Goal: Information Seeking & Learning: Check status

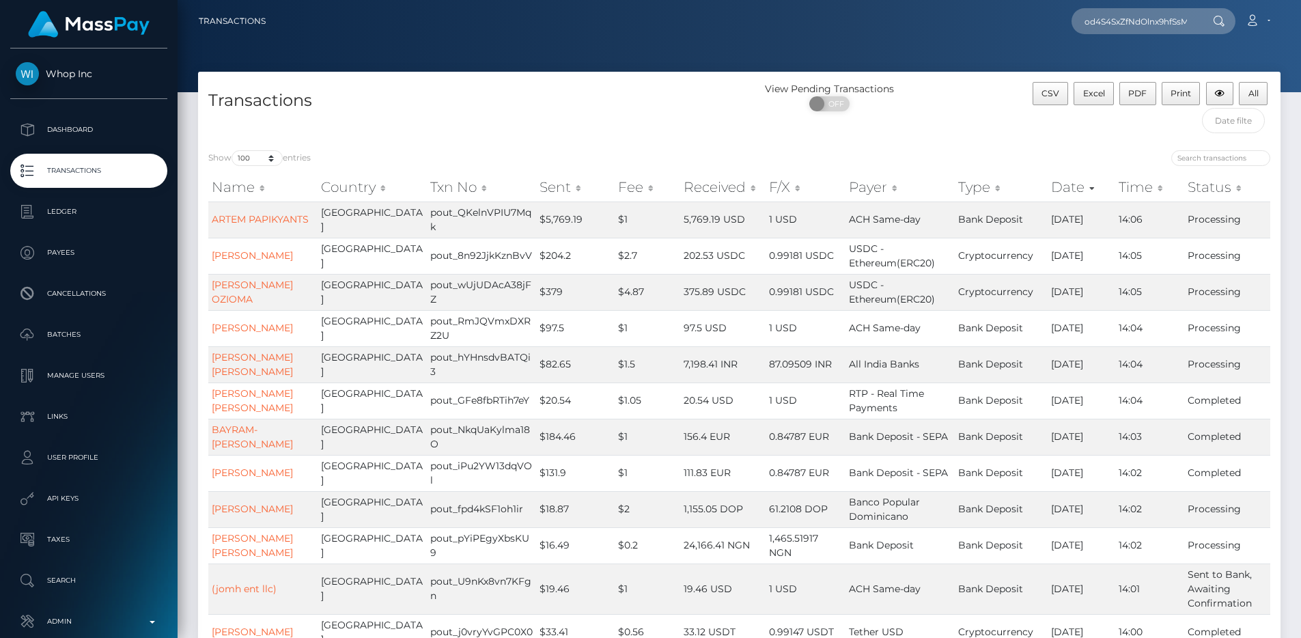
select select "100"
click at [82, 613] on p "Admin" at bounding box center [89, 621] width 146 height 20
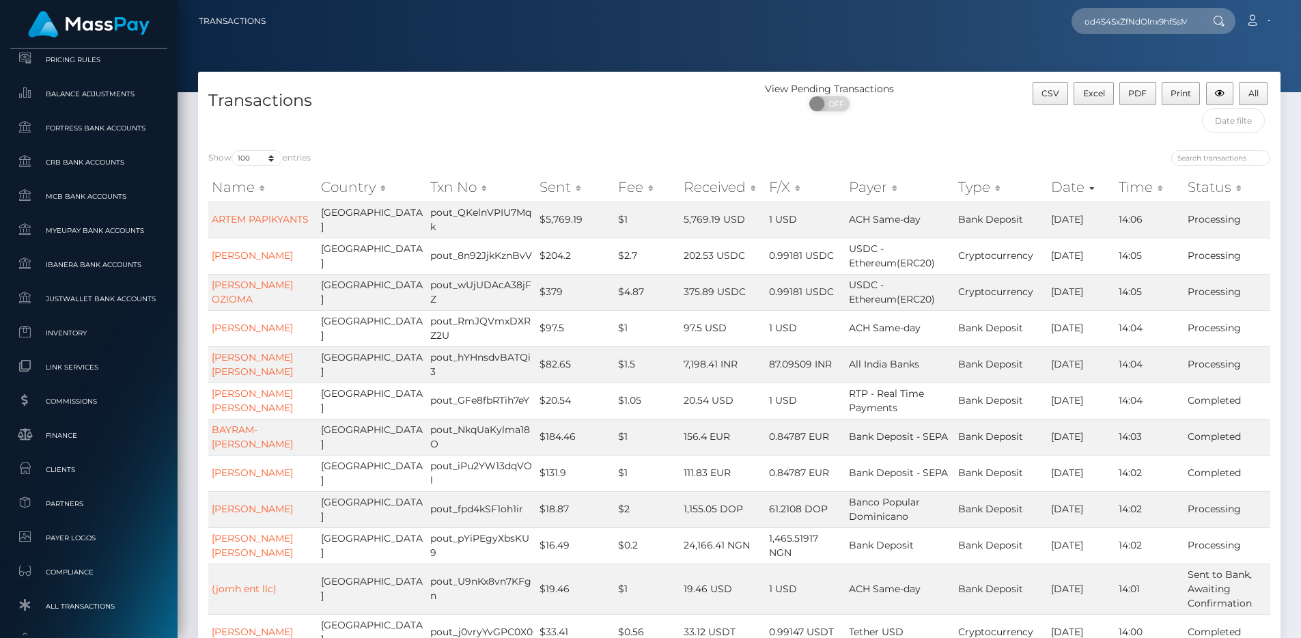
scroll to position [835, 0]
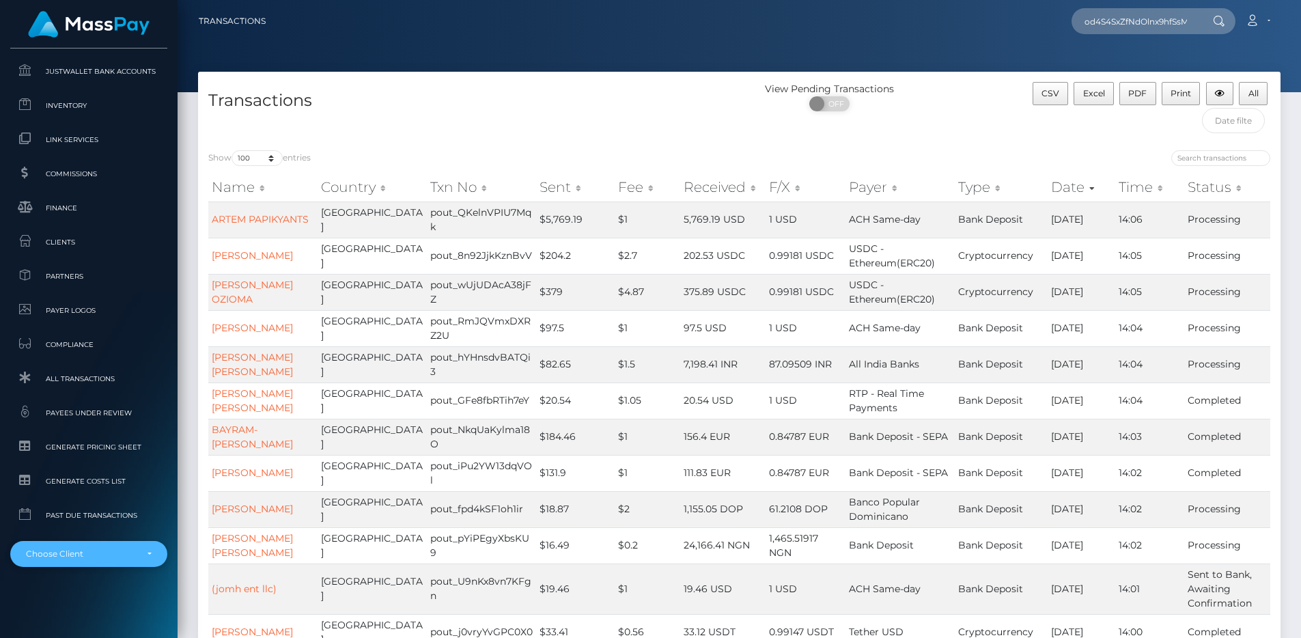
click at [87, 553] on div "Choose Client" at bounding box center [81, 553] width 110 height 11
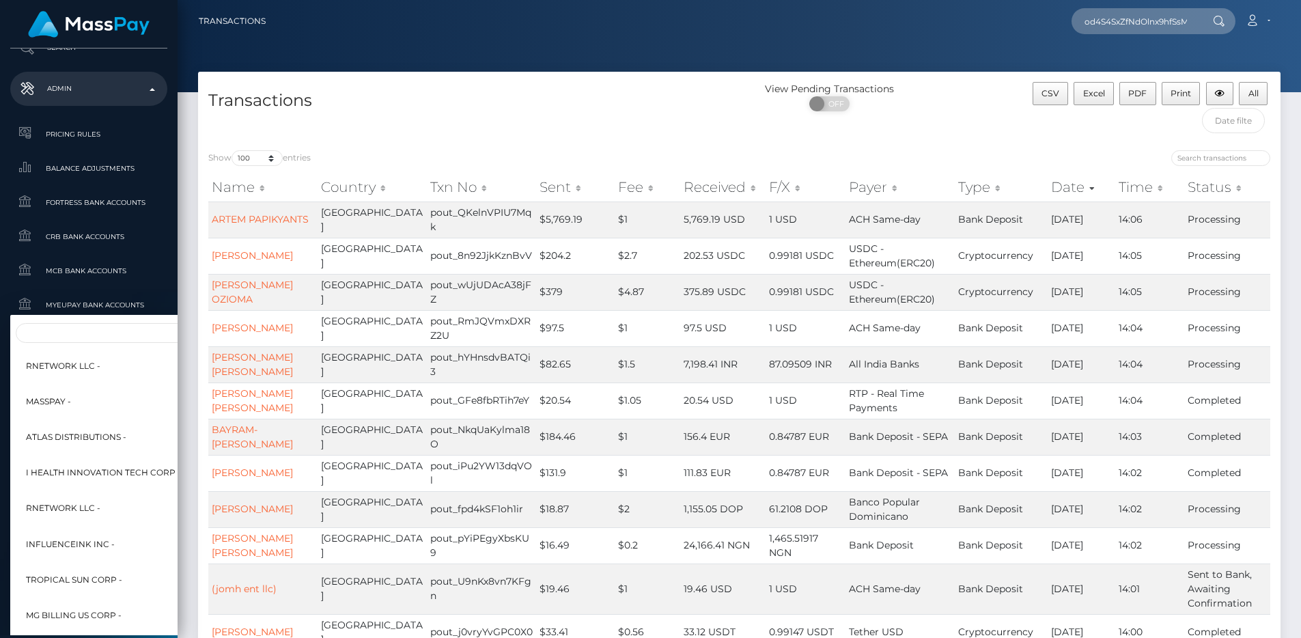
scroll to position [401, 0]
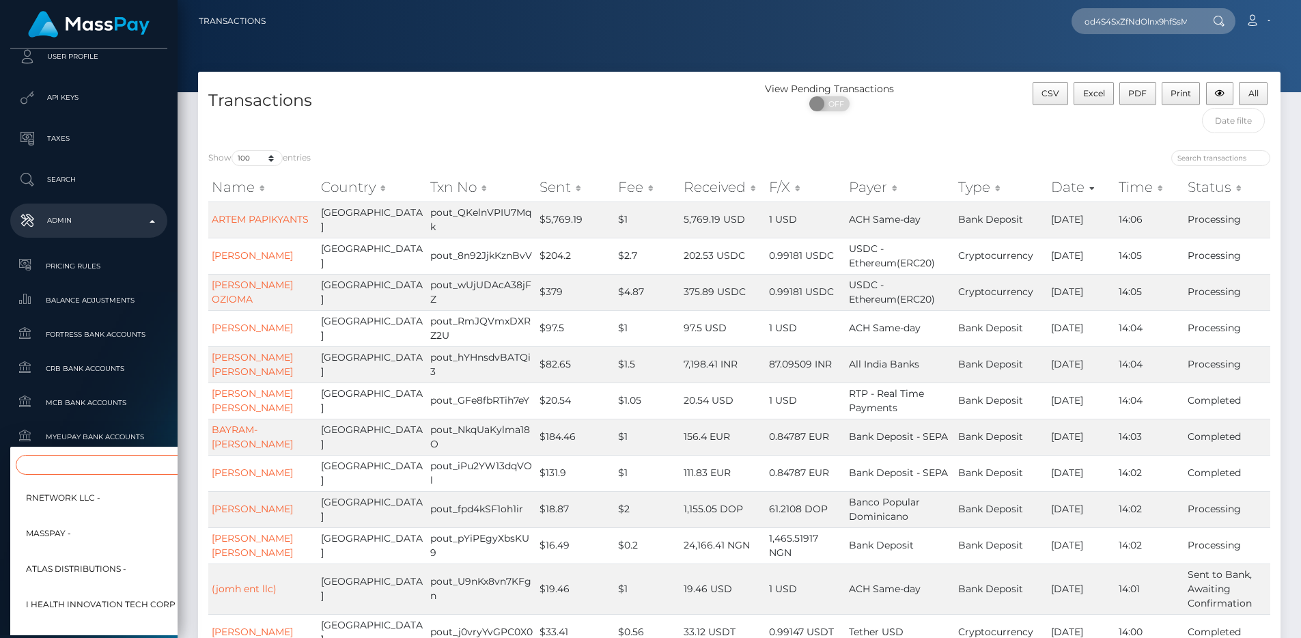
click at [74, 469] on input "Search" at bounding box center [166, 465] width 301 height 20
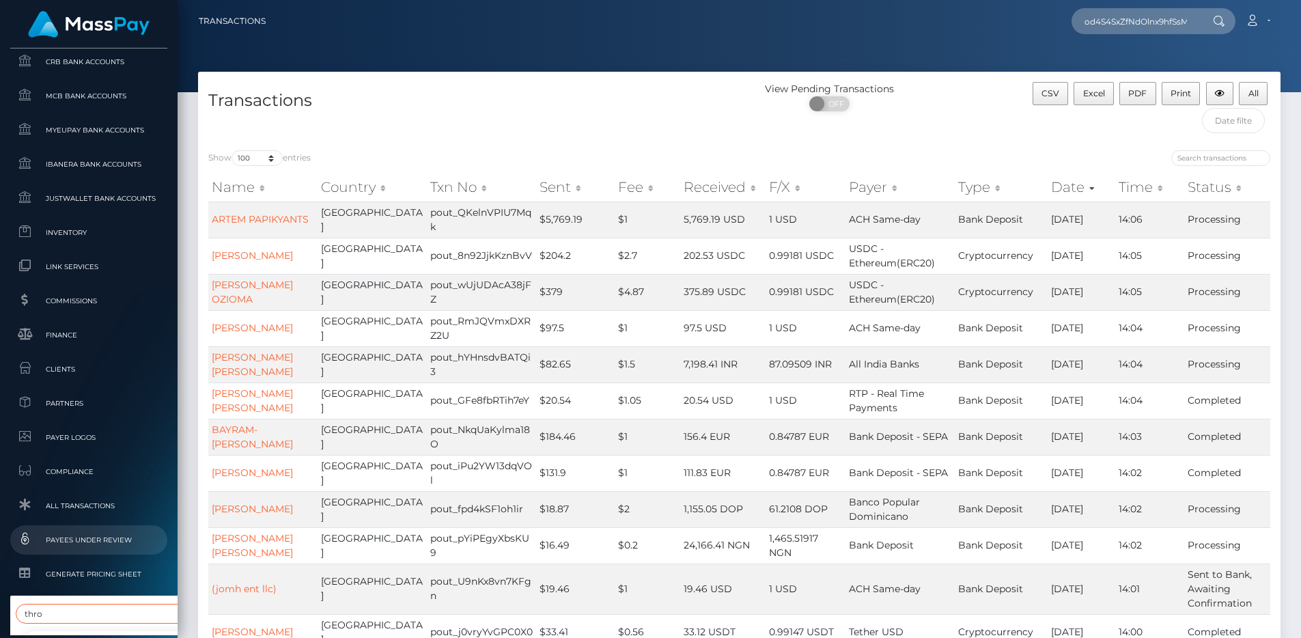
scroll to position [717, 0]
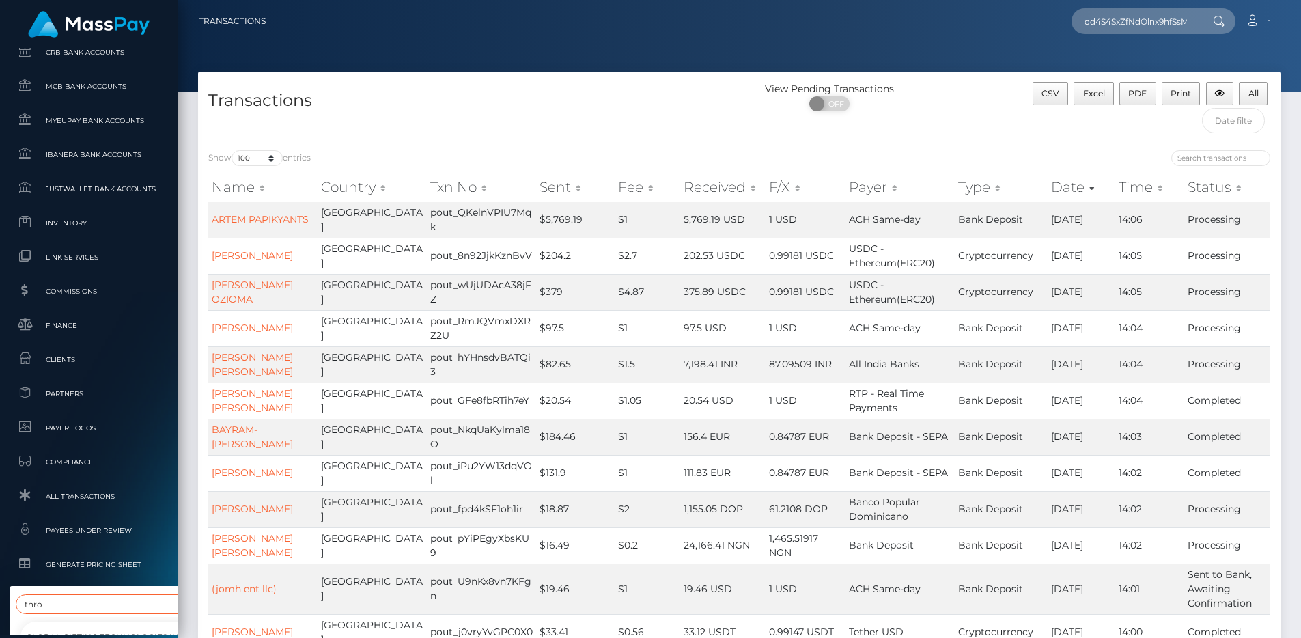
type input "thro"
click at [80, 622] on link "Global Gifting Technologies Inc - Throne" at bounding box center [137, 637] width 235 height 31
select select "270"
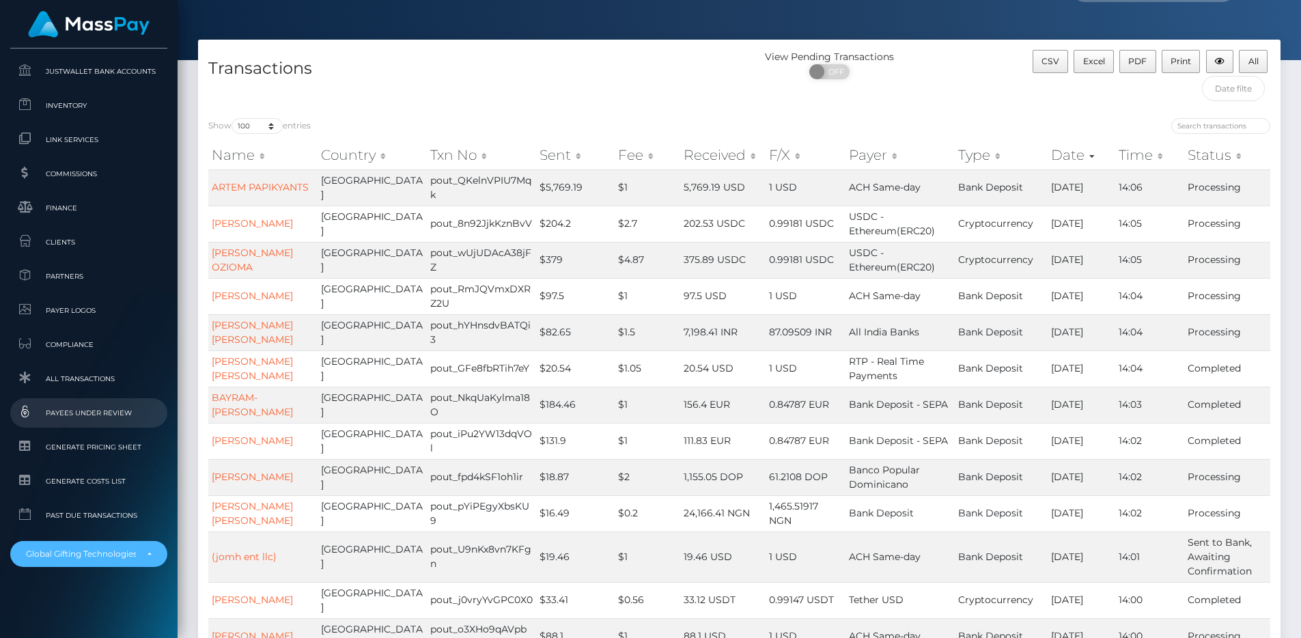
scroll to position [186, 0]
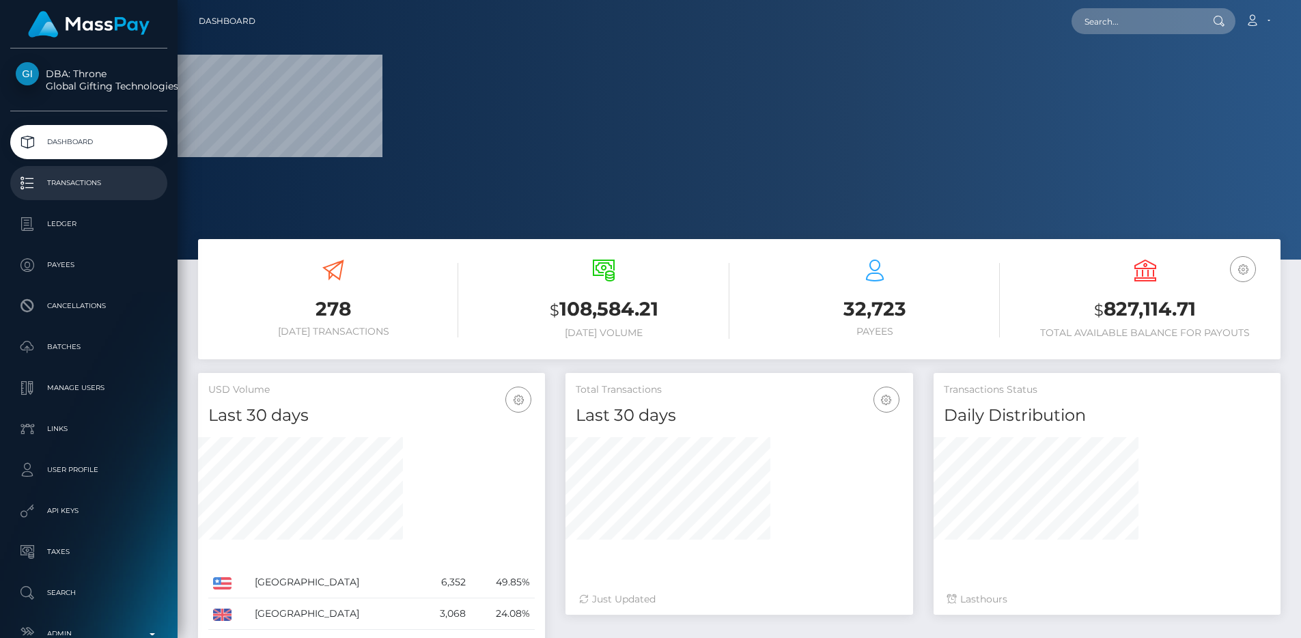
click at [61, 183] on p "Transactions" at bounding box center [89, 183] width 146 height 20
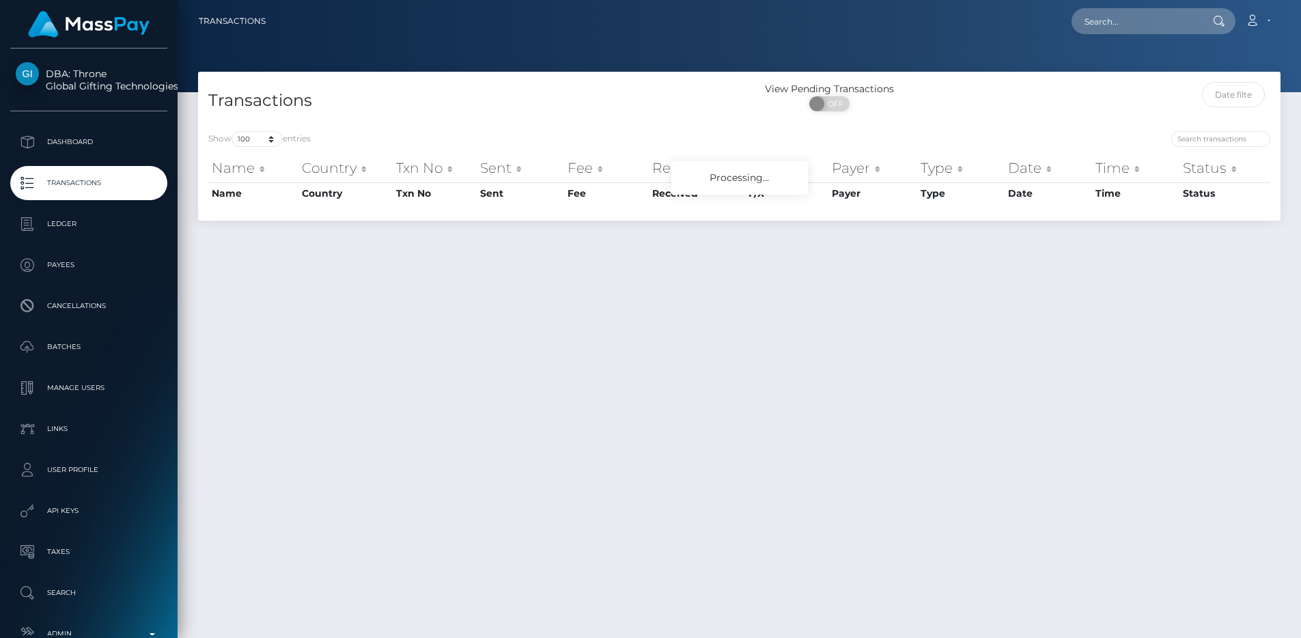
select select "100"
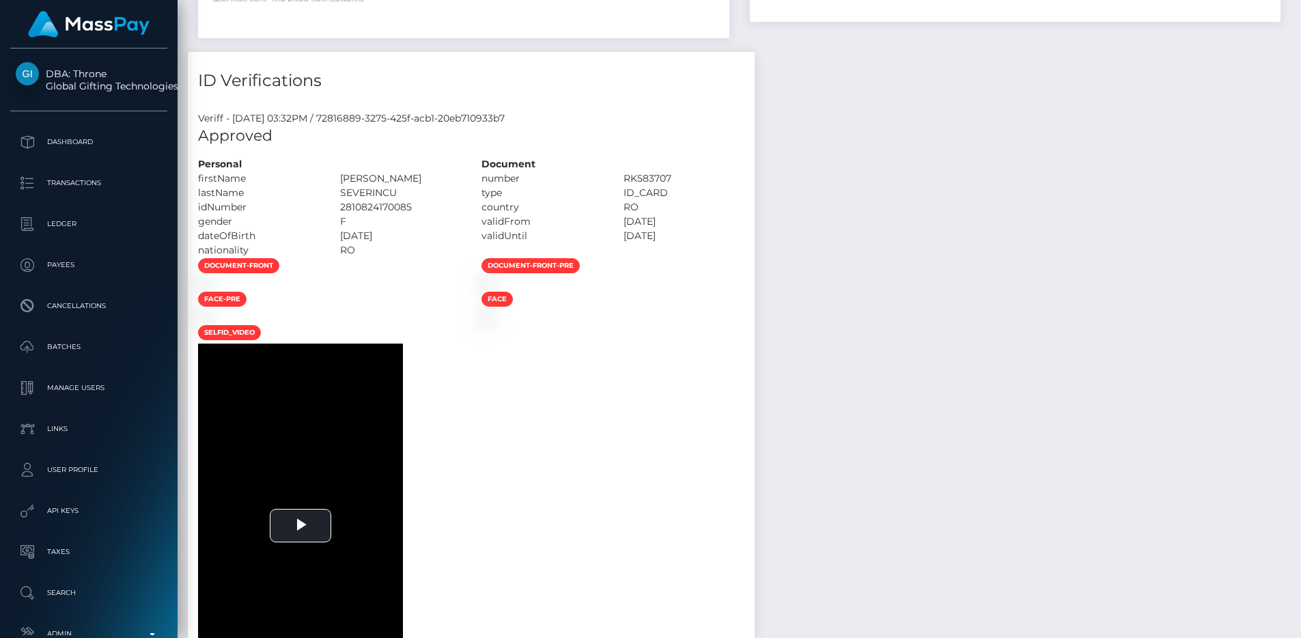
scroll to position [164, 348]
click at [745, 93] on h4 "ID Verifications" at bounding box center [471, 81] width 546 height 24
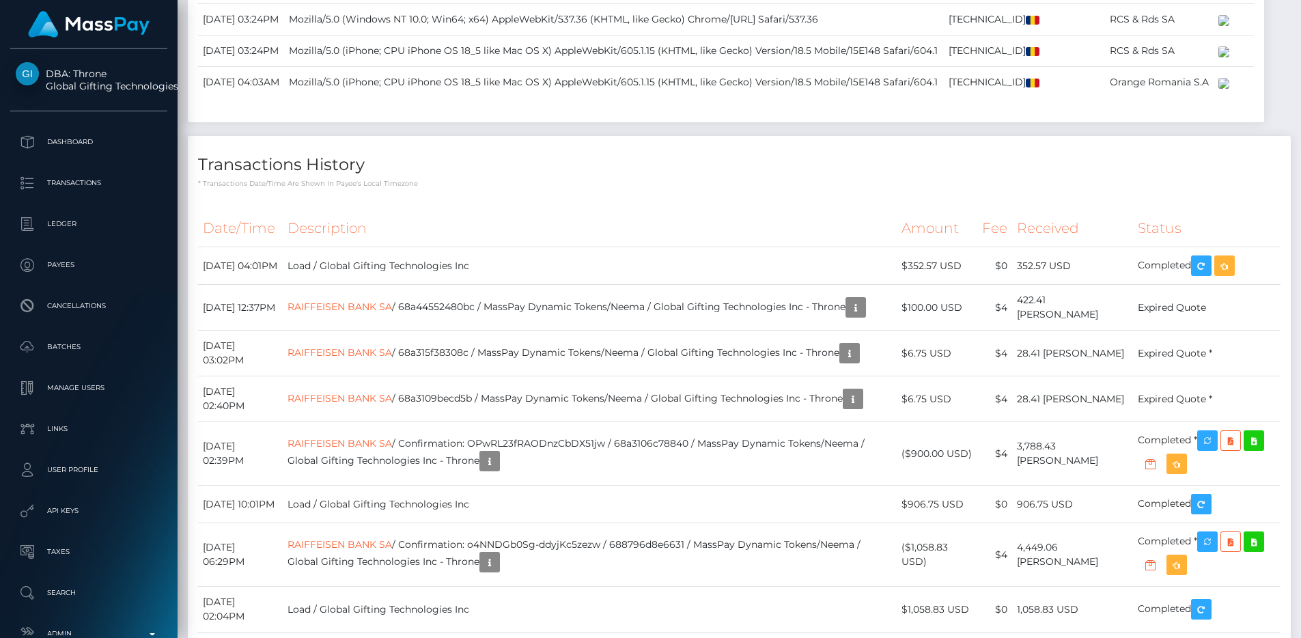
scroll to position [1669, 0]
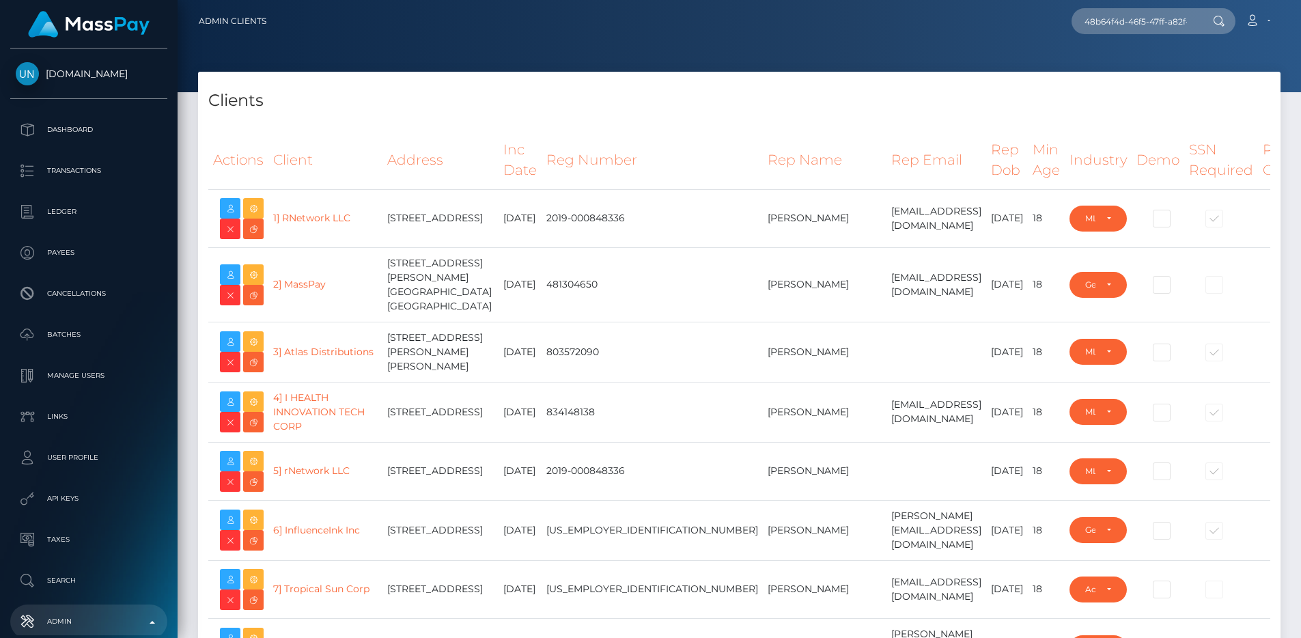
select select "223"
click at [437, 300] on td "7000 E. Shea Blvd. Suite E140, Scottsdale, AZ 85254 United States" at bounding box center [440, 284] width 116 height 74
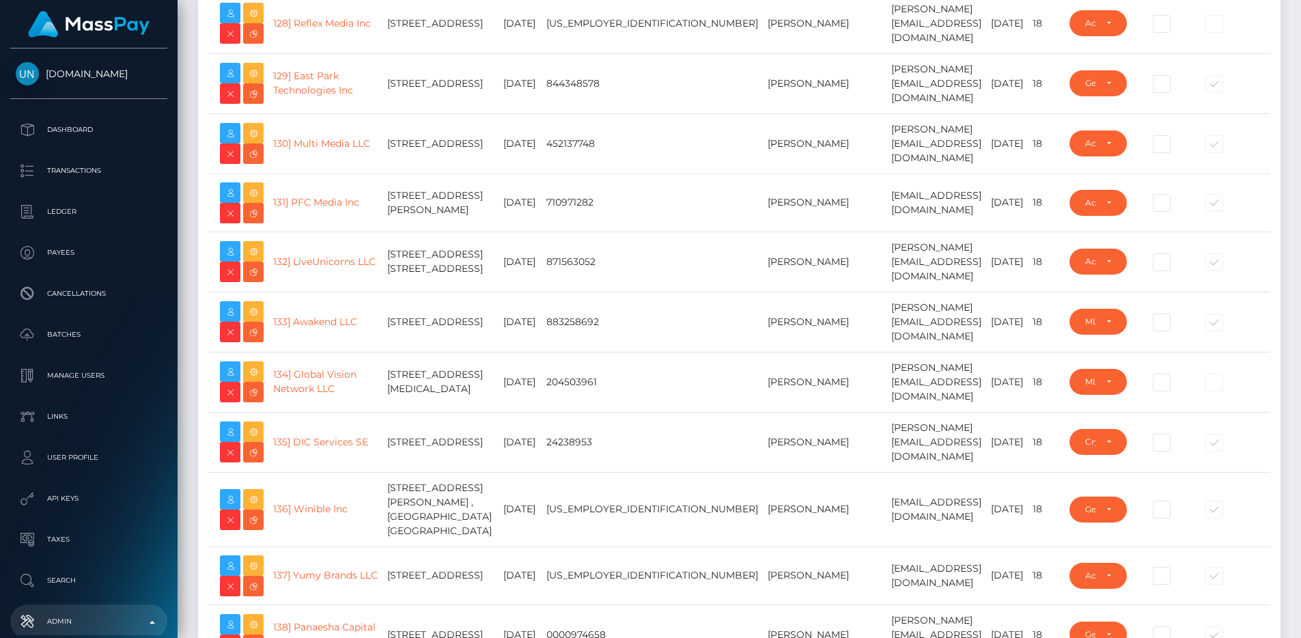
scroll to position [22113, 0]
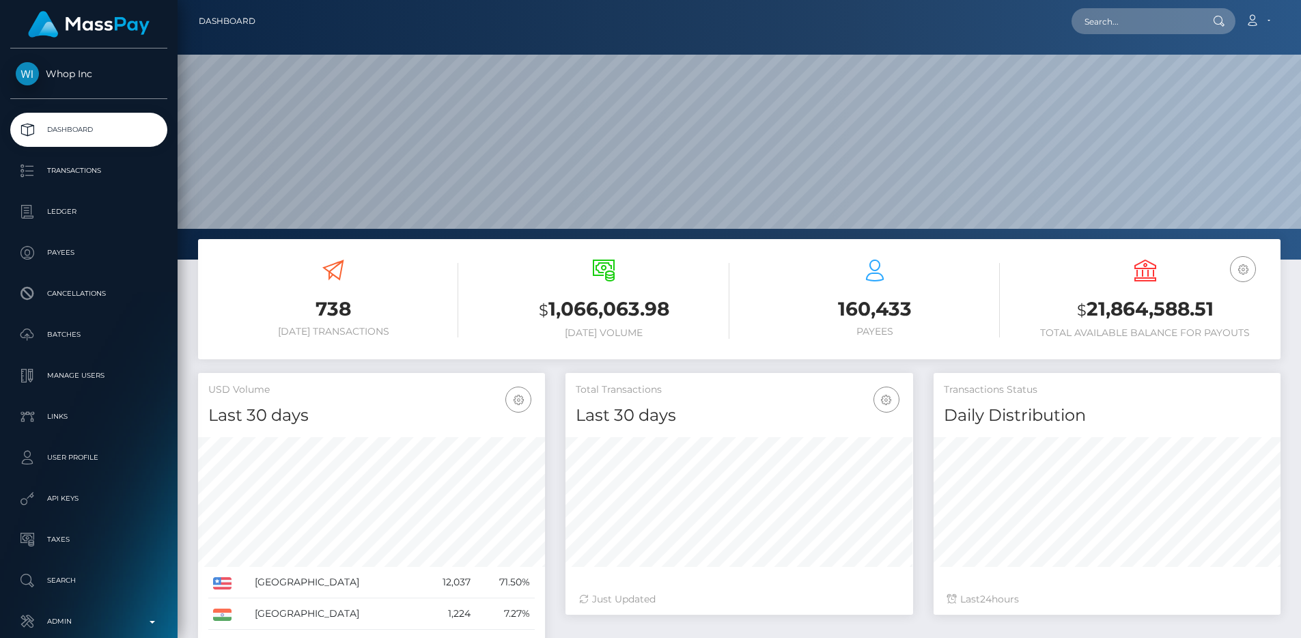
scroll to position [242, 348]
click at [90, 169] on p "Transactions" at bounding box center [89, 171] width 146 height 20
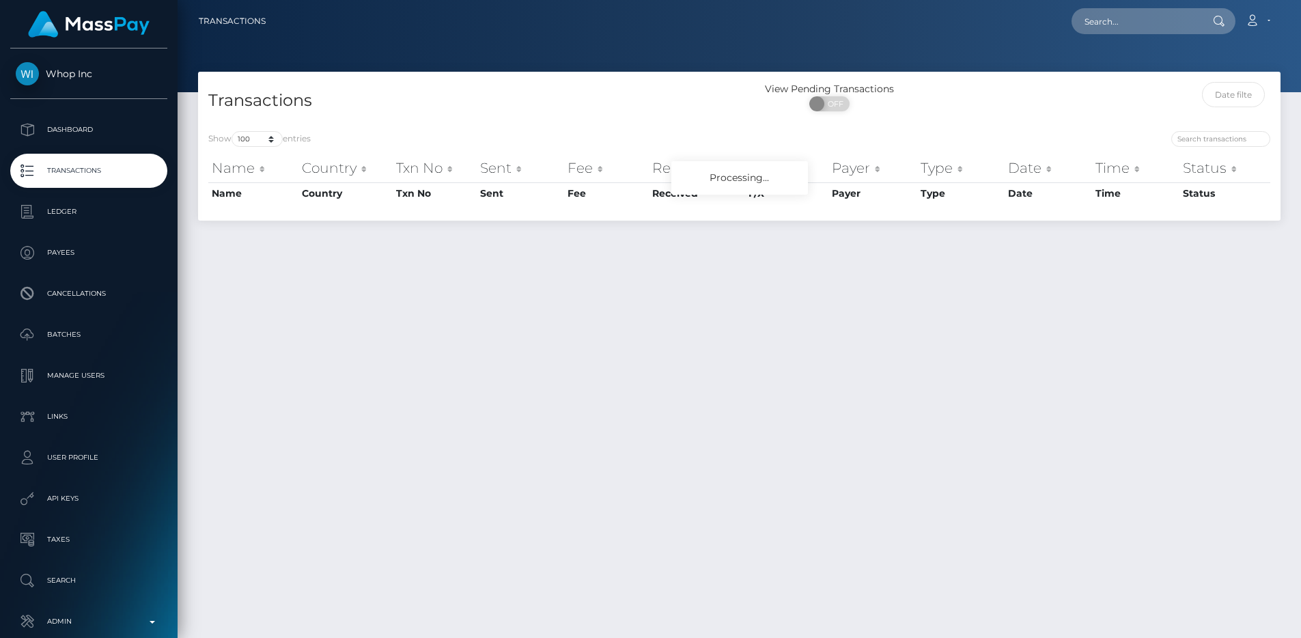
select select "100"
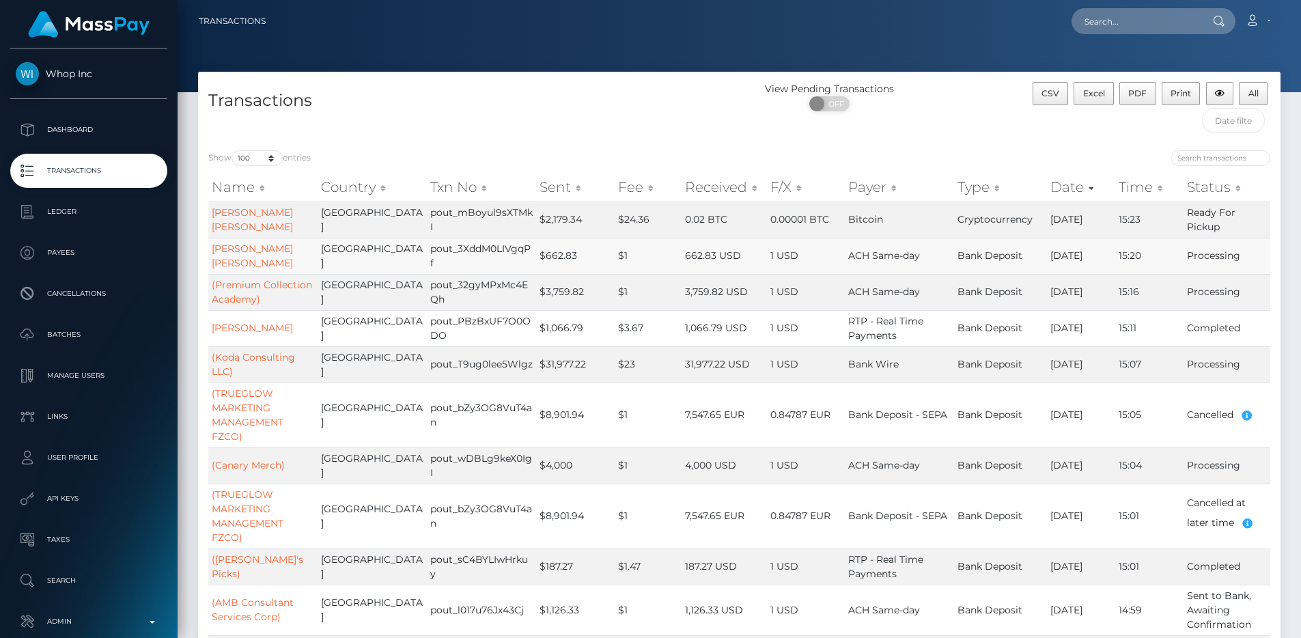
click at [615, 249] on td "$1" at bounding box center [649, 256] width 68 height 36
click at [569, 72] on div "Transactions View Pending Transactions ON OFF CSV Excel PDF Print All" at bounding box center [739, 106] width 1083 height 68
click at [119, 167] on p "Transactions" at bounding box center [89, 171] width 146 height 20
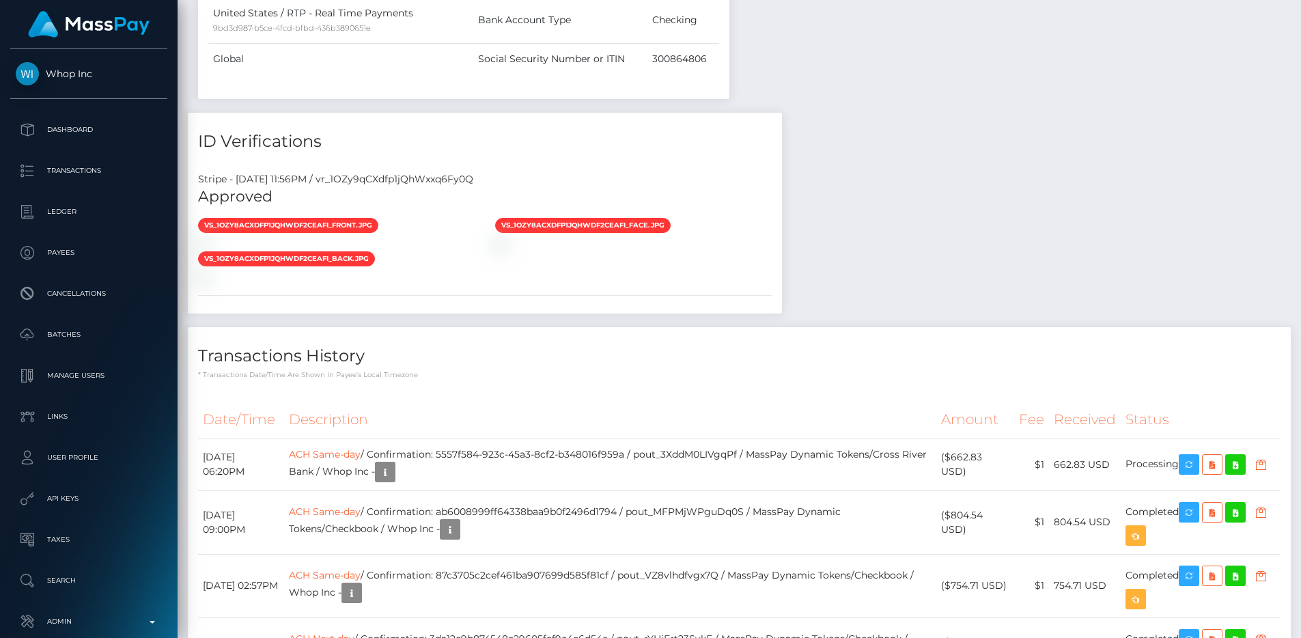
scroll to position [164, 348]
click at [452, 173] on div "Stripe - [DATE] 11:56PM / vr_1OZy9qCXdfp1jQhWxxq6Fy0Q" at bounding box center [485, 179] width 594 height 14
copy div "vr_1OZy9qCXdfp1jQhWxxq6Fy0Q"
click at [878, 206] on div "Payee Attributes Payer Name Label Value [GEOGRAPHIC_DATA] / ACH Same-day f75a2e…" at bounding box center [739, 127] width 1103 height 1184
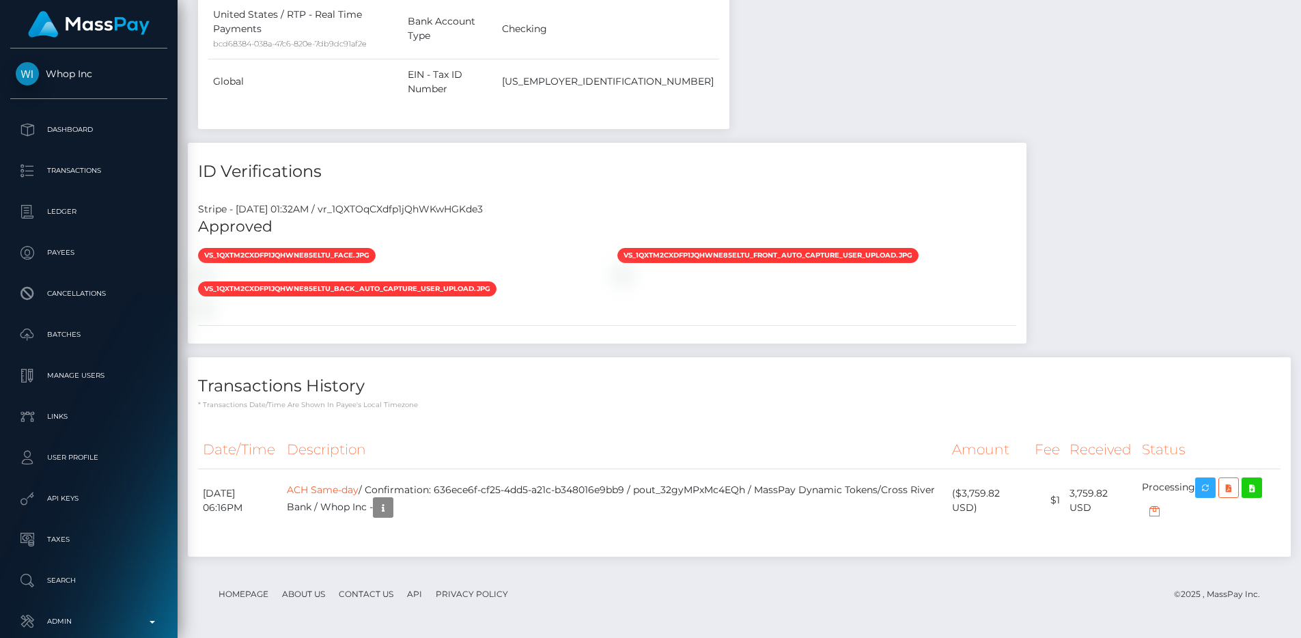
scroll to position [1326, 0]
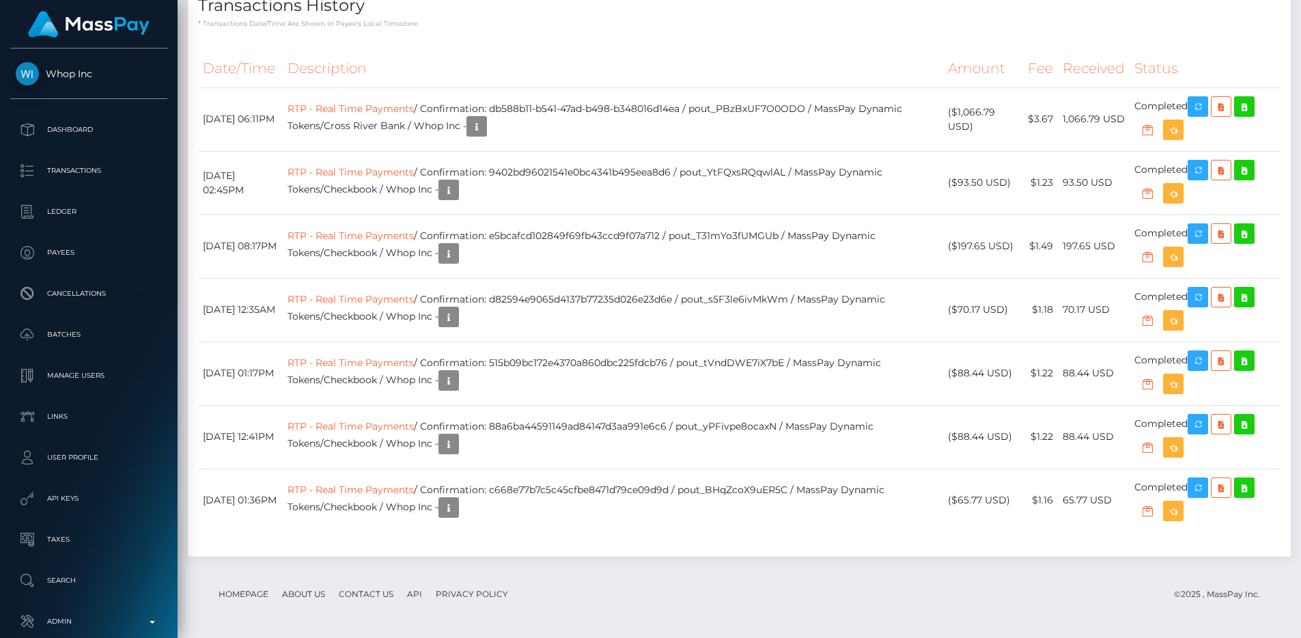
scroll to position [1504, 0]
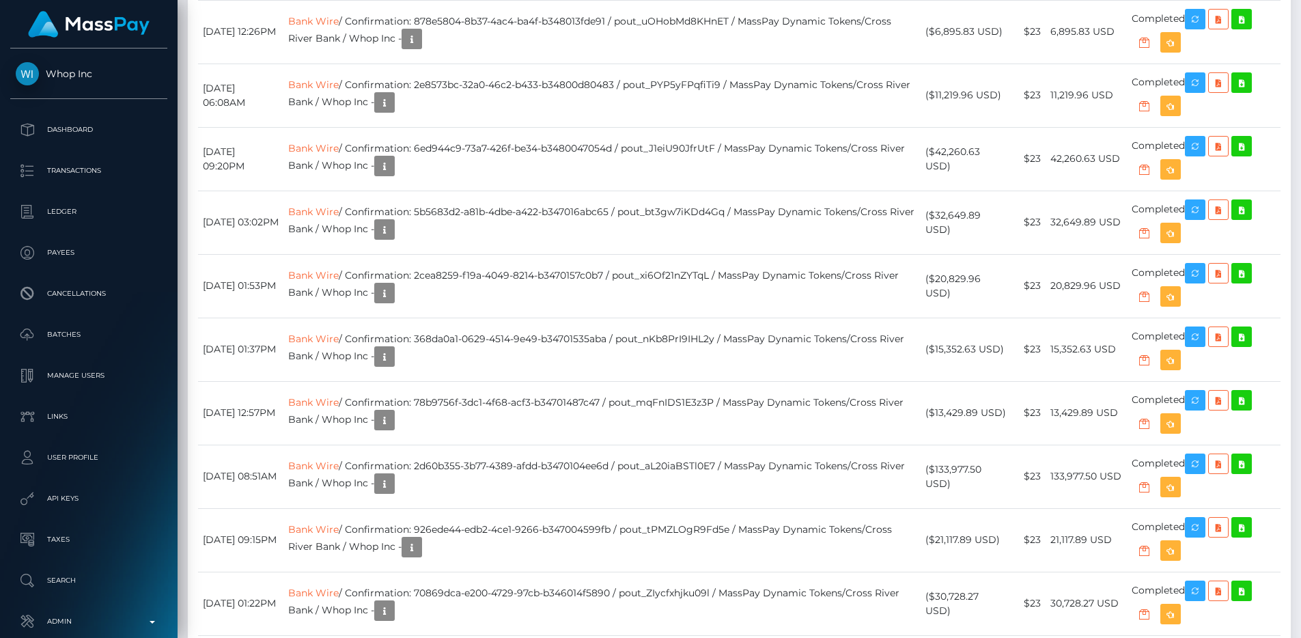
scroll to position [2028, 0]
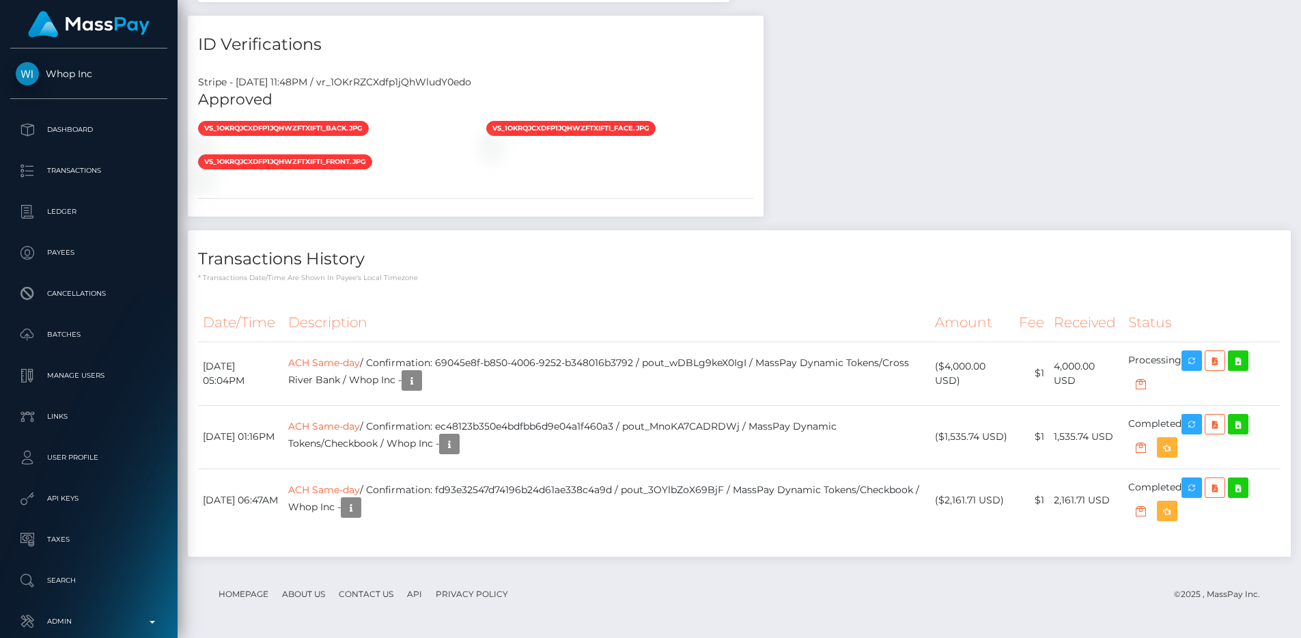
scroll to position [1369, 0]
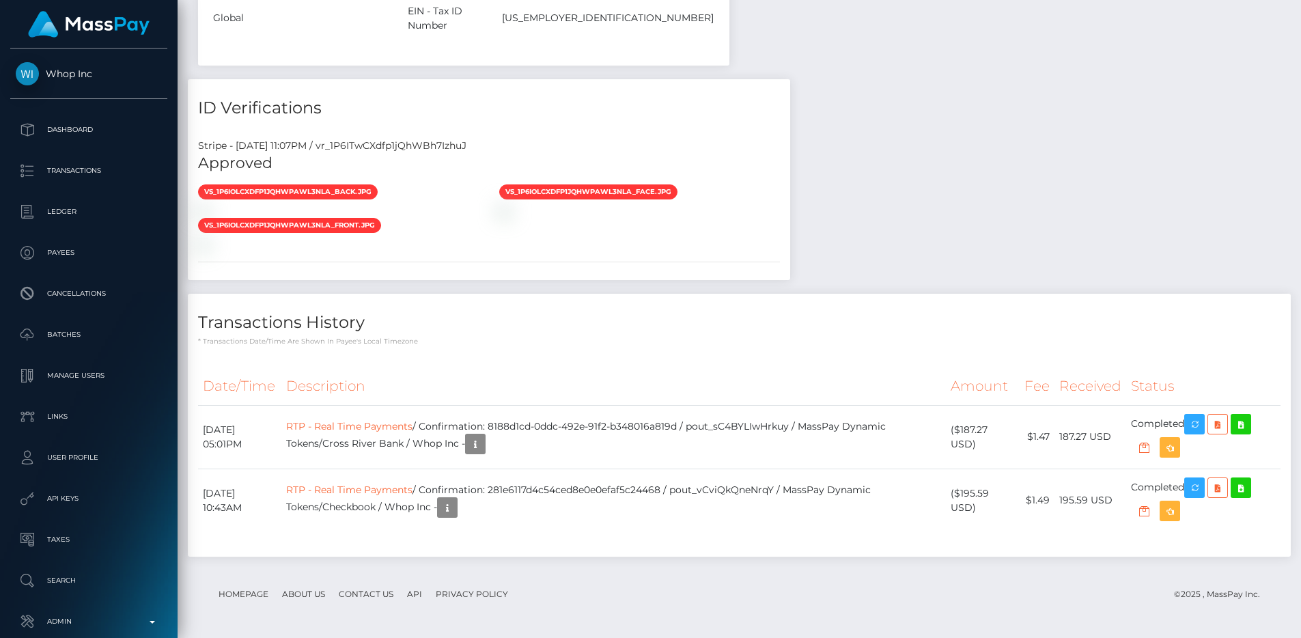
scroll to position [1361, 0]
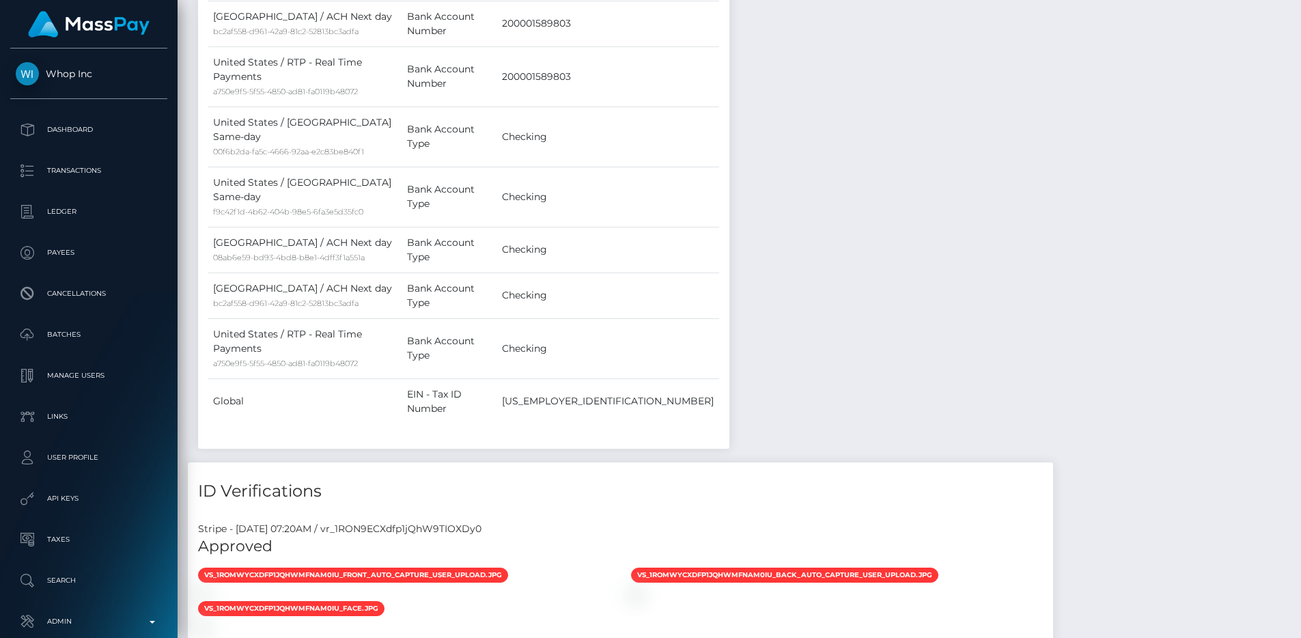
scroll to position [1202, 0]
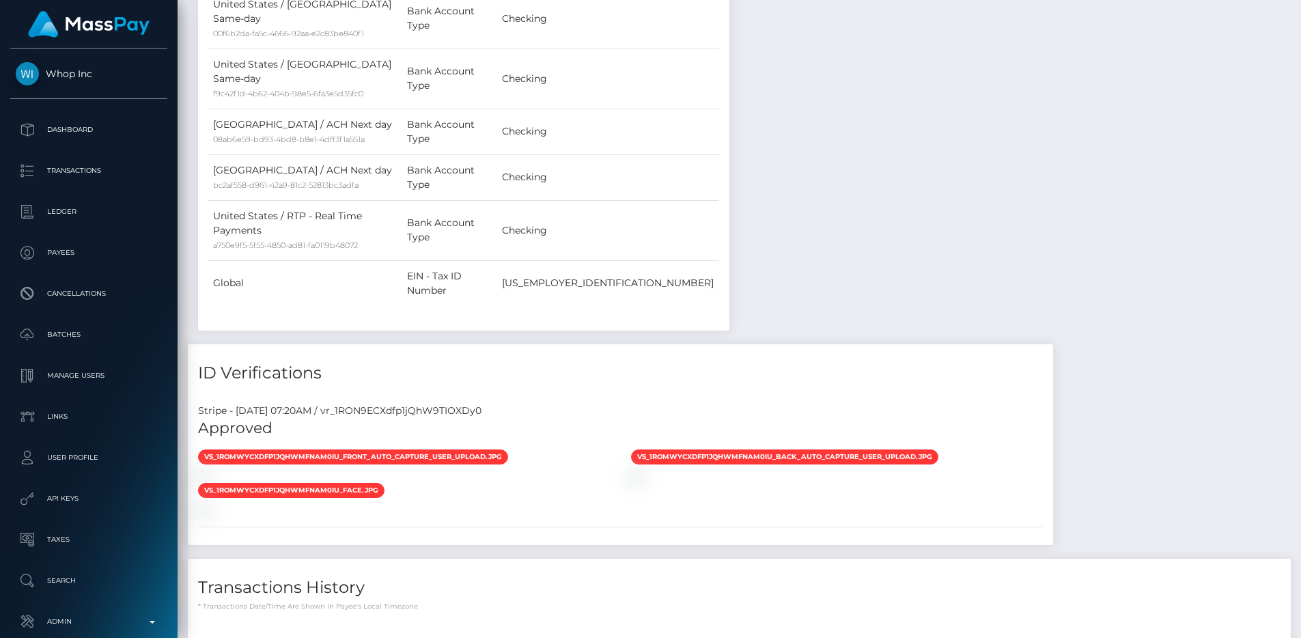
click at [468, 404] on div "Stripe - July 24, 2025 07:20AM / vr_1RON9ECXdfp1jQhW9TIOXDy0" at bounding box center [620, 411] width 865 height 14
copy div "vr_1RON9ECXdfp1jQhW9TIOXDy0"
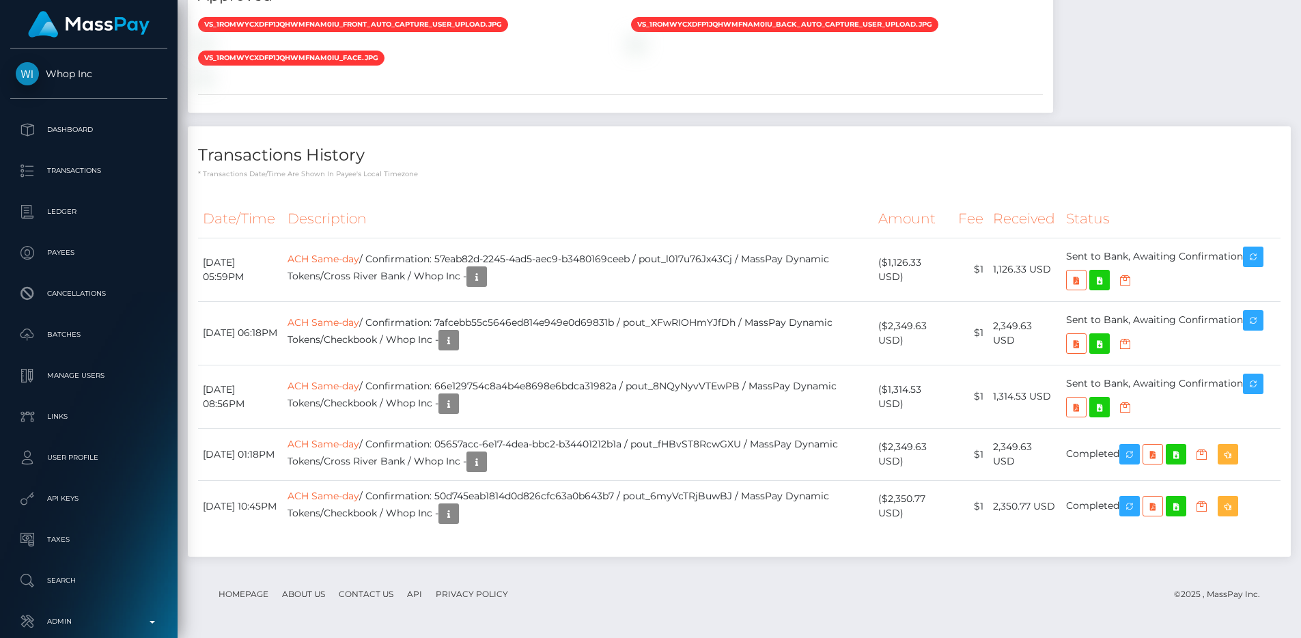
scroll to position [1897, 0]
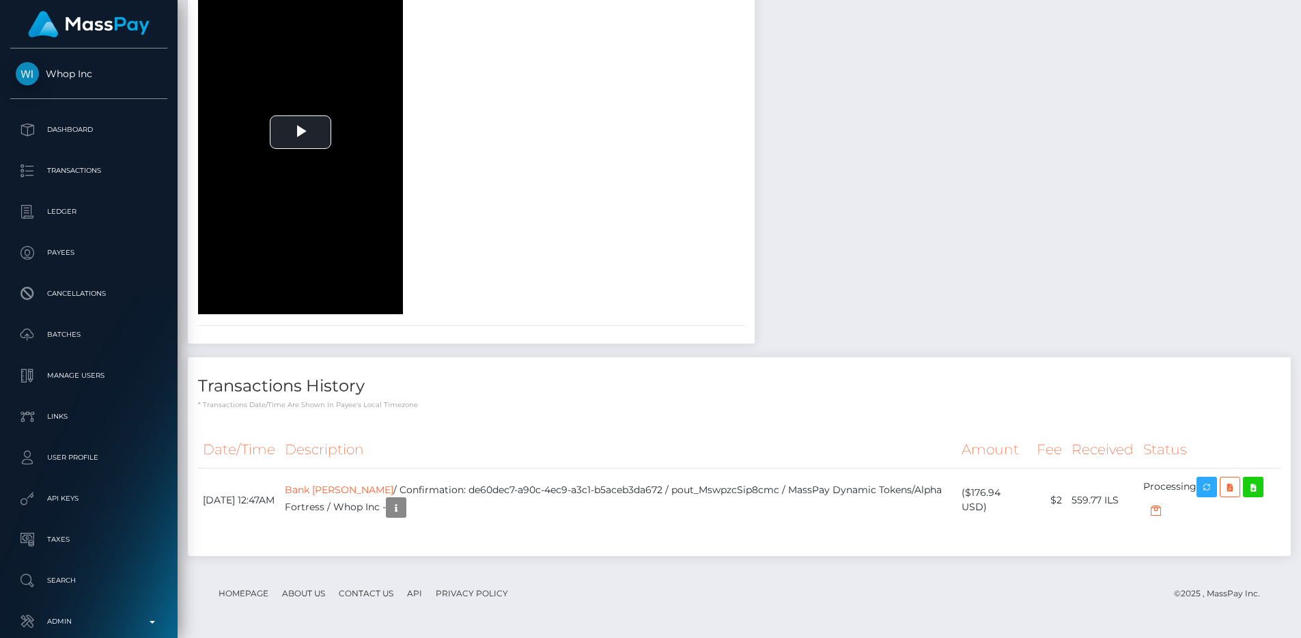
scroll to position [1818, 0]
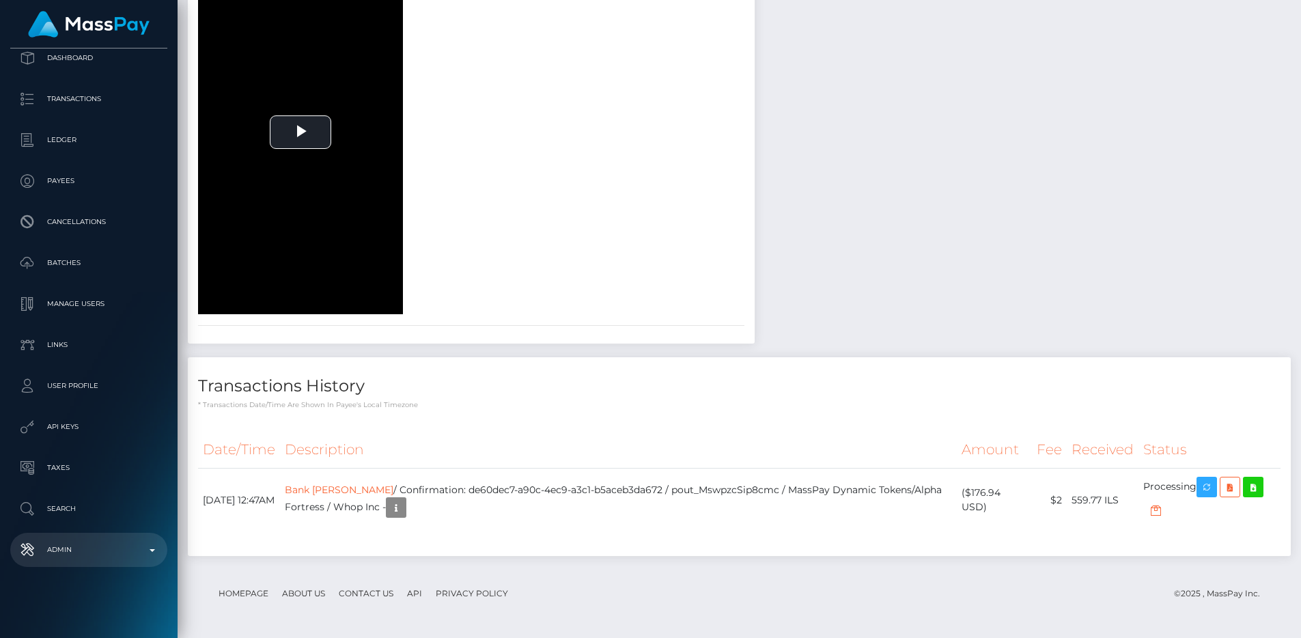
click at [71, 546] on p "Admin" at bounding box center [89, 550] width 146 height 20
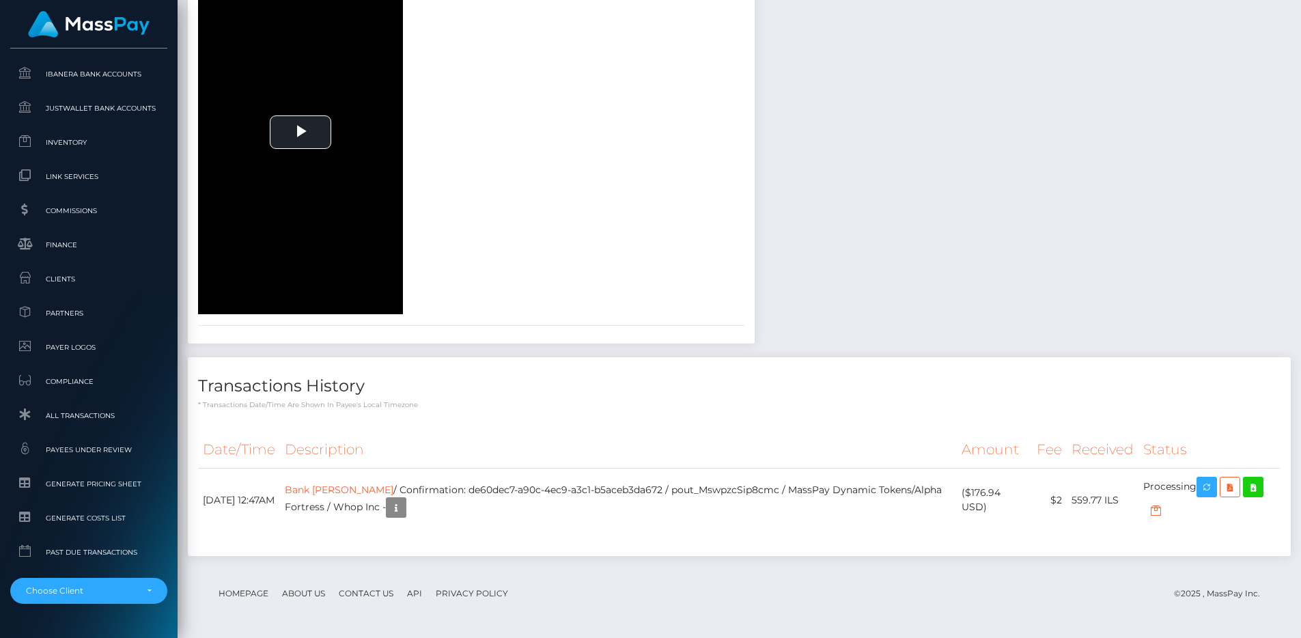
scroll to position [801, 0]
click at [710, 486] on td "Bank Leumi LeIsrael / Confirmation: de60dec7-a90c-4ec9-a3c1-b5aceb3da672 / pout…" at bounding box center [618, 501] width 677 height 64
copy td "pout_MswpzcSip8cmc"
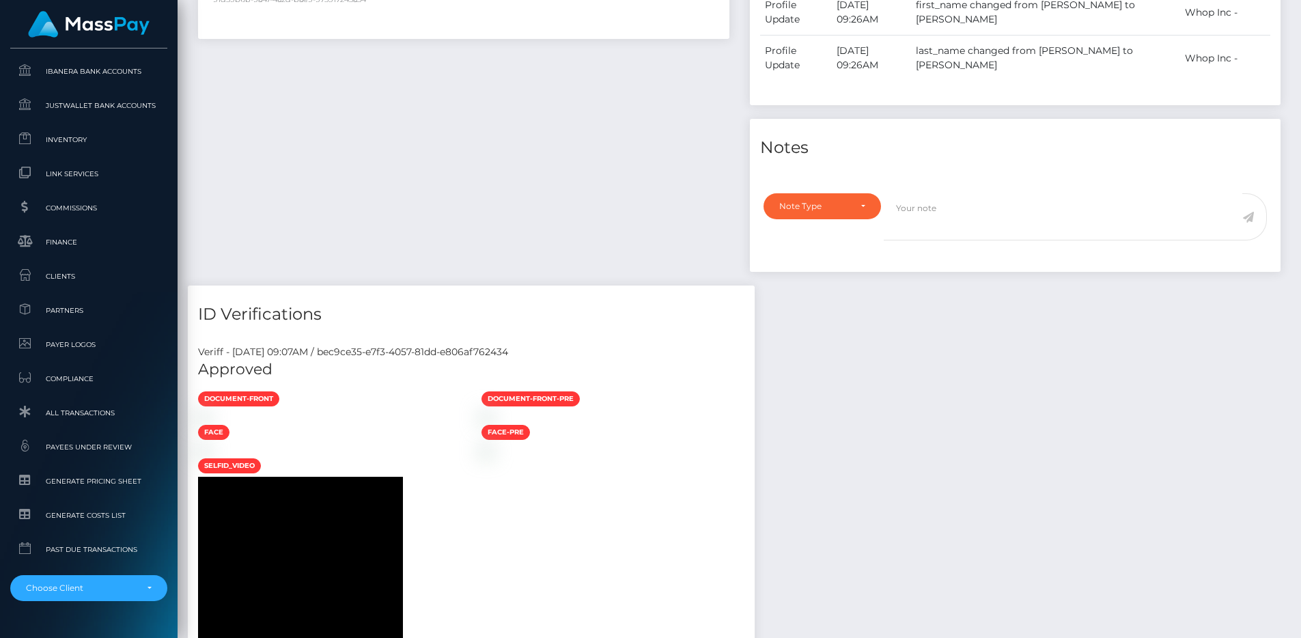
scroll to position [595, 0]
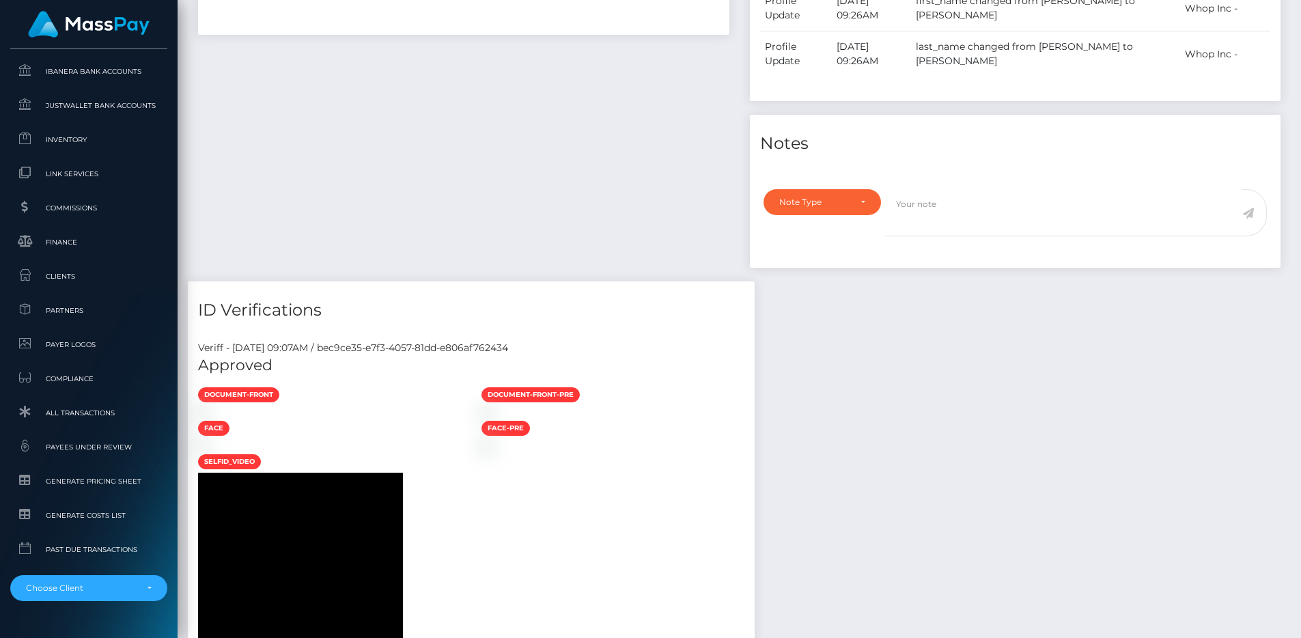
click at [620, 197] on div "Payee Attributes Payer Name Label Value Israel / Bank Leumi LeIsrael 91d59b6b-9…" at bounding box center [464, 74] width 552 height 413
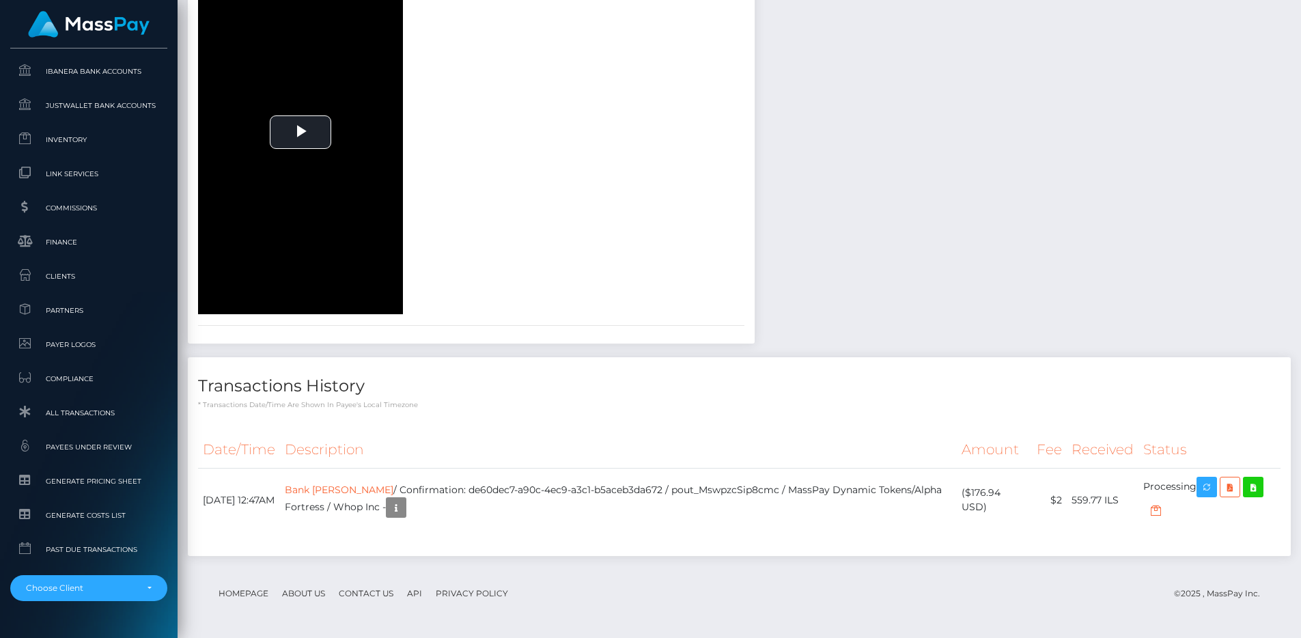
scroll to position [1247, 0]
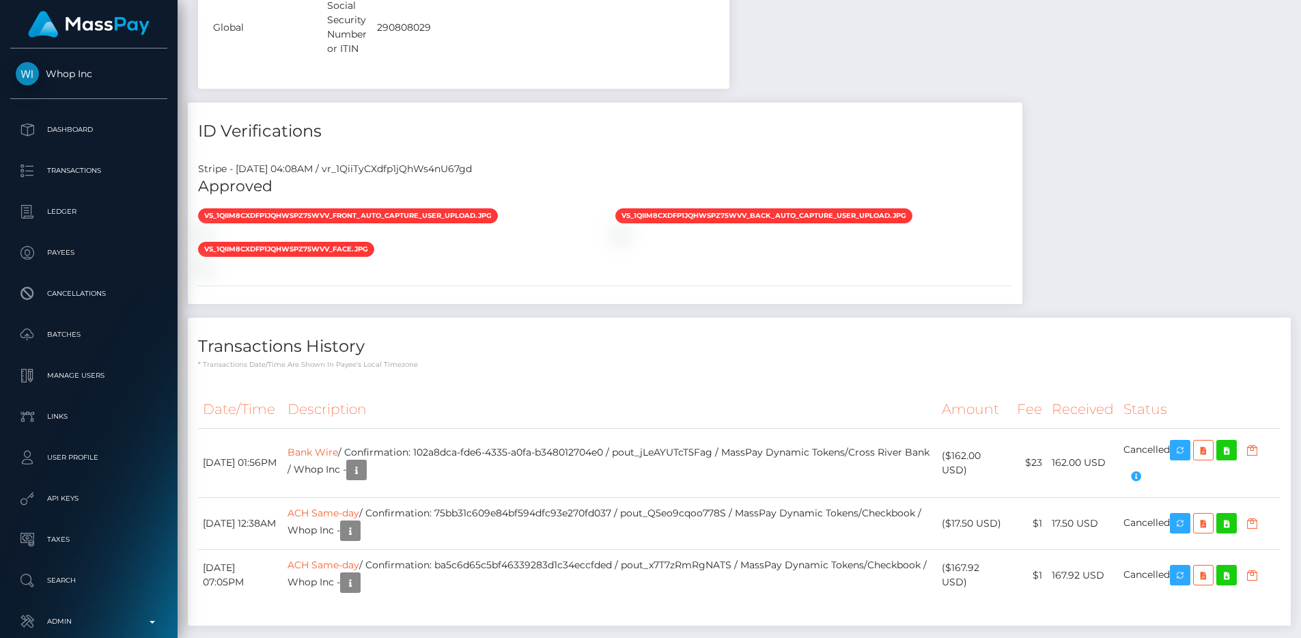
scroll to position [164, 348]
click at [412, 176] on div "Stripe - [DATE] 04:08AM / vr_1QiiTyCXdfp1jQhWs4nU67gd" at bounding box center [605, 169] width 835 height 14
copy div "vr_1QiiTyCXdfp1jQhWs4nU67gd"
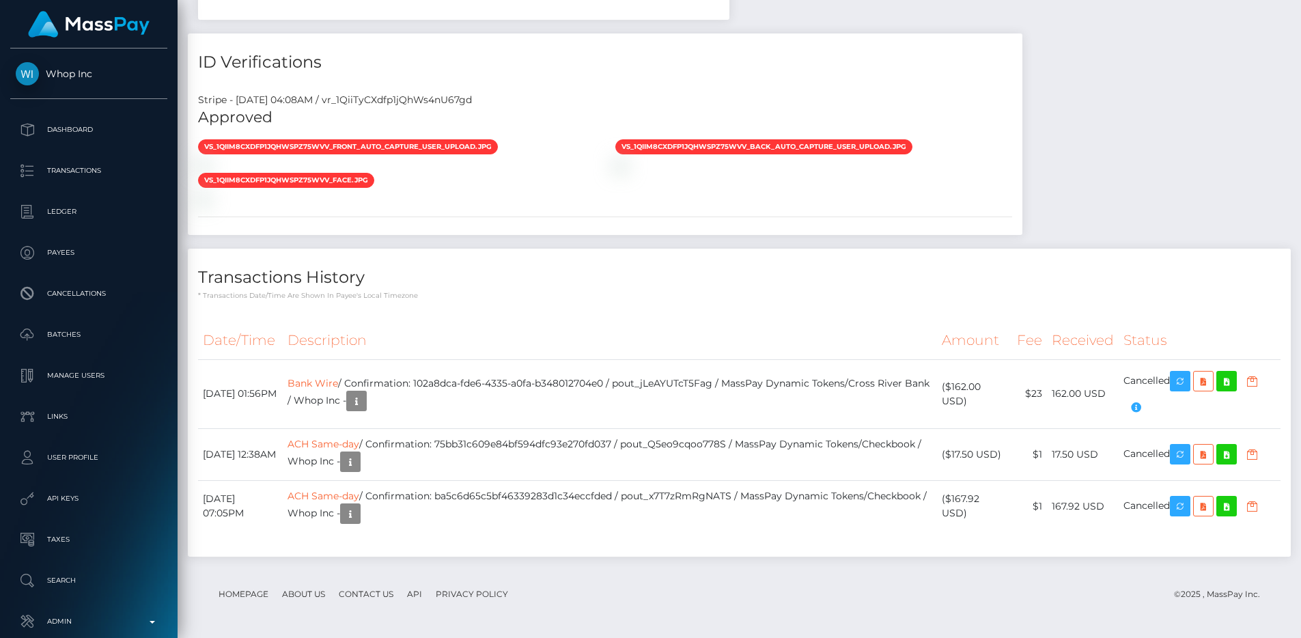
scroll to position [2035, 0]
click at [338, 380] on link "Bank Wire" at bounding box center [313, 383] width 51 height 12
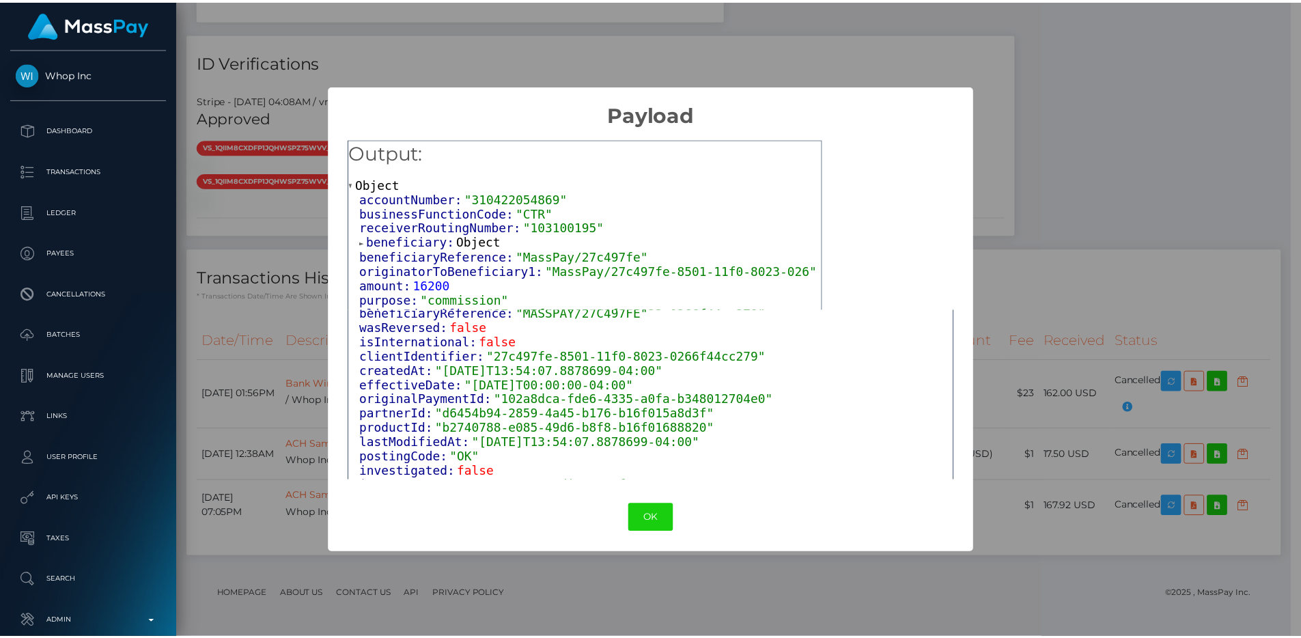
scroll to position [458, 0]
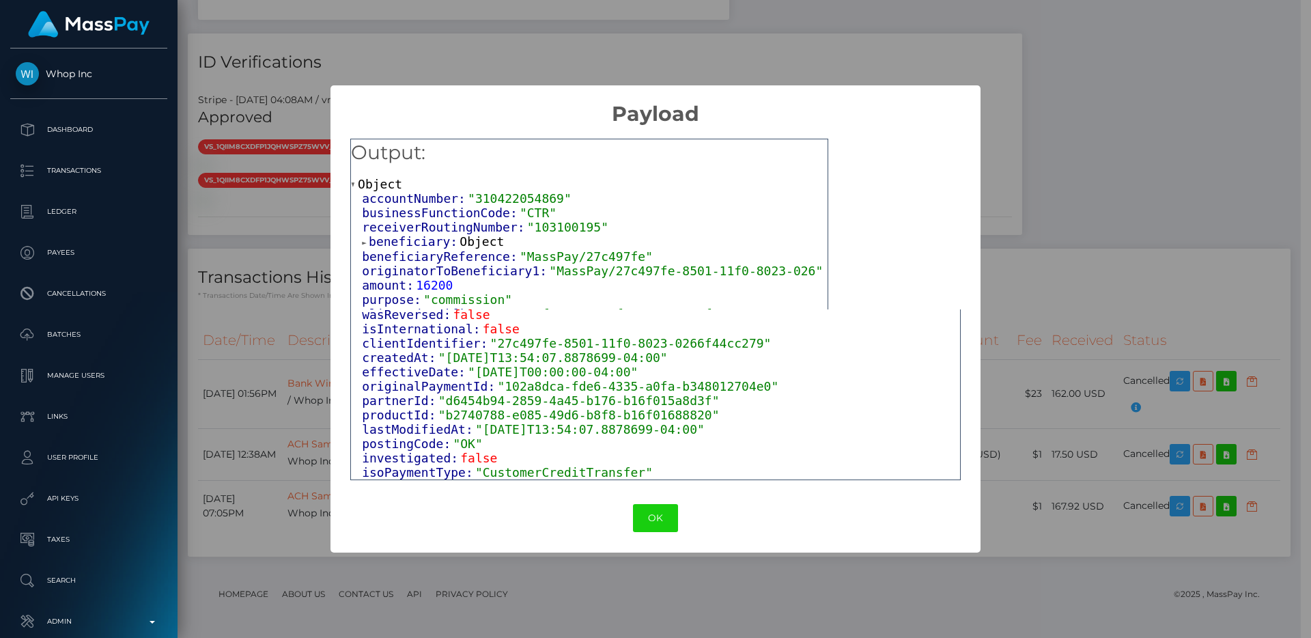
click at [660, 536] on div "OK No Cancel" at bounding box center [656, 518] width 650 height 42
click at [652, 507] on button "OK" at bounding box center [655, 518] width 45 height 28
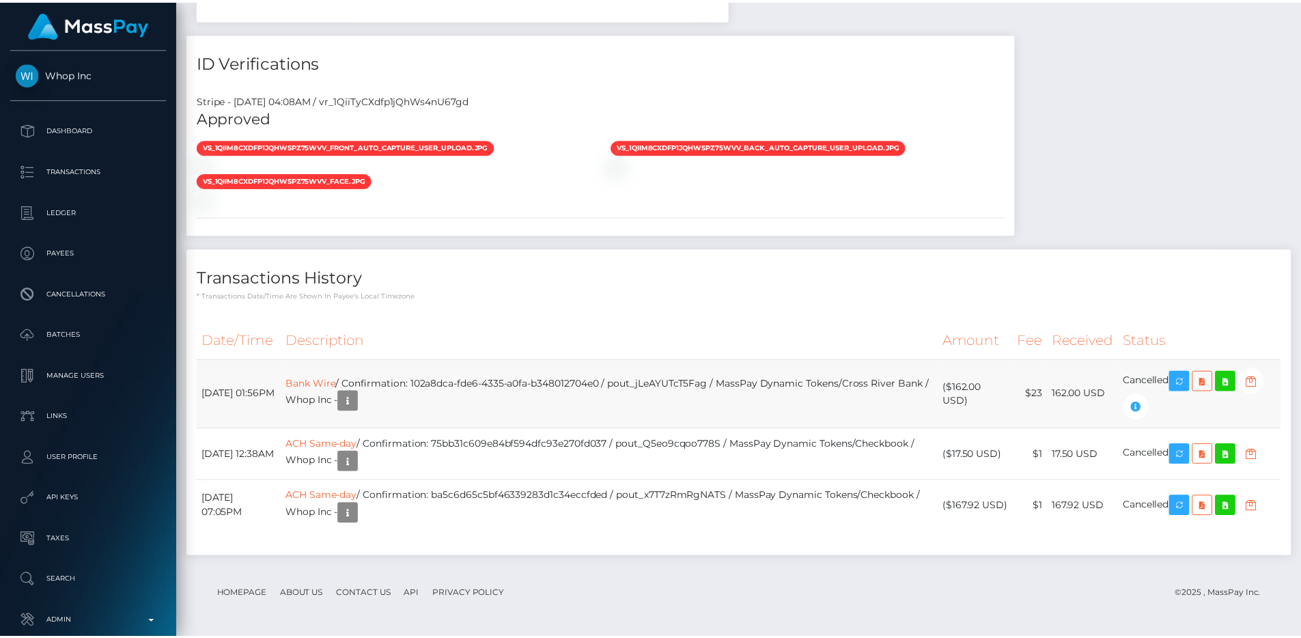
scroll to position [682870, 682687]
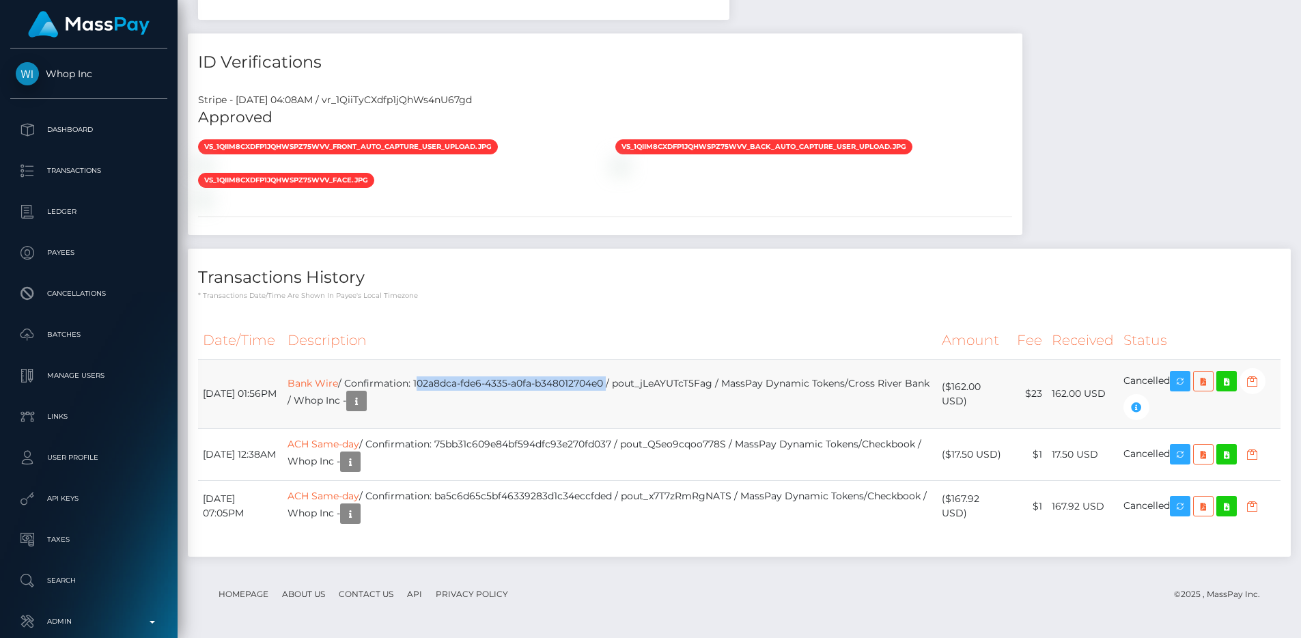
drag, startPoint x: 643, startPoint y: 431, endPoint x: 448, endPoint y: 430, distance: 194.7
click at [448, 428] on td "Bank Wire / Confirmation: 102a8dca-fde6-4335-a0fa-b348012704e0 / pout_jLeAYUTcT…" at bounding box center [610, 393] width 654 height 69
copy td "102a8dca-fde6-4335-a0fa-b348012704e0"
click at [625, 352] on div "Transactions History * Transactions date/time are shown in payee's local timezo…" at bounding box center [739, 403] width 1103 height 308
drag, startPoint x: 642, startPoint y: 430, endPoint x: 448, endPoint y: 437, distance: 194.1
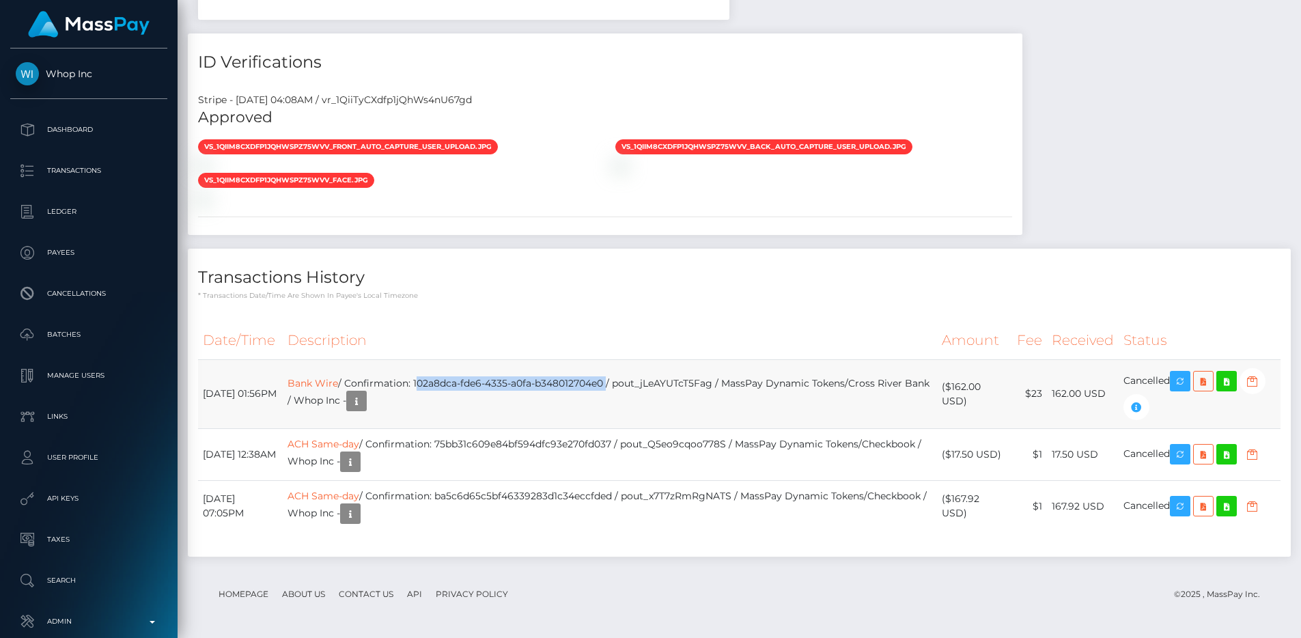
click at [448, 428] on td "Bank Wire / Confirmation: 102a8dca-fde6-4335-a0fa-b348012704e0 / pout_jLeAYUTcT…" at bounding box center [610, 393] width 654 height 69
copy td "102a8dca-fde6-4335-a0fa-b348012704e0"
click at [365, 410] on icon "button" at bounding box center [356, 401] width 16 height 17
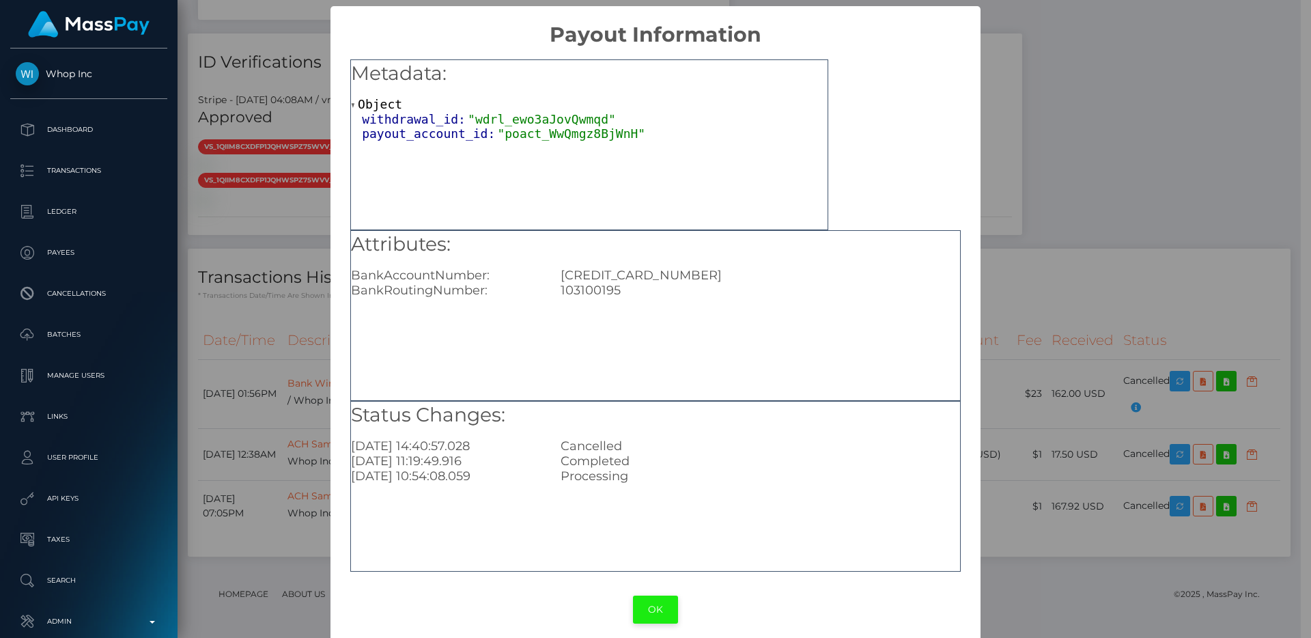
click at [649, 610] on button "OK" at bounding box center [655, 610] width 45 height 28
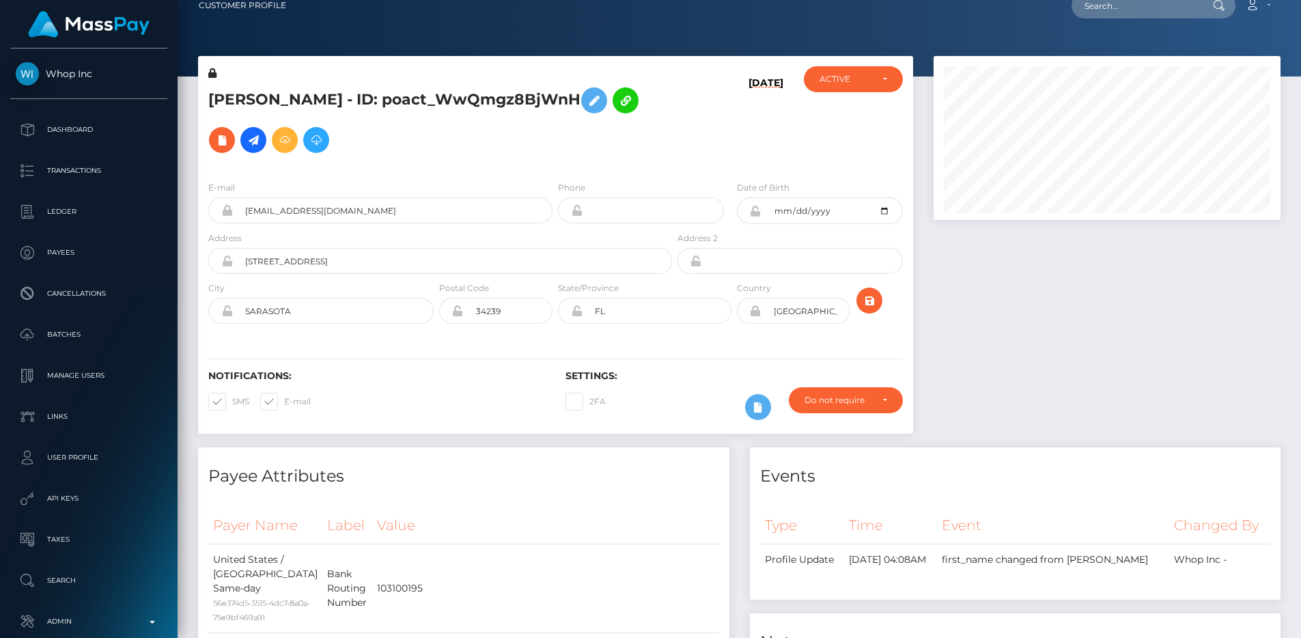
scroll to position [55, 0]
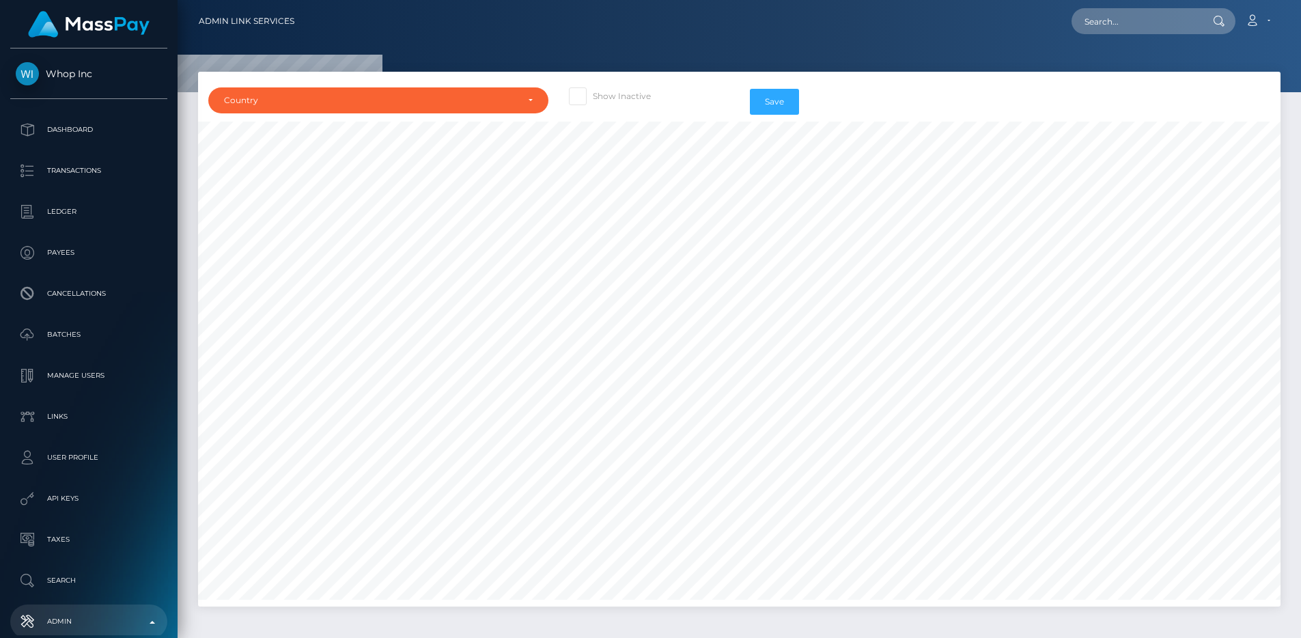
click at [593, 93] on span at bounding box center [593, 96] width 0 height 10
click at [593, 93] on input "Show Inactive" at bounding box center [597, 91] width 9 height 9
checkbox input "true"
click at [469, 100] on div "Country" at bounding box center [370, 100] width 293 height 11
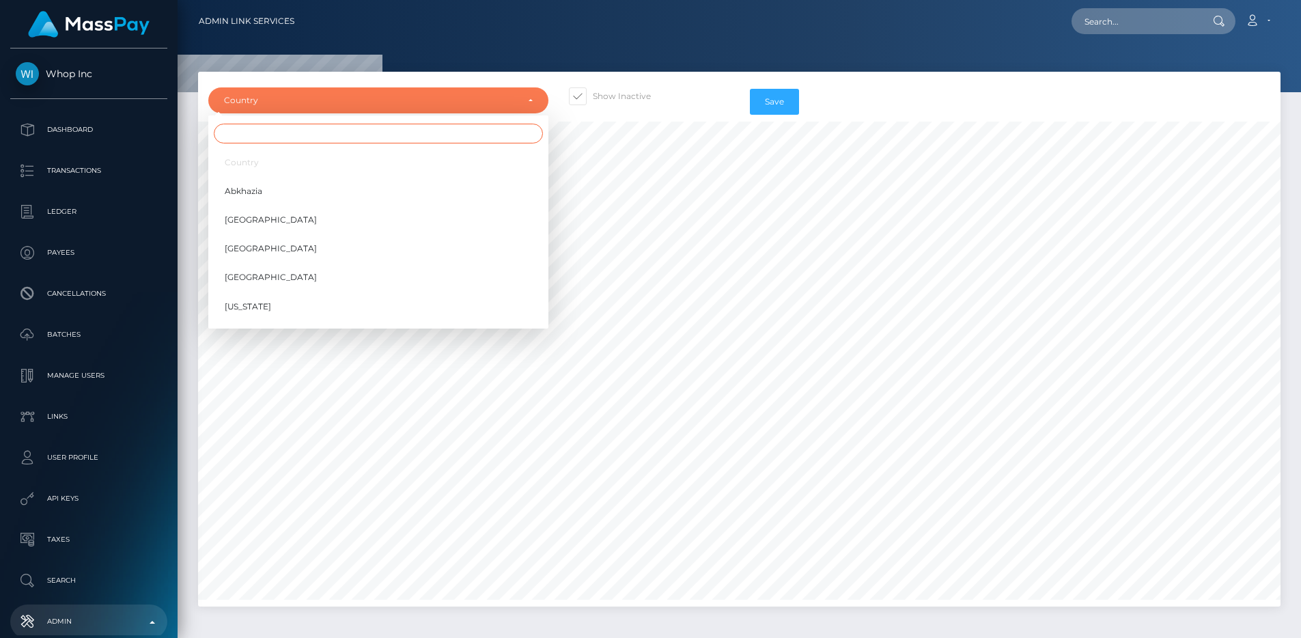
click at [434, 138] on input "Search" at bounding box center [378, 134] width 329 height 20
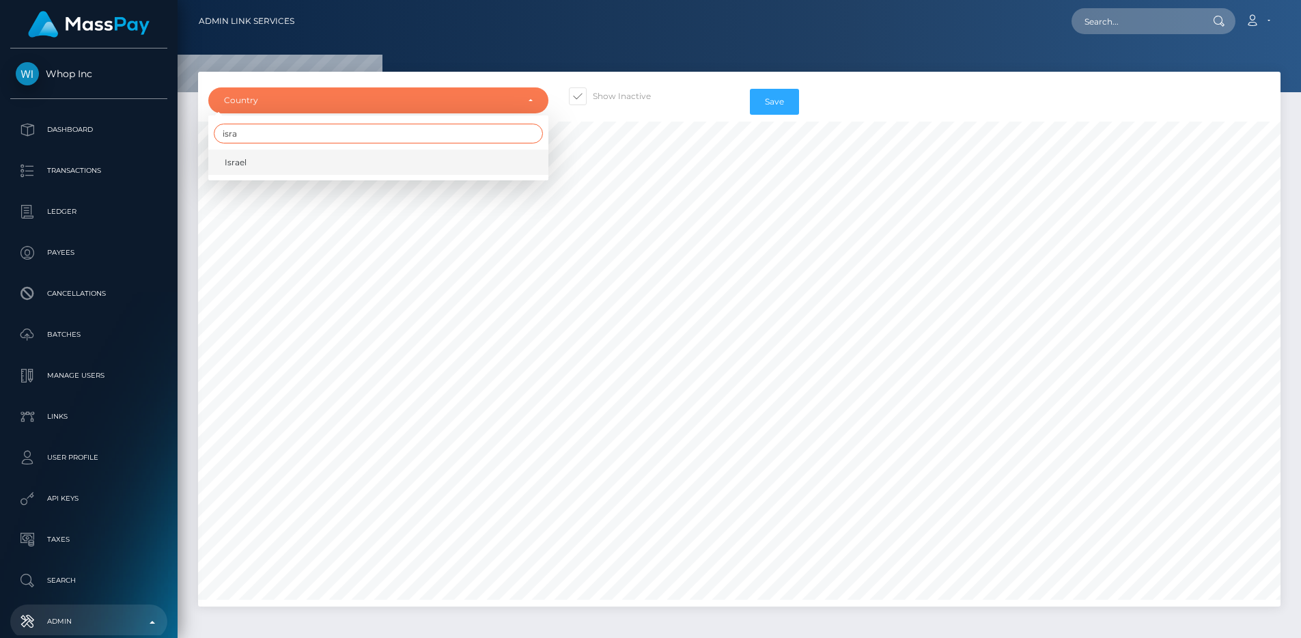
type input "isra"
click at [370, 150] on link "Israel" at bounding box center [378, 162] width 340 height 25
select select "IL"
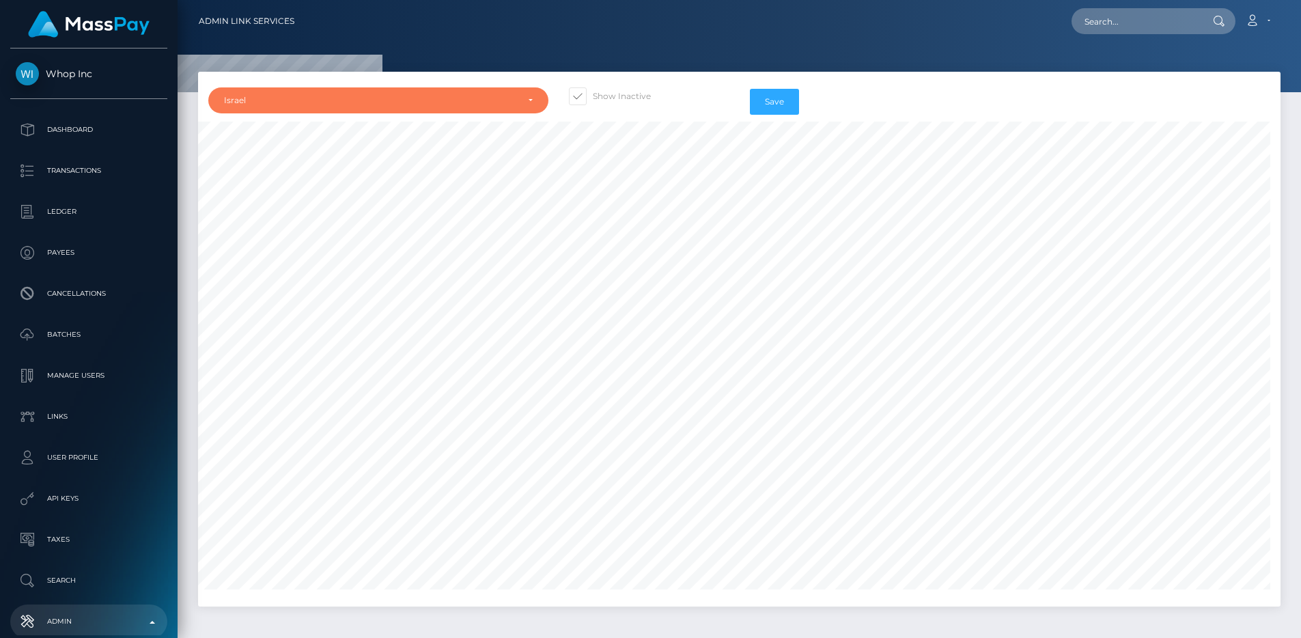
scroll to position [0, 61]
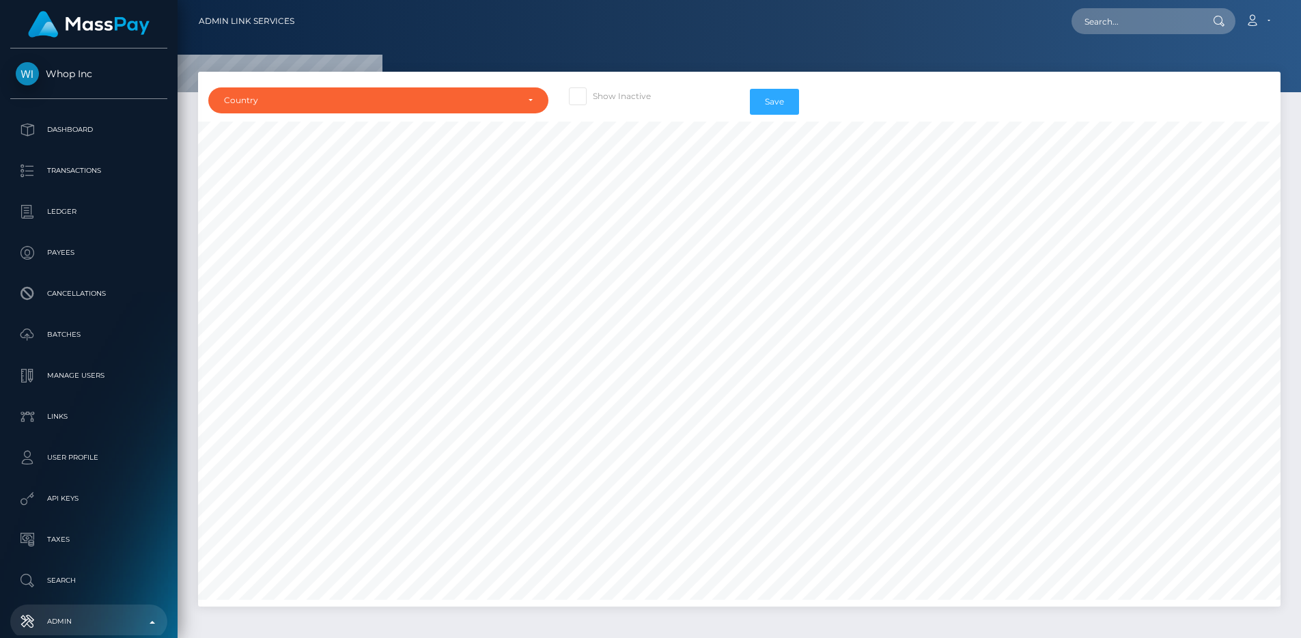
click at [593, 91] on span at bounding box center [593, 96] width 0 height 10
click at [593, 88] on input "Show Inactive" at bounding box center [597, 91] width 9 height 9
checkbox input "true"
click at [486, 100] on div "Country" at bounding box center [370, 100] width 293 height 11
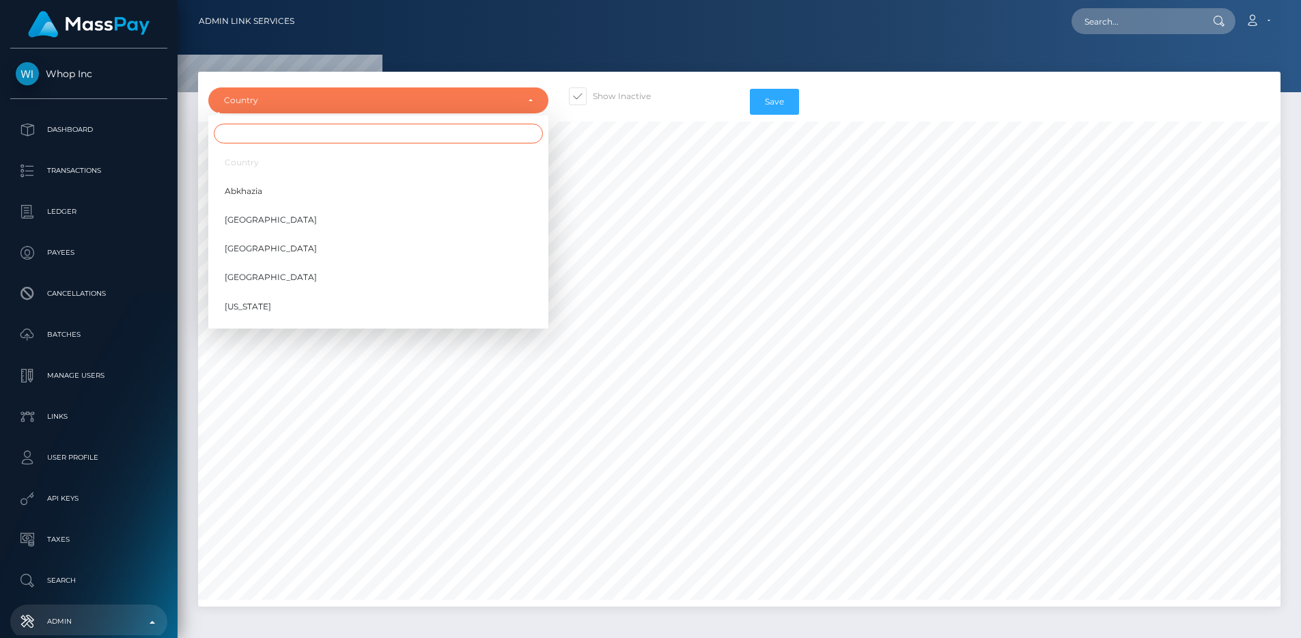
click at [460, 127] on input "Search" at bounding box center [378, 134] width 329 height 20
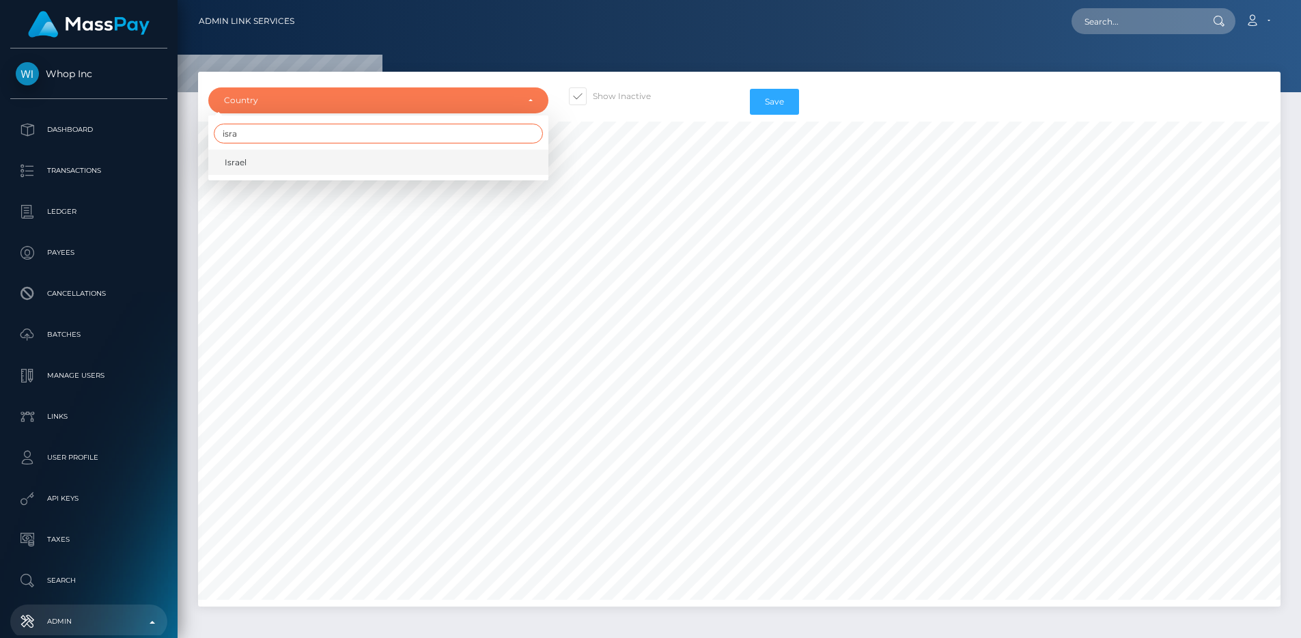
type input "isra"
click at [441, 169] on link "Israel" at bounding box center [378, 162] width 340 height 25
select select "IL"
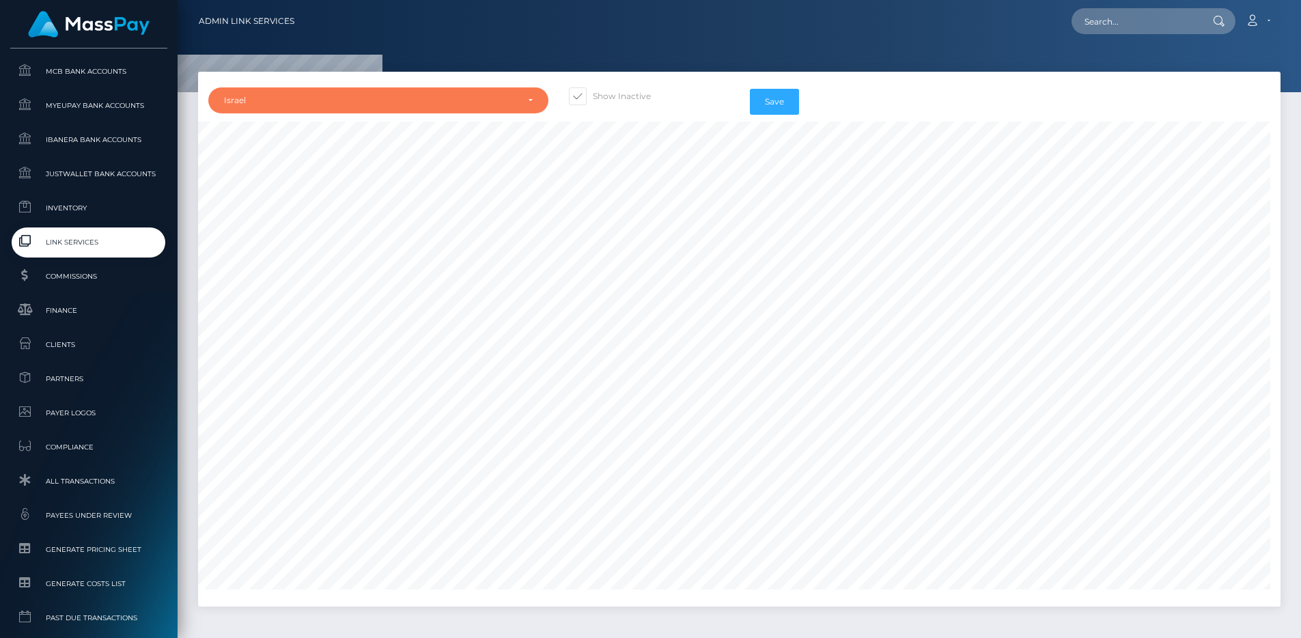
scroll to position [673, 0]
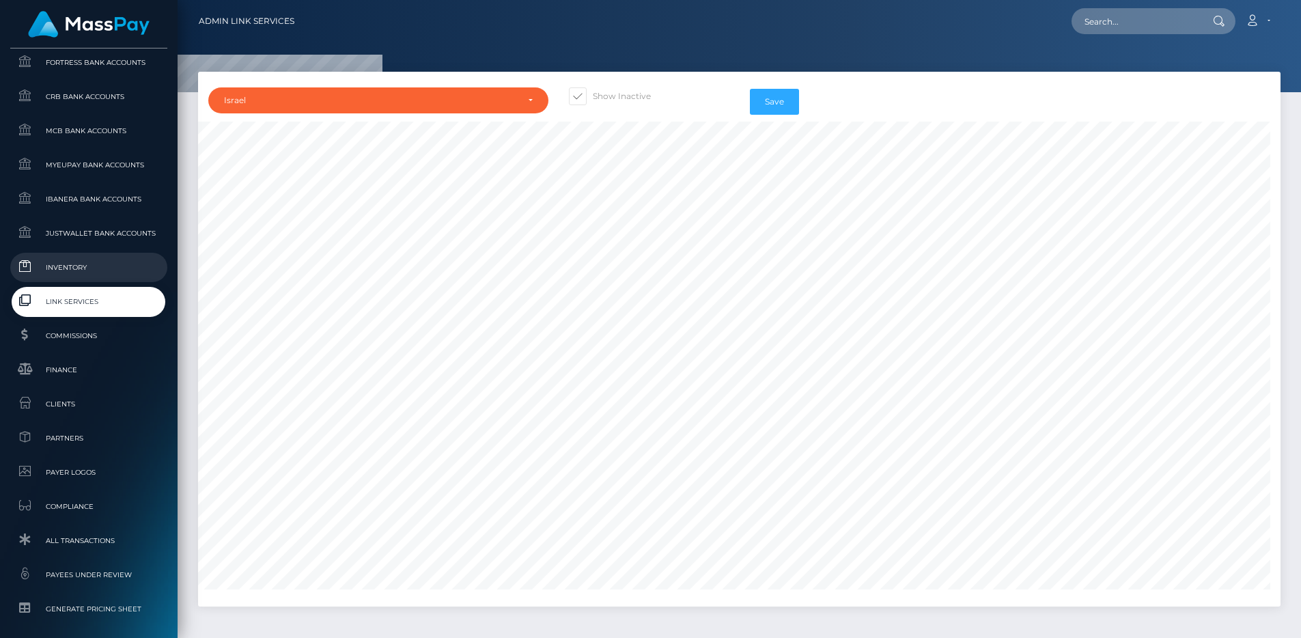
click at [87, 267] on span "Inventory" at bounding box center [89, 268] width 146 height 16
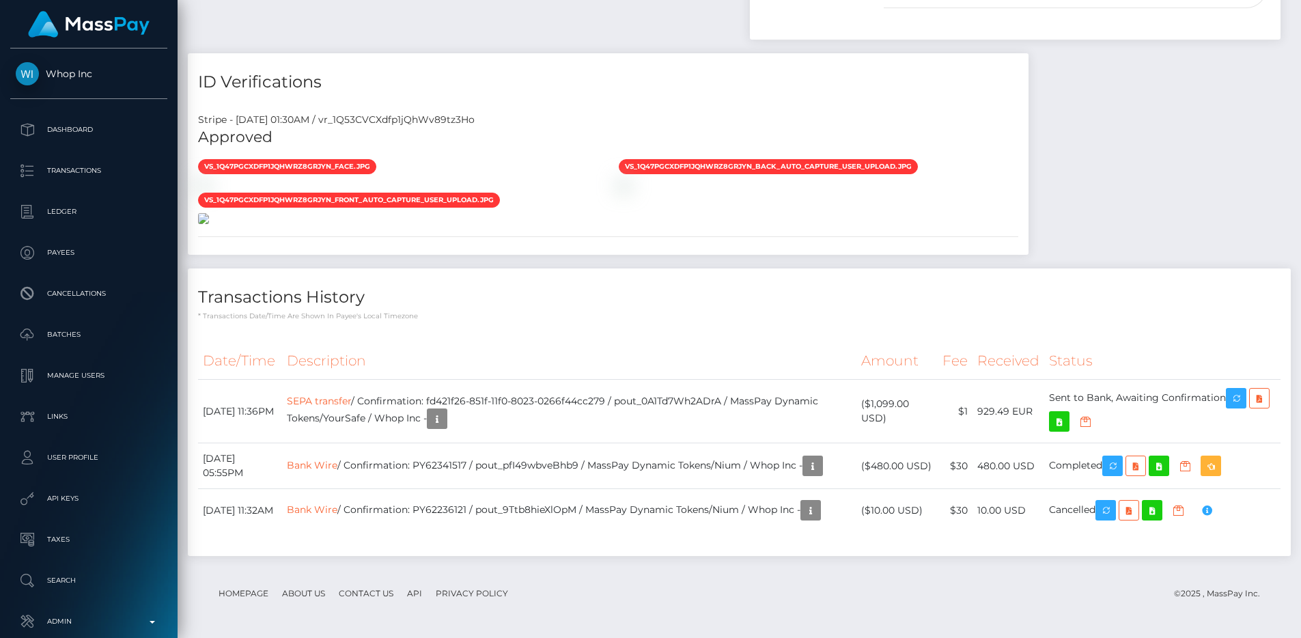
scroll to position [164, 348]
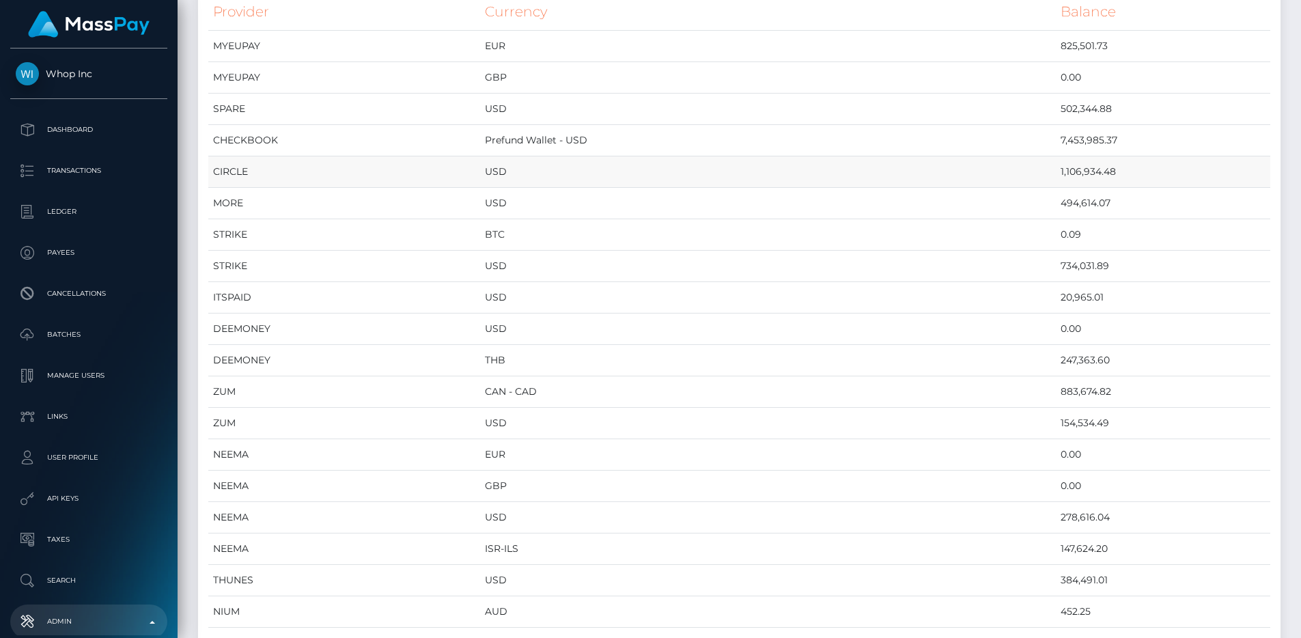
scroll to position [254, 0]
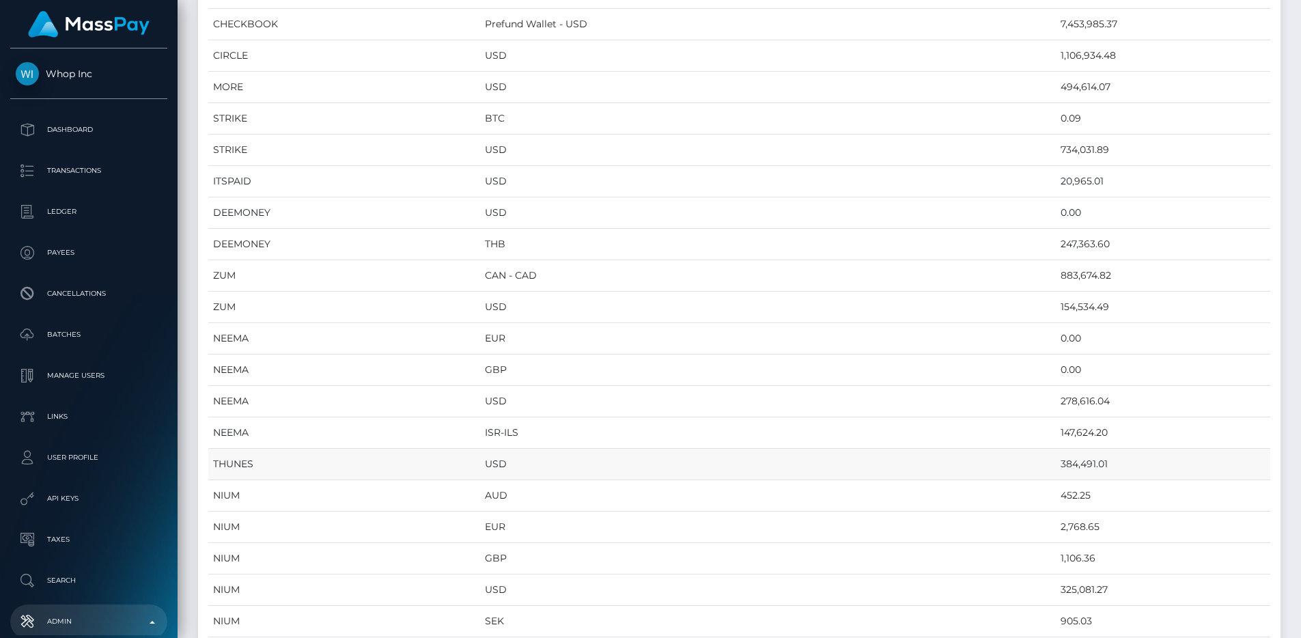
drag, startPoint x: 620, startPoint y: 456, endPoint x: 895, endPoint y: 448, distance: 275.4
click at [895, 449] on td "USD" at bounding box center [768, 464] width 576 height 31
drag, startPoint x: 602, startPoint y: 394, endPoint x: 1099, endPoint y: 396, distance: 496.6
click at [1099, 396] on tr "NEEMA USD 278,616.04" at bounding box center [739, 401] width 1062 height 31
click at [900, 168] on td "USD" at bounding box center [768, 181] width 576 height 31
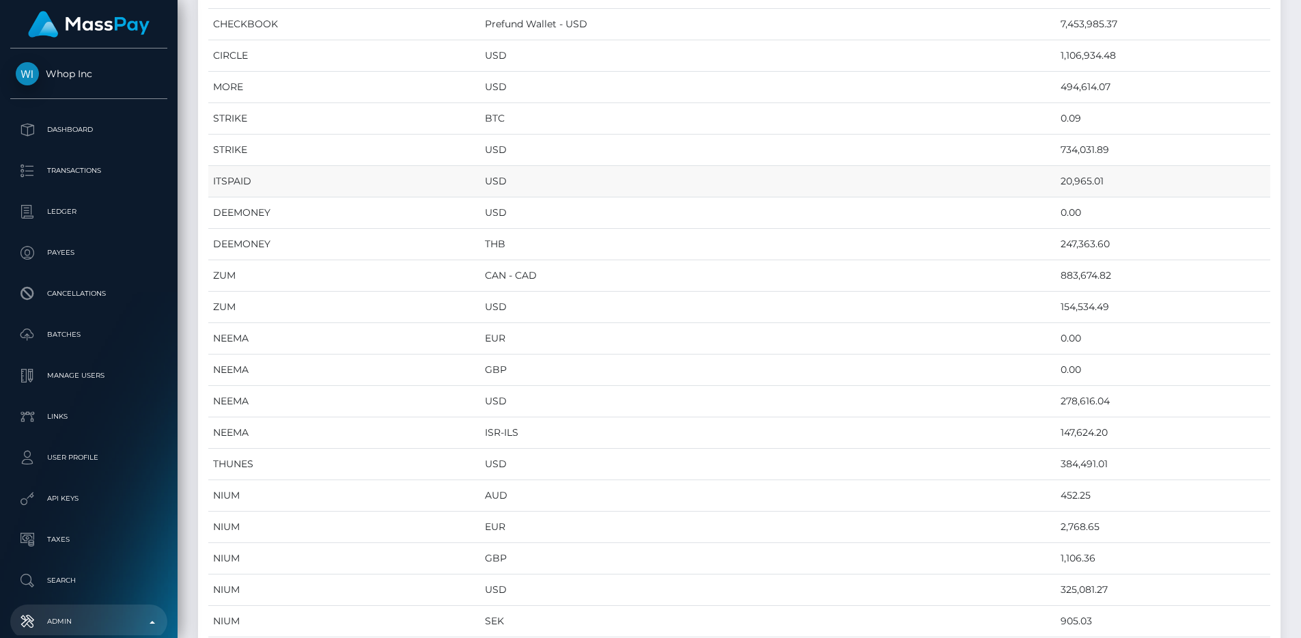
click at [934, 180] on td "USD" at bounding box center [768, 181] width 576 height 31
click at [776, 178] on td "USD" at bounding box center [768, 181] width 576 height 31
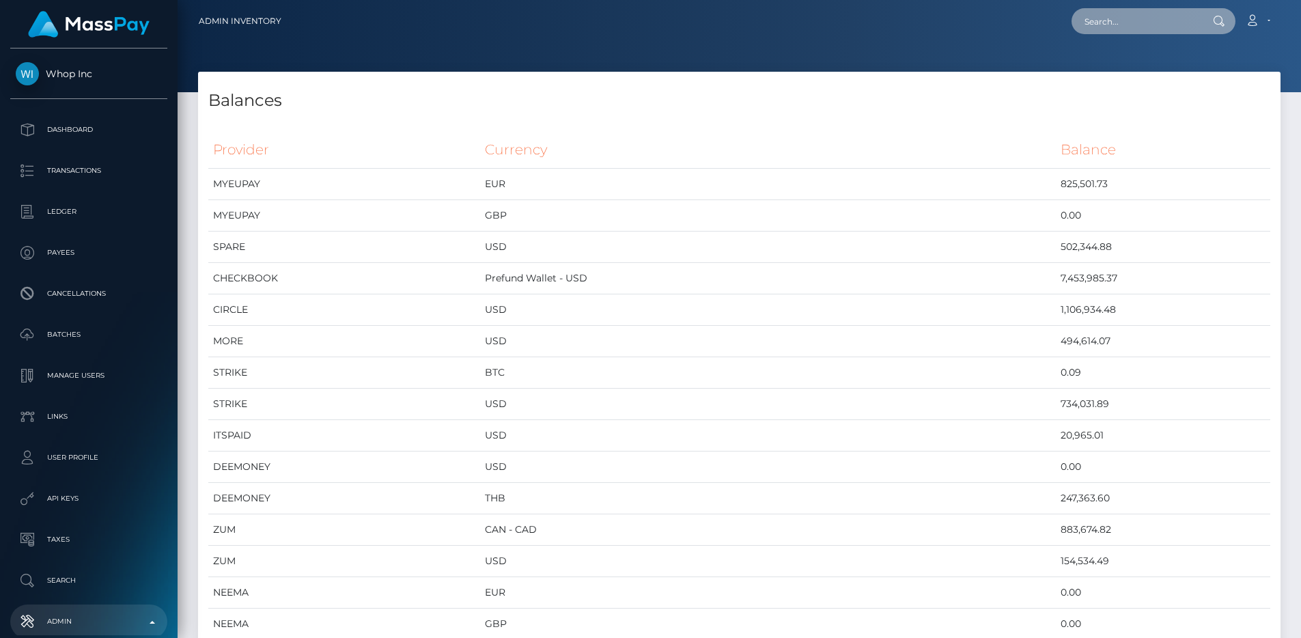
click at [1128, 23] on input "text" at bounding box center [1136, 21] width 128 height 26
paste input "Kjw4uu0cJwbtQrjtezyVhgwwgkr1"
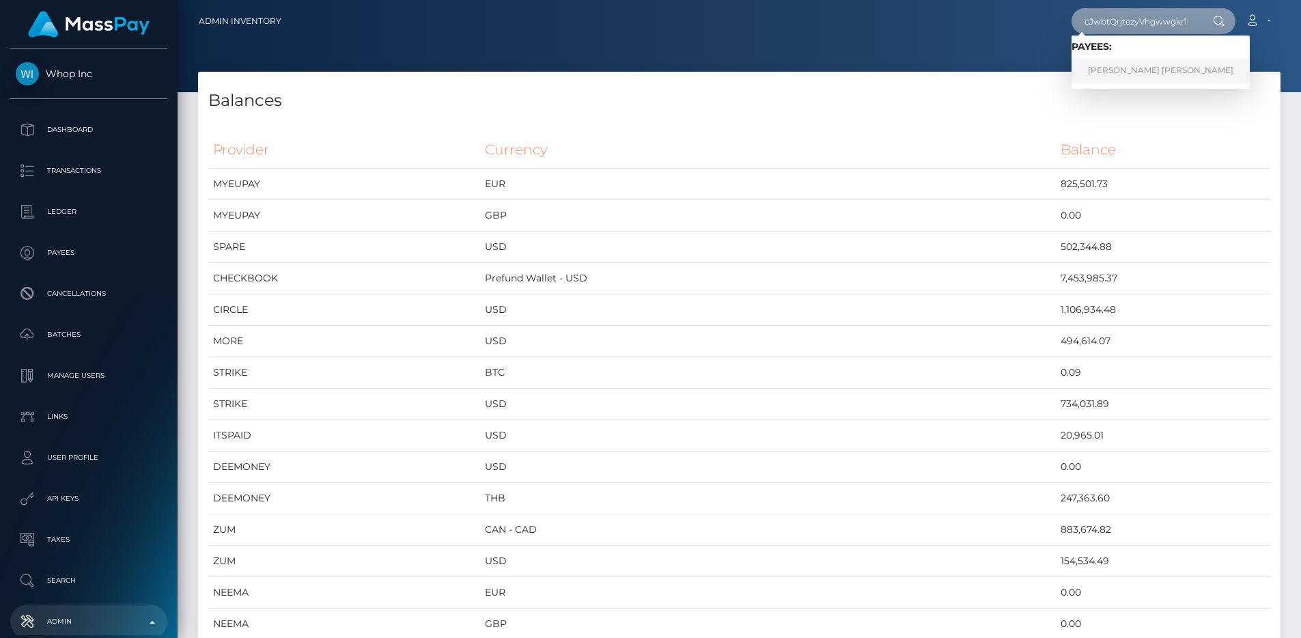
type input "Kjw4uu0cJwbtQrjtezyVhgwwgkr1"
click at [1098, 76] on link "KRISTEN ASHLEY DAVIS" at bounding box center [1161, 70] width 178 height 25
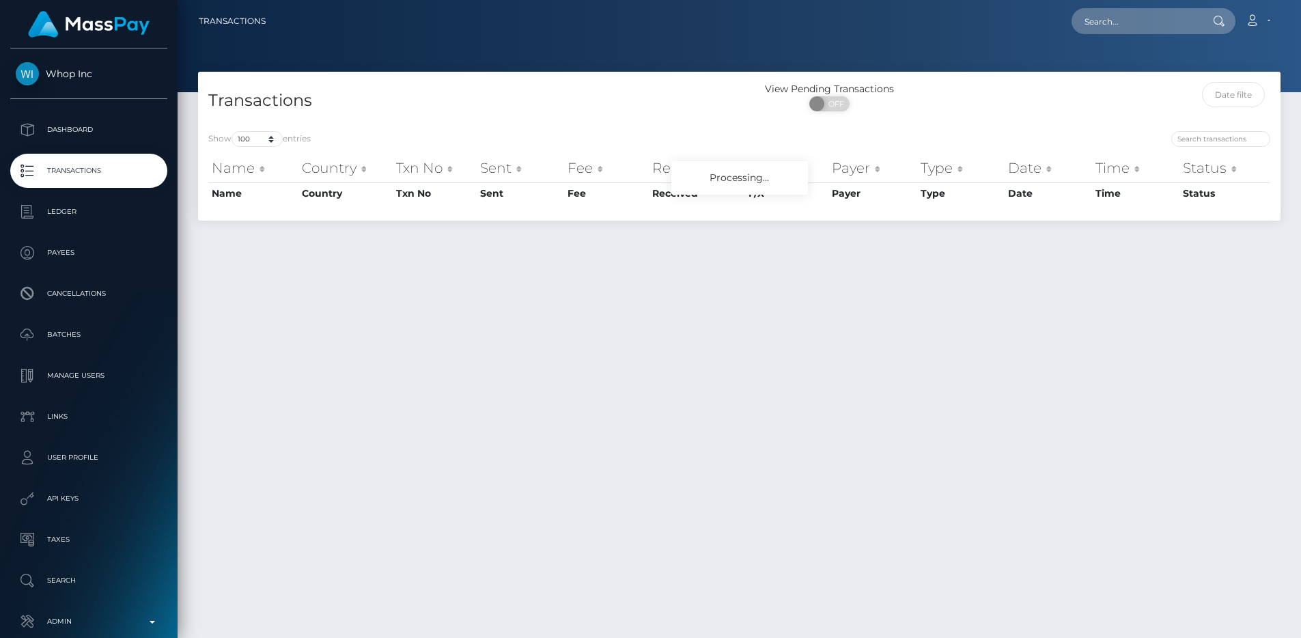
select select "100"
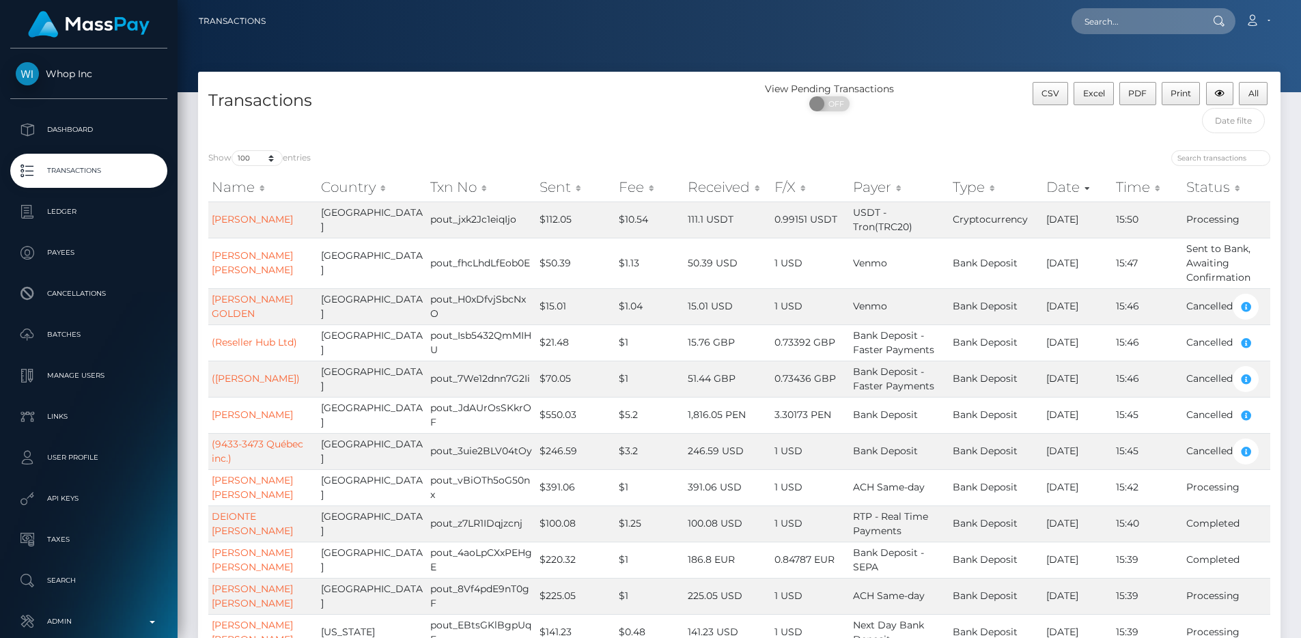
click at [613, 160] on div "Show 10 25 50 100 250 500 1,000 3,500 All entries" at bounding box center [468, 159] width 521 height 19
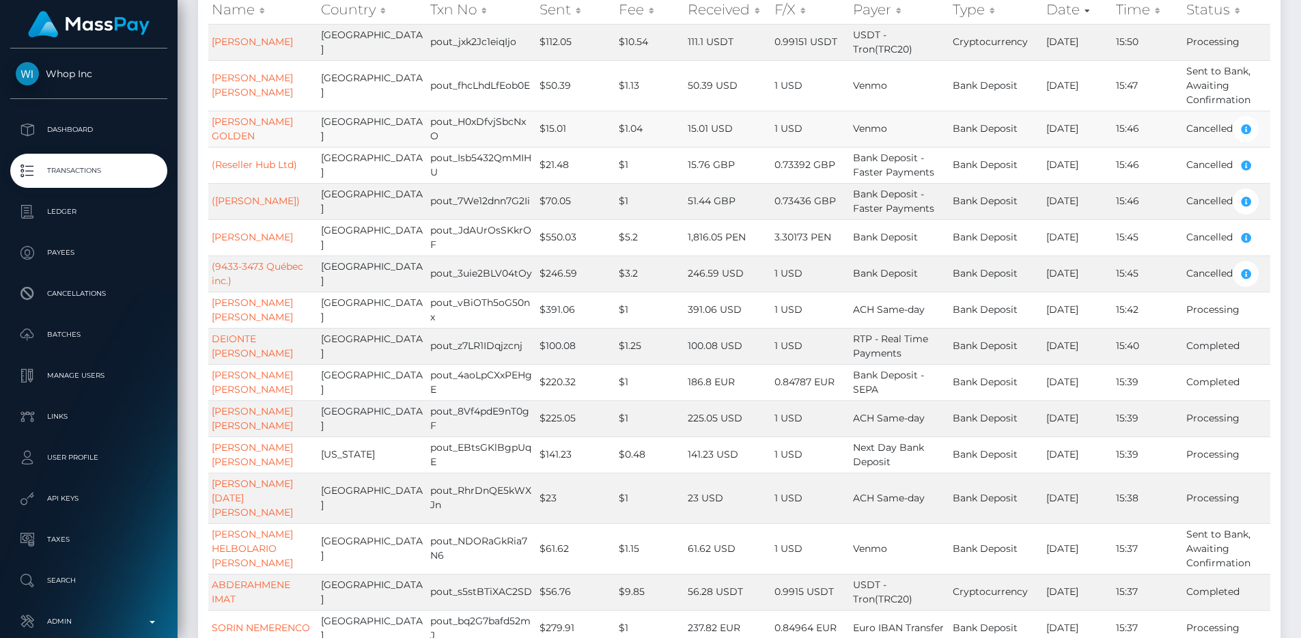
scroll to position [185, 0]
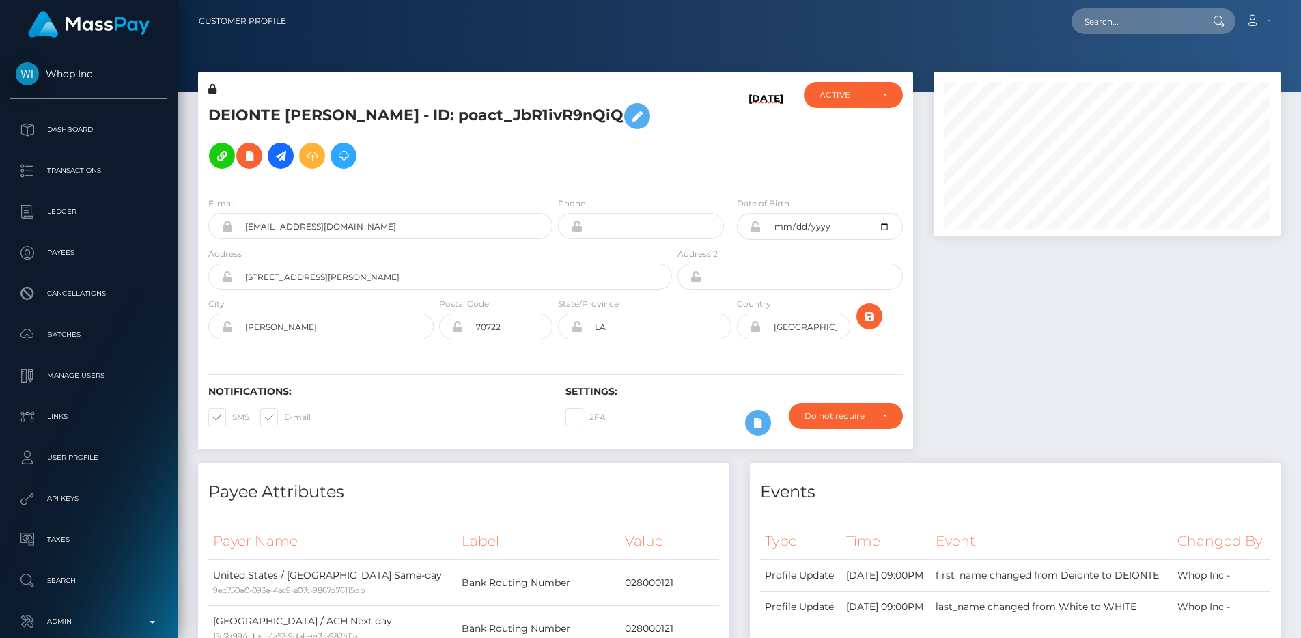
scroll to position [684, 0]
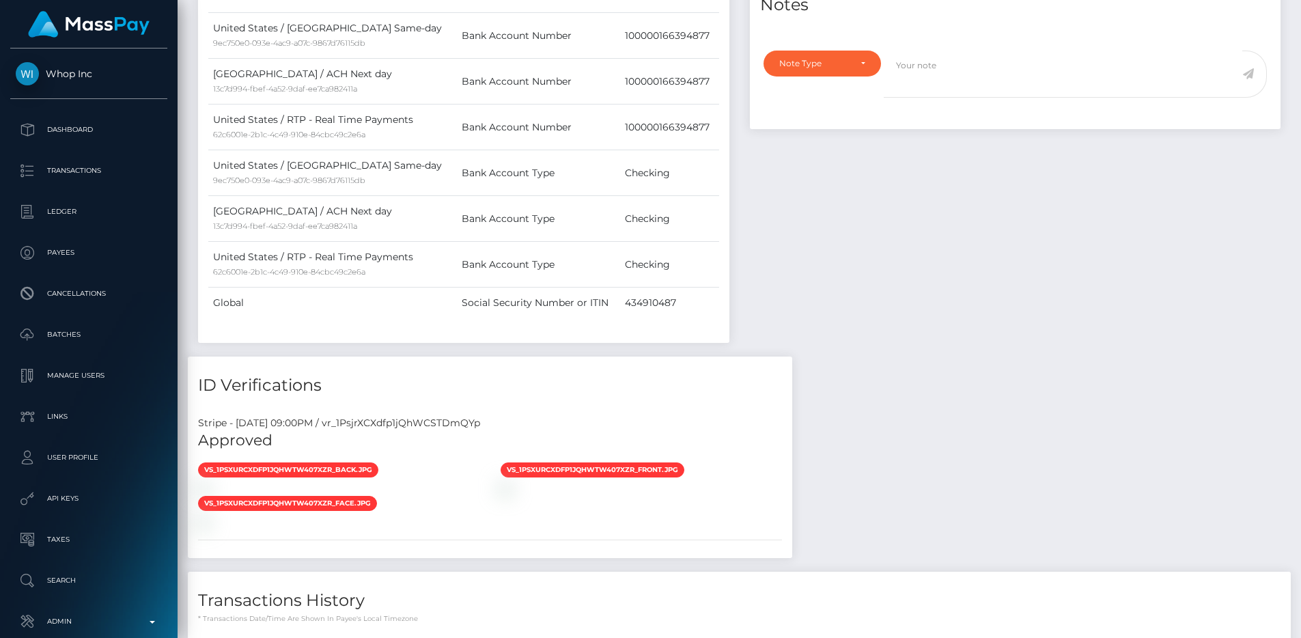
click at [475, 426] on div "Stripe - [DATE] 09:00PM / vr_1PsjrXCXdfp1jQhWCSTDmQYp" at bounding box center [490, 423] width 604 height 14
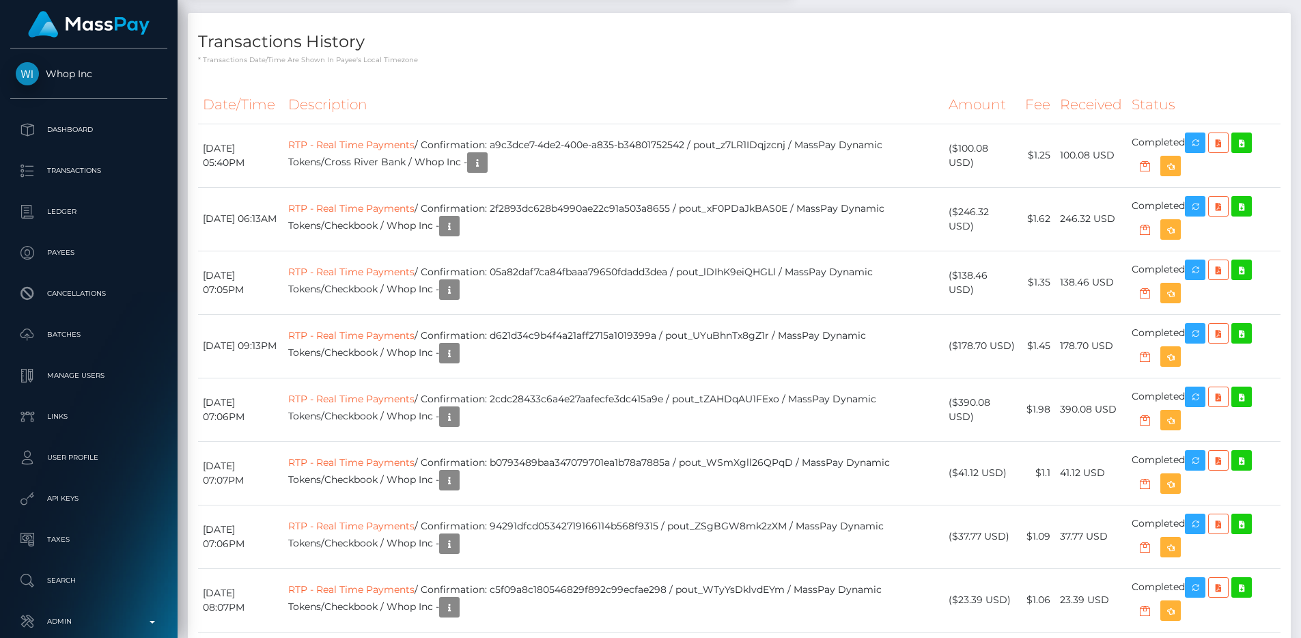
scroll to position [1239, 0]
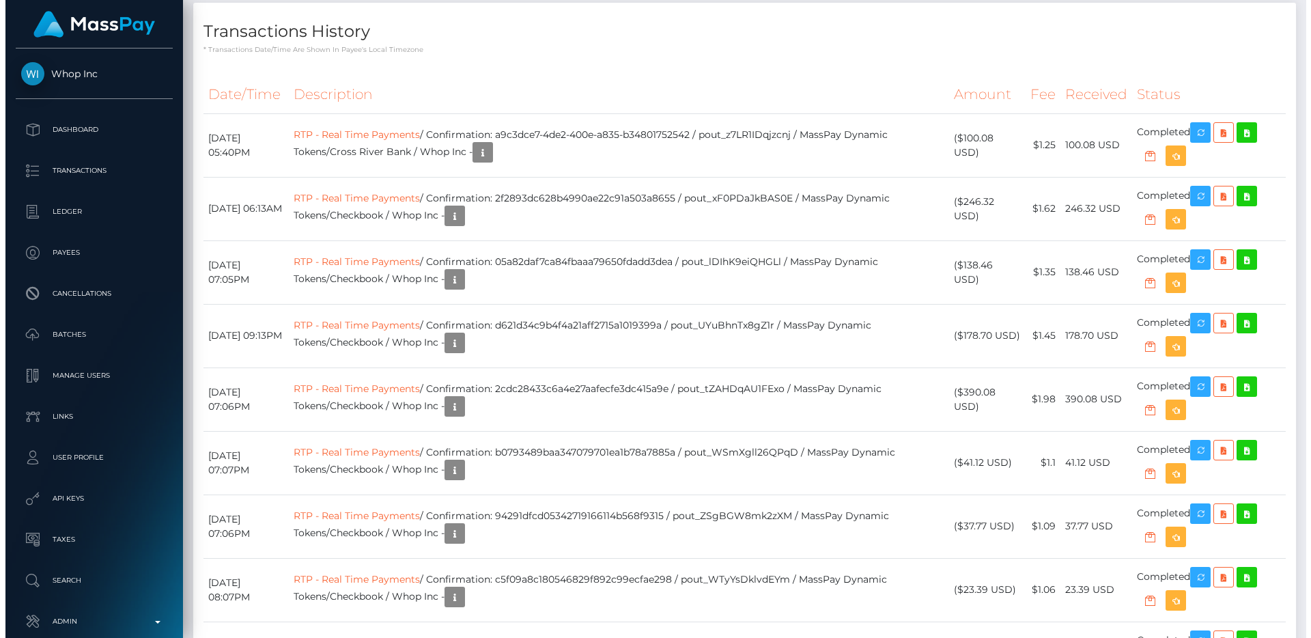
scroll to position [1347, 0]
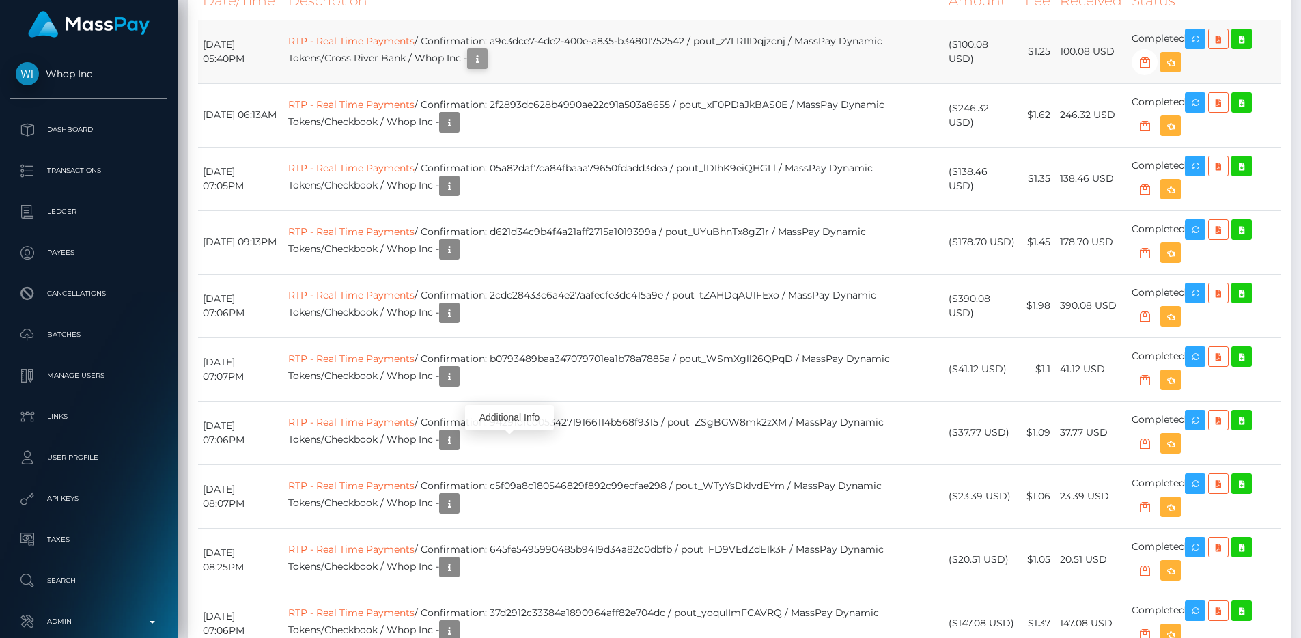
click at [486, 68] on icon "button" at bounding box center [477, 59] width 16 height 17
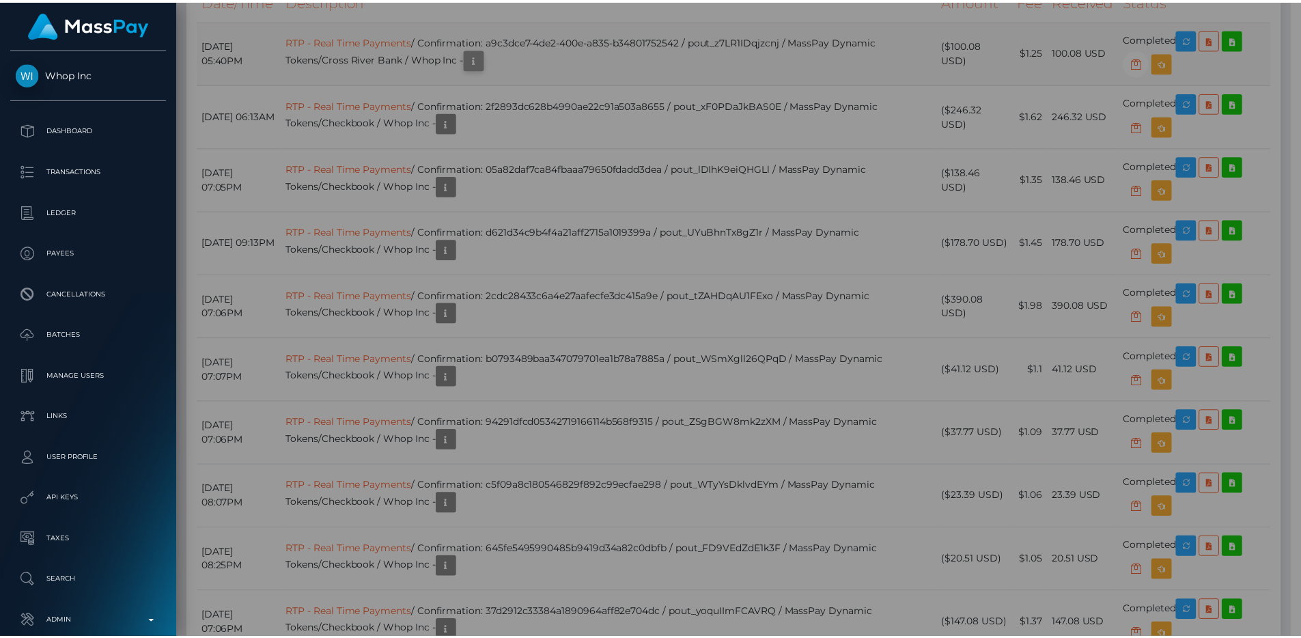
scroll to position [682870, 682687]
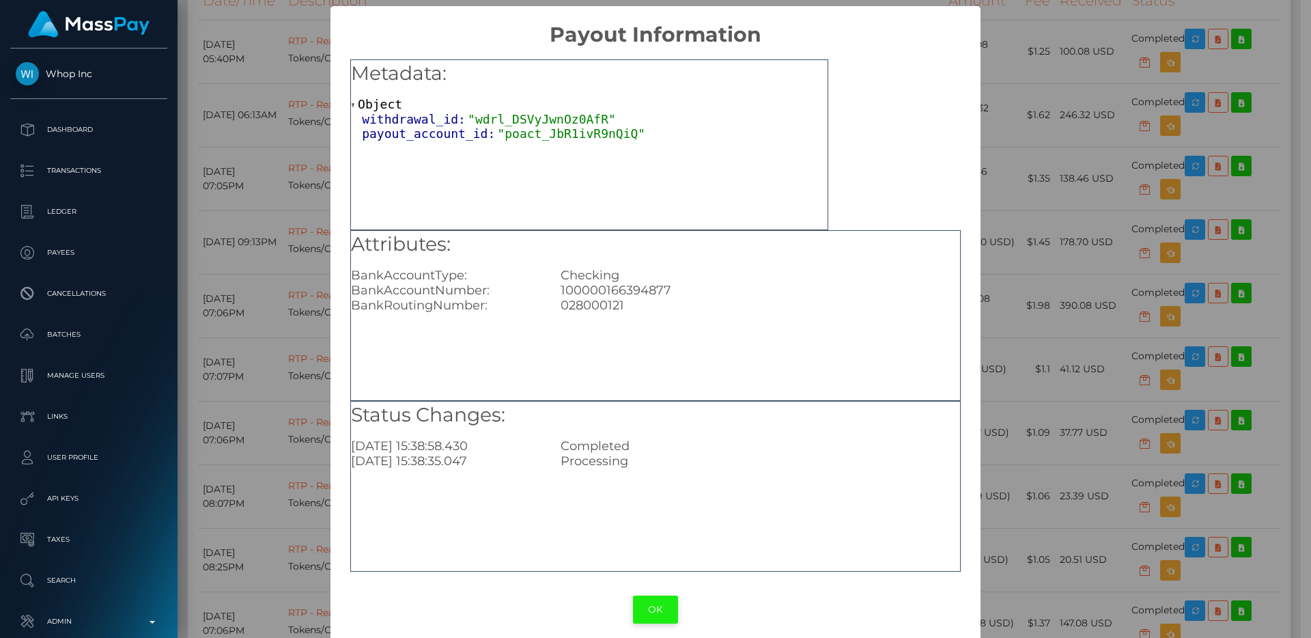
click at [647, 601] on button "OK" at bounding box center [655, 610] width 45 height 28
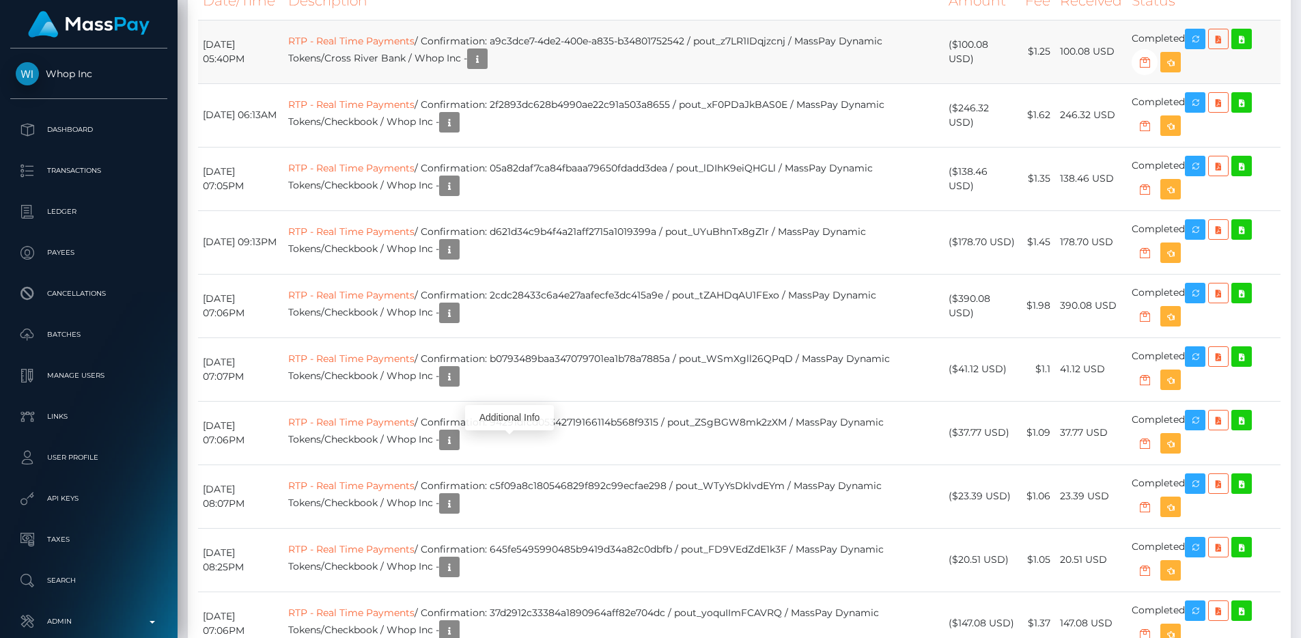
click at [349, 83] on td "RTP - Real Time Payments / Confirmation: a9c3dce7-4de2-400e-a835-b34801752542 /…" at bounding box center [613, 52] width 661 height 64
click at [351, 47] on link "RTP - Real Time Payments" at bounding box center [351, 41] width 126 height 12
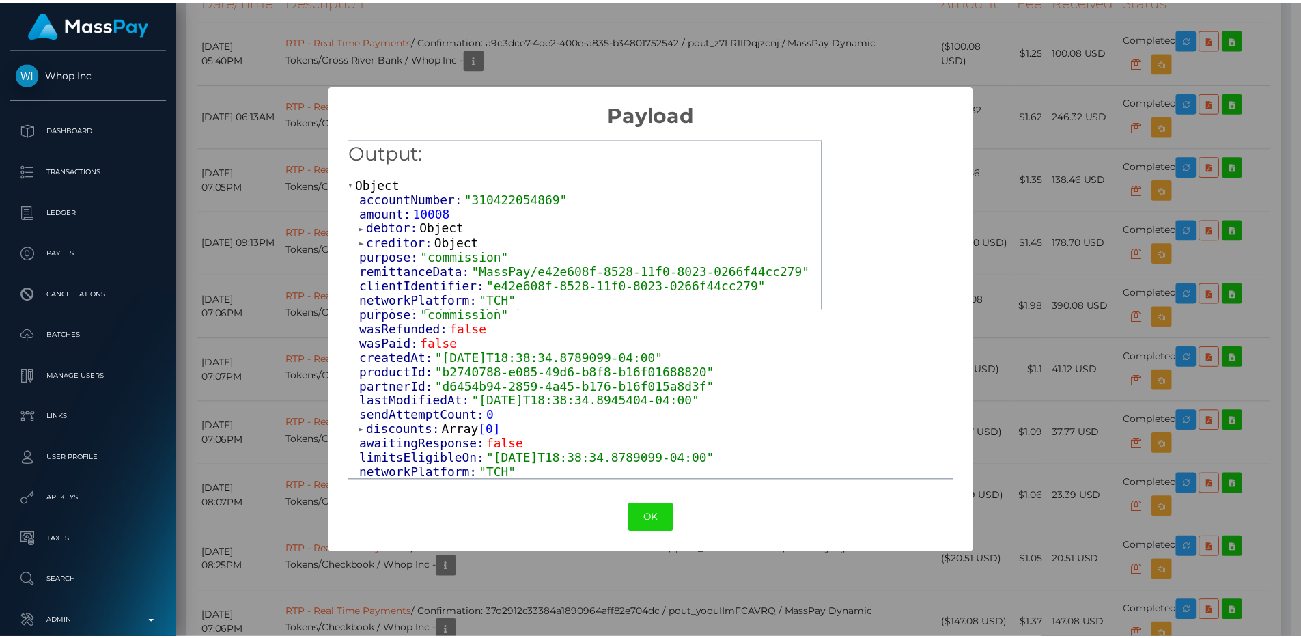
scroll to position [359, 0]
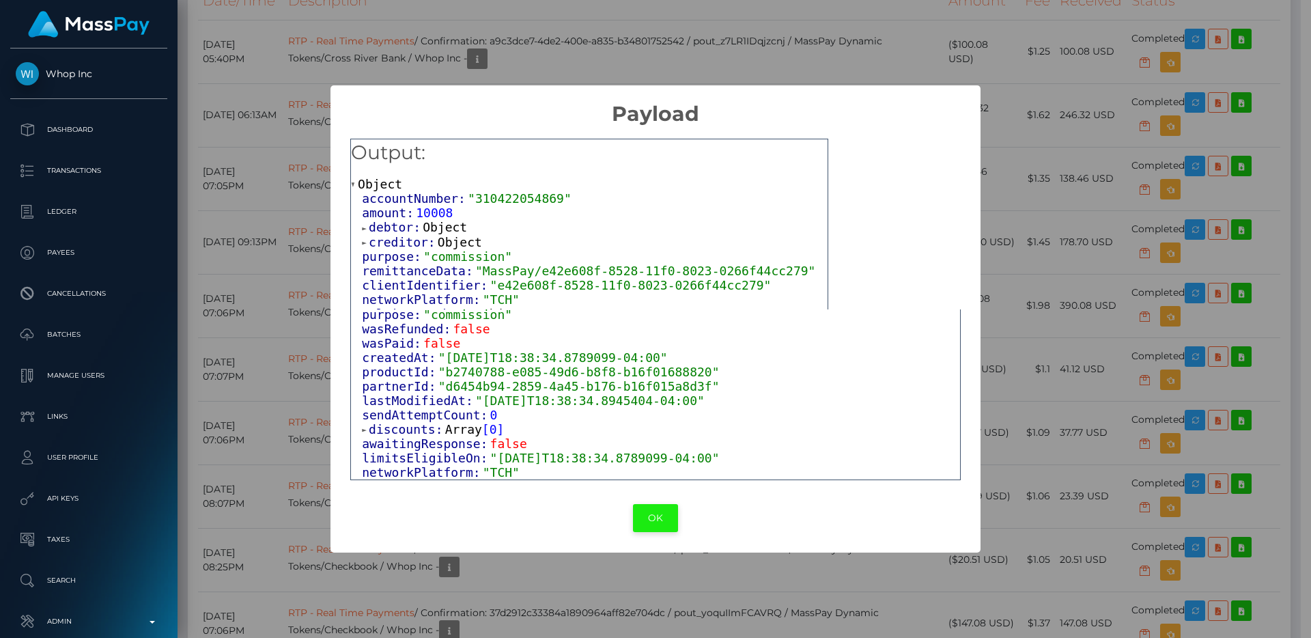
click at [652, 512] on button "OK" at bounding box center [655, 518] width 45 height 28
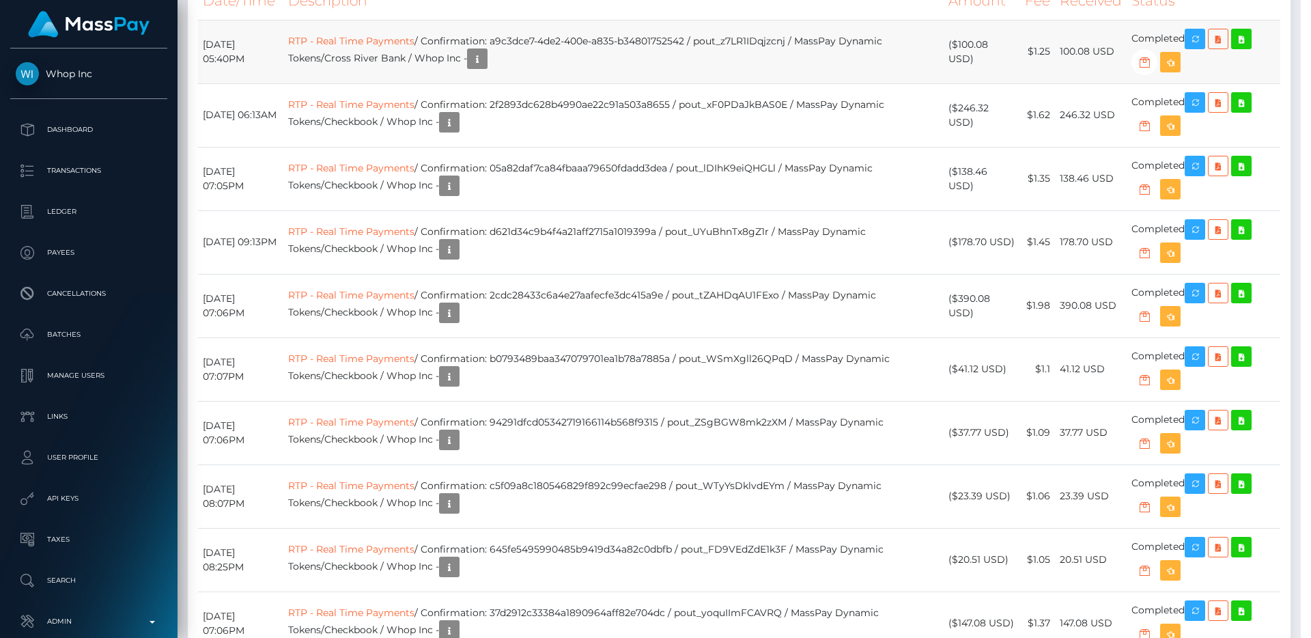
scroll to position [682870, 682687]
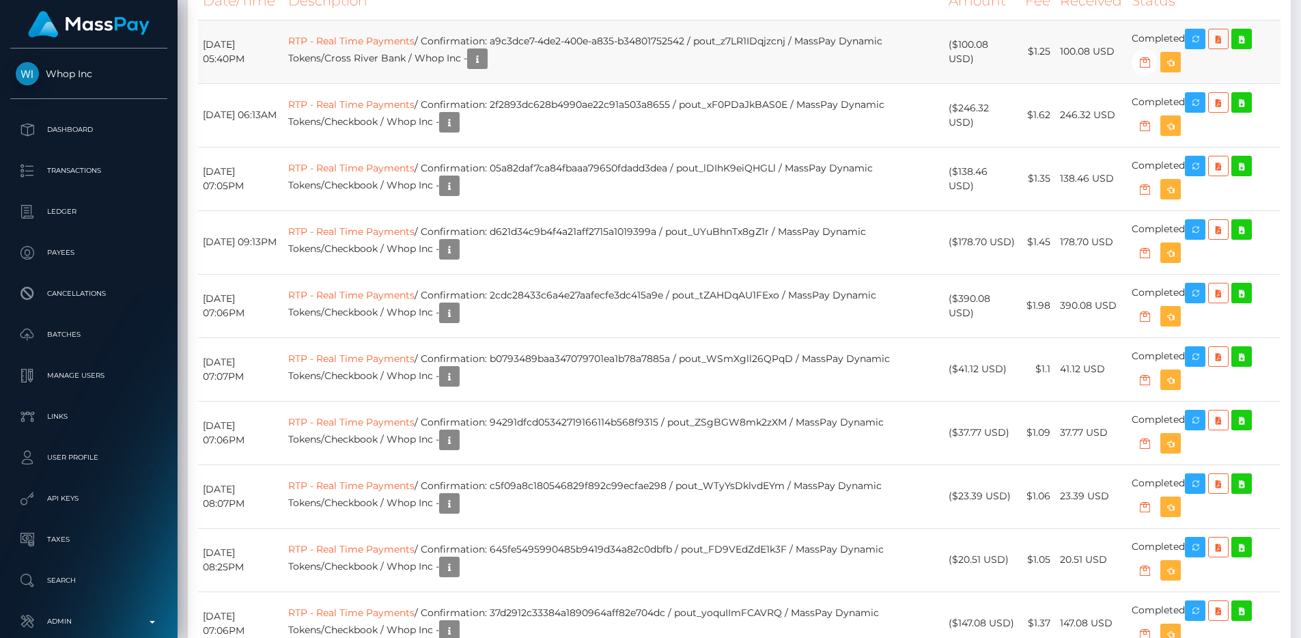
drag, startPoint x: 642, startPoint y: 406, endPoint x: 531, endPoint y: 449, distance: 118.7
click at [642, 406] on table "Date/Time Description Amount Fee Received Status RTP - Real Time Payments ACH S…" at bounding box center [739, 540] width 1083 height 1117
click at [486, 68] on icon "button" at bounding box center [477, 59] width 16 height 17
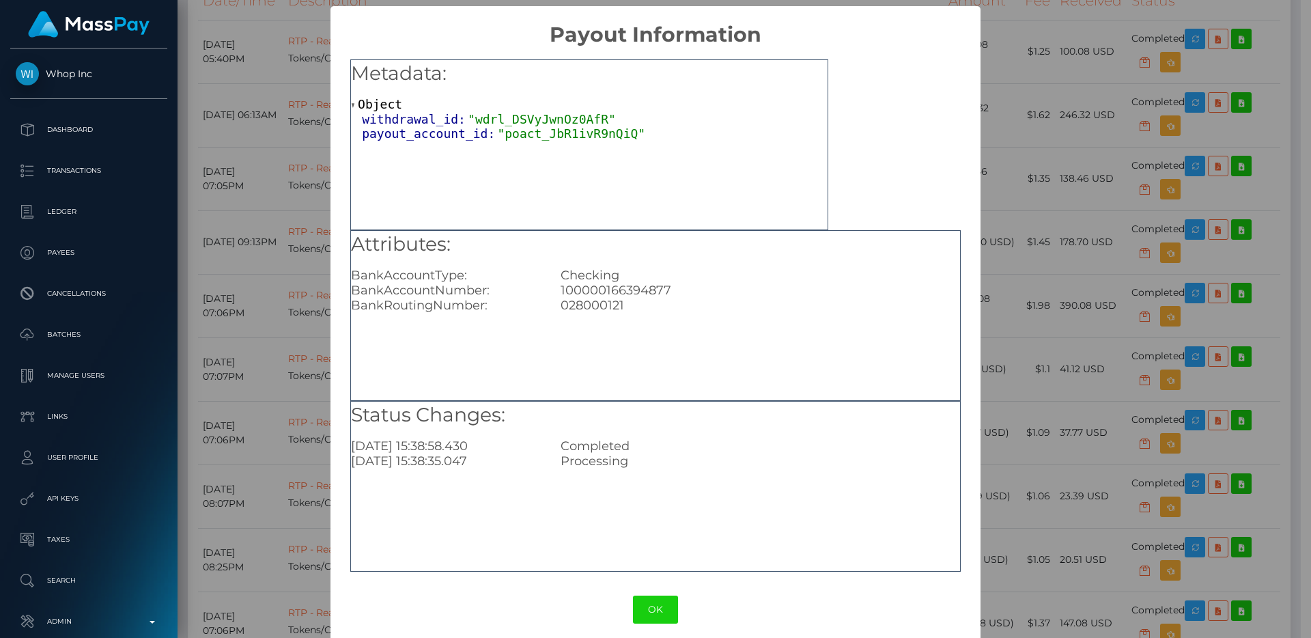
click at [1031, 124] on div "× Payout Information Metadata: Object withdrawal_id: "wdrl_DSVyJwnOz0AfR" payou…" at bounding box center [655, 319] width 1311 height 638
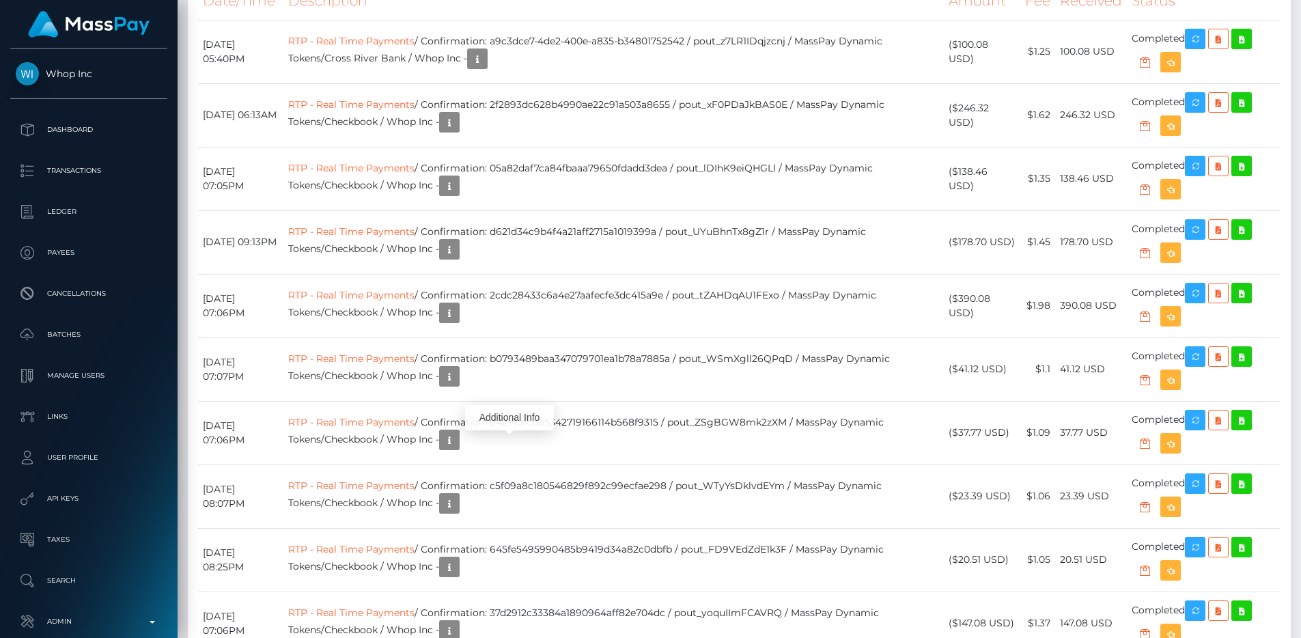
click at [982, 203] on div "Payee Attributes Payer Name Label Value United States / ACH Same-day 9ec750e0-0…" at bounding box center [739, 127] width 1103 height 2022
click at [882, 229] on div "Payee Attributes Payer Name Label Value United States / ACH Same-day 9ec750e0-0…" at bounding box center [739, 127] width 1103 height 2022
click at [486, 68] on icon "button" at bounding box center [477, 59] width 16 height 17
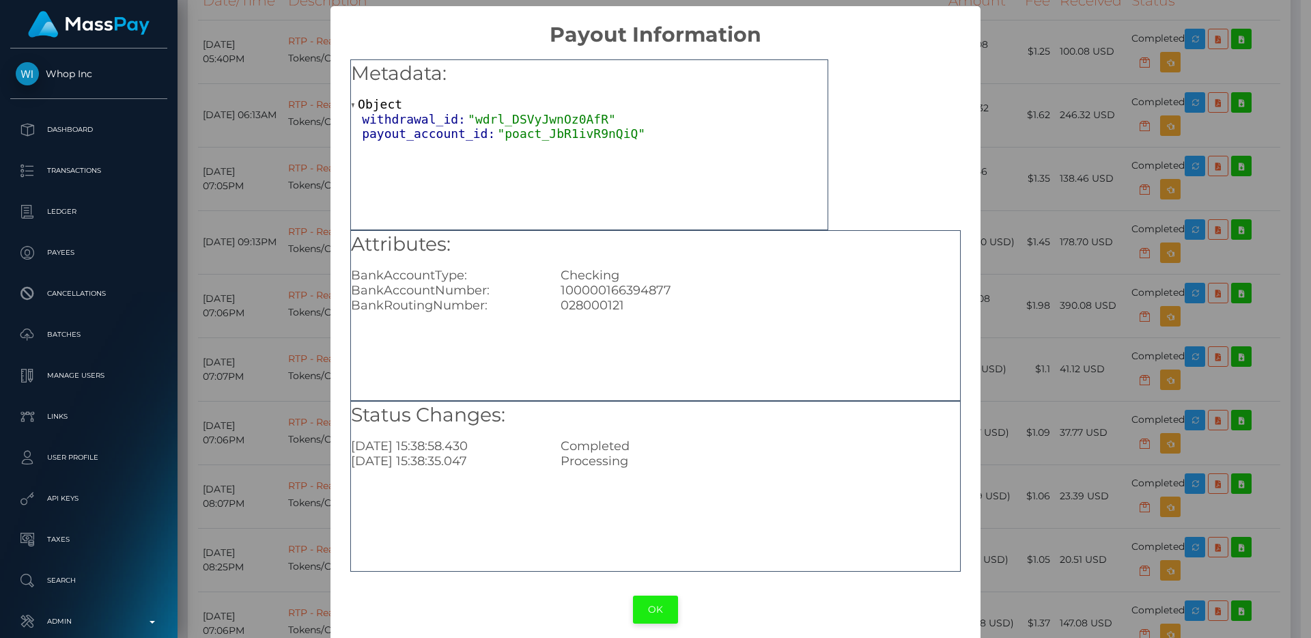
click at [645, 601] on button "OK" at bounding box center [655, 610] width 45 height 28
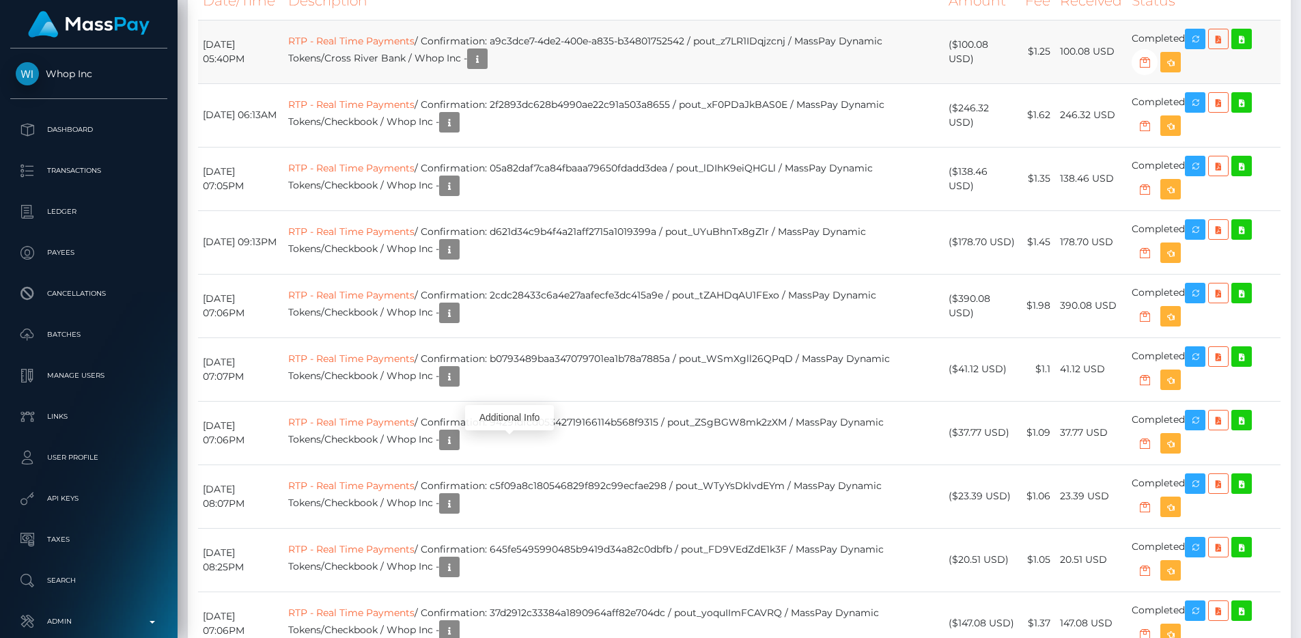
click at [746, 83] on td "RTP - Real Time Payments / Confirmation: a9c3dce7-4de2-400e-a835-b34801752542 /…" at bounding box center [613, 52] width 661 height 64
copy td "pout_z7LR1IDqjzcnj"
drag, startPoint x: 523, startPoint y: 428, endPoint x: 719, endPoint y: 430, distance: 196.0
click at [719, 83] on td "RTP - Real Time Payments / Confirmation: a9c3dce7-4de2-400e-a835-b34801752542 /…" at bounding box center [613, 52] width 661 height 64
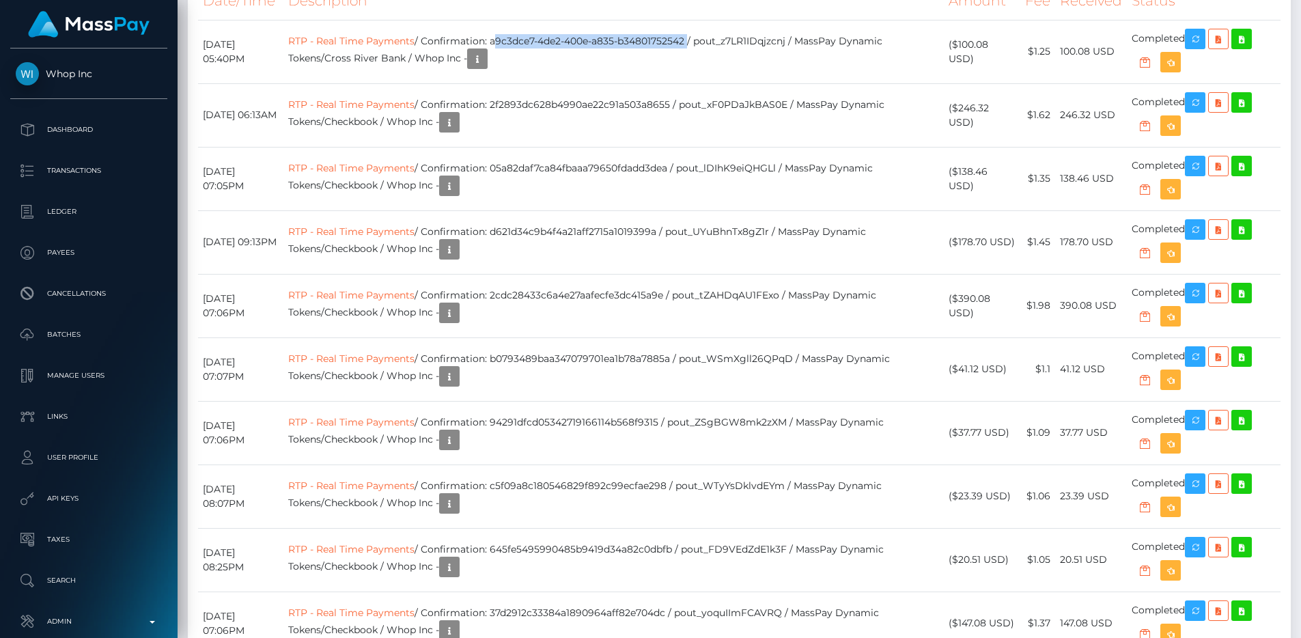
copy td "a9c3dce7-4de2-400e-a835-b34801752542"
click at [1034, 138] on div "Payee Attributes Payer Name Label Value United States / ACH Same-day 9ec750e0-0…" at bounding box center [739, 127] width 1103 height 2022
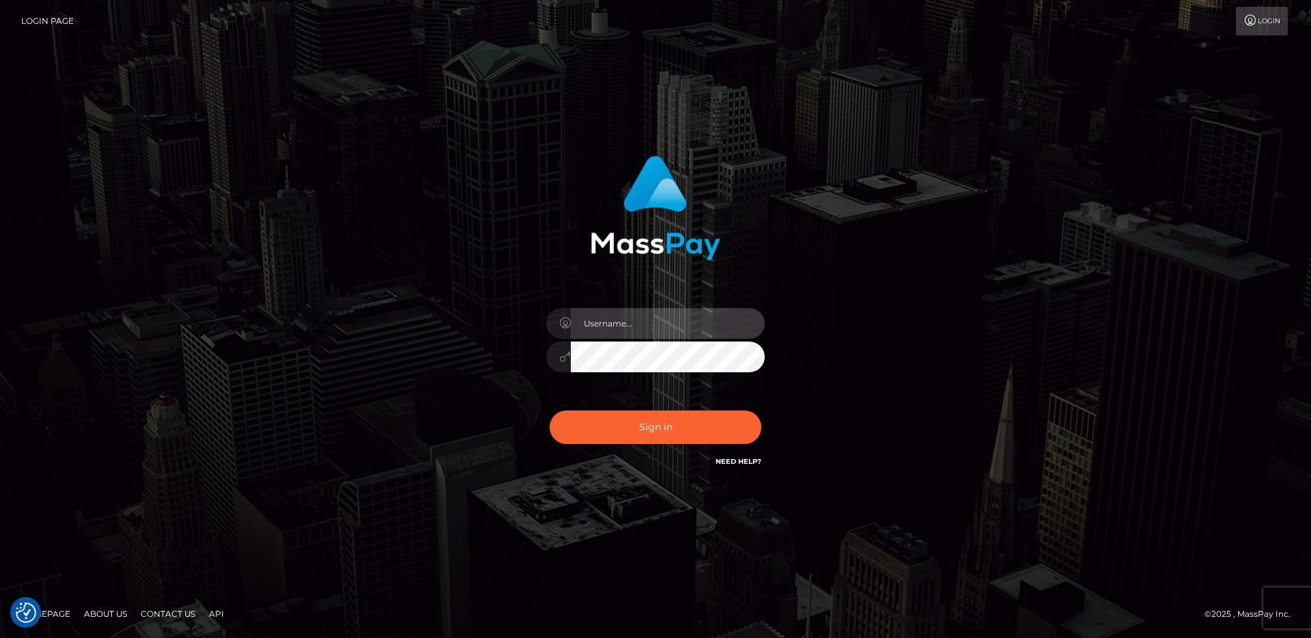
type input "egblue"
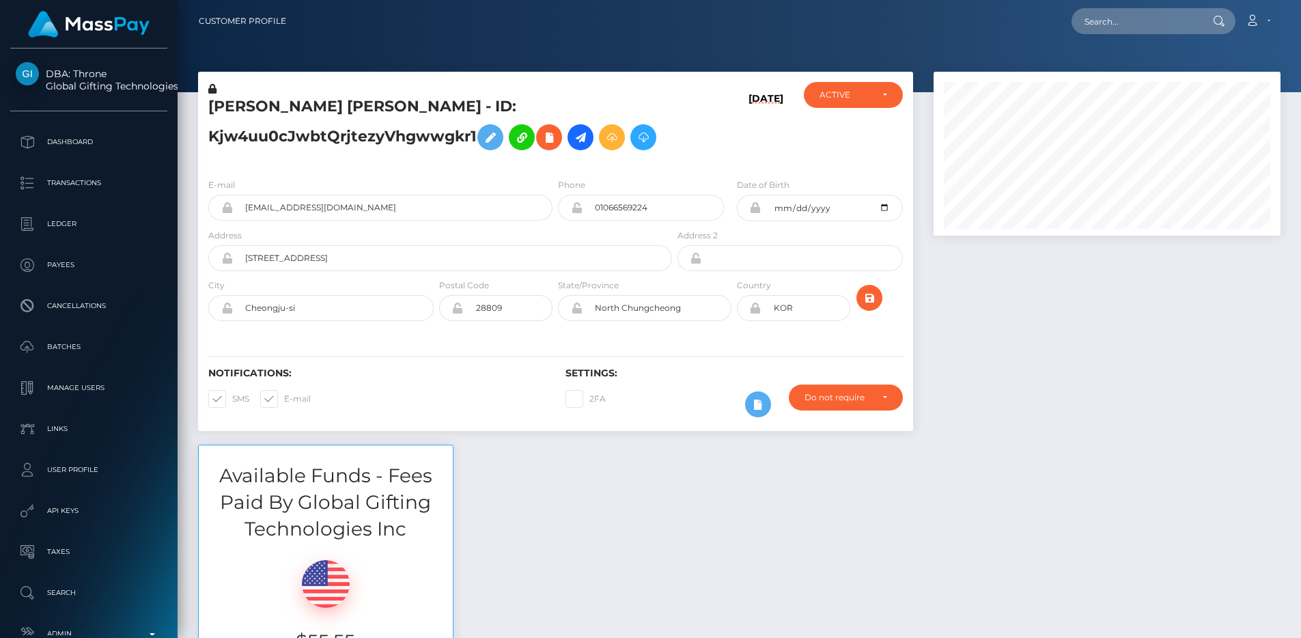
scroll to position [164, 348]
click at [1163, 29] on input "text" at bounding box center [1136, 21] width 128 height 26
paste input "gqsiZI1VenZiwEf5yOxj0IItsf42"
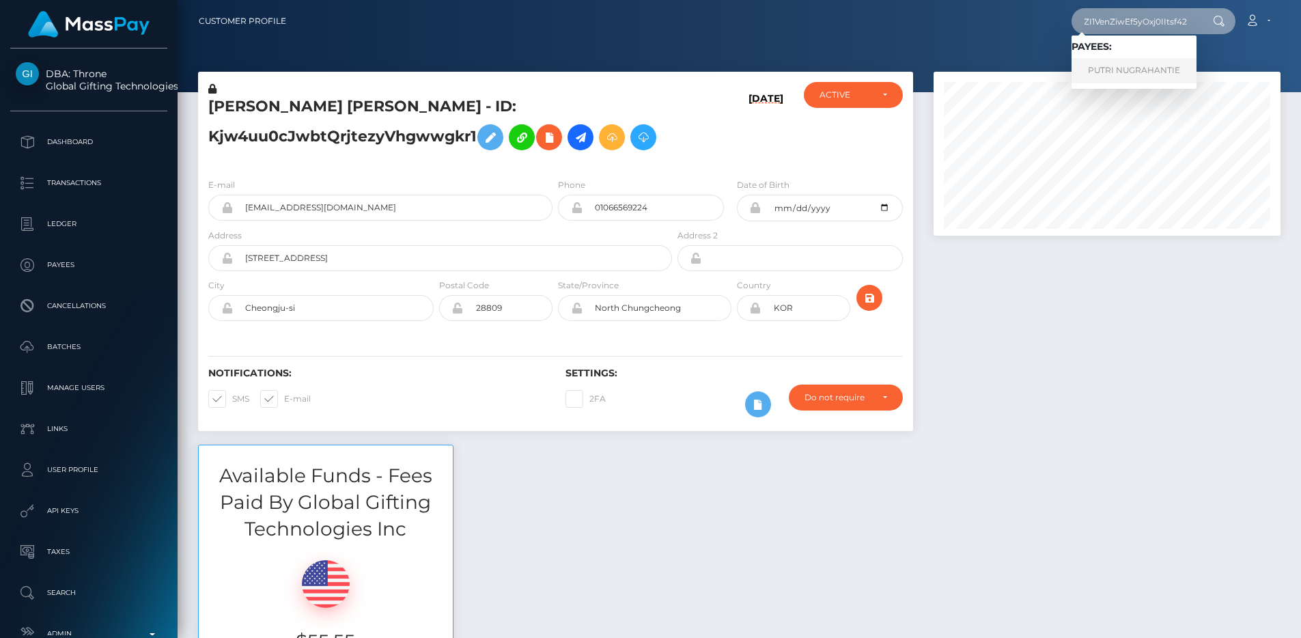
type input "gqsiZI1VenZiwEf5yOxj0IItsf42"
click at [1105, 66] on link "PUTRI NUGRAHANTIE" at bounding box center [1134, 70] width 125 height 25
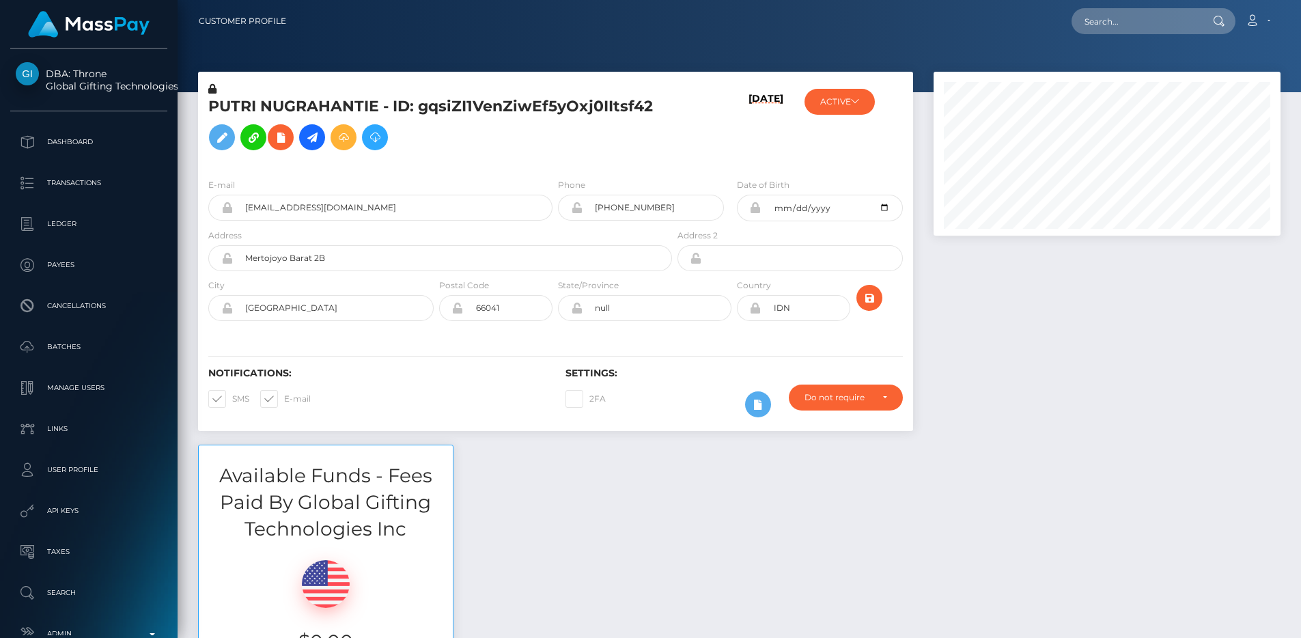
scroll to position [164, 348]
click at [1123, 31] on input "text" at bounding box center [1136, 21] width 128 height 26
paste input "iGyJCaq0iFSEkZR8A00RrJL2rHA2"
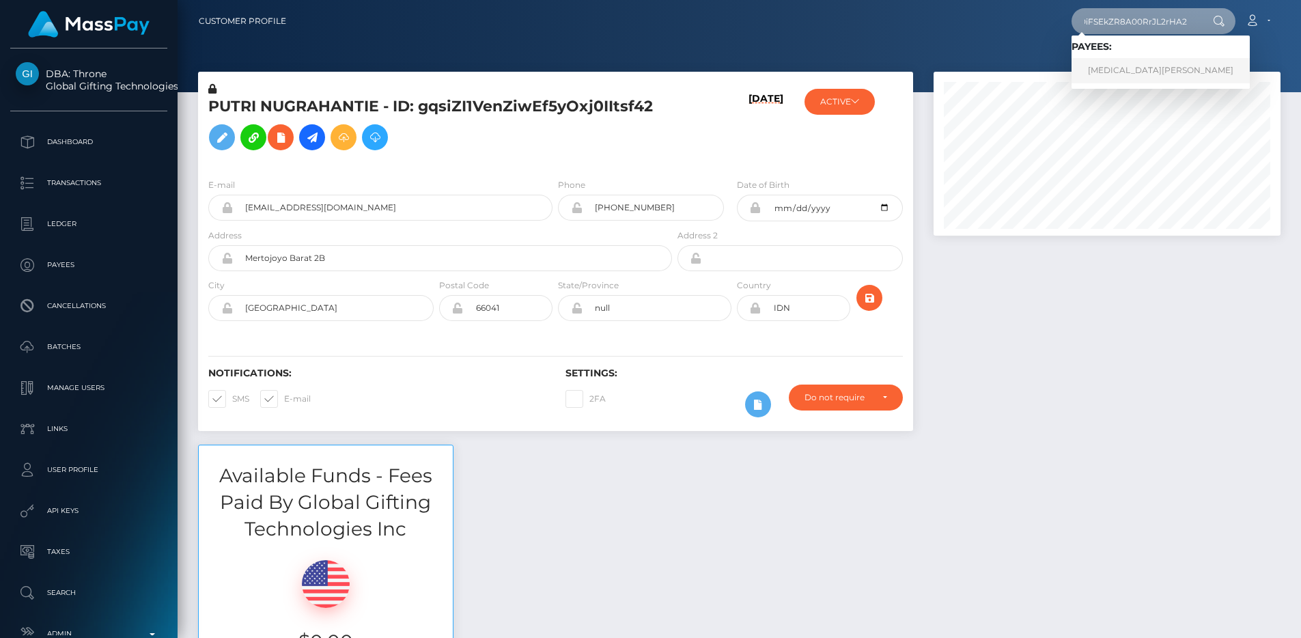
type input "iGyJCaq0iFSEkZR8A00RrJL2rHA2"
click at [1138, 64] on link "YASMIN ELLEN MIRZA" at bounding box center [1161, 70] width 178 height 25
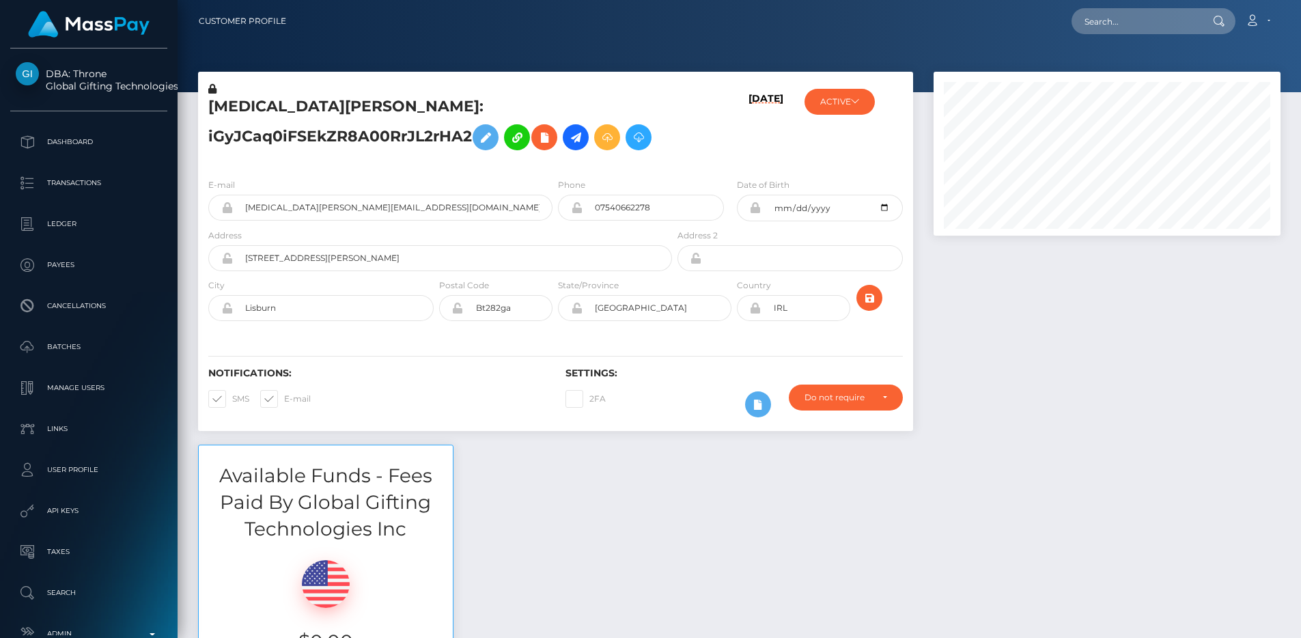
scroll to position [164, 348]
click at [1148, 23] on input "text" at bounding box center [1136, 21] width 128 height 26
paste input "8M0uEFCuOFbORc6TEYACFqE9Ovd2"
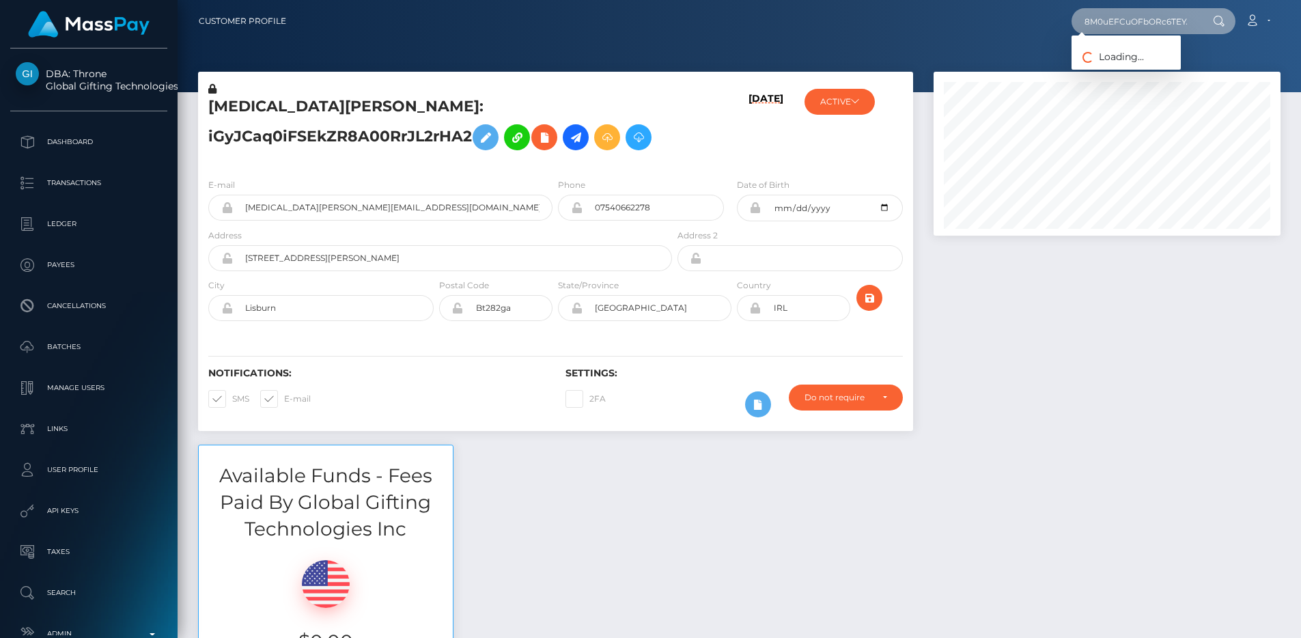
scroll to position [0, 61]
type input "8M0uEFCuOFbORc6TEYACFqE9Ovd2"
click at [1140, 70] on link "DILARA SAHIN" at bounding box center [1126, 70] width 109 height 25
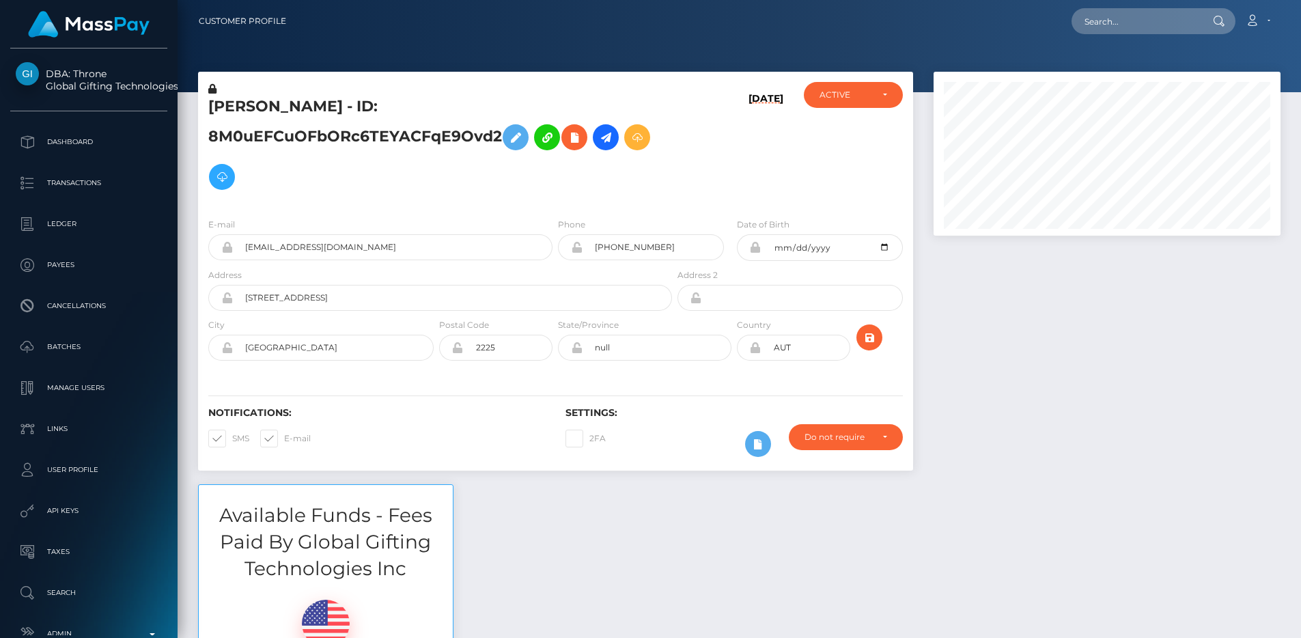
scroll to position [164, 348]
click at [116, 191] on p "Transactions" at bounding box center [89, 183] width 146 height 20
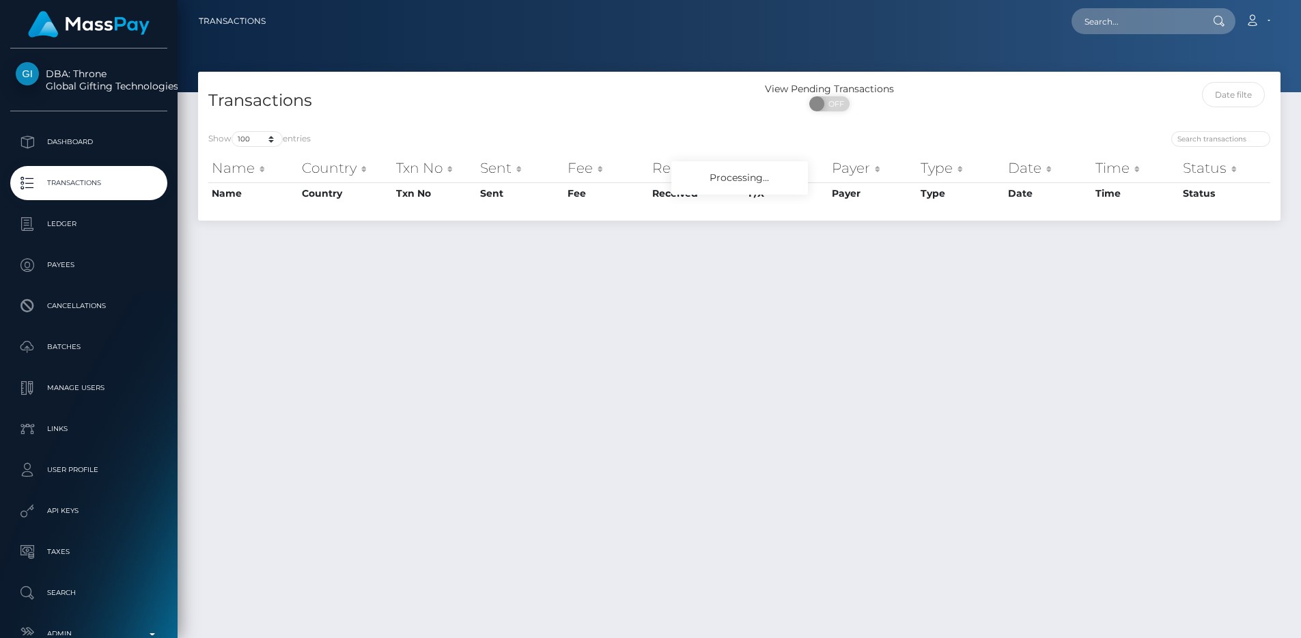
select select "100"
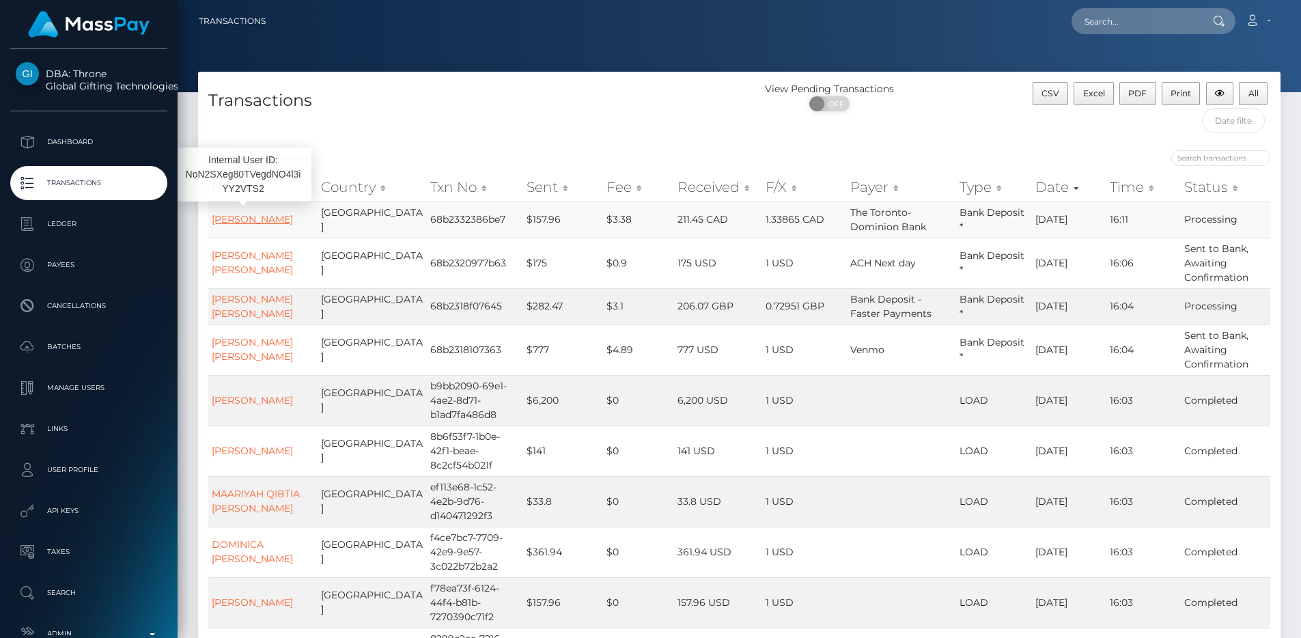
click at [243, 225] on link "[PERSON_NAME]" at bounding box center [252, 219] width 81 height 12
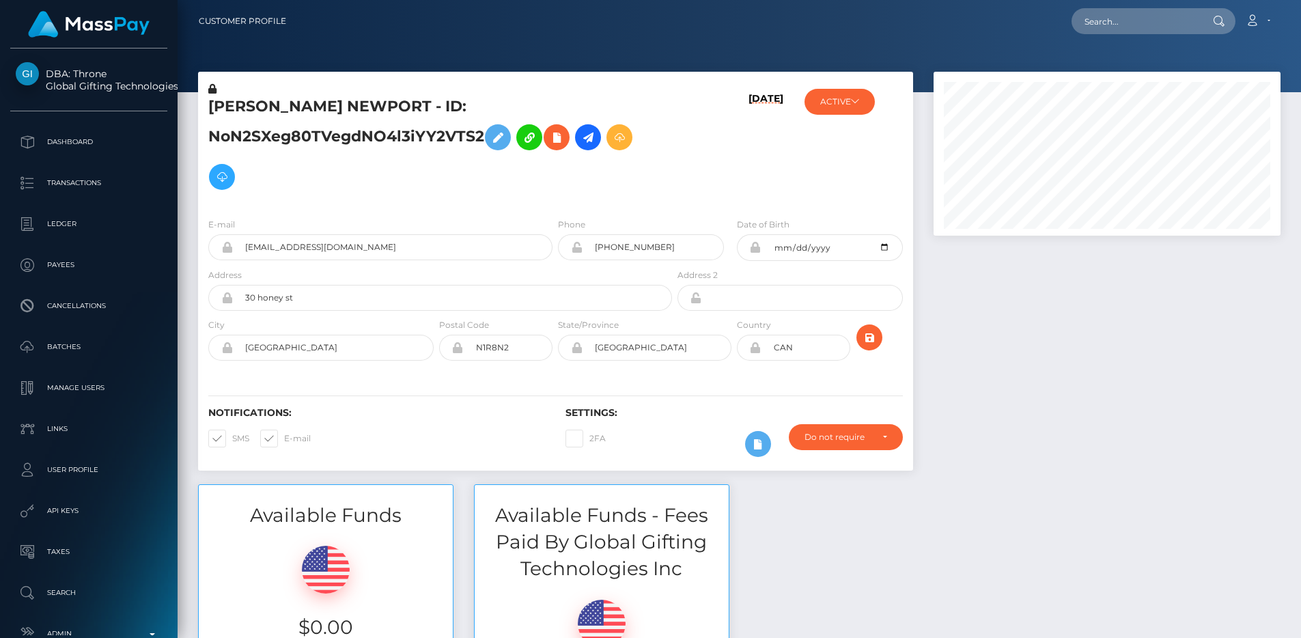
click at [441, 138] on h5 "ROSA MARIA MENDES NEWPORT - ID: NoN2SXeg80TVegdNO4l3iYY2VTS2" at bounding box center [436, 146] width 456 height 100
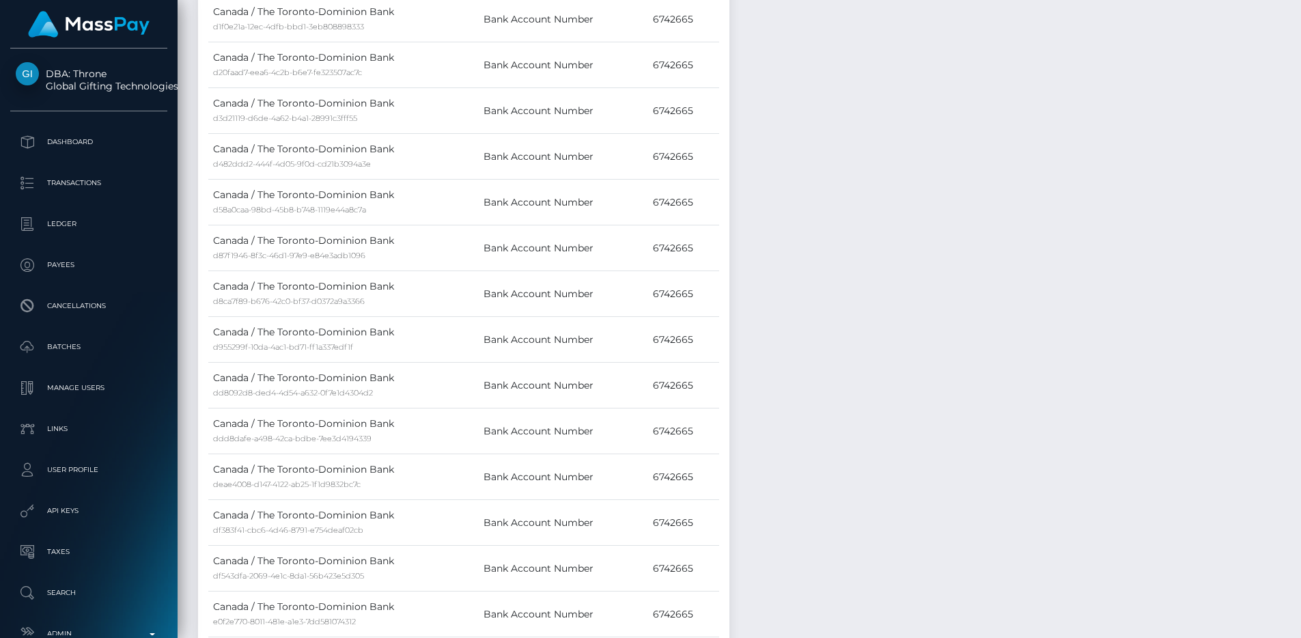
copy h5 "NoN2SXeg80TVegdNO4l3iYY2VTS2"
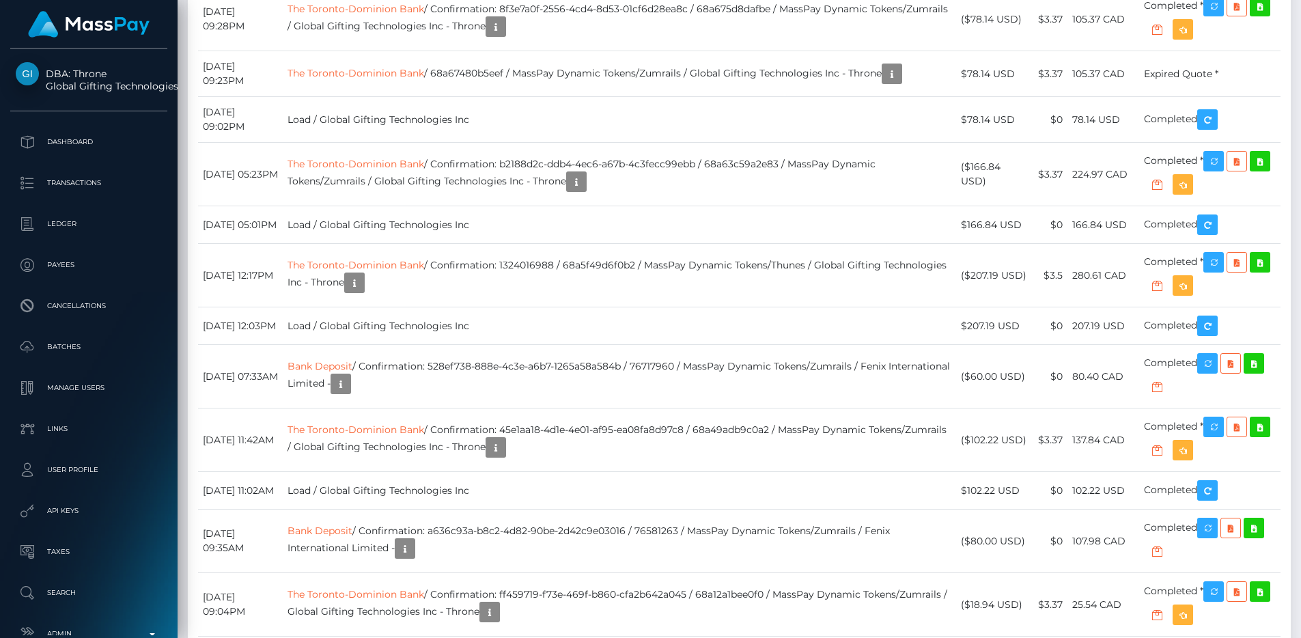
scroll to position [32803, 0]
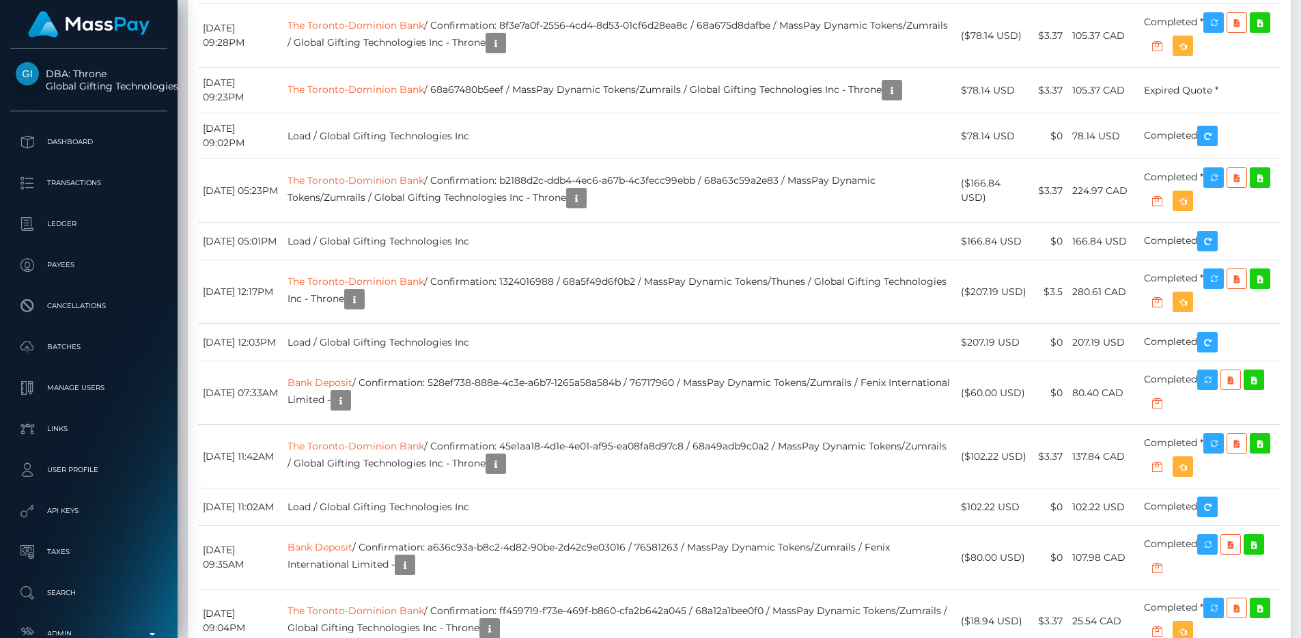
click at [48, 194] on link "Transactions" at bounding box center [88, 183] width 157 height 34
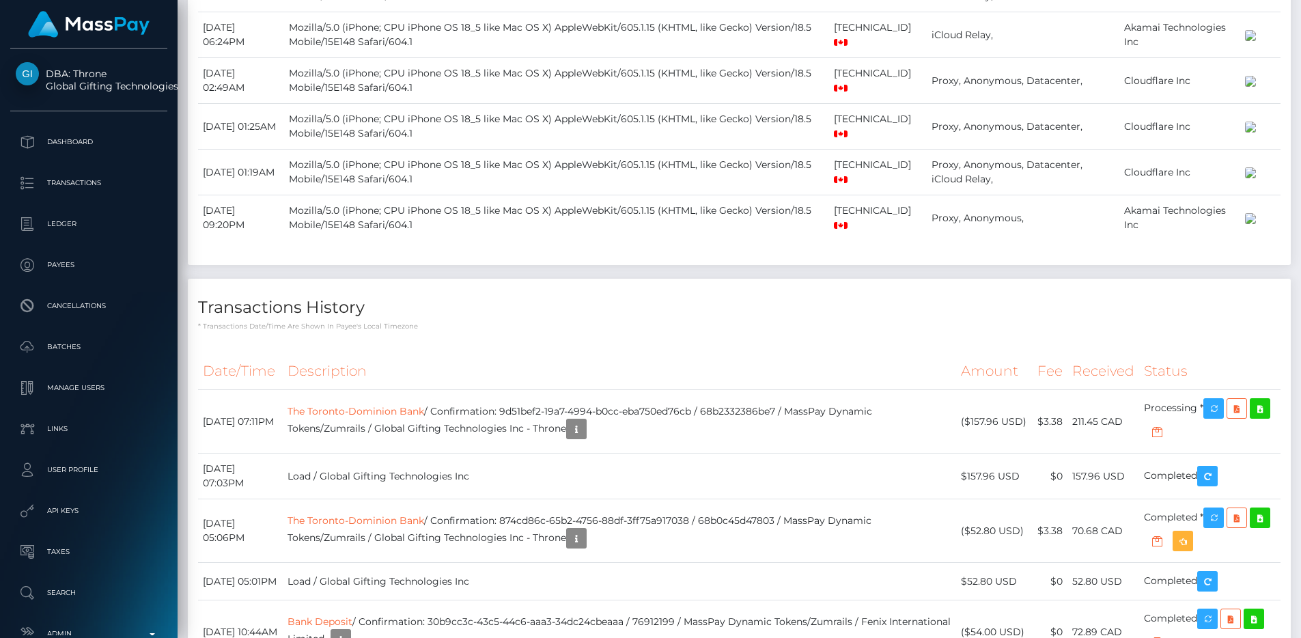
scroll to position [31592, 0]
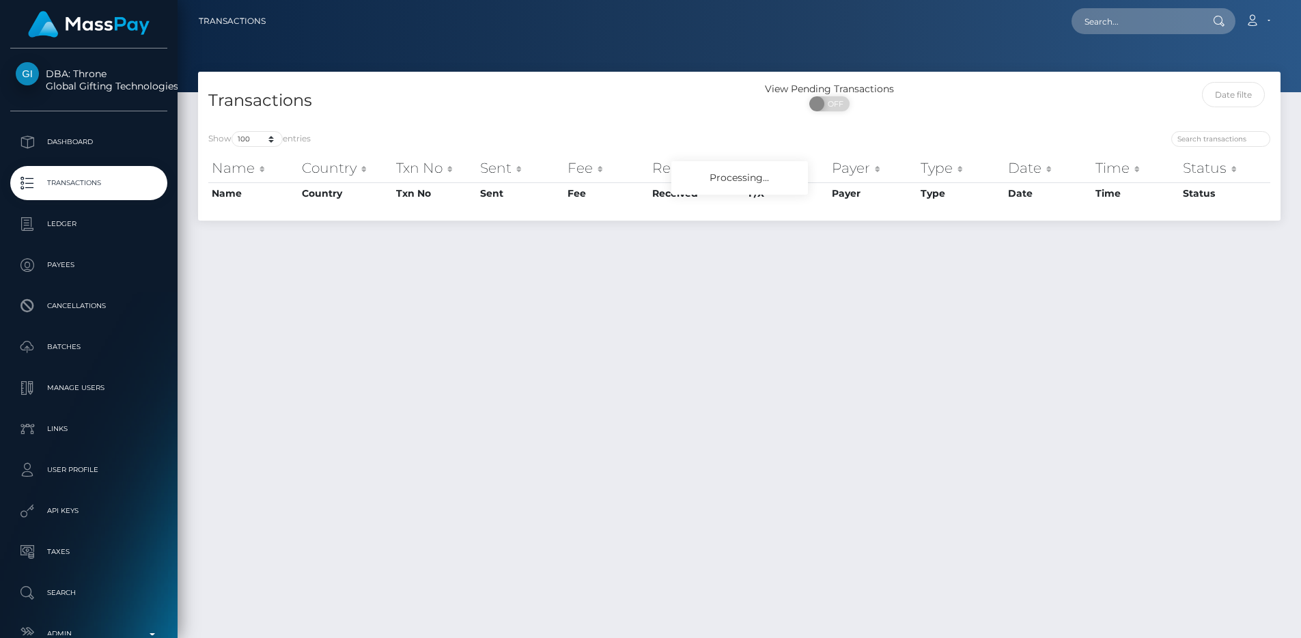
select select "100"
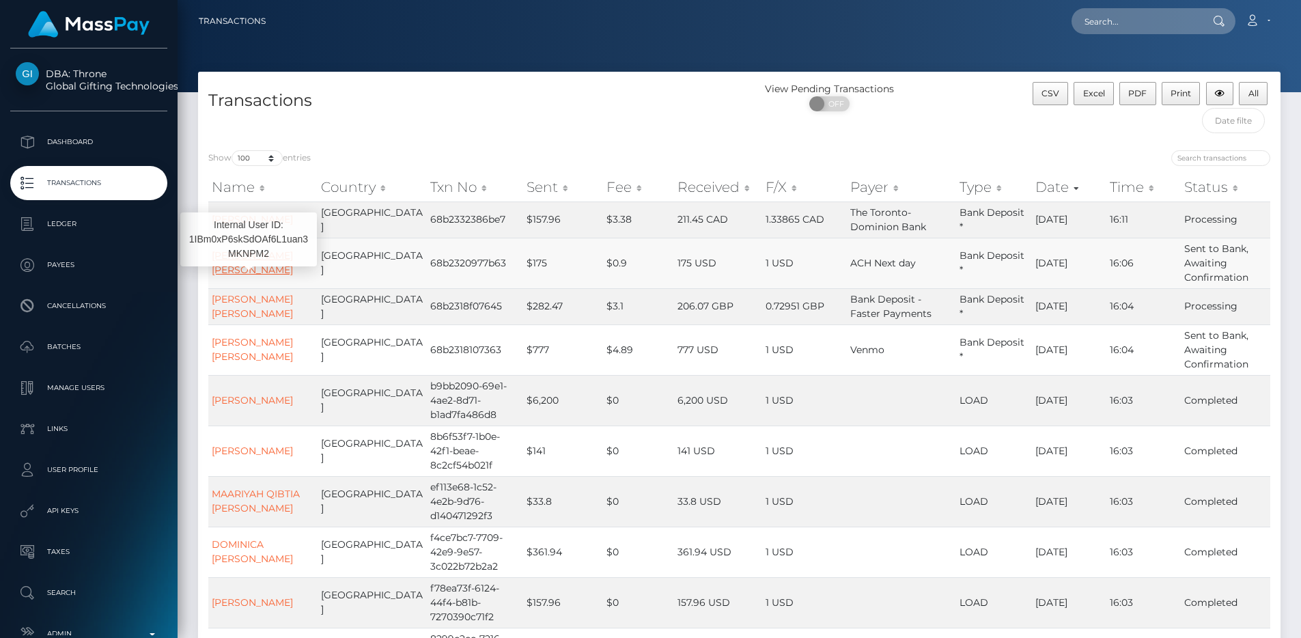
click at [214, 274] on link "Jackson Tumlin" at bounding box center [252, 262] width 81 height 27
click at [230, 310] on link "LAURYN MARY STONE" at bounding box center [252, 306] width 81 height 27
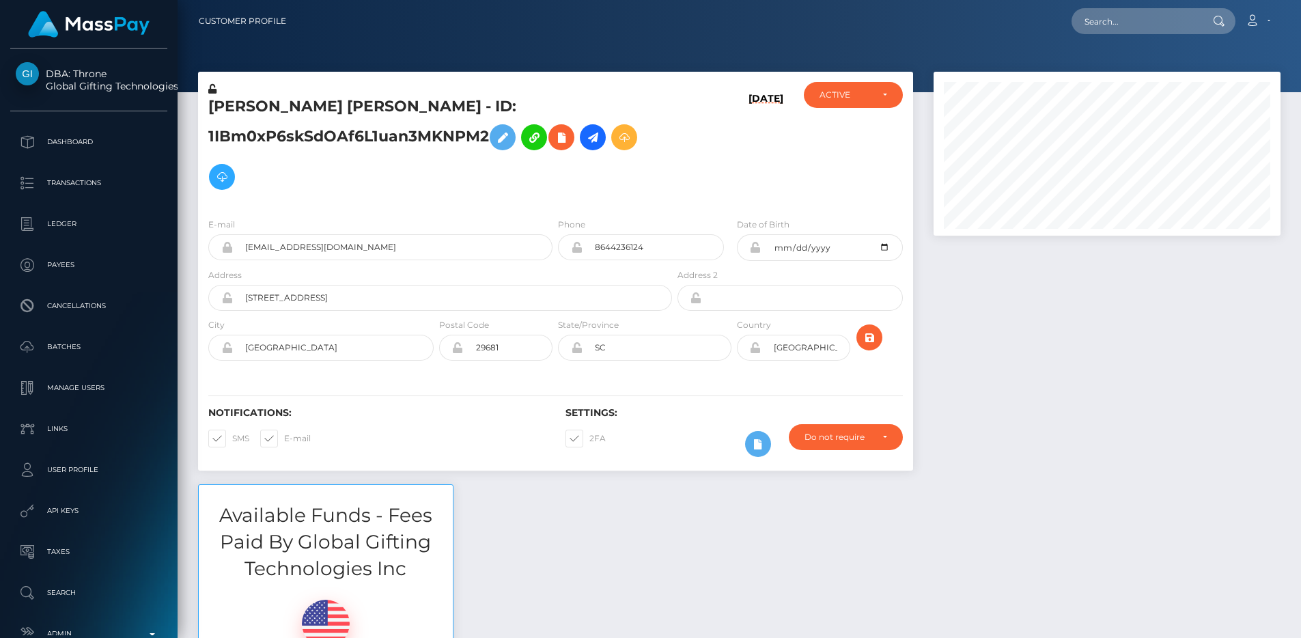
scroll to position [164, 348]
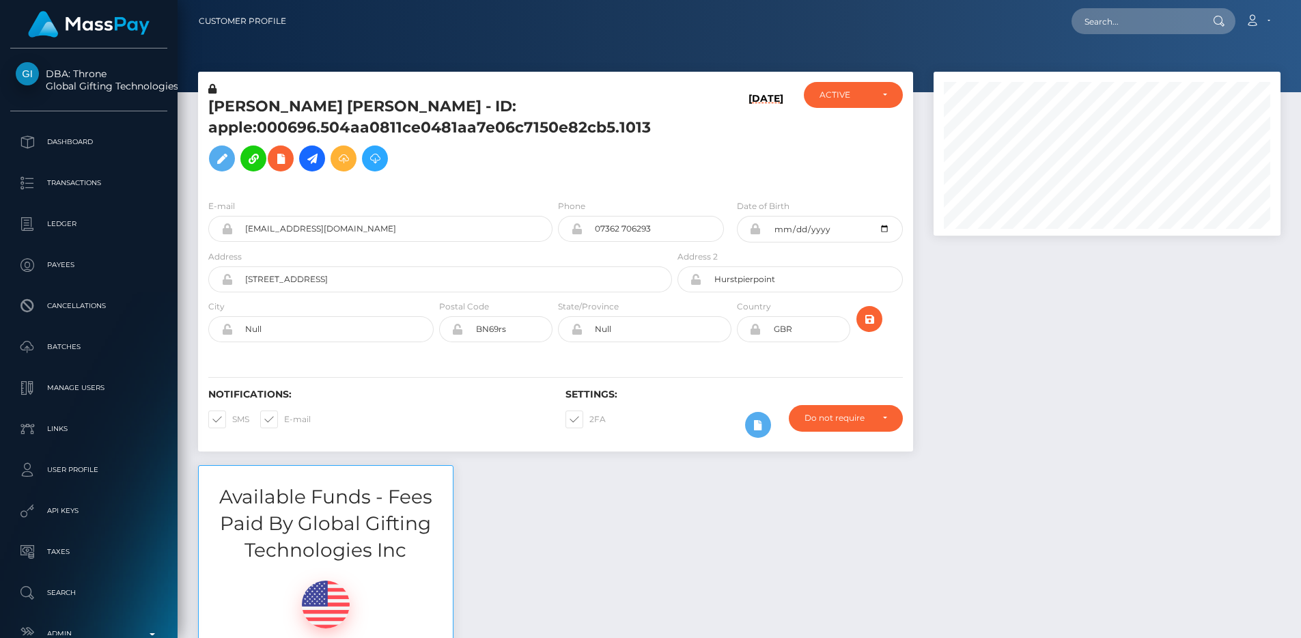
scroll to position [164, 348]
click at [570, 112] on h5 "LAURYN MARY STONE - ID: apple:000696.504aa0811ce0481aa7e06c7150e82cb5.1013" at bounding box center [436, 137] width 456 height 82
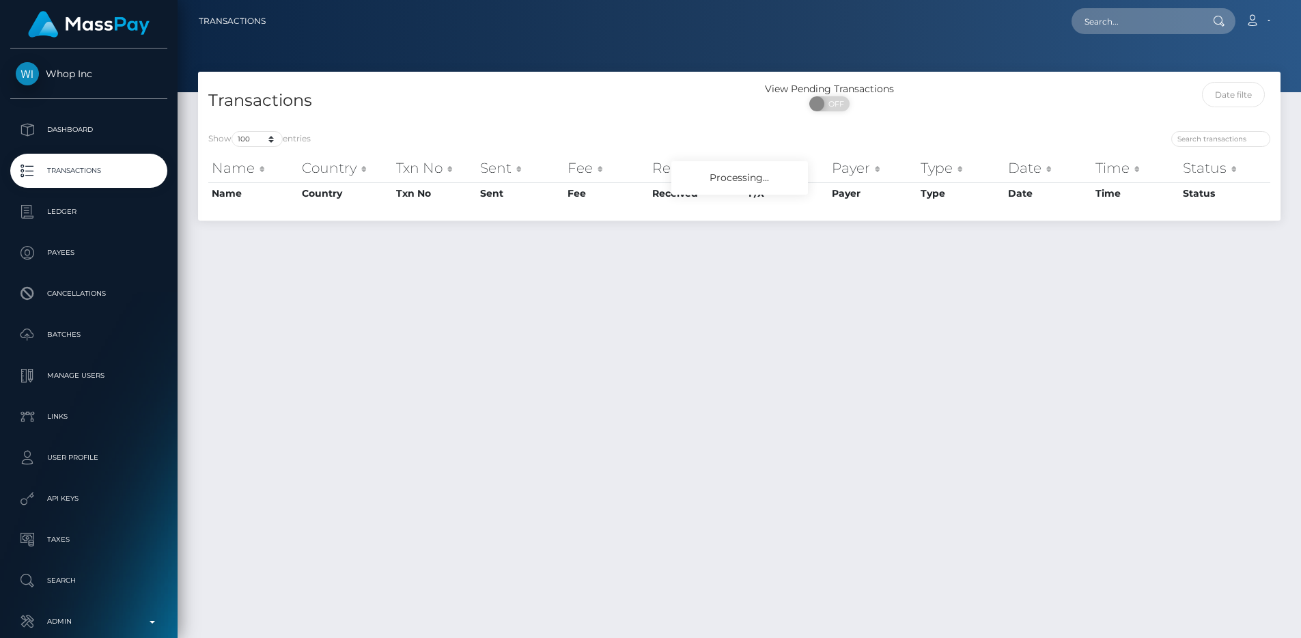
select select "100"
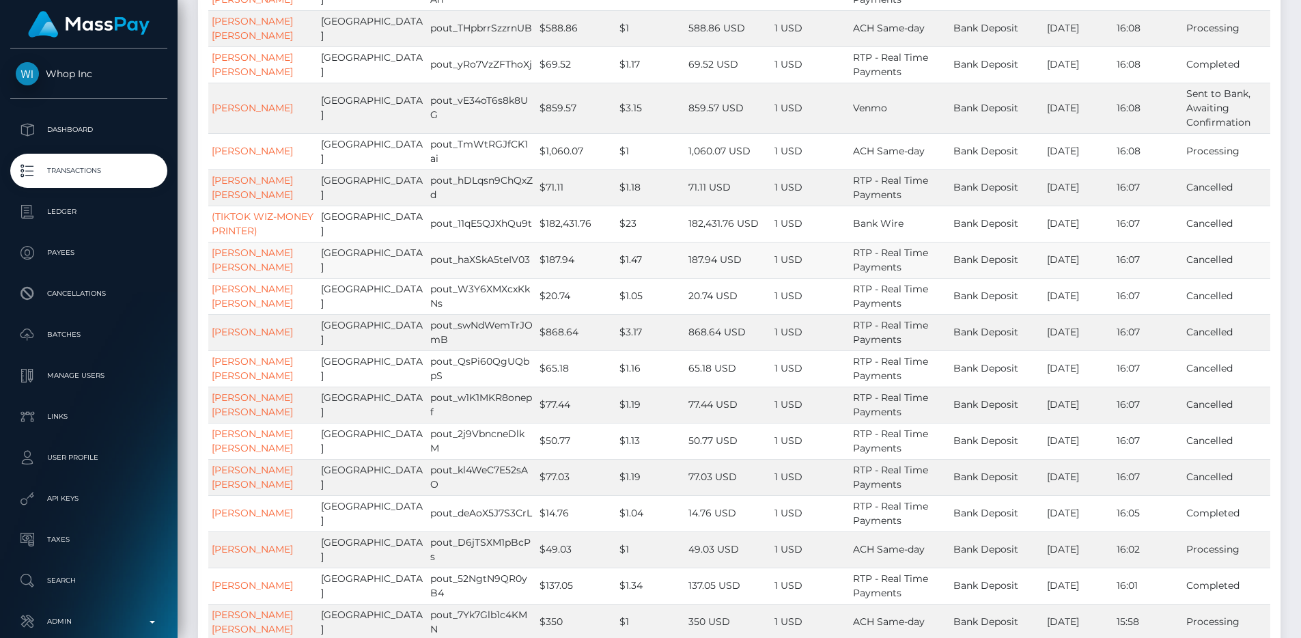
scroll to position [265, 0]
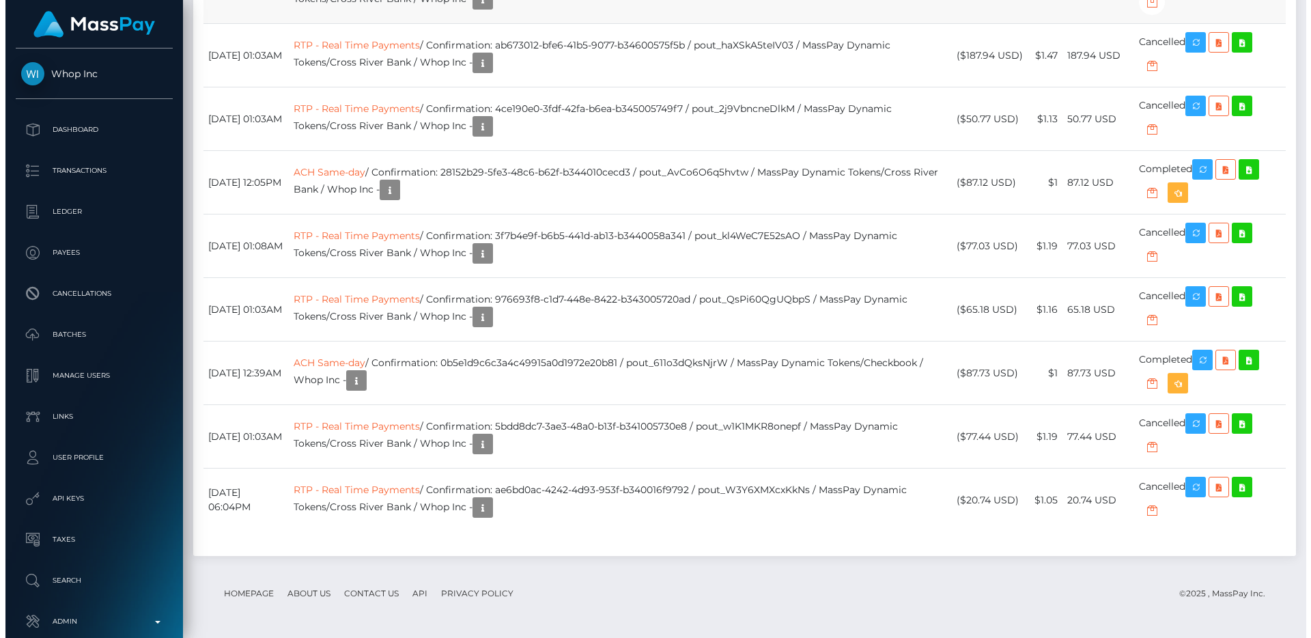
scroll to position [2668, 0]
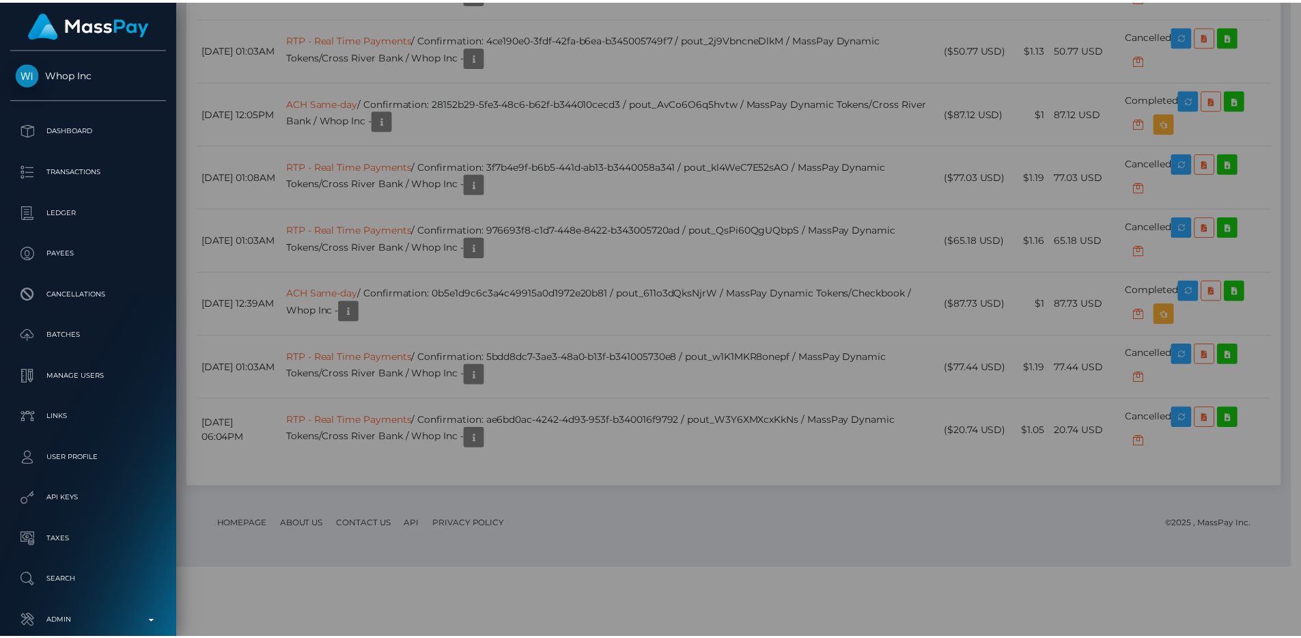
scroll to position [682870, 682687]
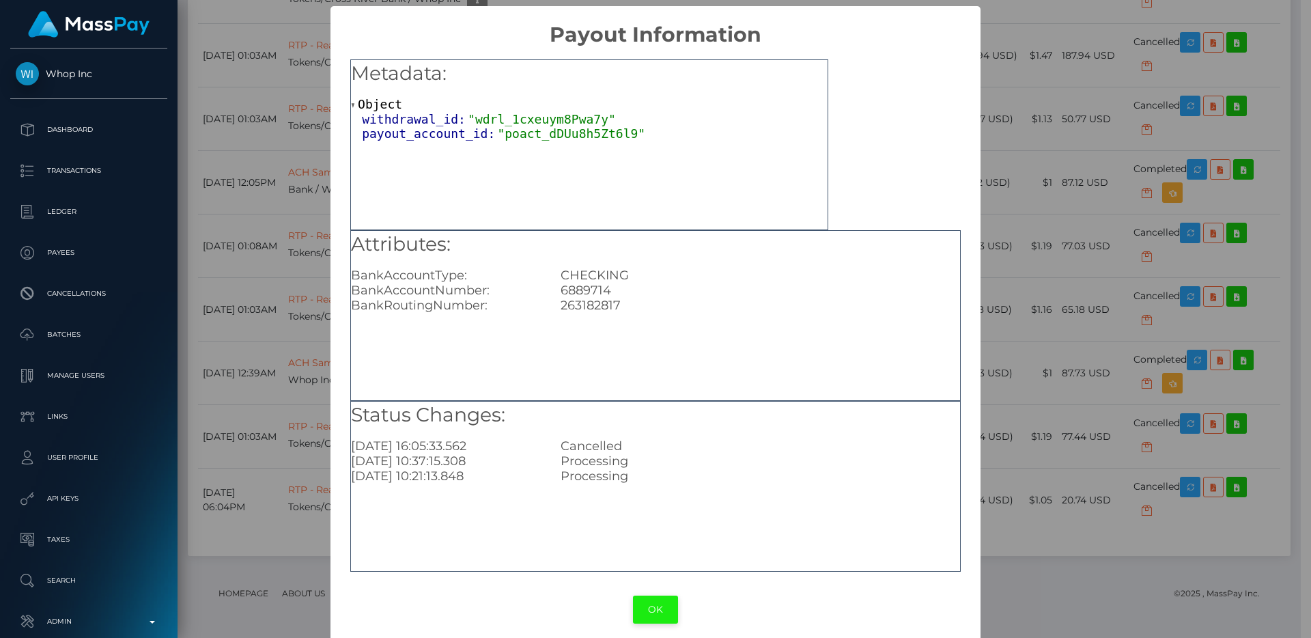
click at [656, 607] on button "OK" at bounding box center [655, 610] width 45 height 28
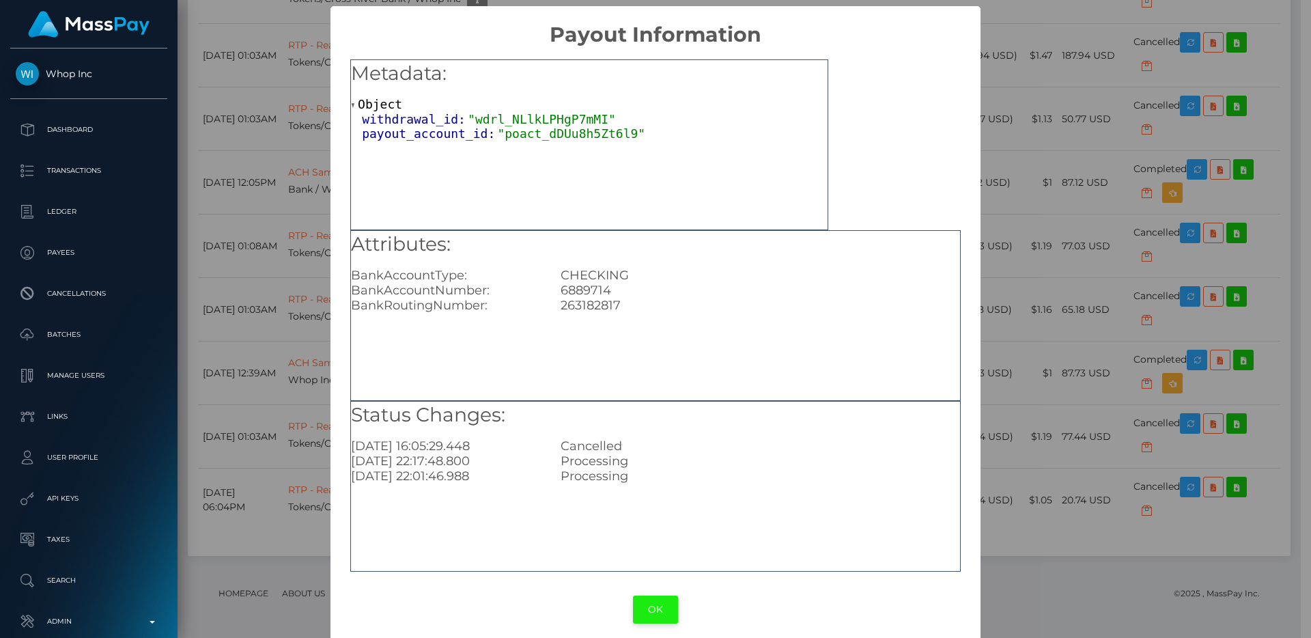
click at [652, 604] on button "OK" at bounding box center [655, 610] width 45 height 28
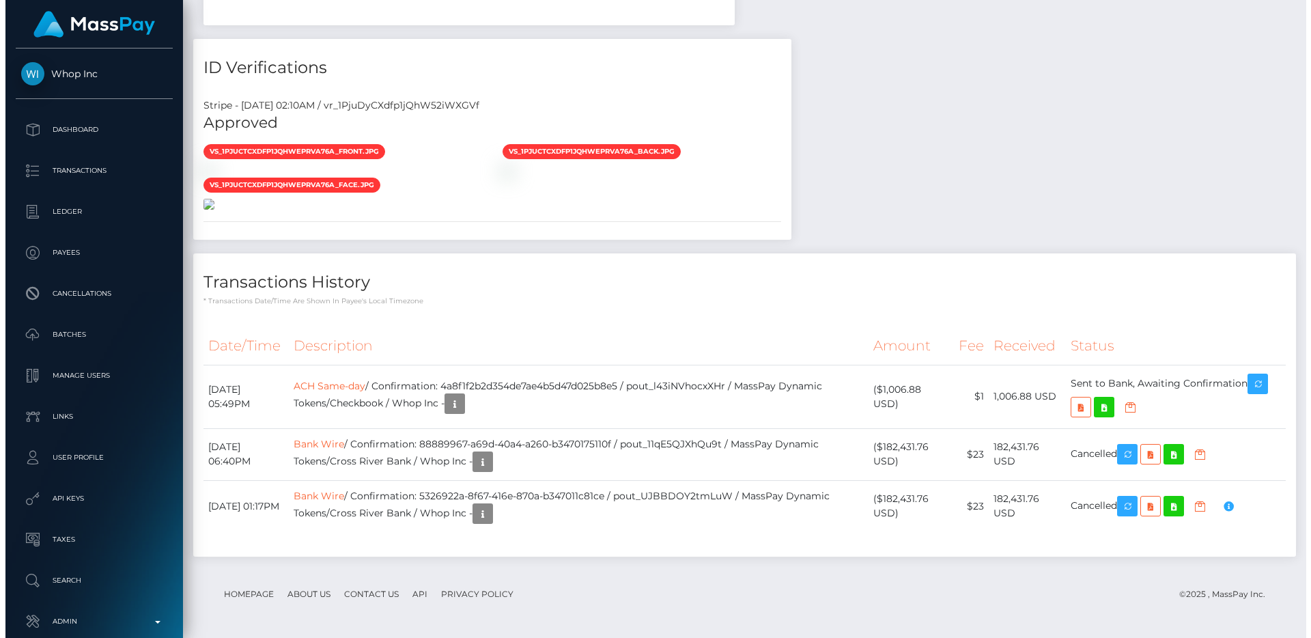
scroll to position [1580, 0]
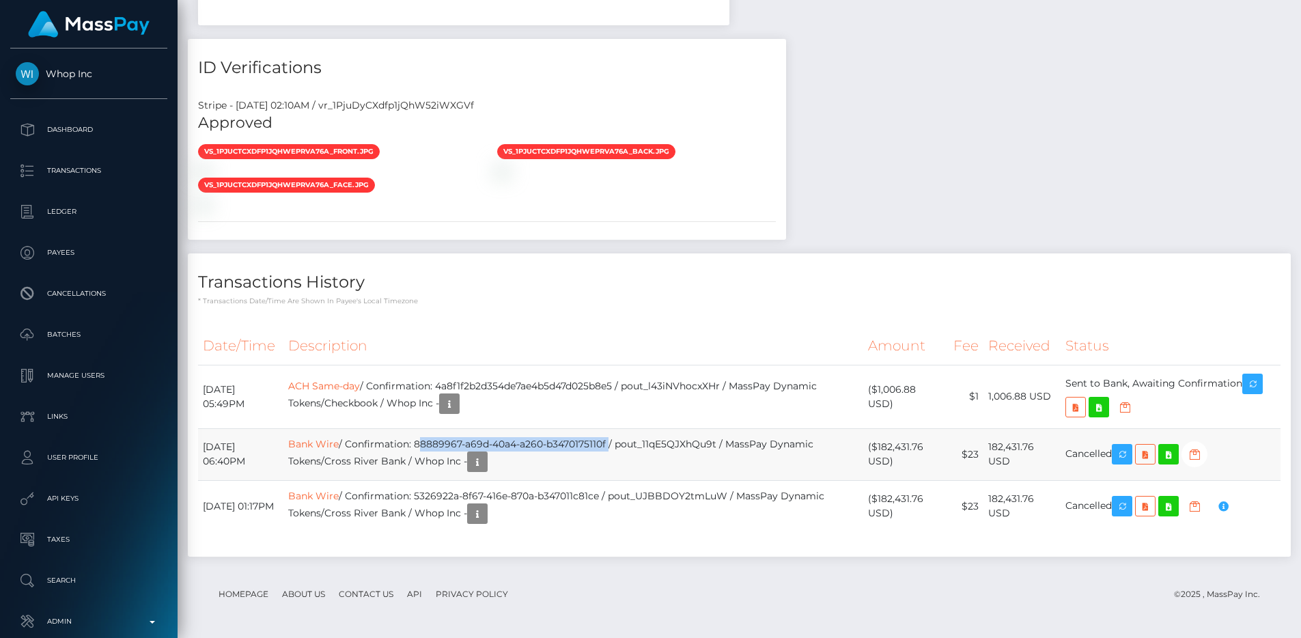
drag, startPoint x: 638, startPoint y: 458, endPoint x: 443, endPoint y: 456, distance: 194.7
click at [443, 456] on td "Bank Wire / Confirmation: 88889967-a69d-40a4-a260-b3470175110f / pout_11qE5QJXh…" at bounding box center [573, 454] width 580 height 52
copy td "88889967-a69d-40a4-a260-b3470175110f"
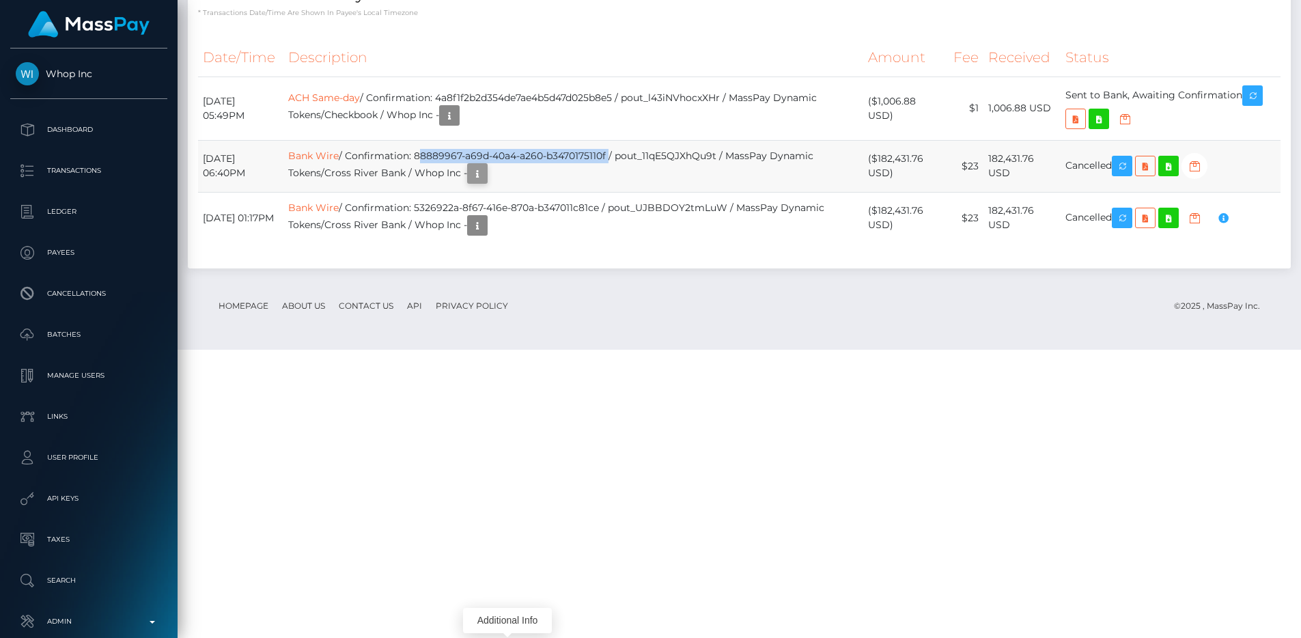
click at [486, 182] on icon "button" at bounding box center [477, 173] width 16 height 17
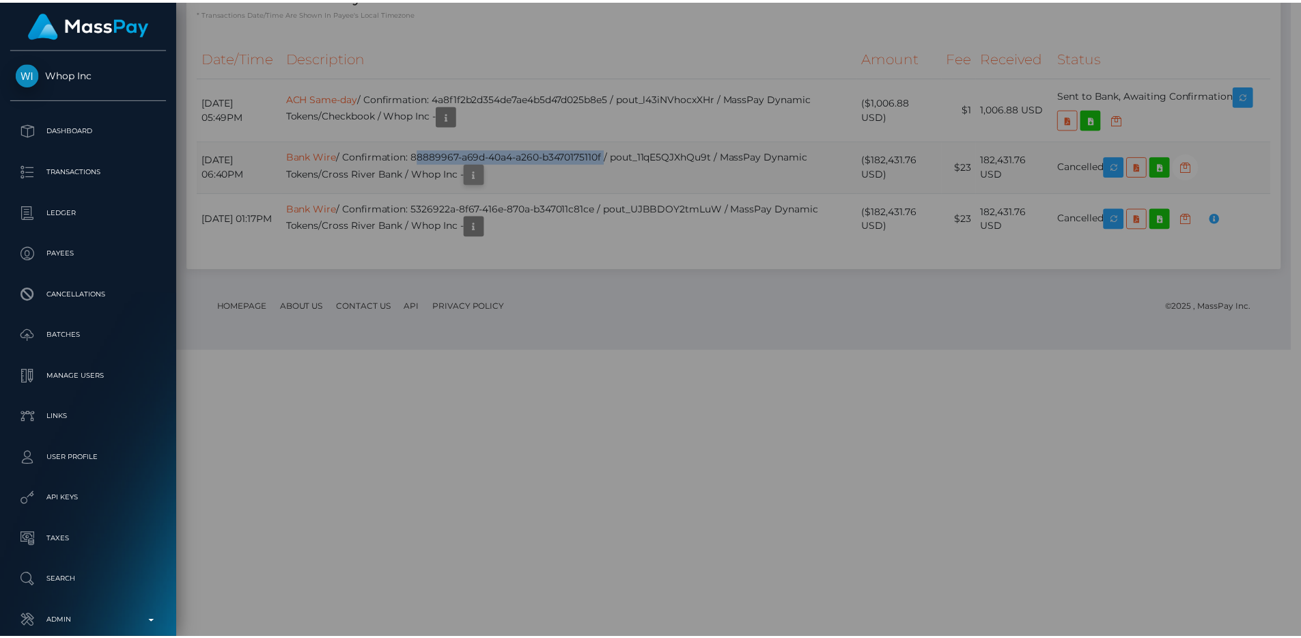
scroll to position [682870, 682687]
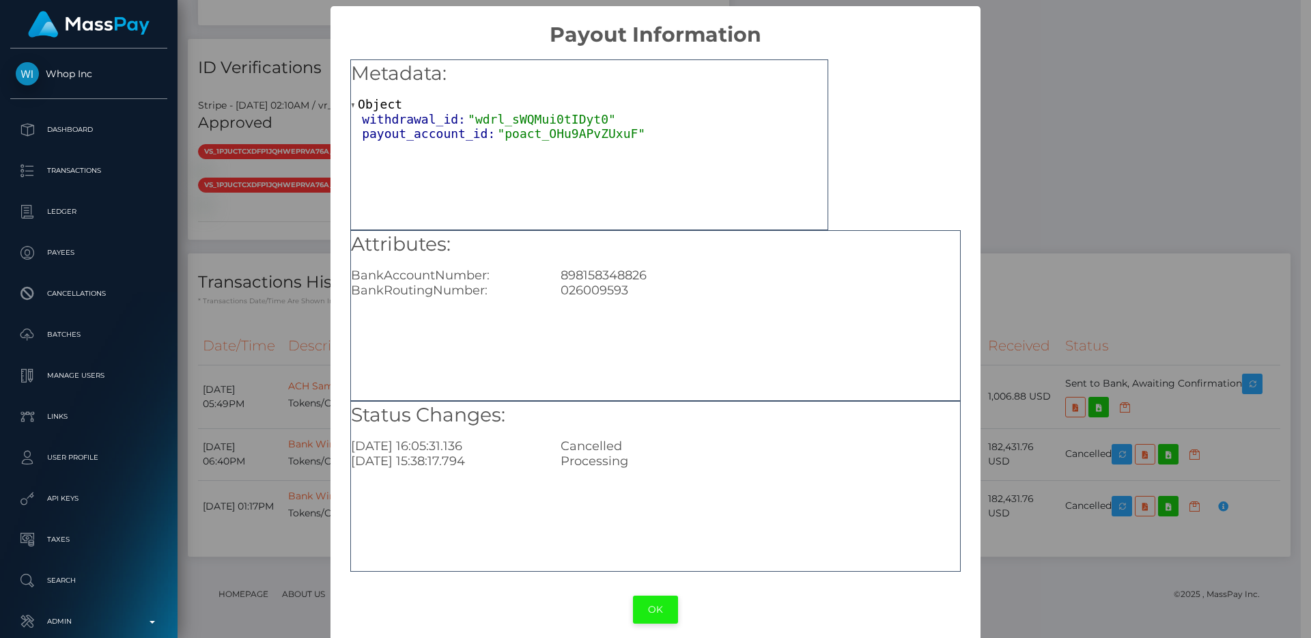
click at [644, 608] on button "OK" at bounding box center [655, 610] width 45 height 28
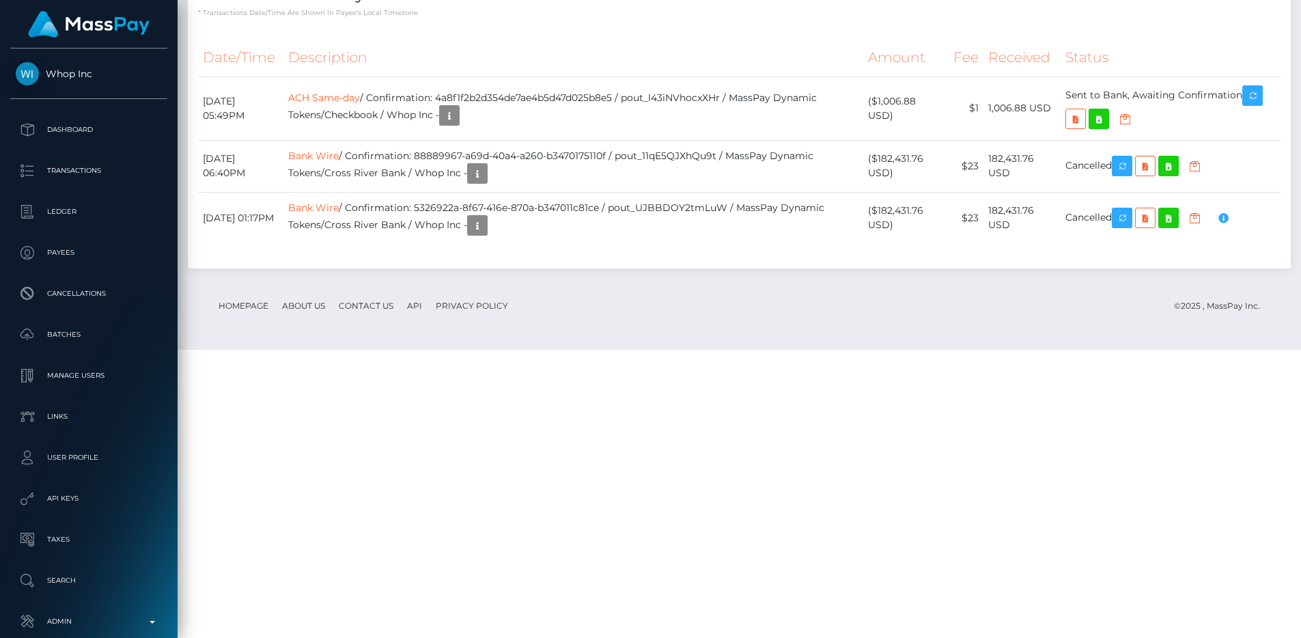
click at [529, 608] on div "Additional Info" at bounding box center [507, 620] width 89 height 25
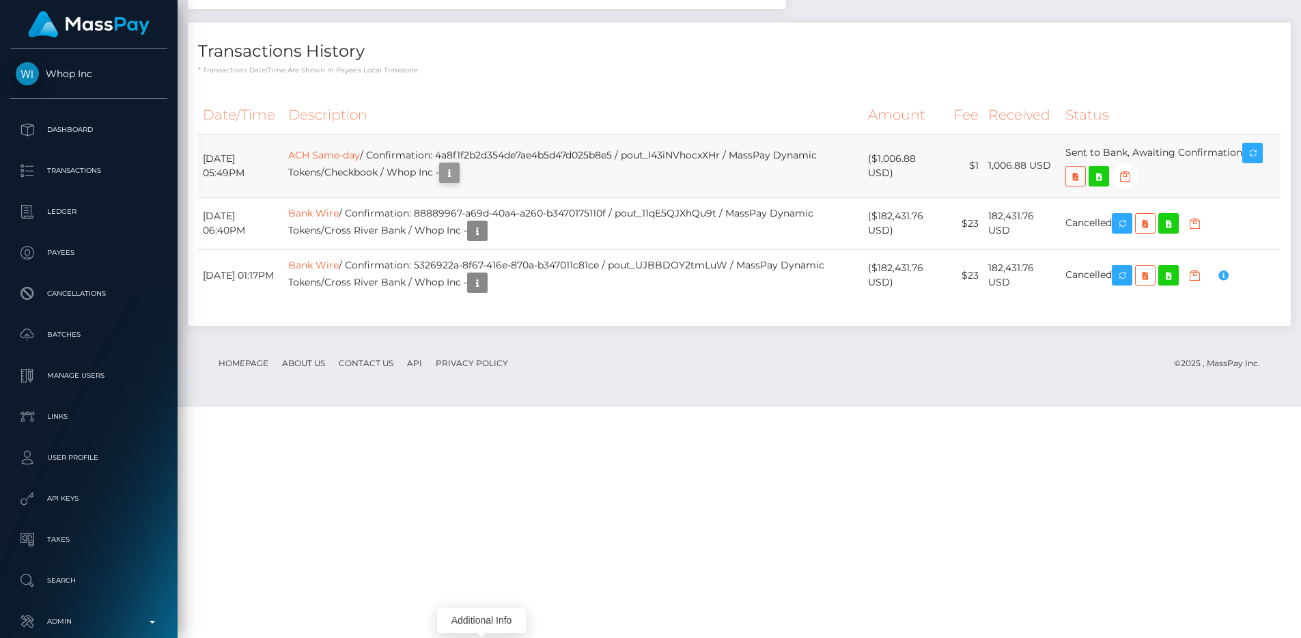
click at [458, 182] on icon "button" at bounding box center [449, 173] width 16 height 17
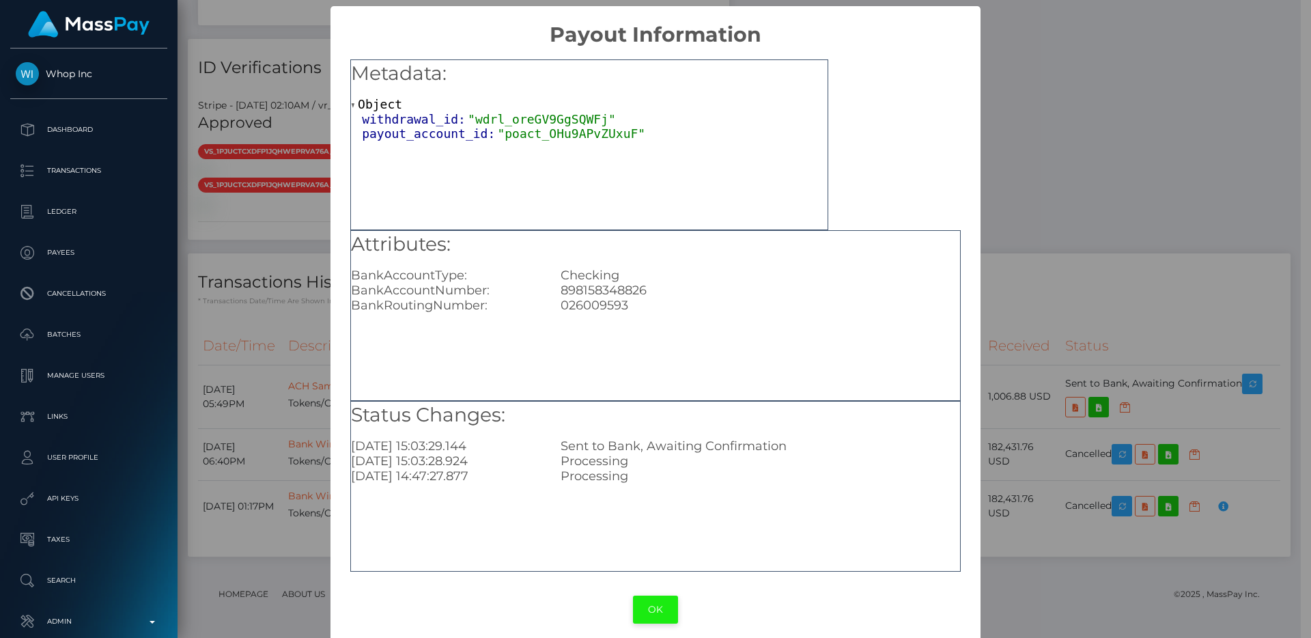
click at [651, 598] on button "OK" at bounding box center [655, 610] width 45 height 28
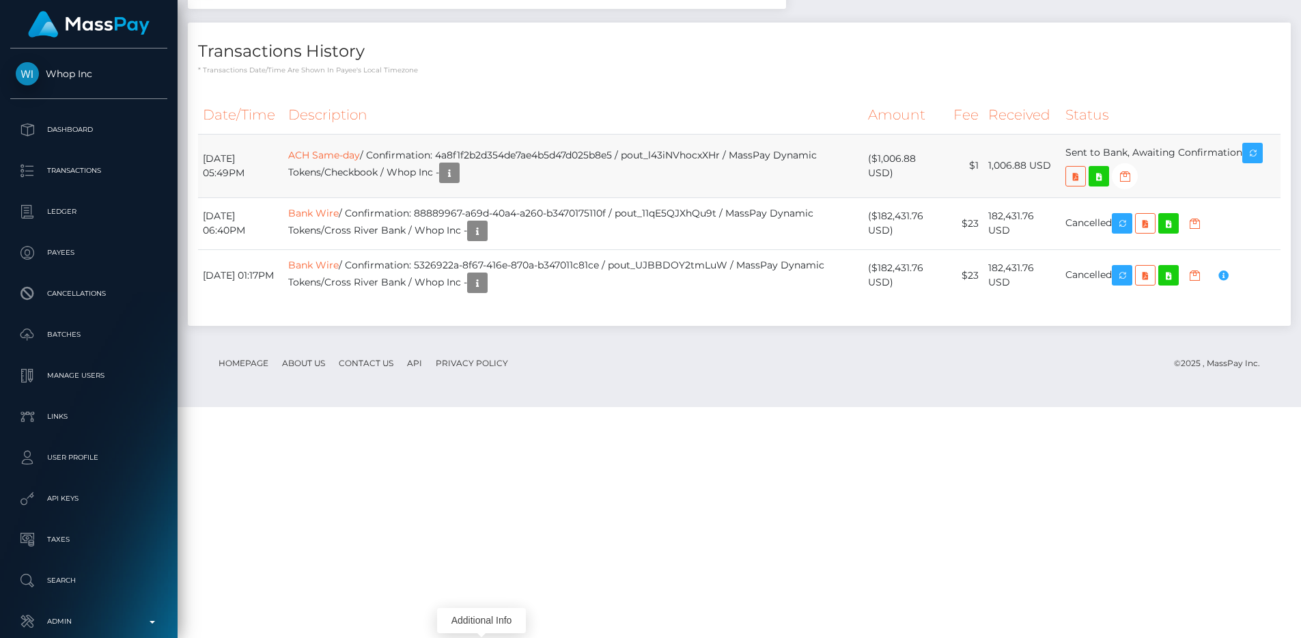
click at [578, 197] on td "ACH Same-day / Confirmation: 4a8f1f2b2d354de7ae4b5d47d025b8e5 / pout_l43iNVhocx…" at bounding box center [573, 166] width 580 height 64
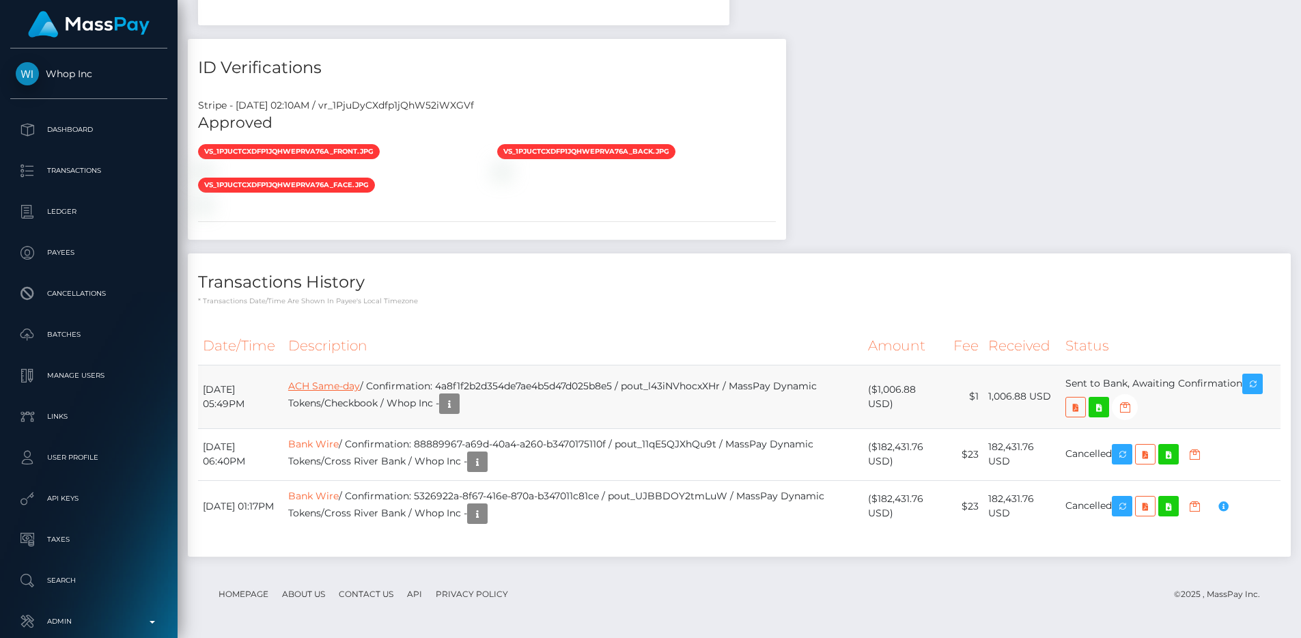
click at [360, 392] on link "ACH Same-day" at bounding box center [324, 386] width 72 height 12
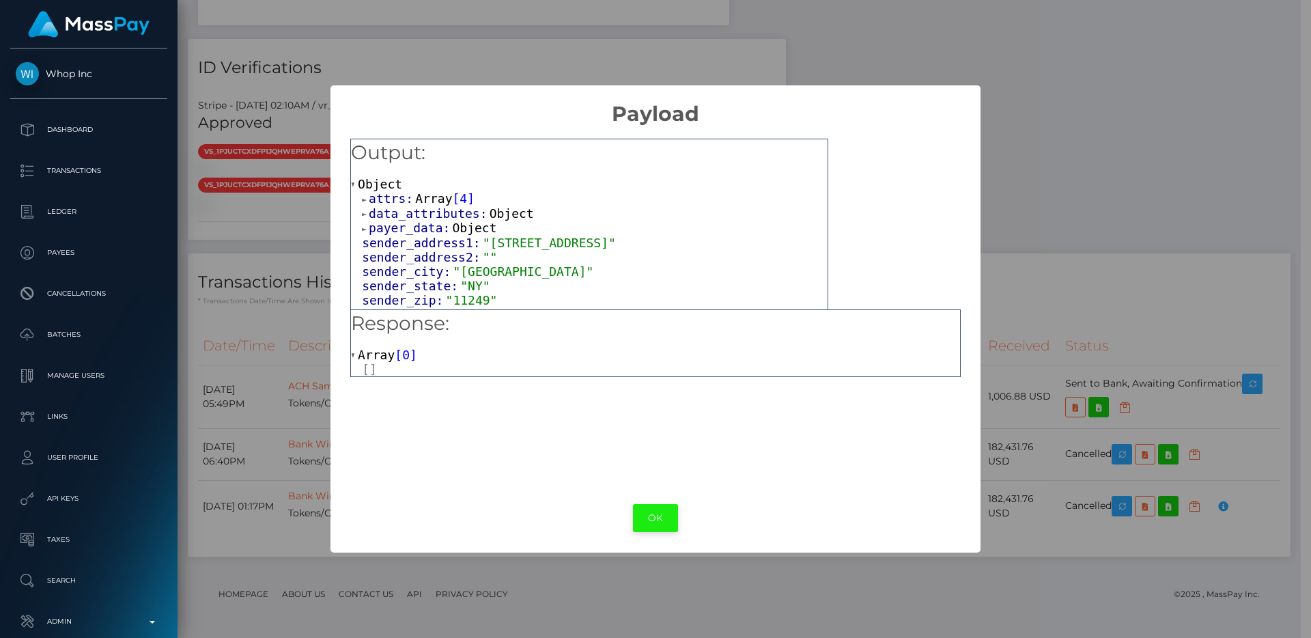
click at [650, 505] on button "OK" at bounding box center [655, 518] width 45 height 28
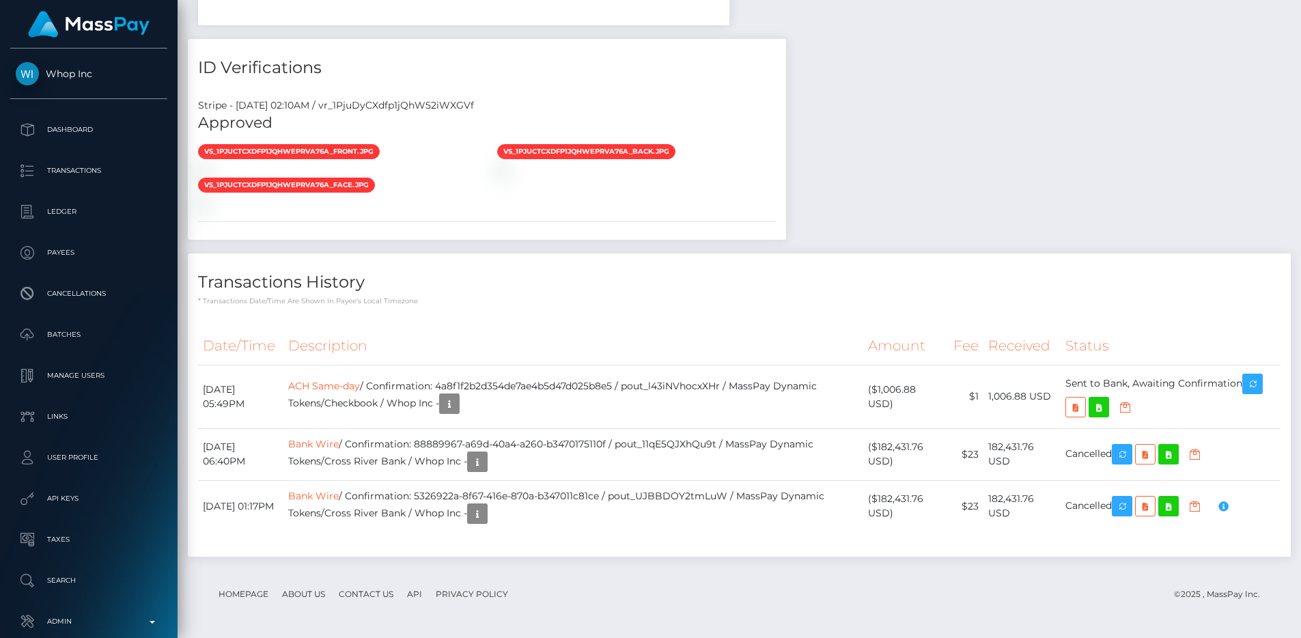
click at [632, 357] on th "Description" at bounding box center [573, 346] width 580 height 38
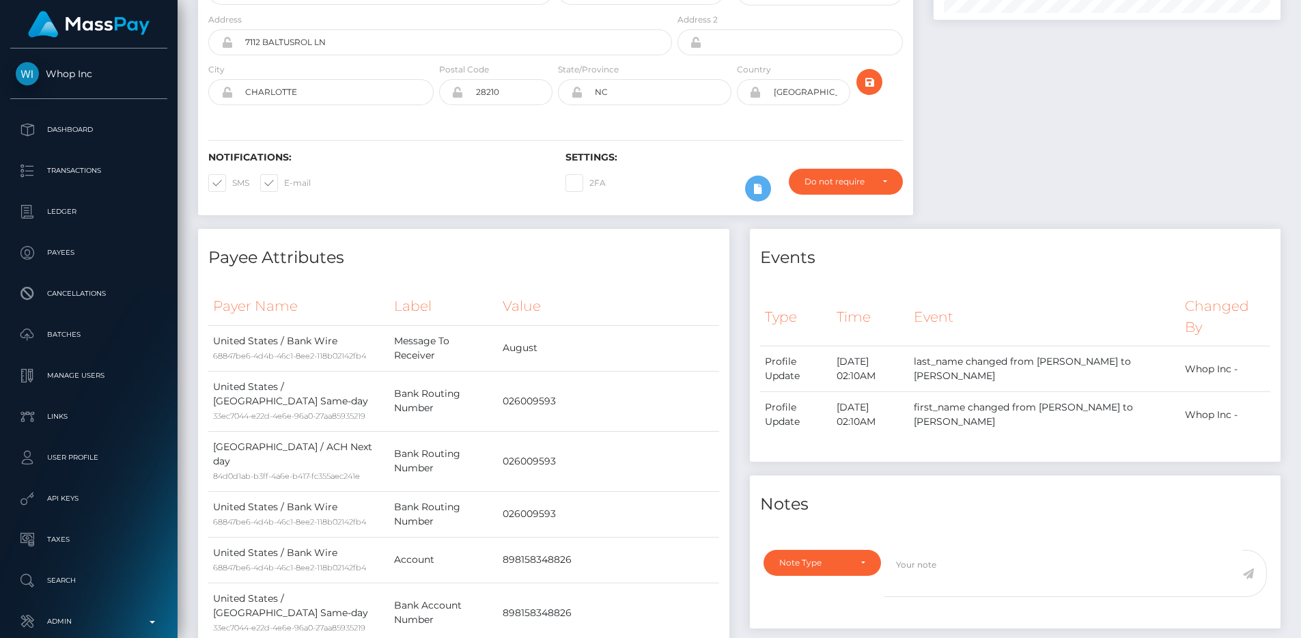
scroll to position [0, 0]
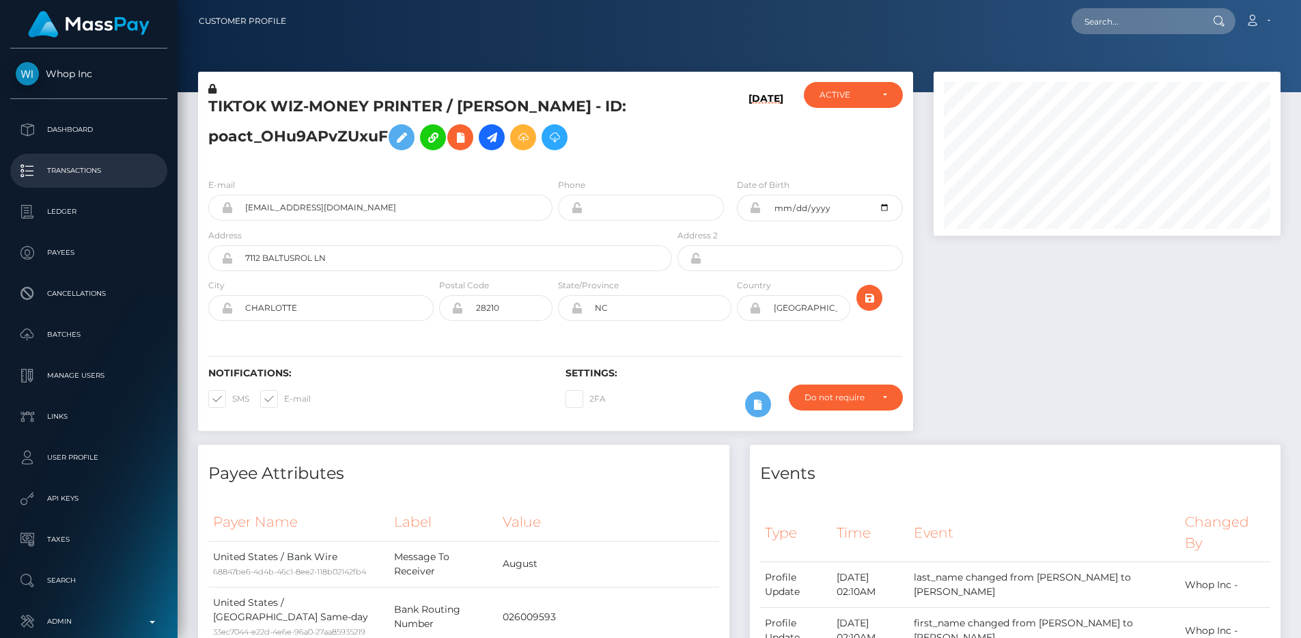
click at [113, 177] on p "Transactions" at bounding box center [89, 171] width 146 height 20
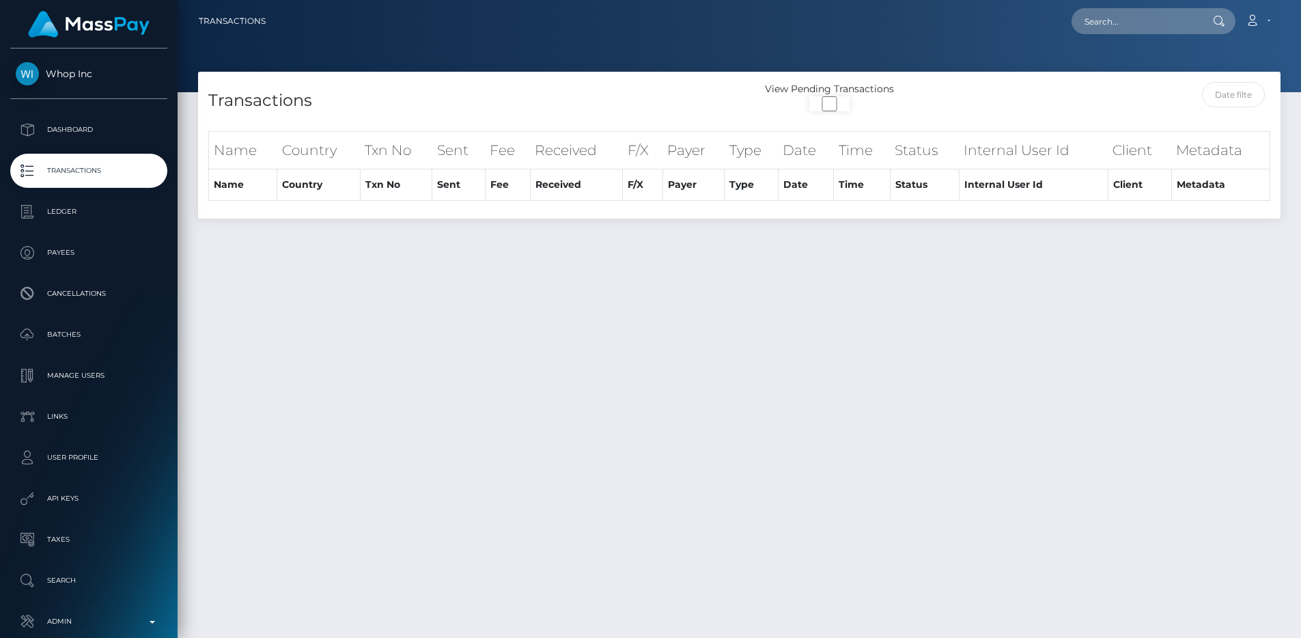
select select "100"
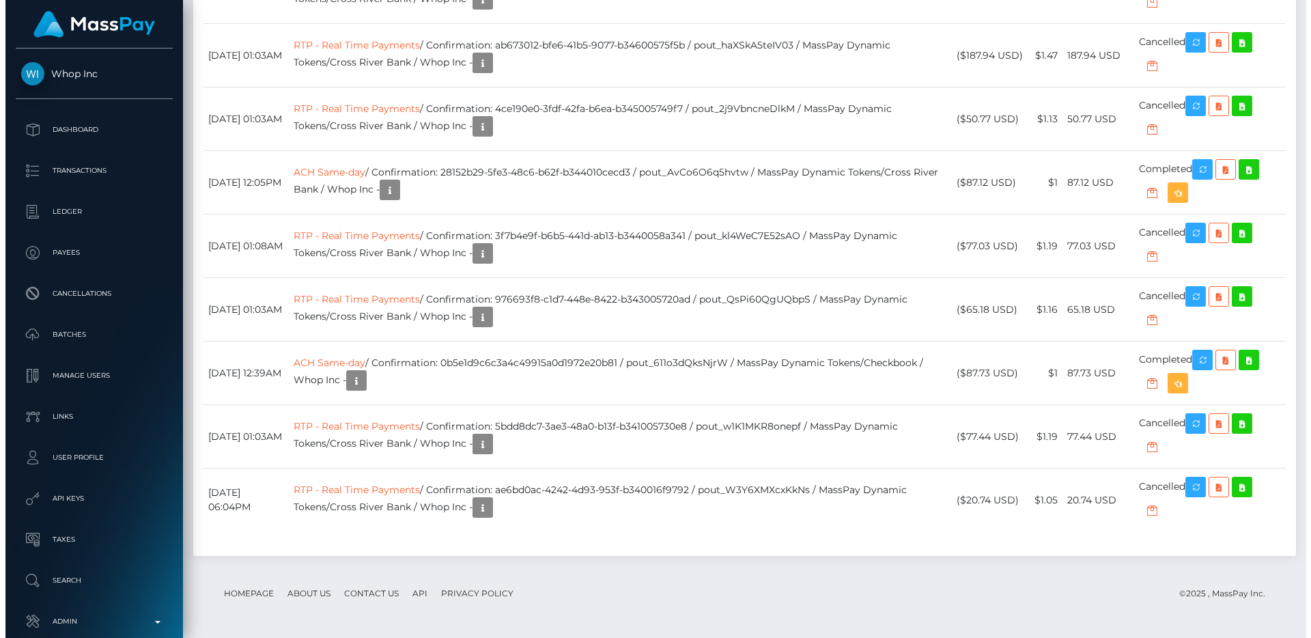
scroll to position [2776, 0]
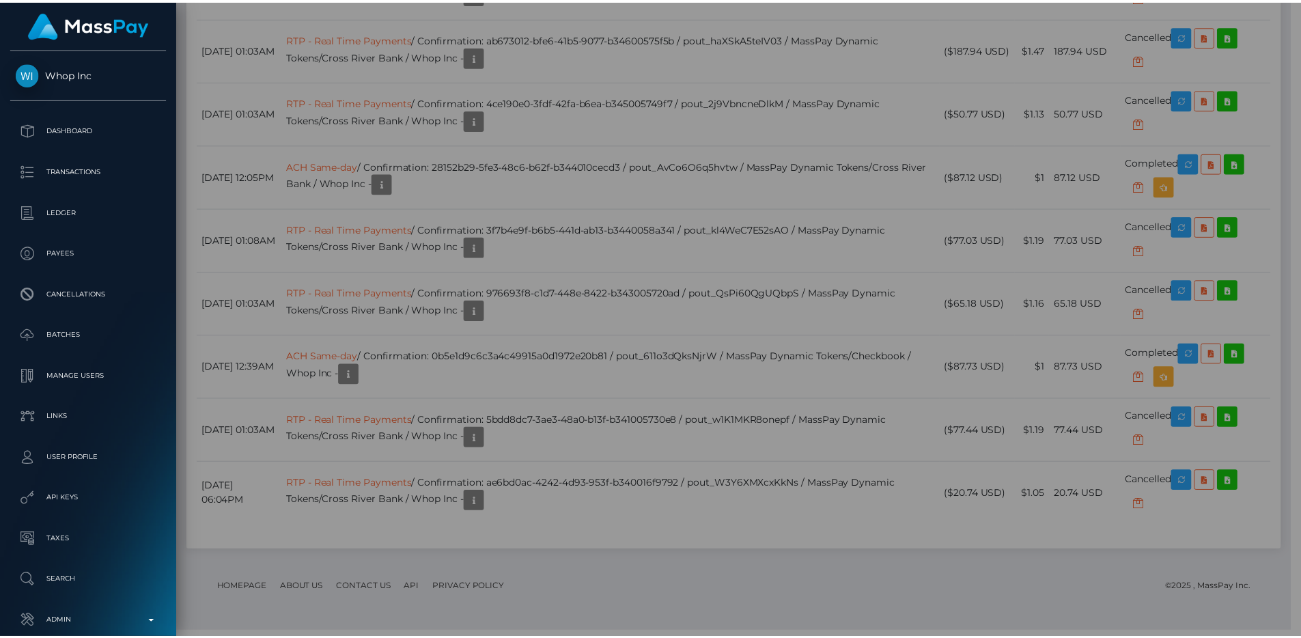
scroll to position [682870, 682687]
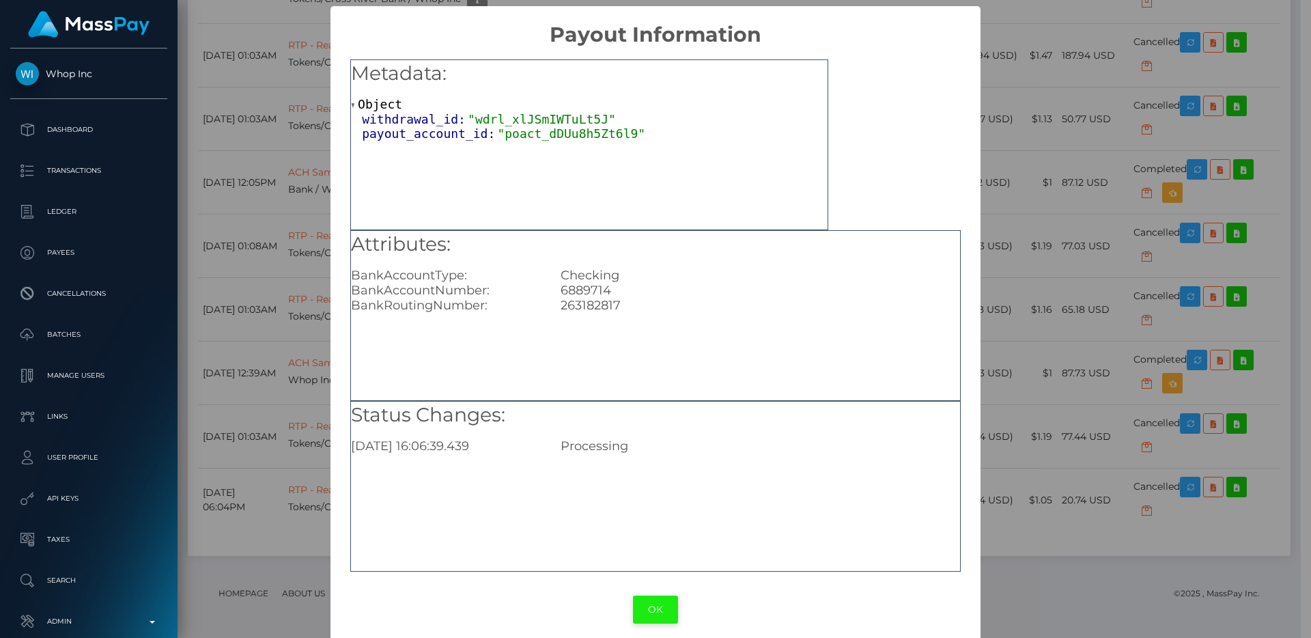
click at [660, 606] on button "OK" at bounding box center [655, 610] width 45 height 28
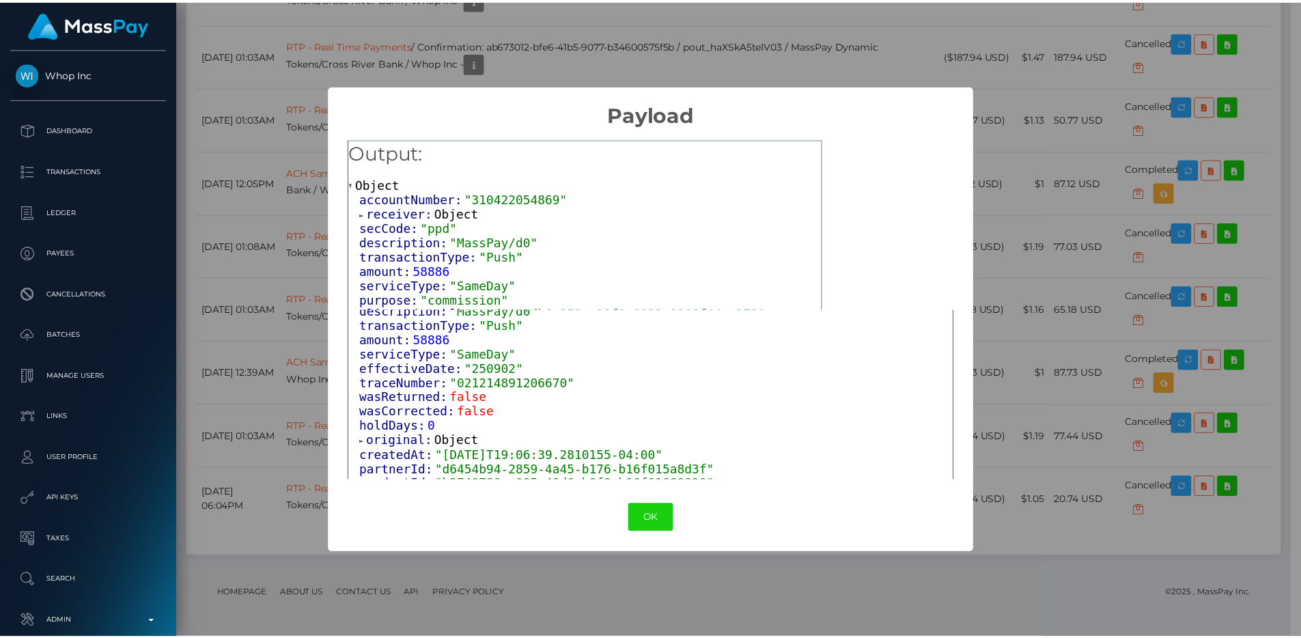
scroll to position [276, 0]
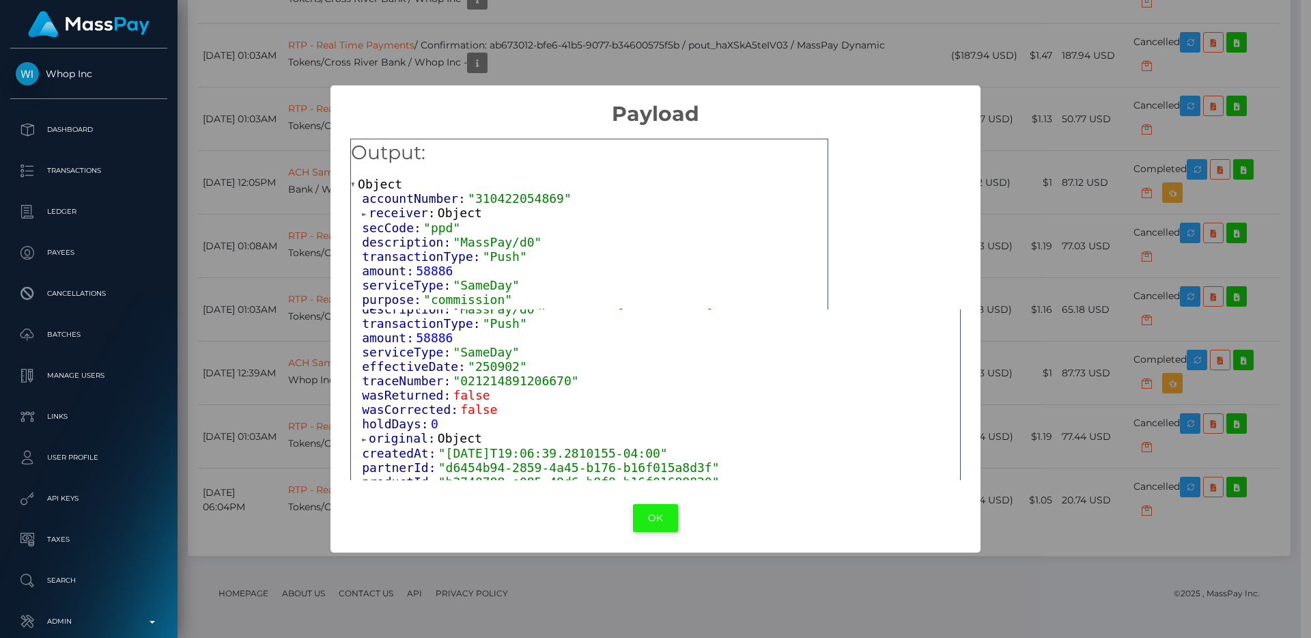
click at [663, 508] on button "OK" at bounding box center [655, 518] width 45 height 28
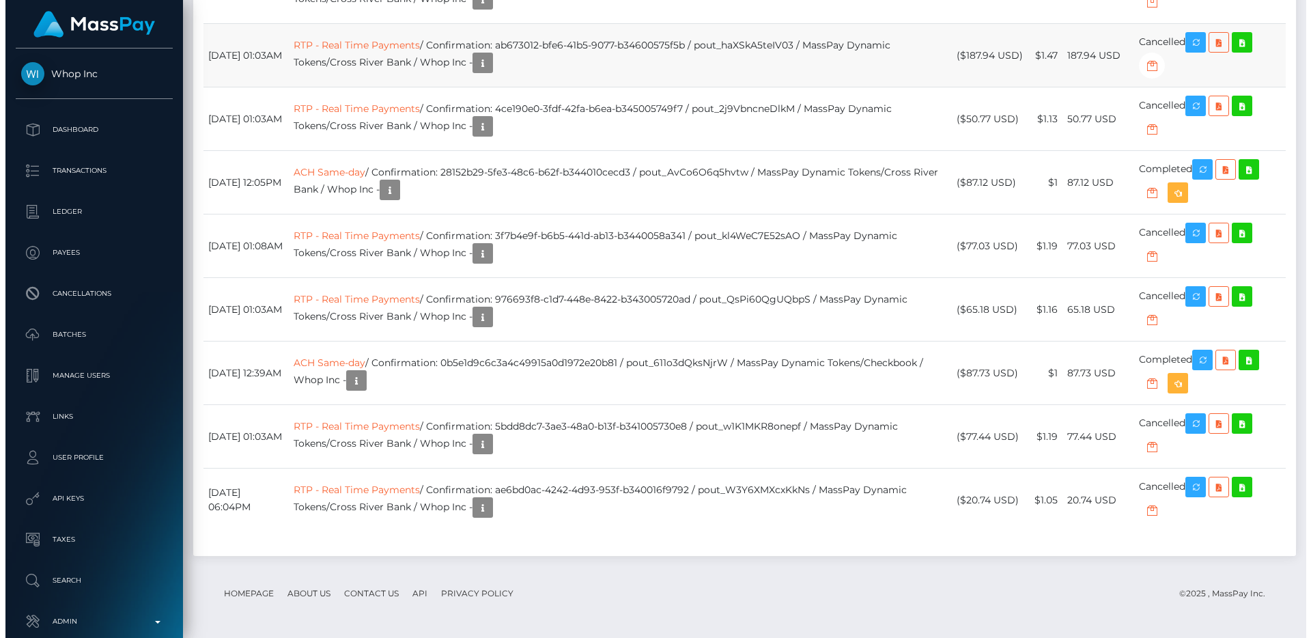
scroll to position [682870, 682687]
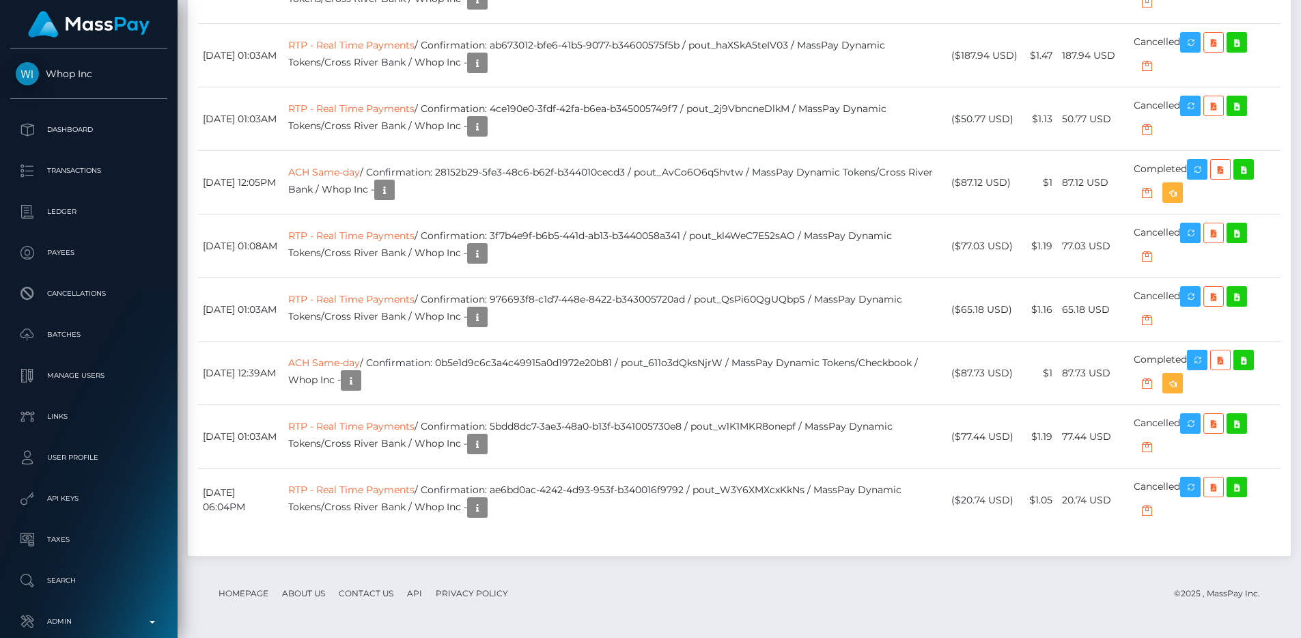
copy td "pout_THpbrrSzzrnUB"
click at [663, 278] on td "RTP - Real Time Payments / Confirmation: 3f7b4e9f-b6b5-441d-ab13-b3440058a341 /…" at bounding box center [614, 246] width 663 height 64
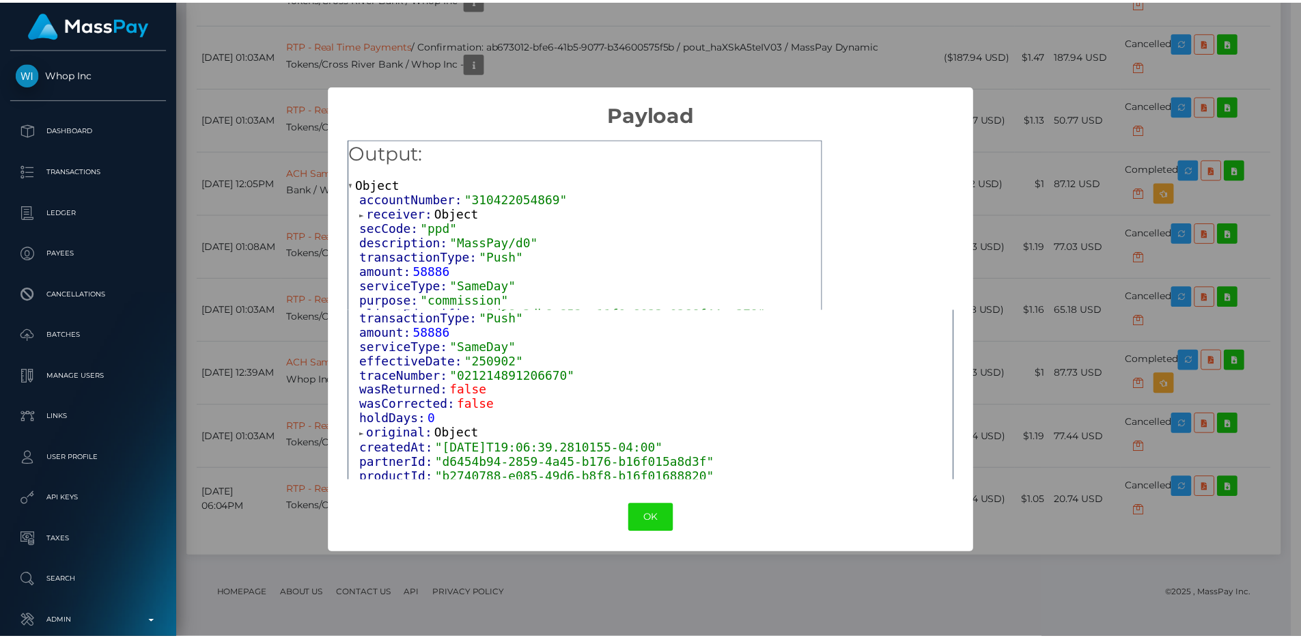
scroll to position [329, 0]
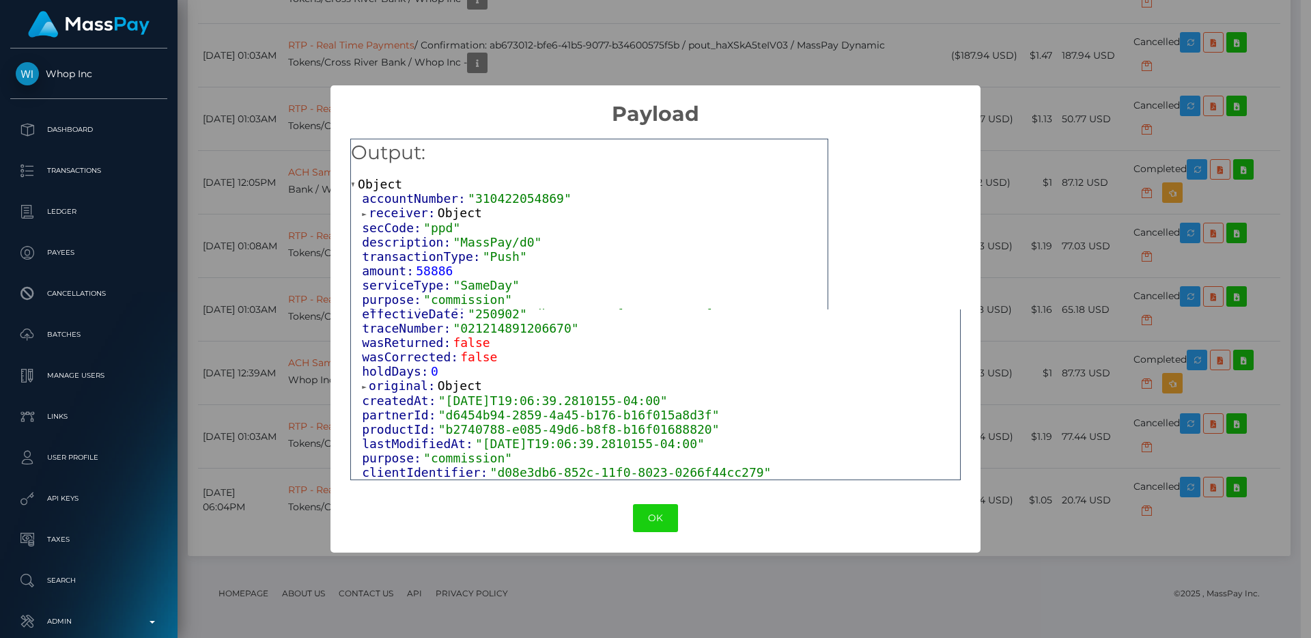
click at [402, 324] on span "traceNumber:" at bounding box center [407, 328] width 91 height 14
copy span "traceNumber"
click at [670, 514] on button "OK" at bounding box center [655, 518] width 45 height 28
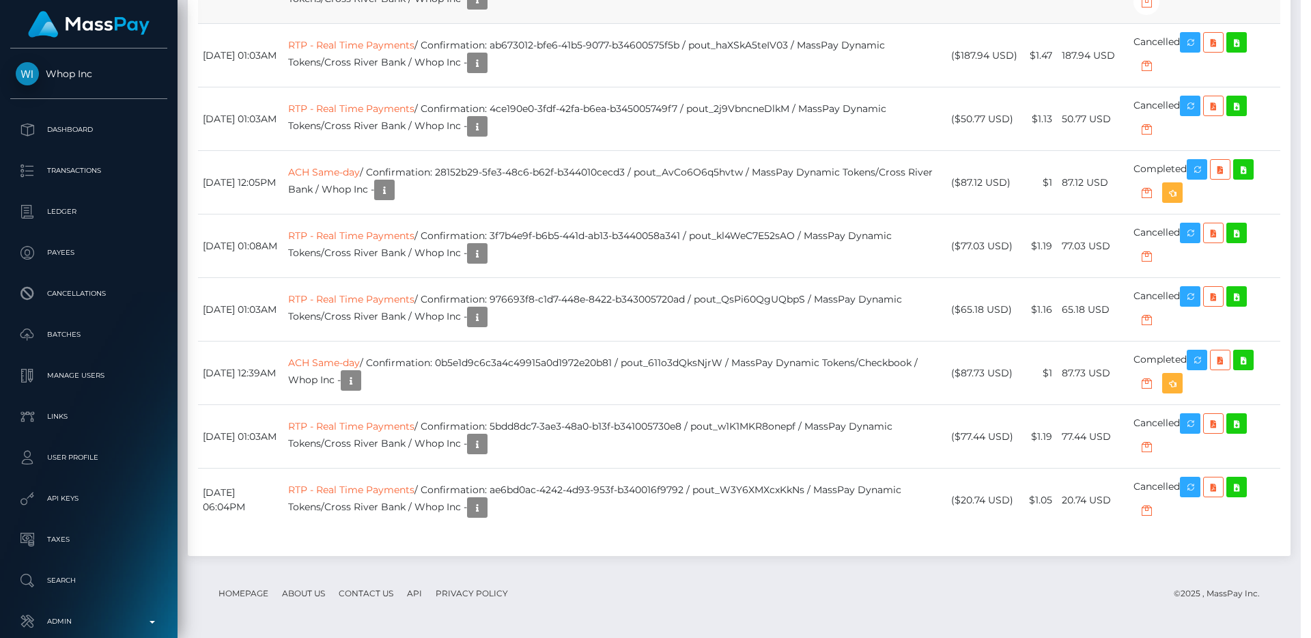
scroll to position [682870, 682687]
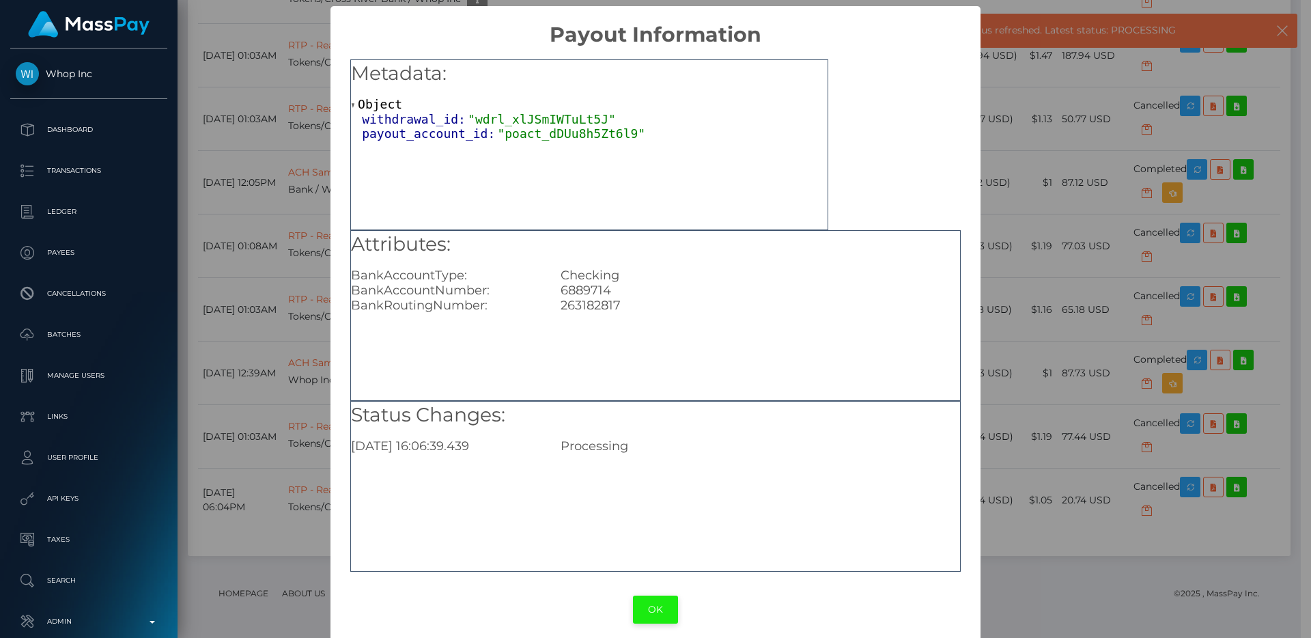
click at [652, 598] on button "OK" at bounding box center [655, 610] width 45 height 28
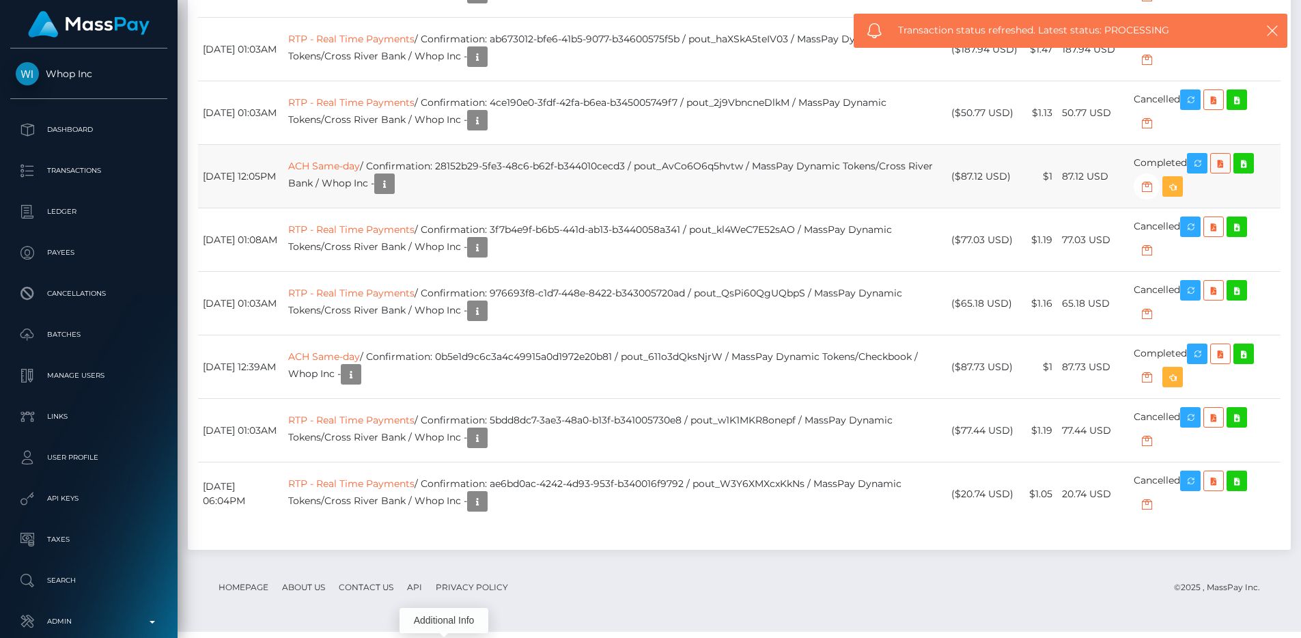
scroll to position [2412, 0]
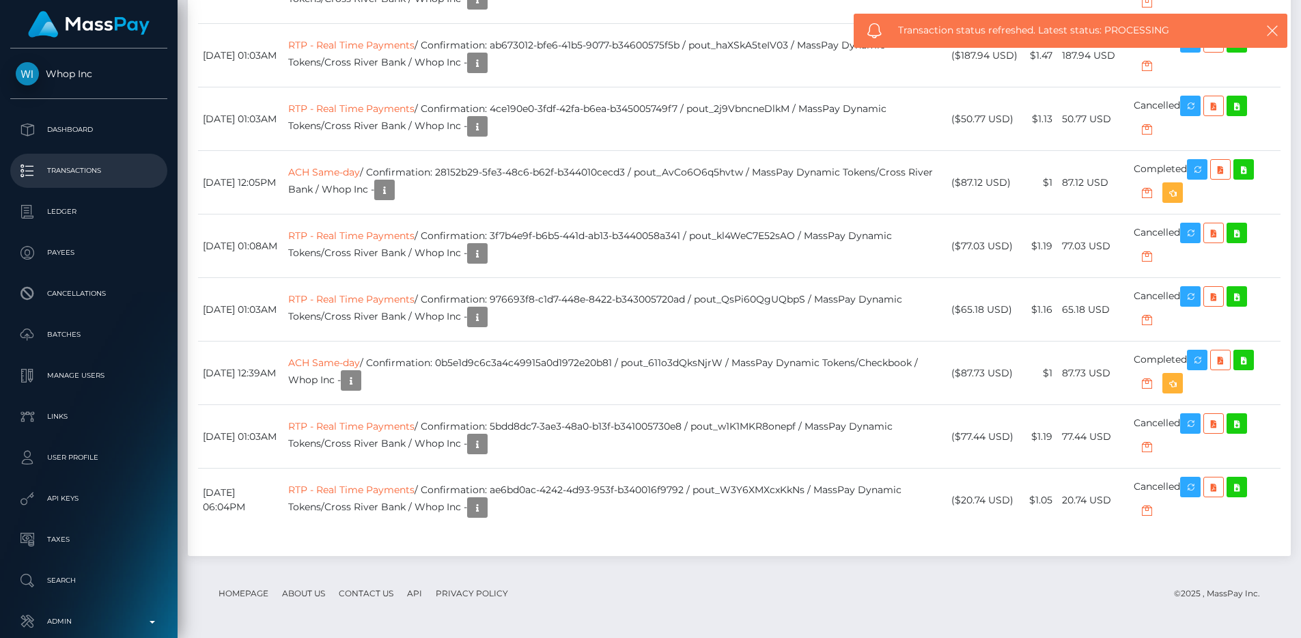
click at [143, 175] on p "Transactions" at bounding box center [89, 171] width 146 height 20
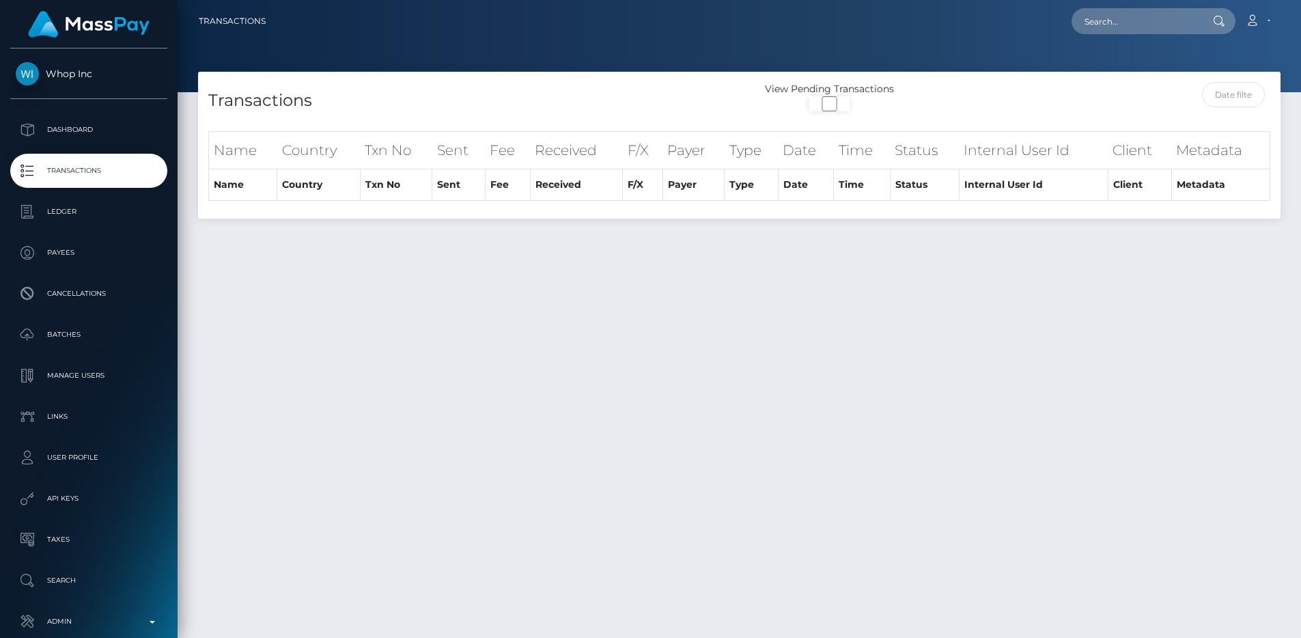
select select "100"
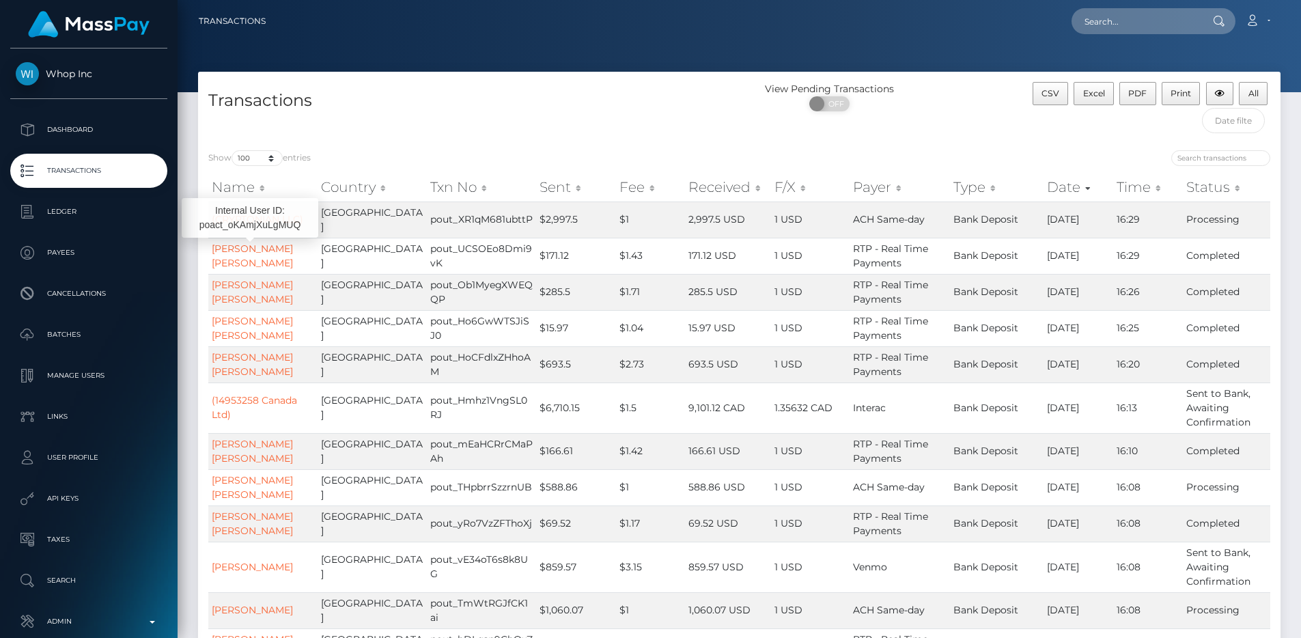
click at [513, 137] on div "Transactions" at bounding box center [469, 111] width 542 height 58
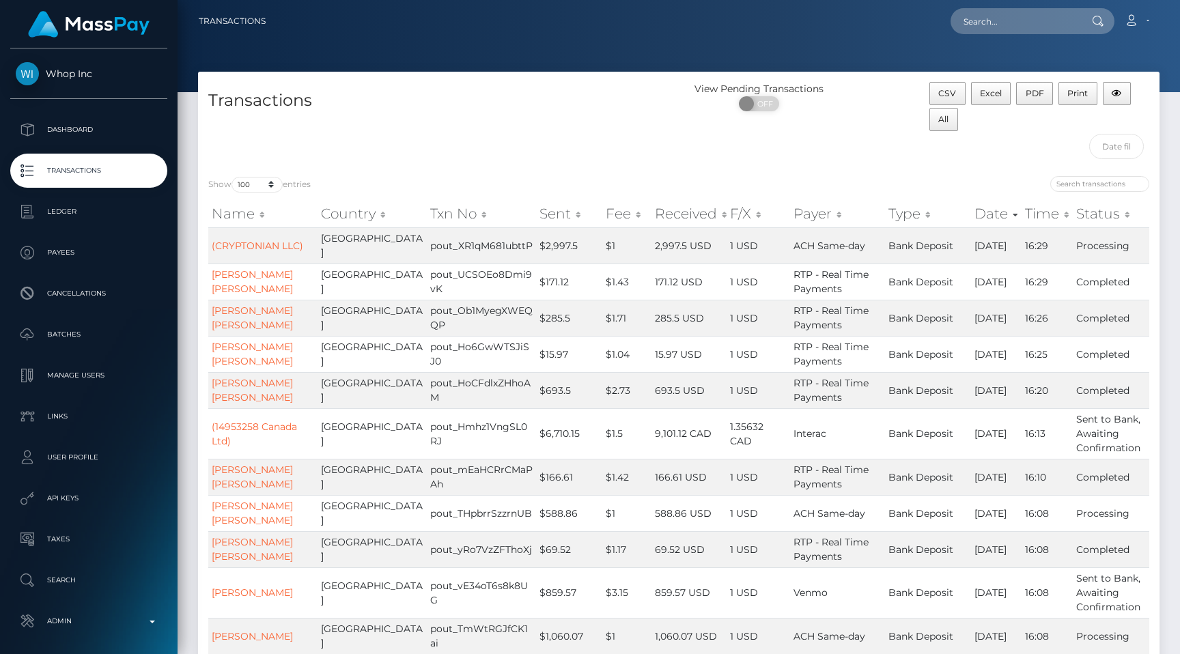
click at [150, 183] on link "Transactions" at bounding box center [88, 171] width 157 height 34
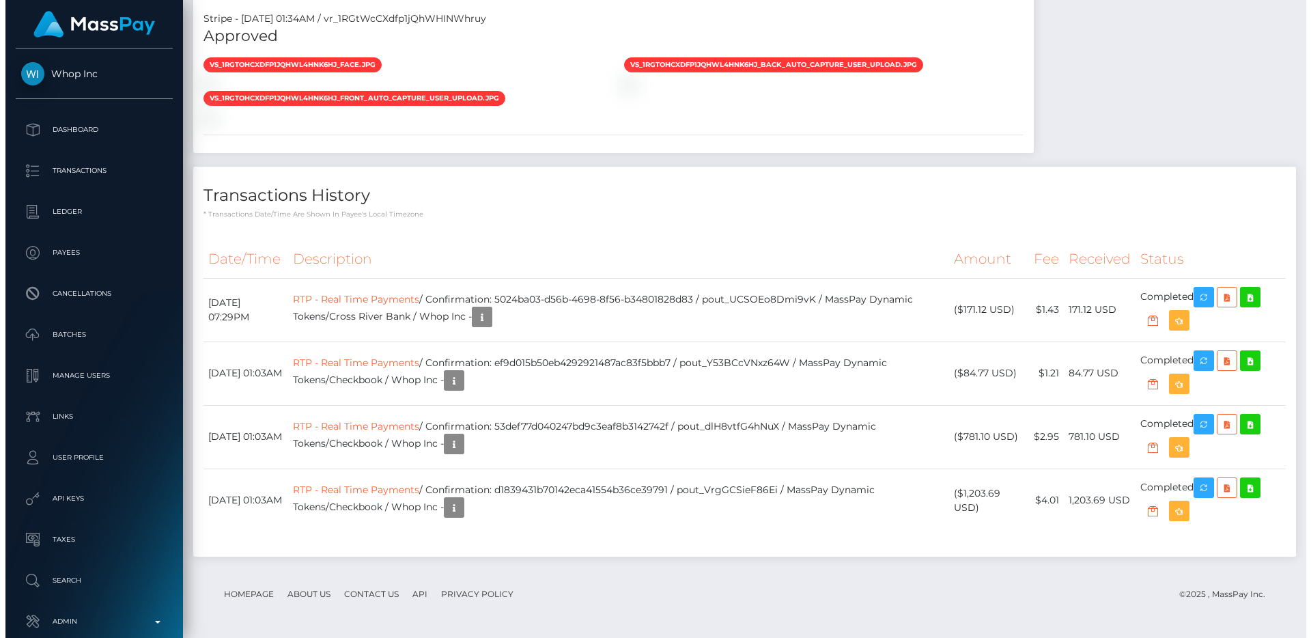
scroll to position [164, 348]
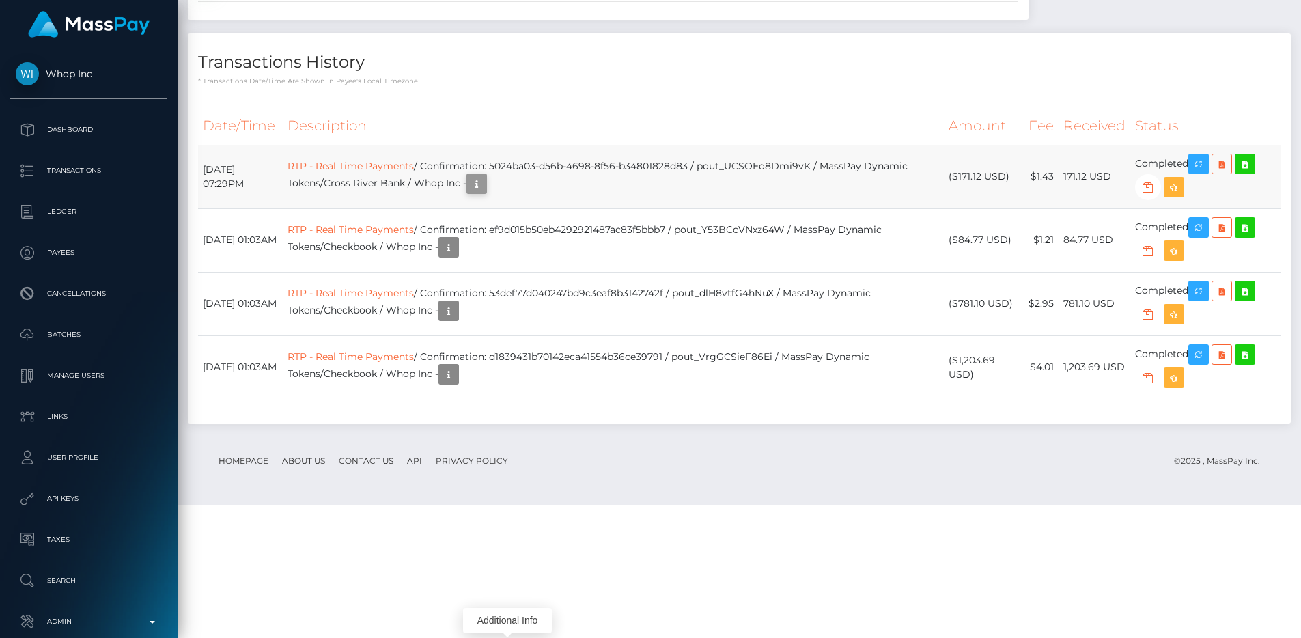
click at [485, 193] on icon "button" at bounding box center [477, 184] width 16 height 17
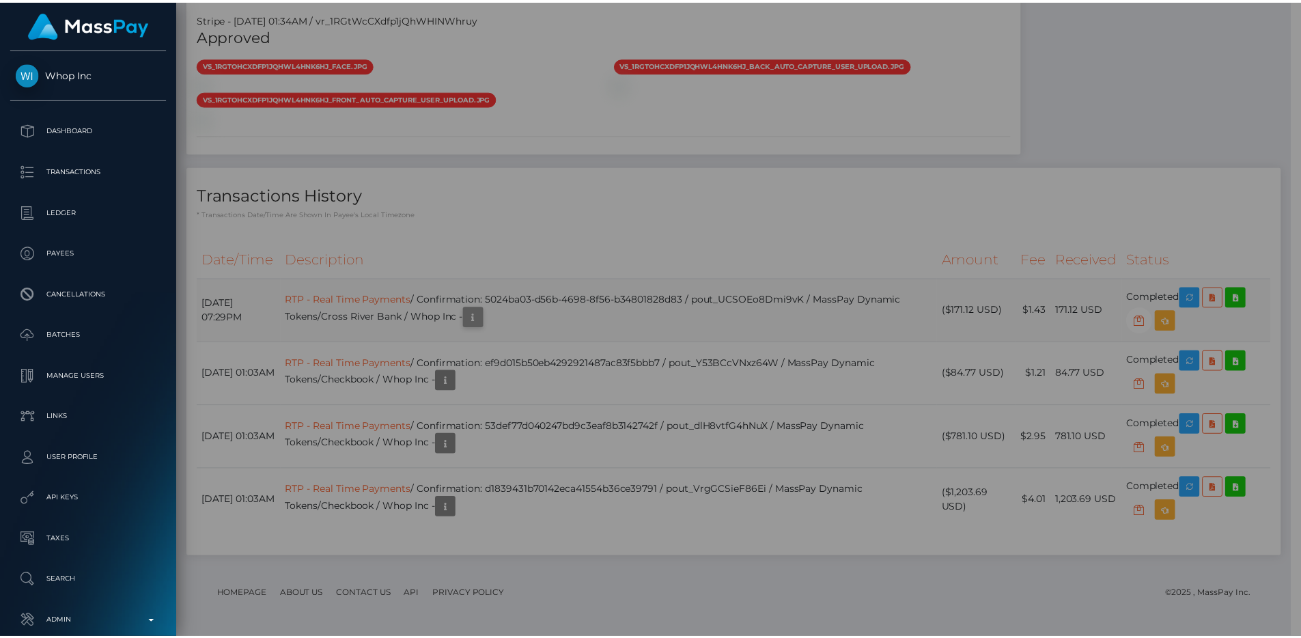
scroll to position [682870, 682687]
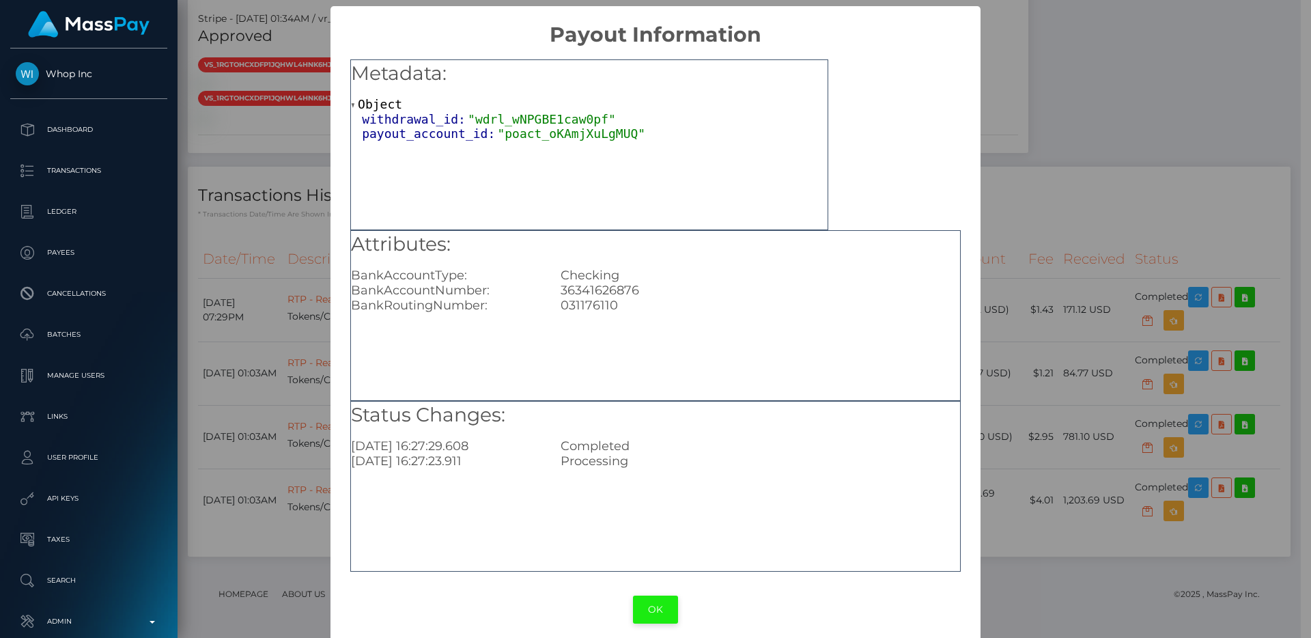
click at [652, 607] on button "OK" at bounding box center [655, 610] width 45 height 28
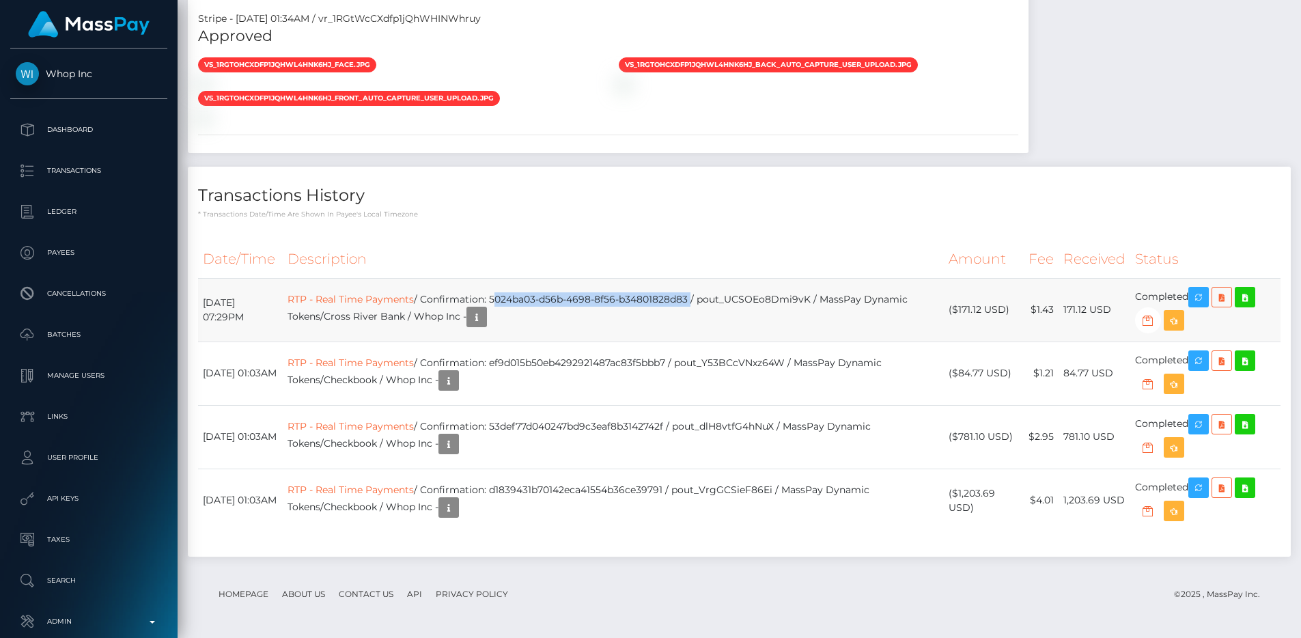
drag, startPoint x: 719, startPoint y: 393, endPoint x: 520, endPoint y: 391, distance: 199.5
click at [520, 342] on td "RTP - Real Time Payments / Confirmation: 5024ba03-d56b-4698-8f56-b34801828d83 /…" at bounding box center [614, 310] width 662 height 64
copy td "5024ba03-d56b-4698-8f56-b34801828d83"
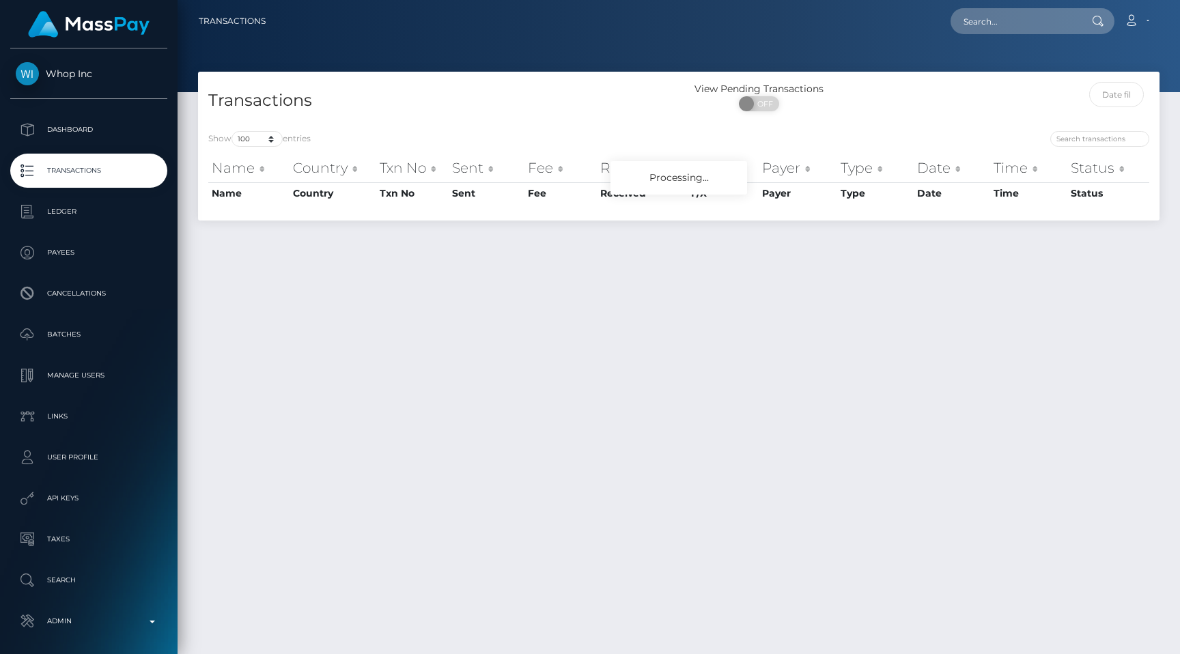
select select "100"
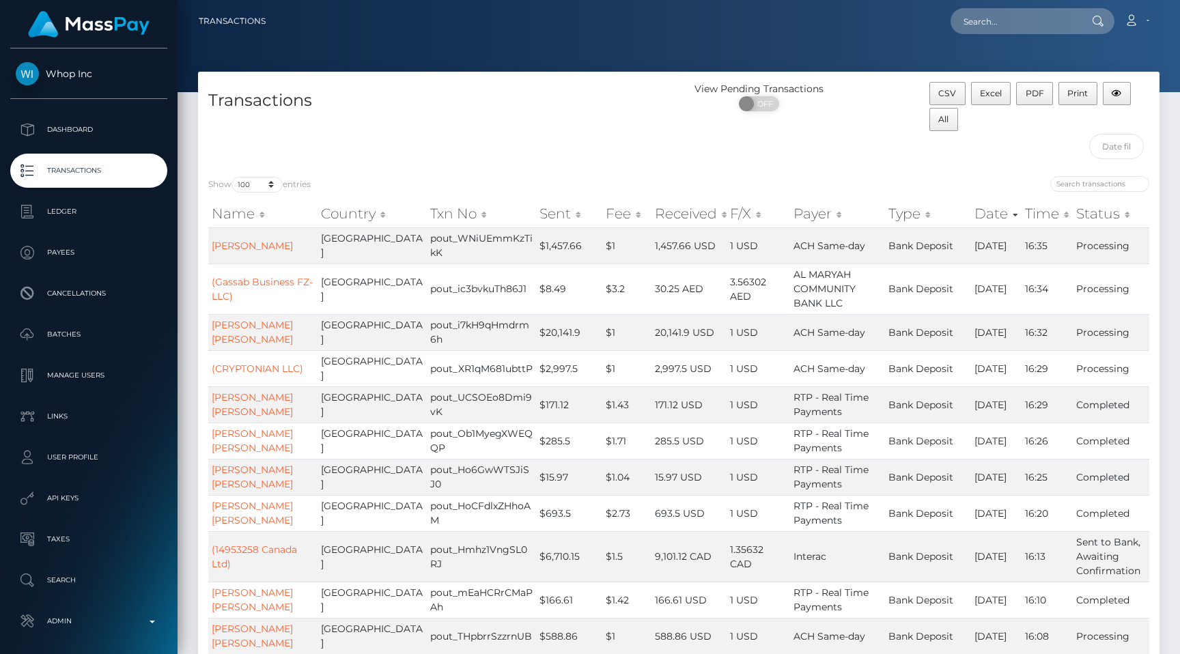
click at [163, 162] on link "Transactions" at bounding box center [88, 171] width 157 height 34
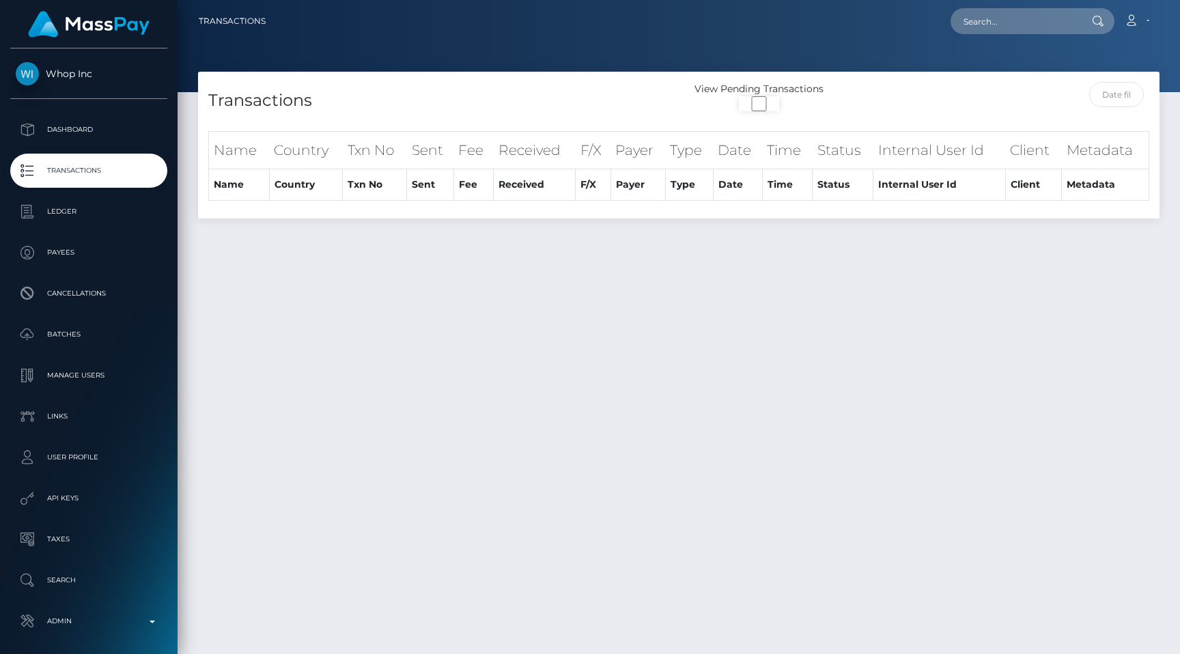
select select "100"
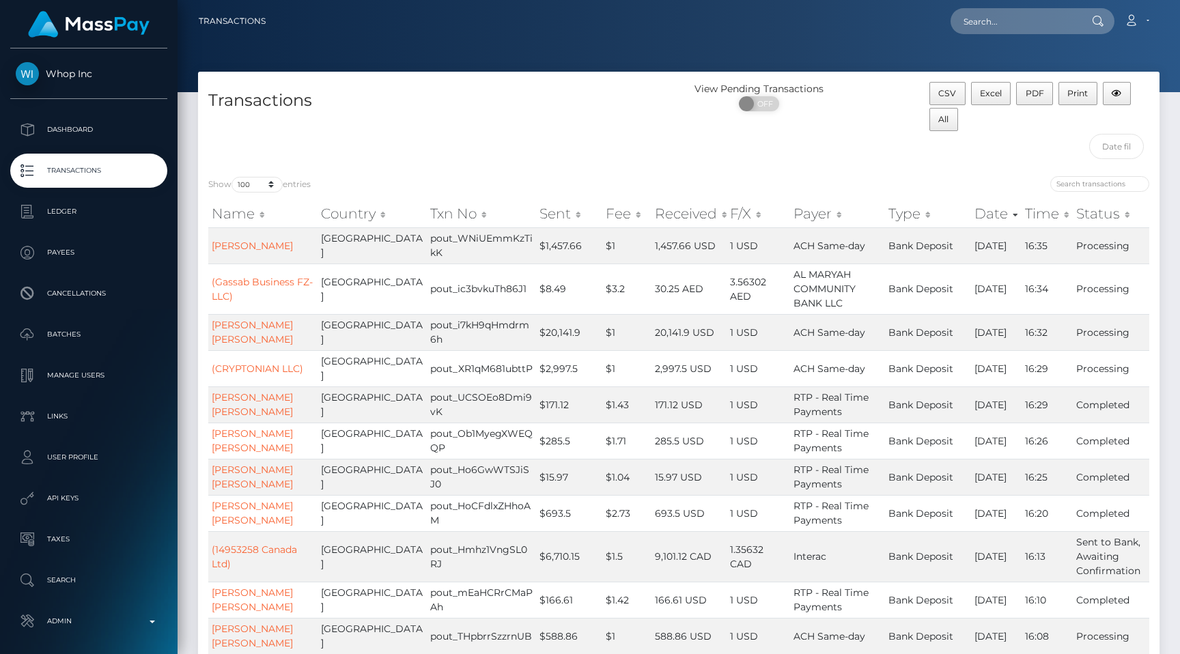
click at [124, 174] on p "Transactions" at bounding box center [89, 171] width 146 height 20
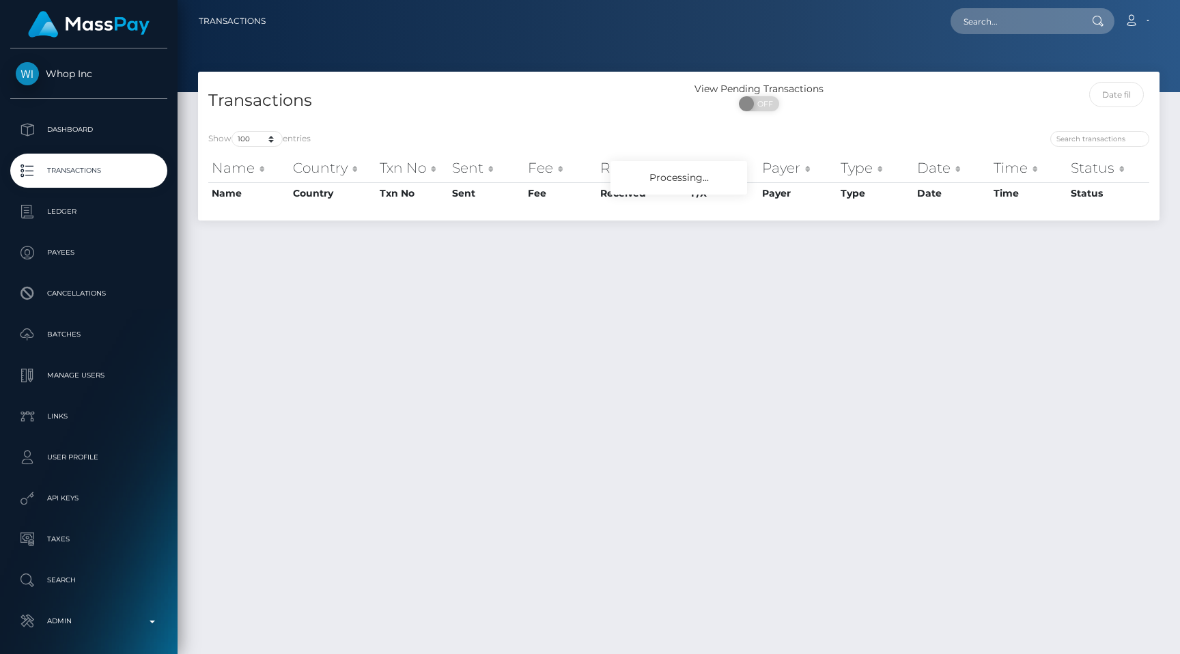
select select "100"
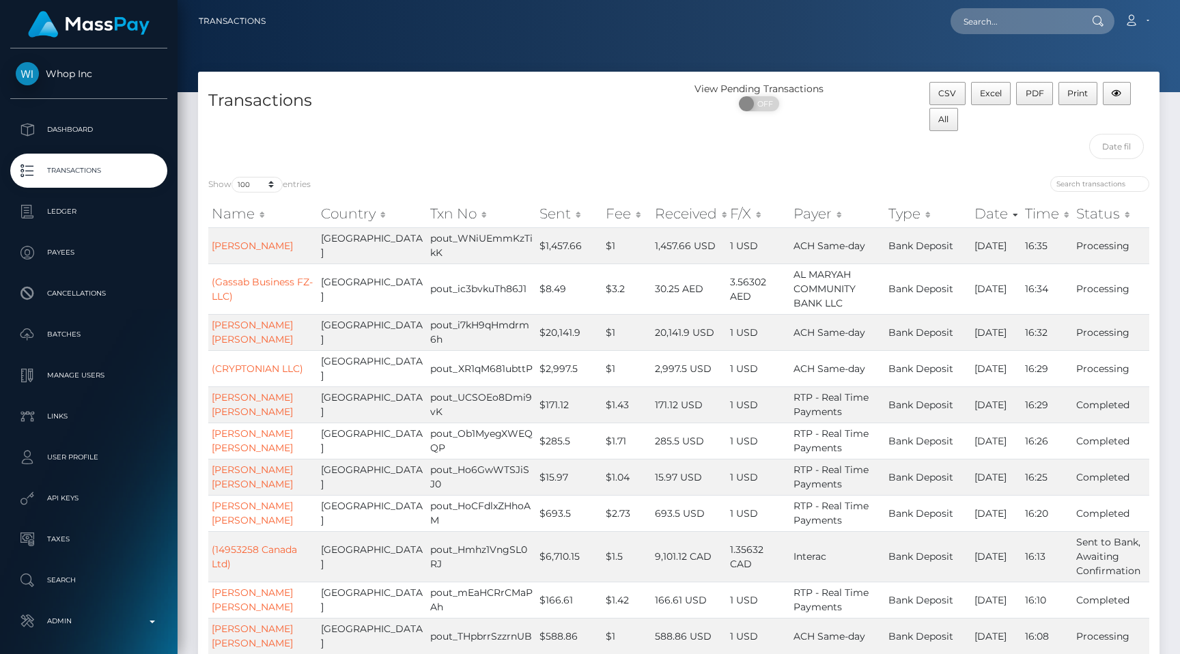
click at [53, 181] on link "Transactions" at bounding box center [88, 171] width 157 height 34
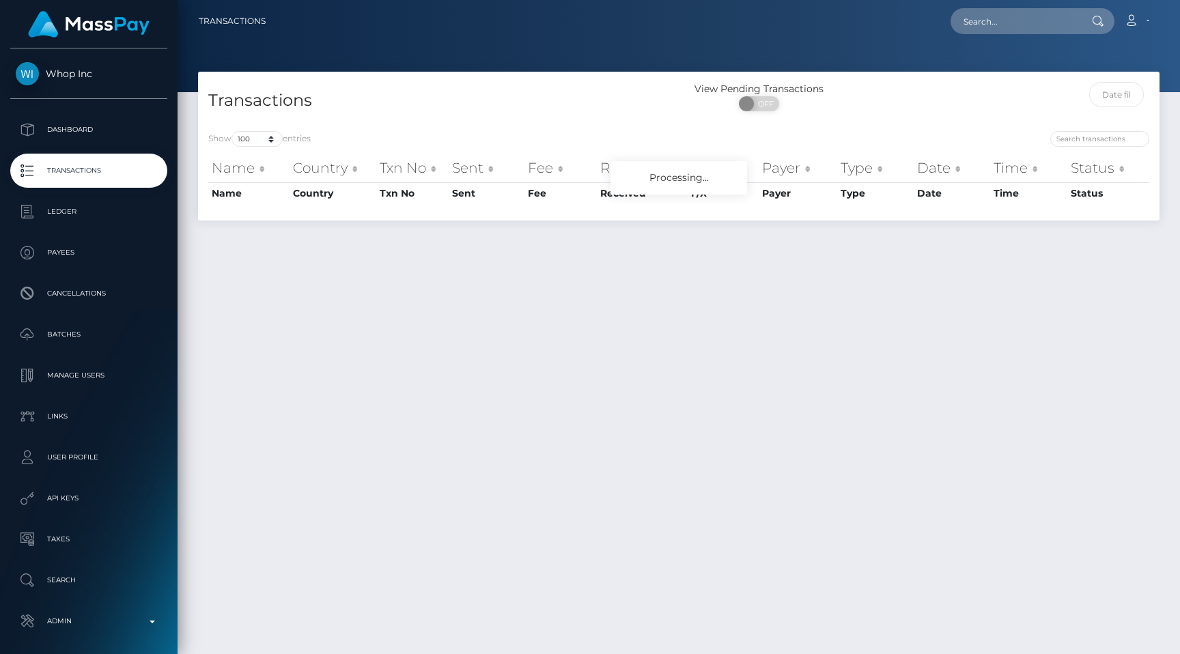
select select "100"
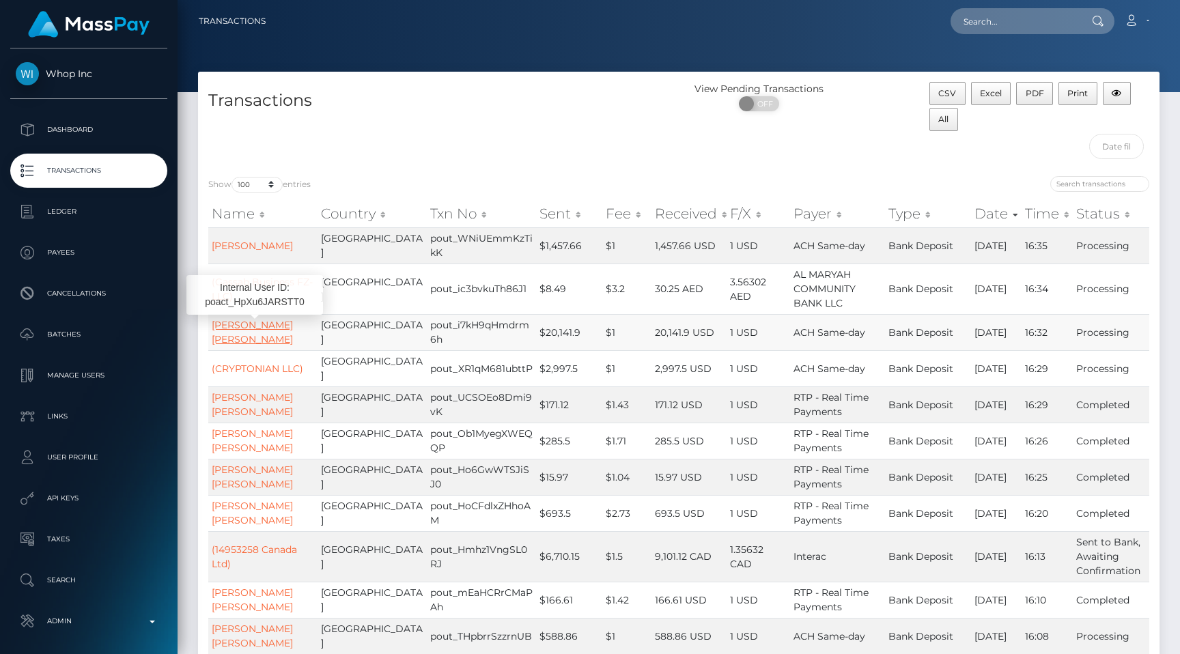
click at [260, 326] on link "[PERSON_NAME] [PERSON_NAME]" at bounding box center [252, 332] width 81 height 27
click at [245, 243] on link "CLIFFORD G ROTOLO" at bounding box center [252, 246] width 81 height 12
click at [67, 181] on link "Transactions" at bounding box center [88, 171] width 157 height 34
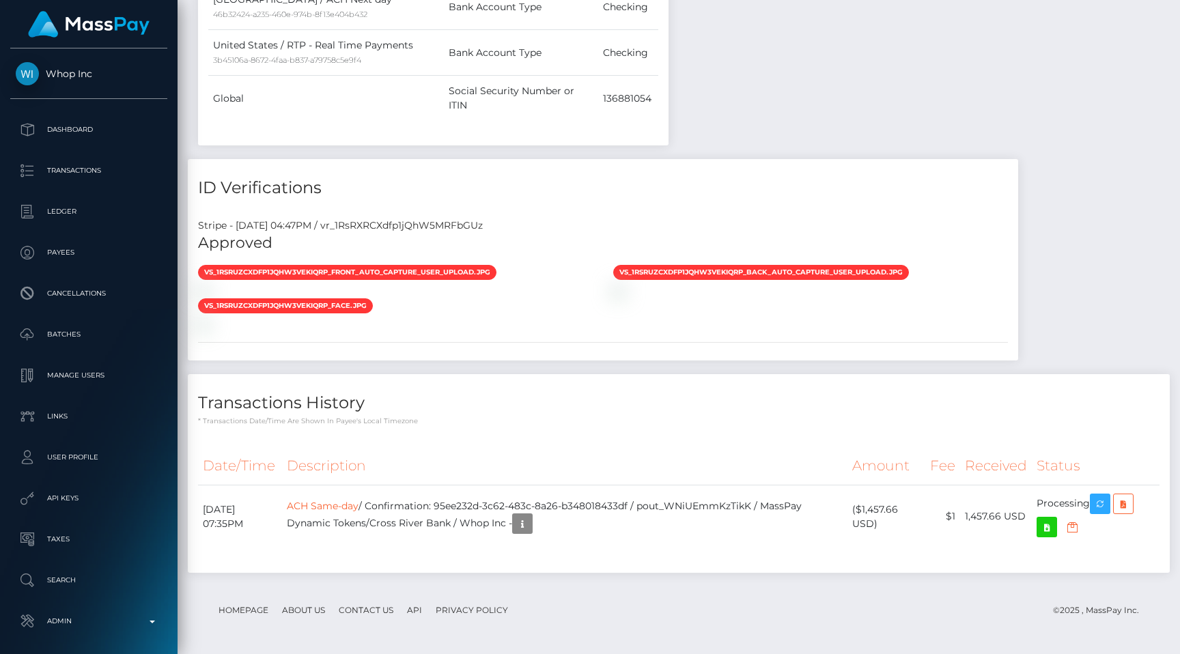
scroll to position [1298, 0]
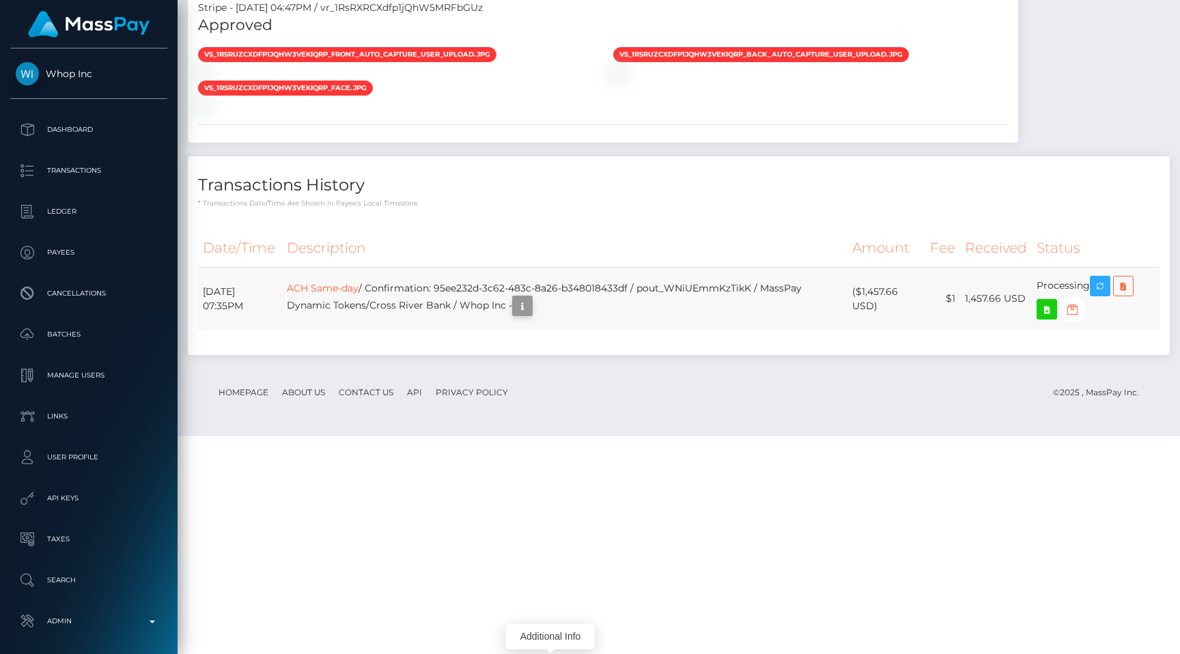
click at [531, 315] on icon "button" at bounding box center [522, 306] width 16 height 17
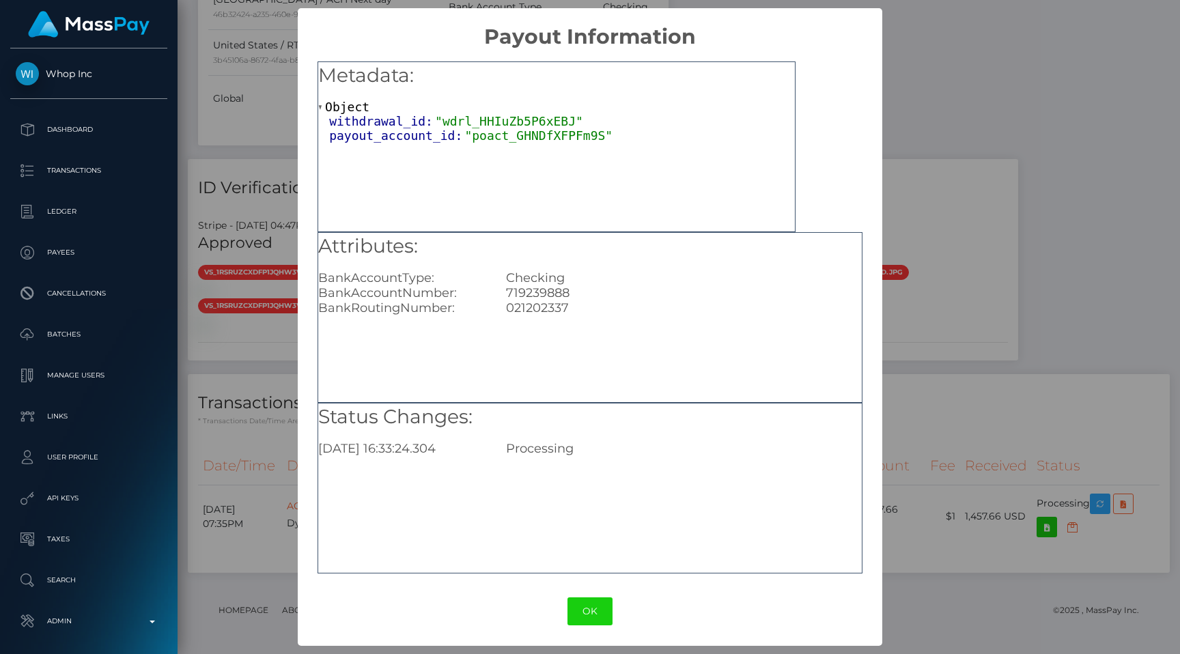
click at [1025, 145] on div "× Payout Information Metadata: Object withdrawal_id: "wdrl_HHIuZb5P6xEBJ" payou…" at bounding box center [590, 327] width 1180 height 654
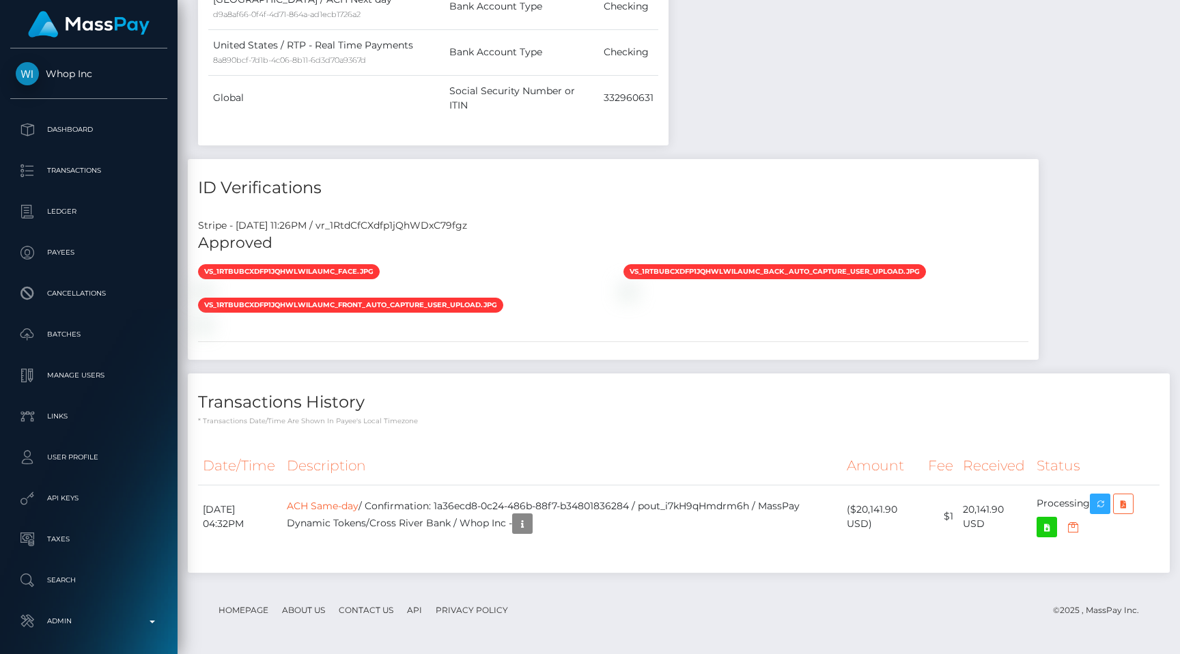
scroll to position [164, 307]
click at [588, 384] on div "Transactions History * Transactions date/time are shown in payee's local timezo…" at bounding box center [679, 400] width 982 height 53
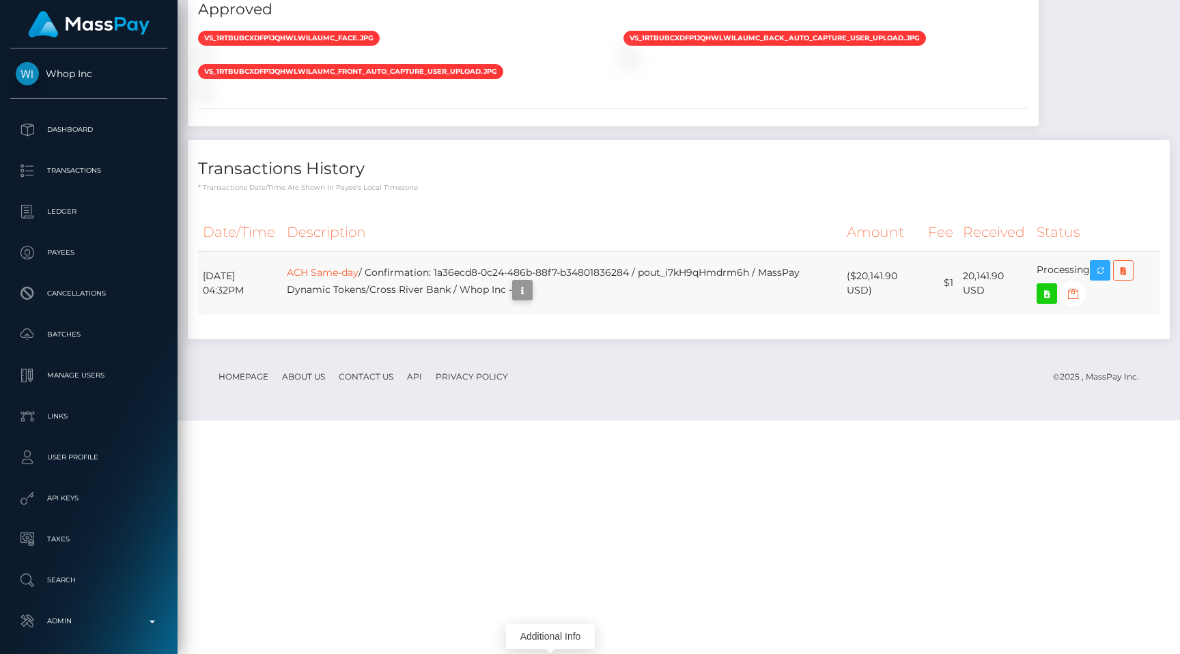
click at [531, 299] on icon "button" at bounding box center [522, 290] width 16 height 17
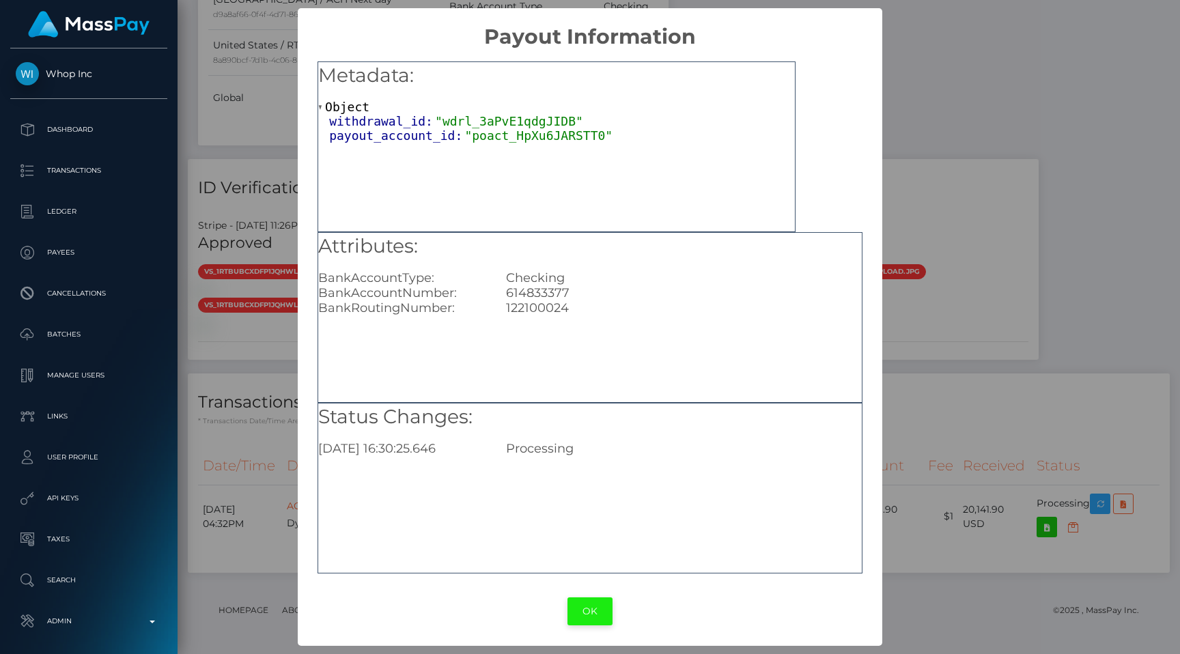
click at [581, 598] on button "OK" at bounding box center [590, 612] width 45 height 28
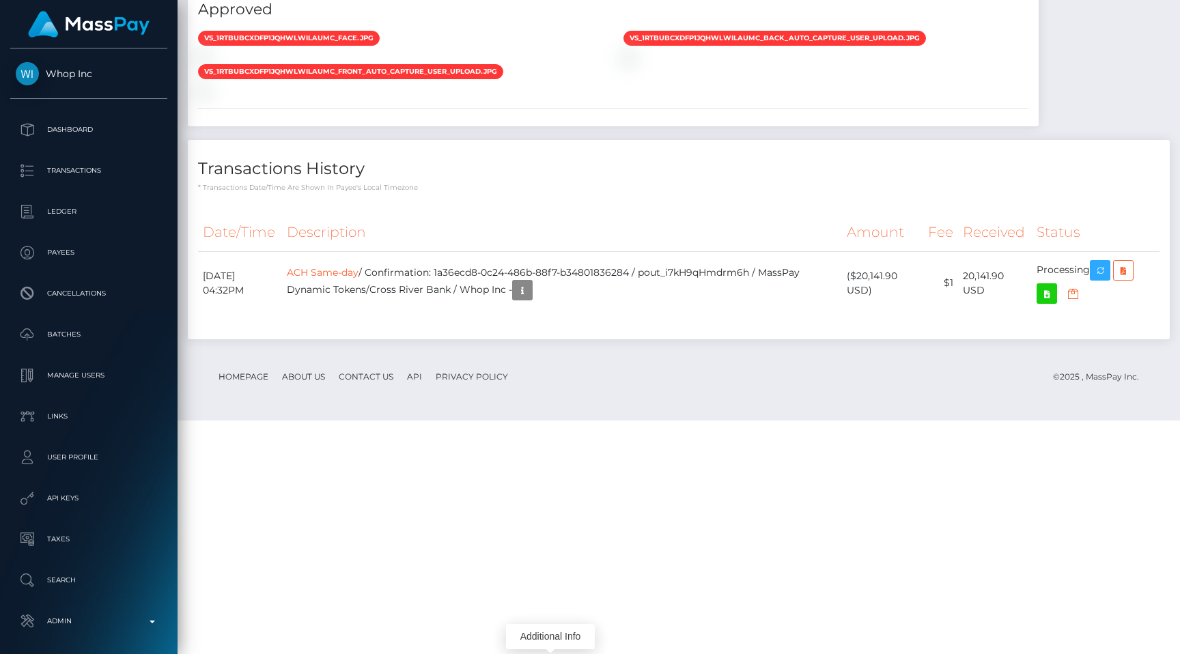
click at [647, 193] on div "Transactions History * Transactions date/time are shown in payee's local timezo…" at bounding box center [679, 166] width 982 height 53
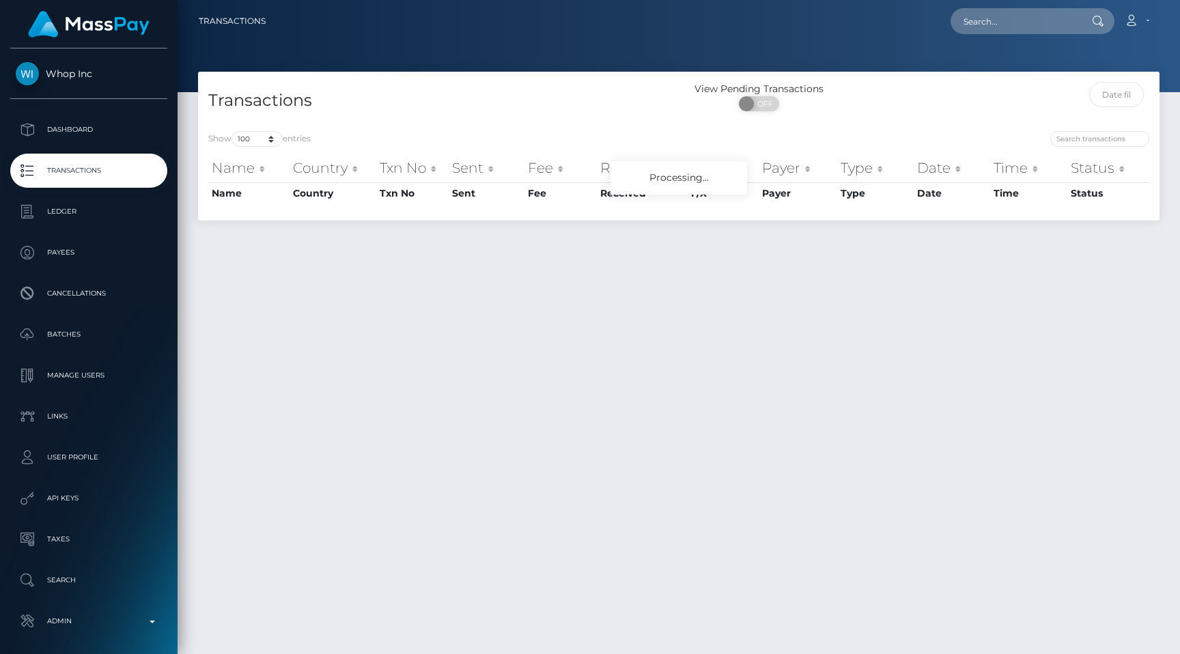
select select "100"
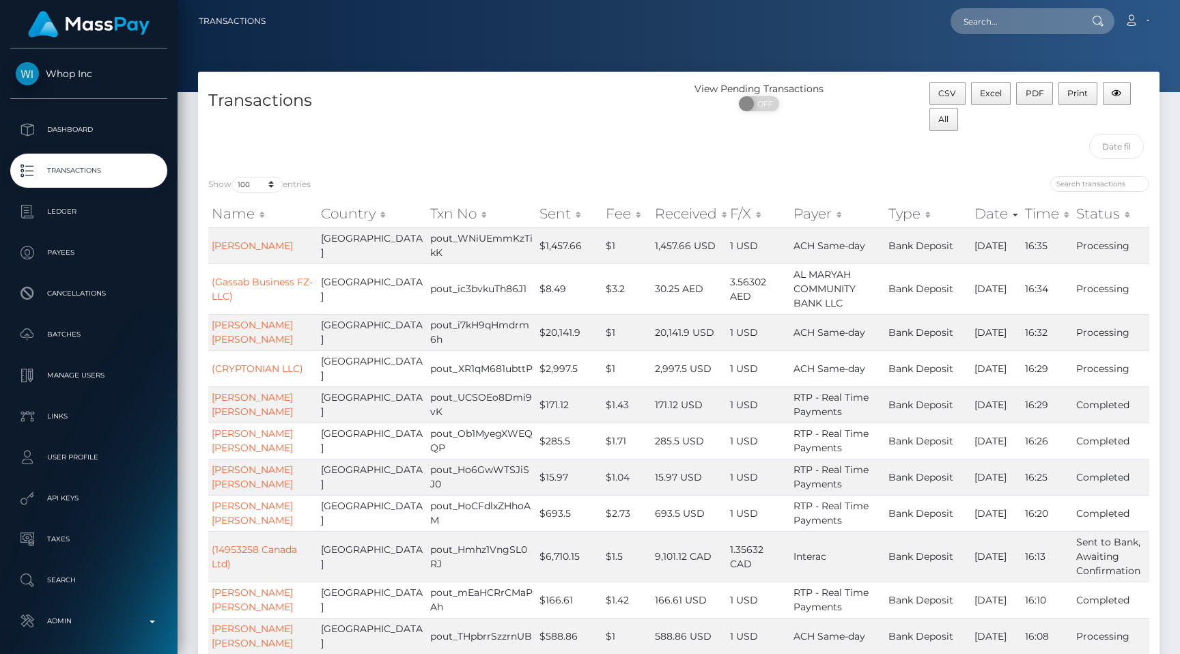
click at [125, 167] on p "Transactions" at bounding box center [89, 171] width 146 height 20
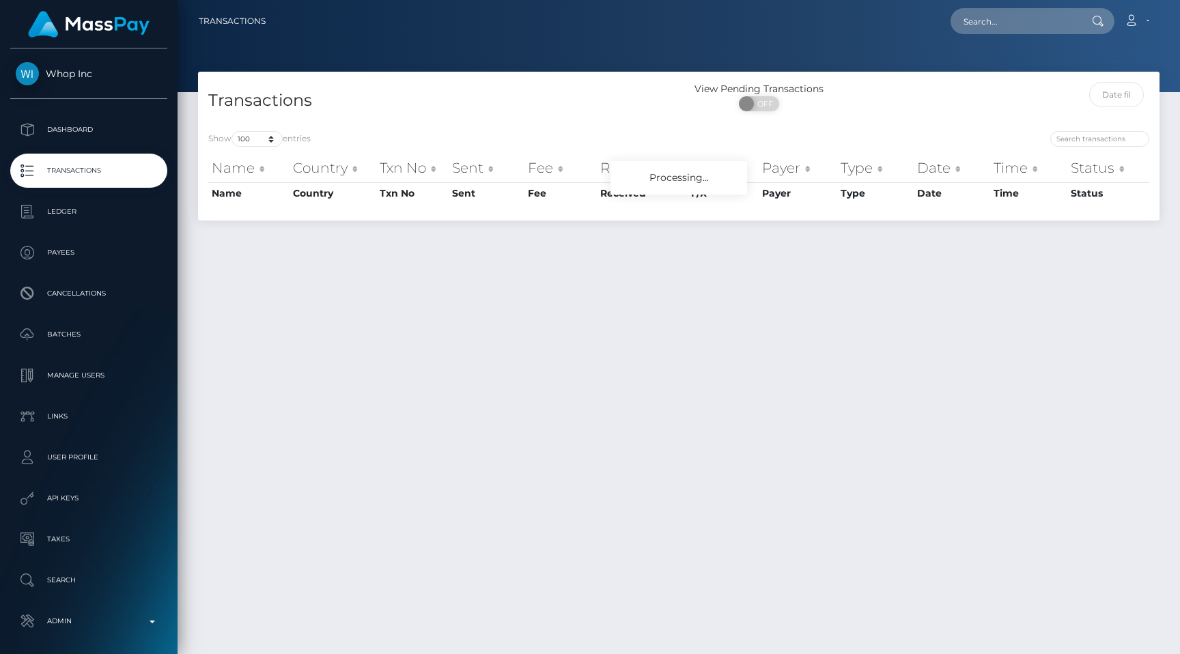
select select "100"
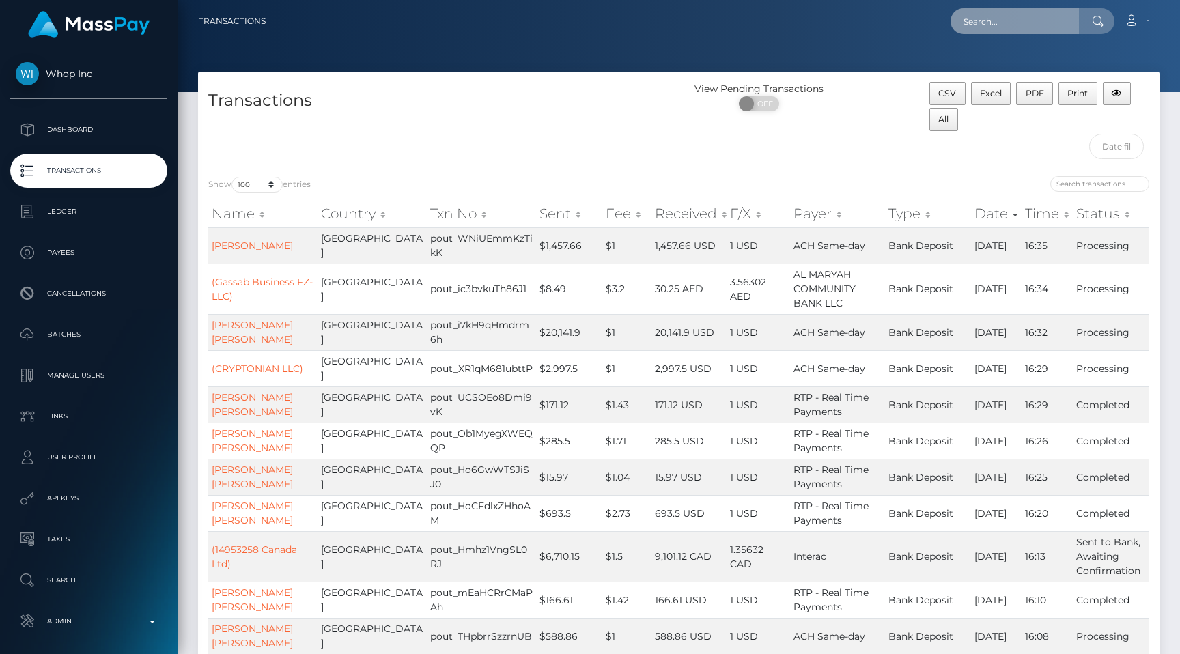
click at [994, 31] on input "text" at bounding box center [1015, 21] width 128 height 26
paste input "pout_3eArPGWGk7oB1"
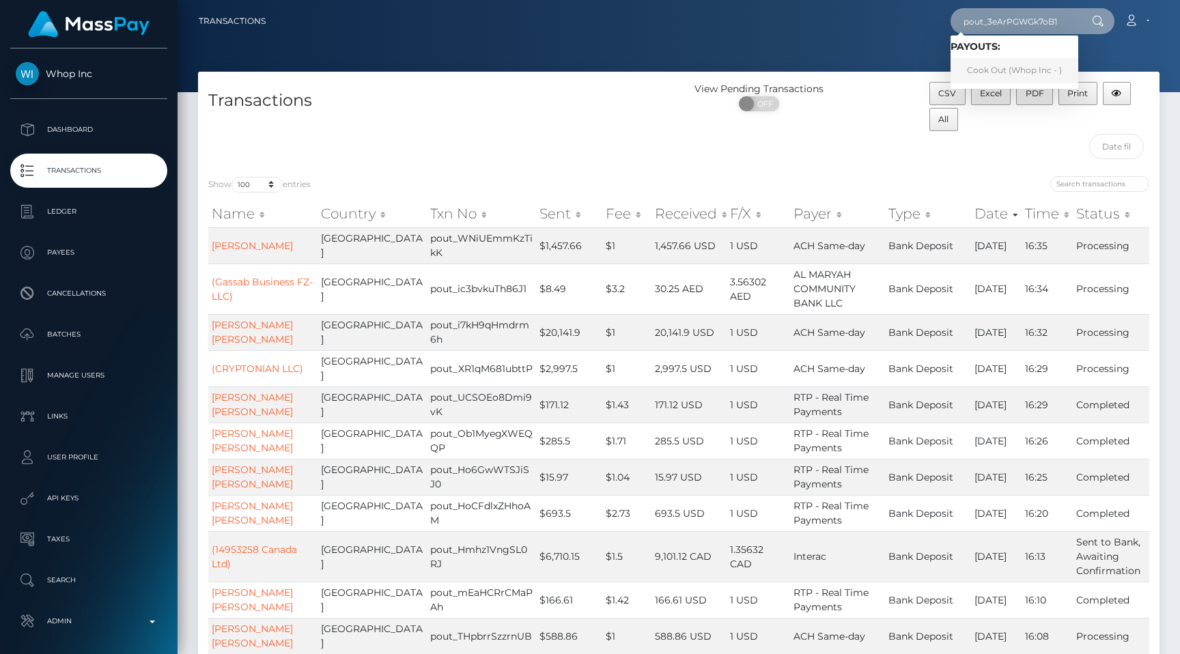
type input "pout_3eArPGWGk7oB1"
click at [893, 38] on nav "Transactions pout_3eArPGWGk7oB1 Loading... Loading... Payouts: Cook Out (Whop I…" at bounding box center [679, 21] width 1003 height 42
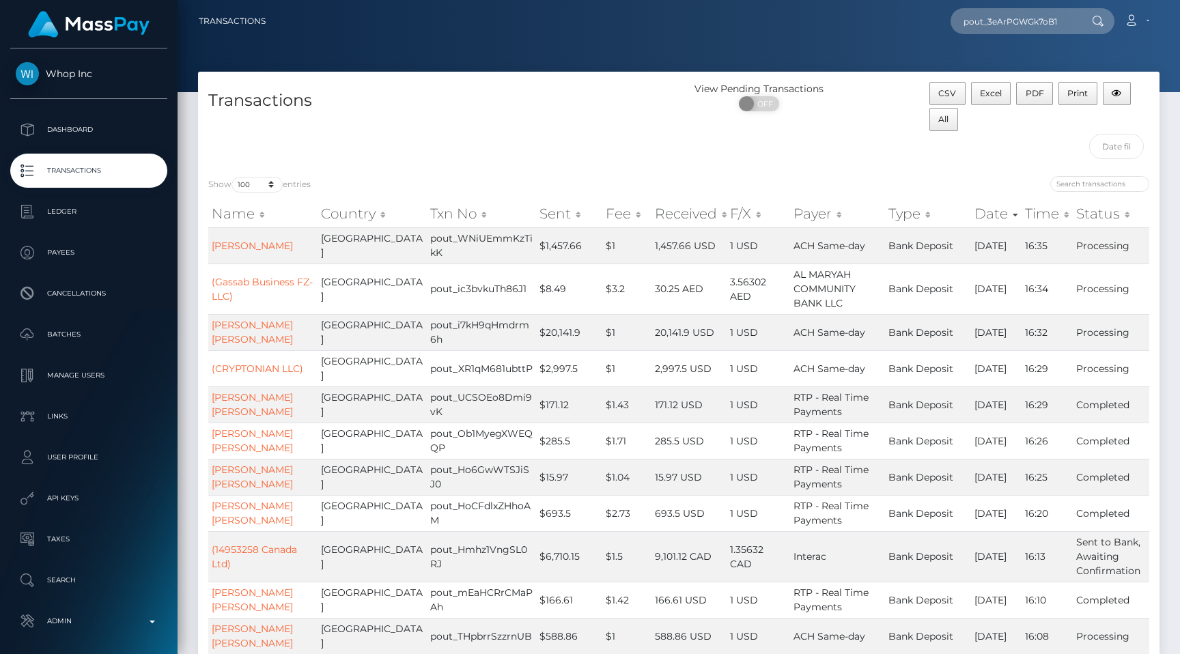
click at [100, 163] on p "Transactions" at bounding box center [89, 171] width 146 height 20
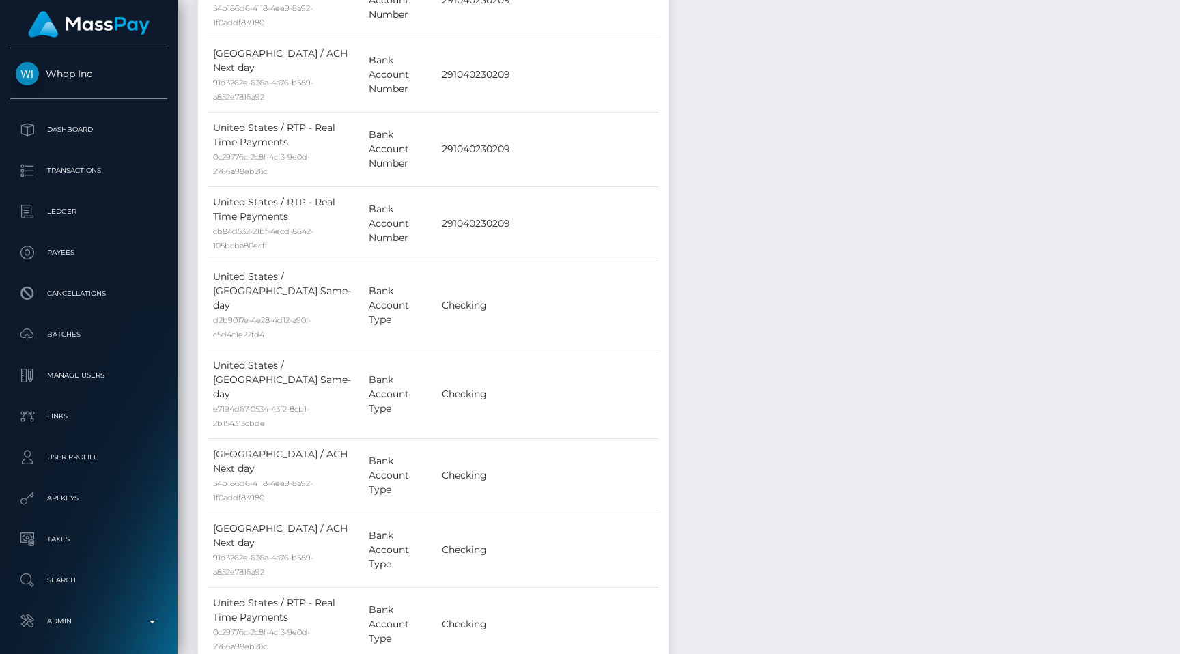
scroll to position [1389, 0]
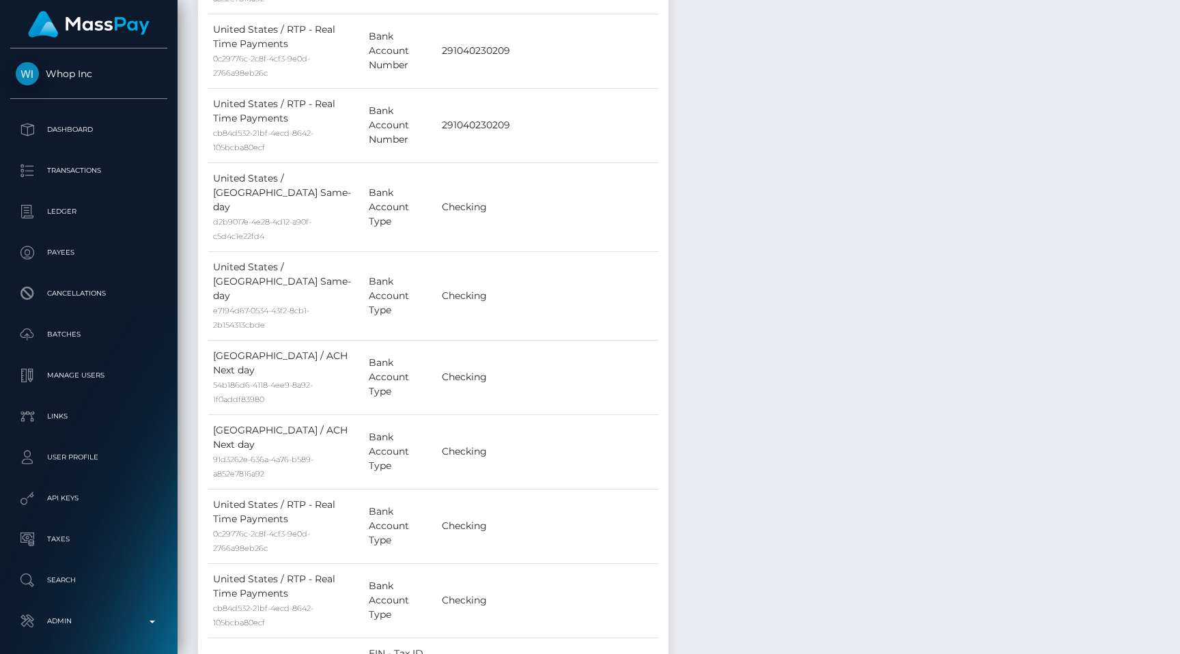
copy div "vr_1PligBCXdfp1jQhWwU5WSykP"
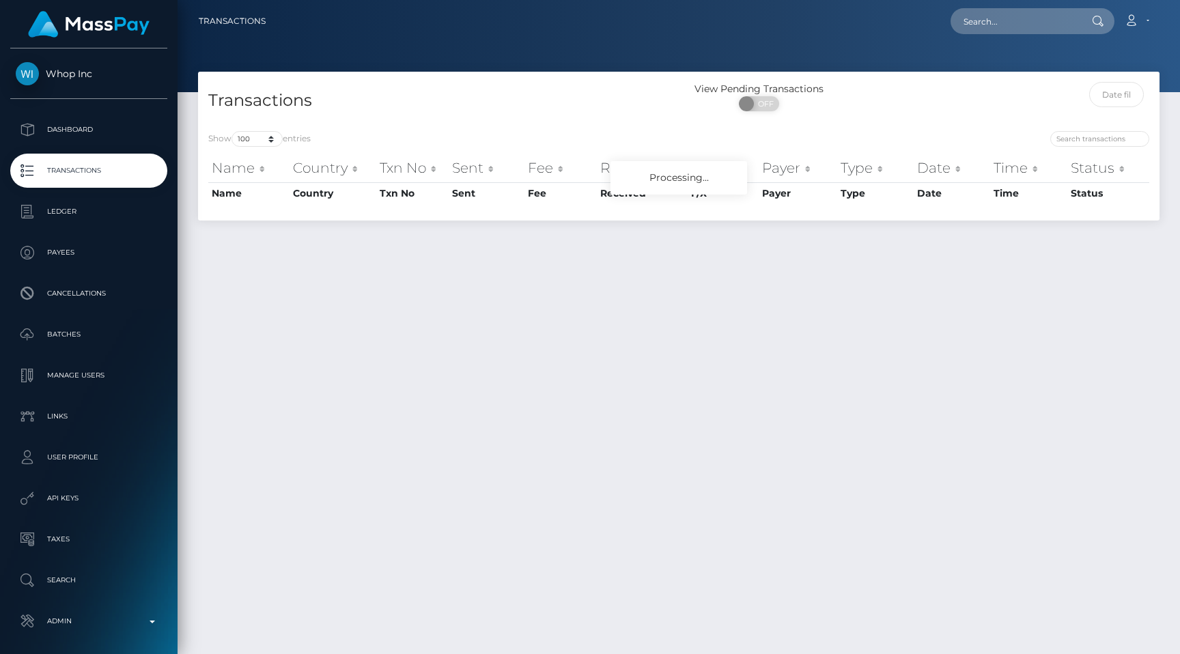
select select "100"
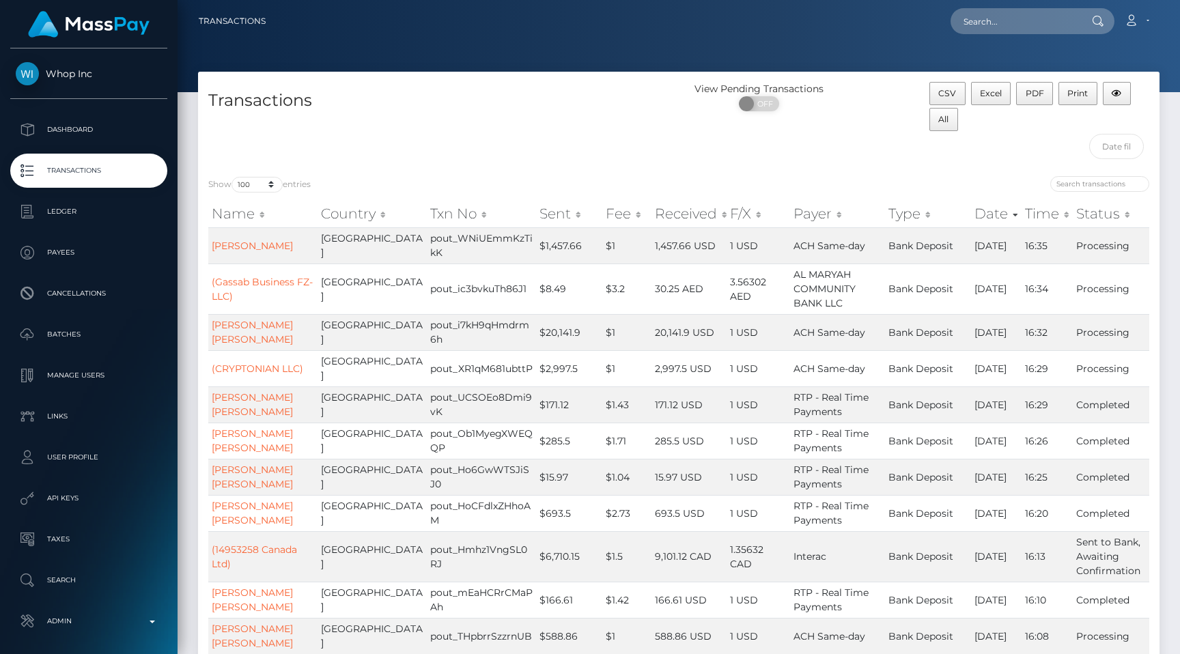
click at [108, 165] on p "Transactions" at bounding box center [89, 171] width 146 height 20
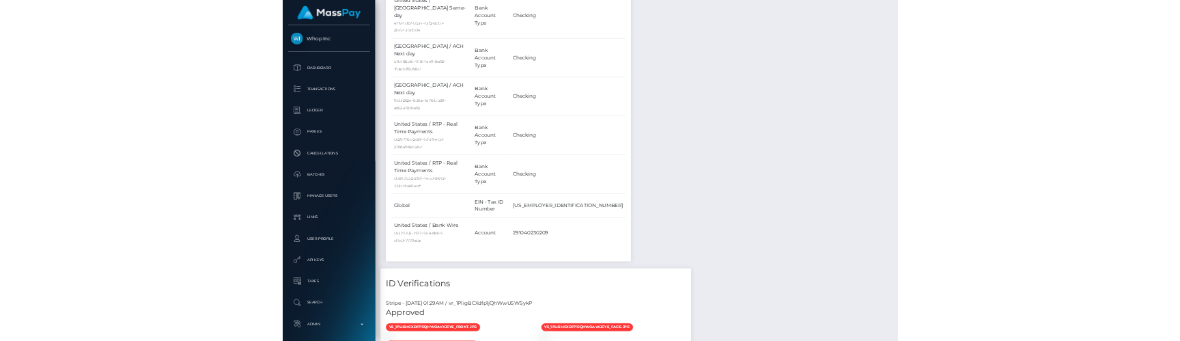
scroll to position [164, 307]
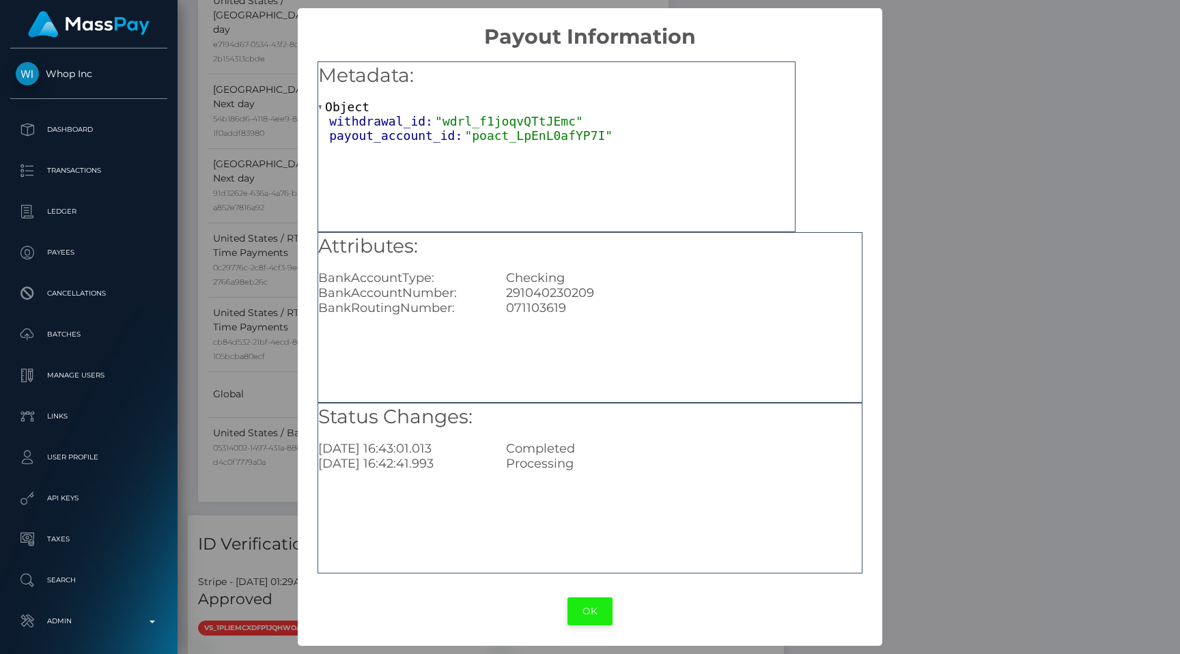
click at [594, 617] on button "OK" at bounding box center [590, 612] width 45 height 28
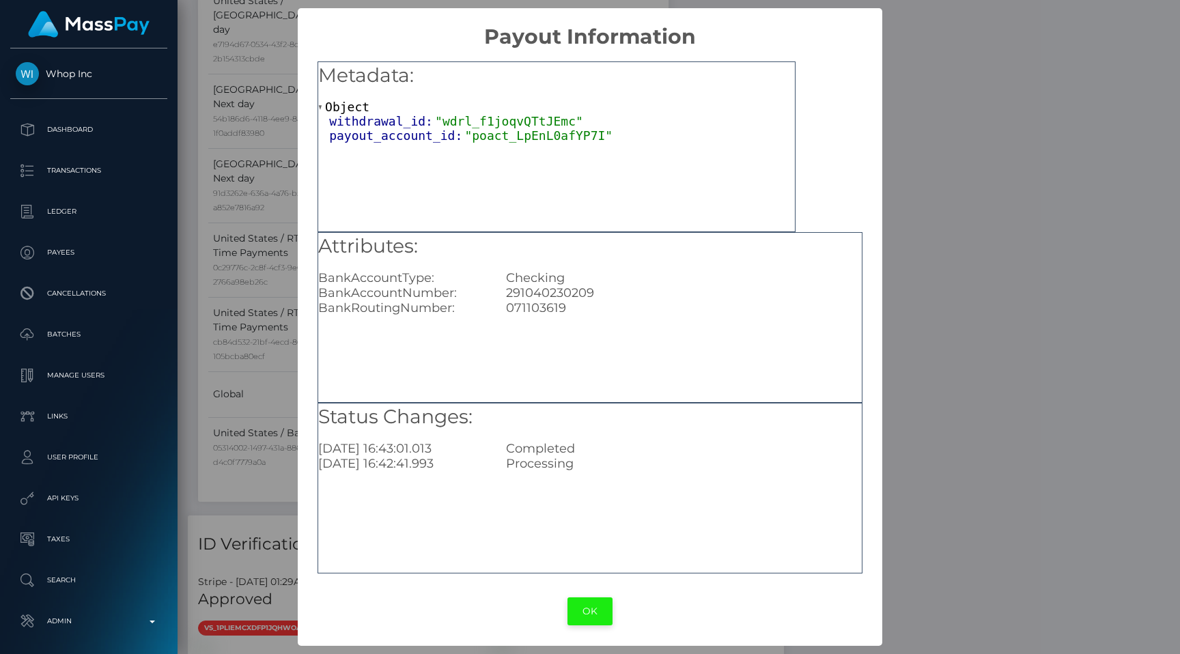
click at [581, 611] on button "OK" at bounding box center [590, 612] width 45 height 28
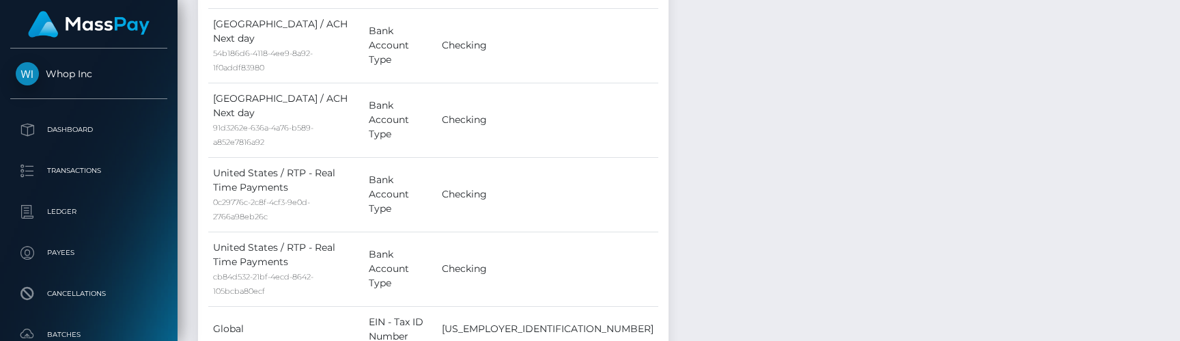
scroll to position [1728, 0]
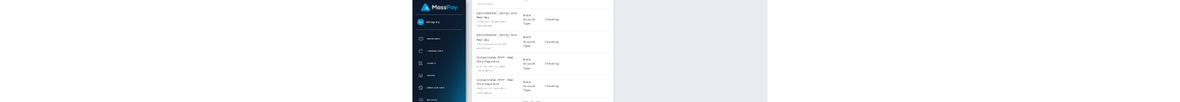
scroll to position [1731, 0]
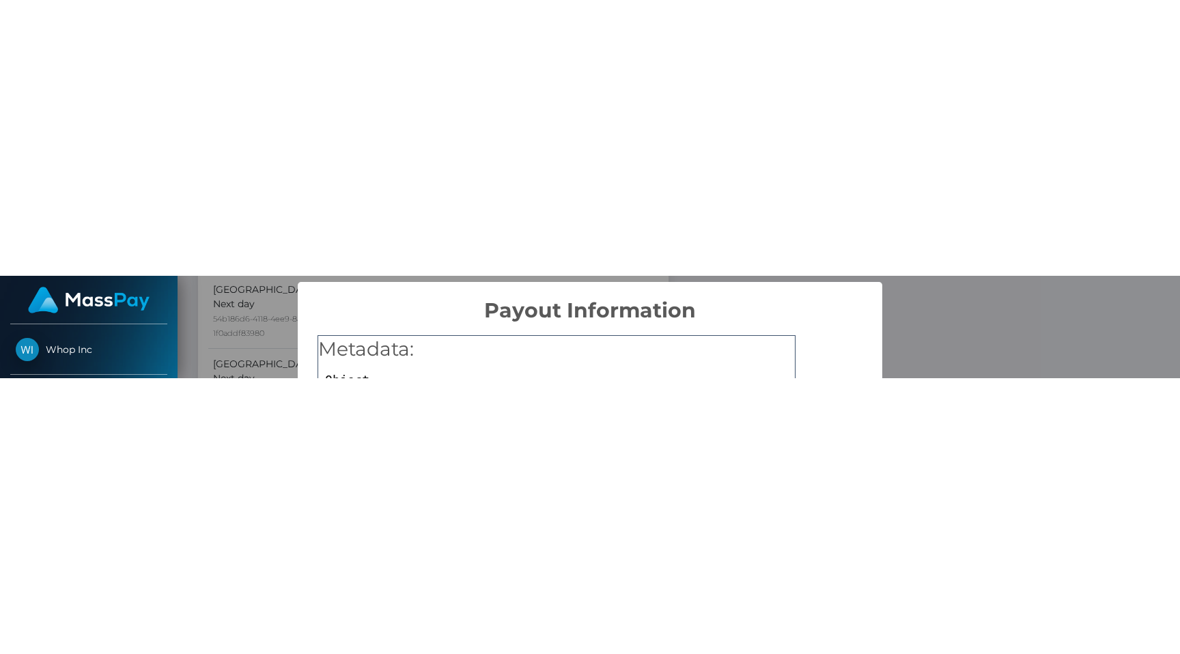
scroll to position [1678, 0]
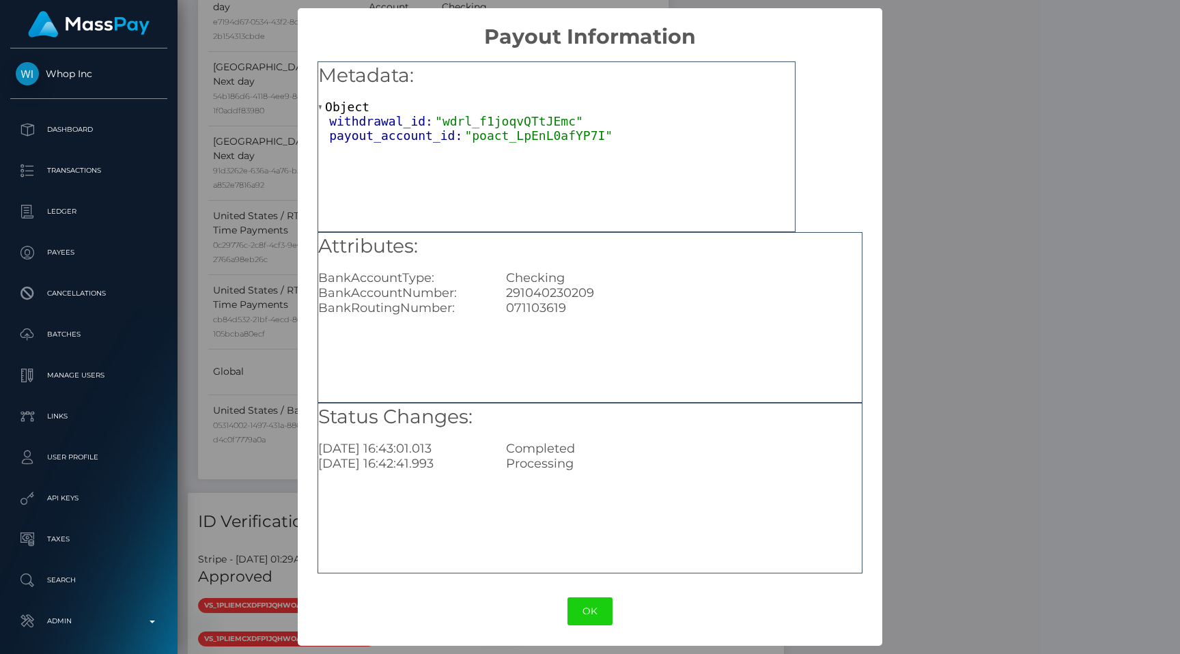
click at [988, 122] on div "× Payout Information Metadata: Object withdrawal_id: "wdrl_f1joqvQTtJEmc" payou…" at bounding box center [590, 327] width 1180 height 654
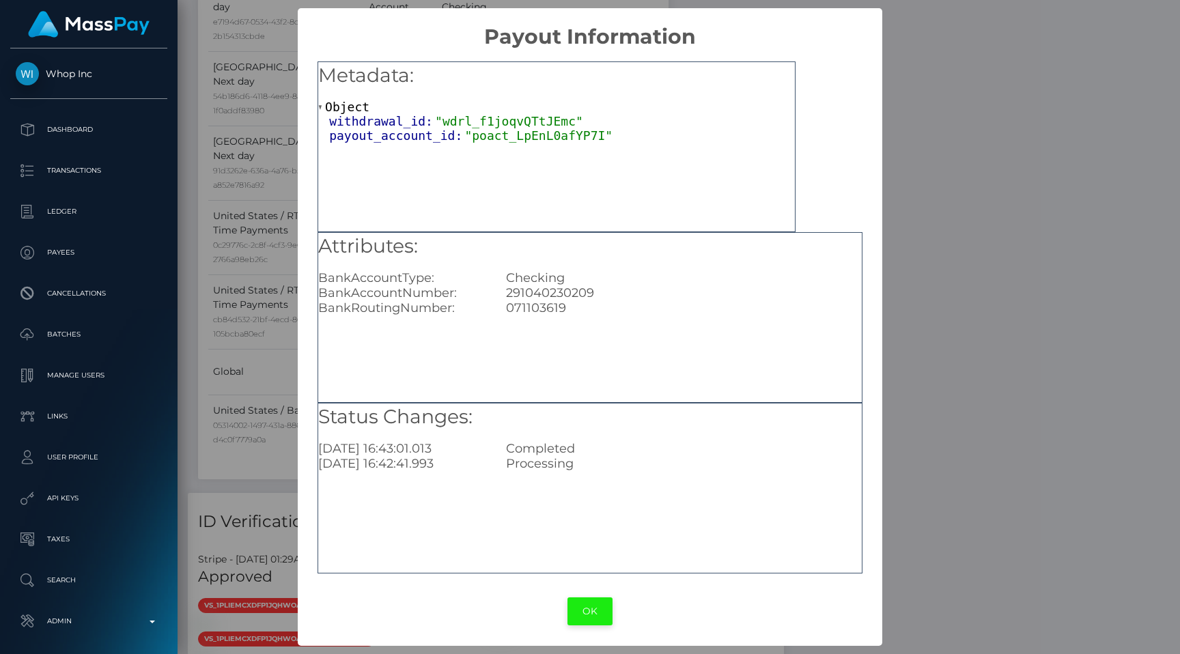
click at [573, 603] on button "OK" at bounding box center [590, 612] width 45 height 28
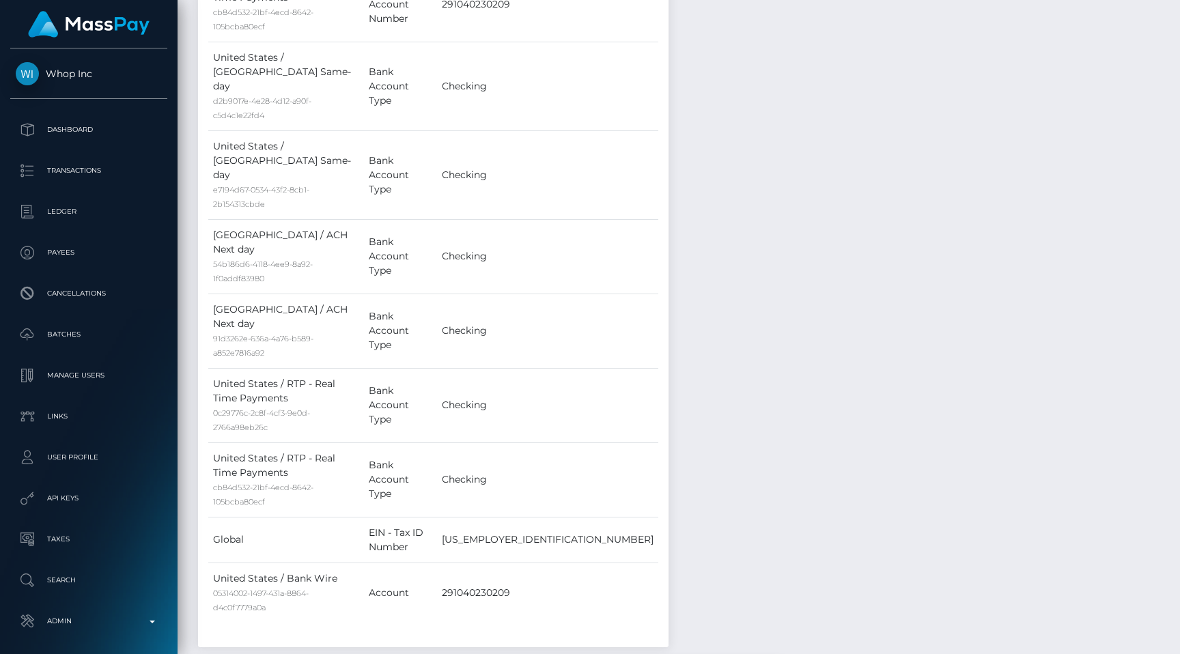
scroll to position [1482, 0]
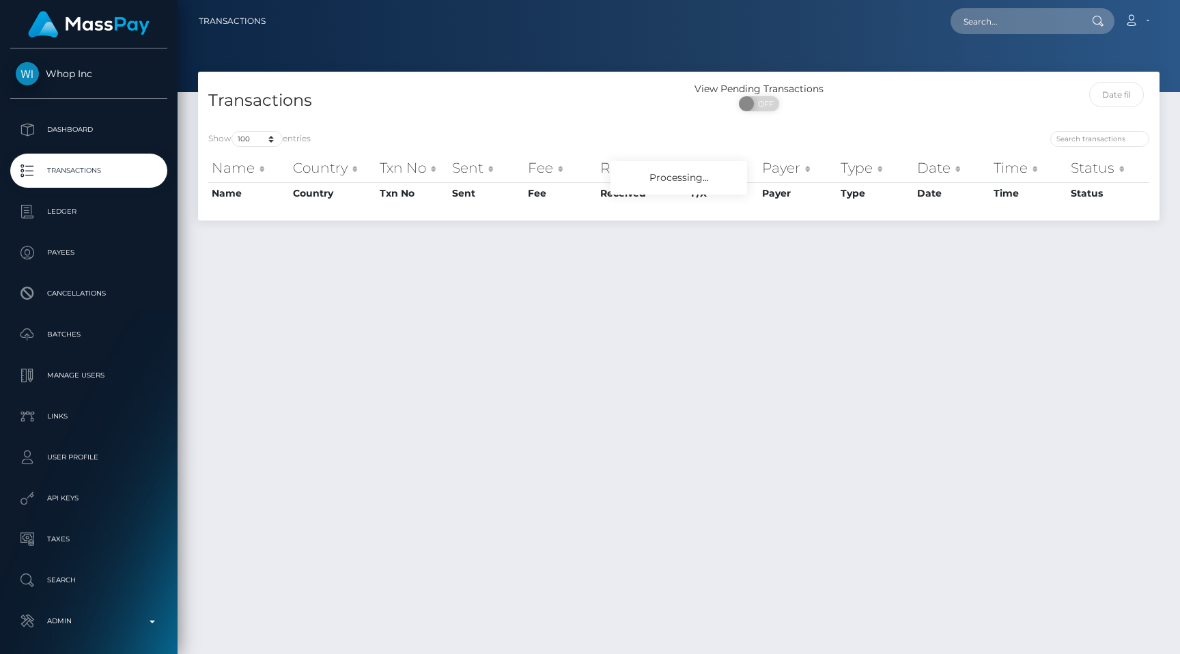
select select "100"
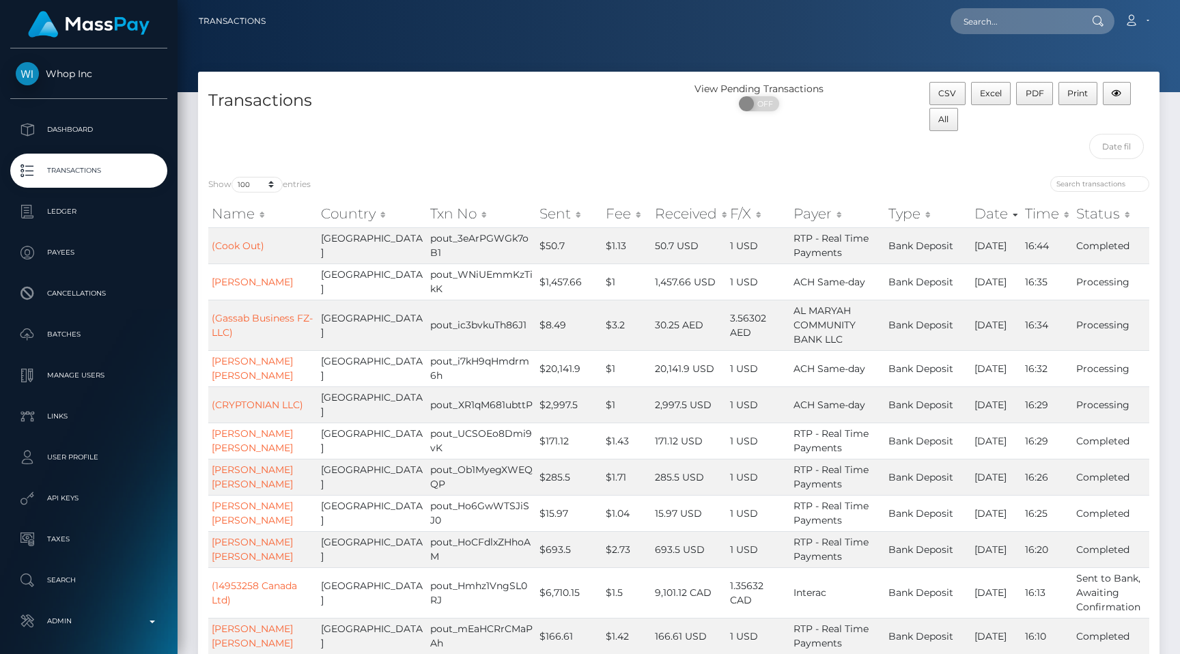
click at [124, 163] on p "Transactions" at bounding box center [89, 171] width 146 height 20
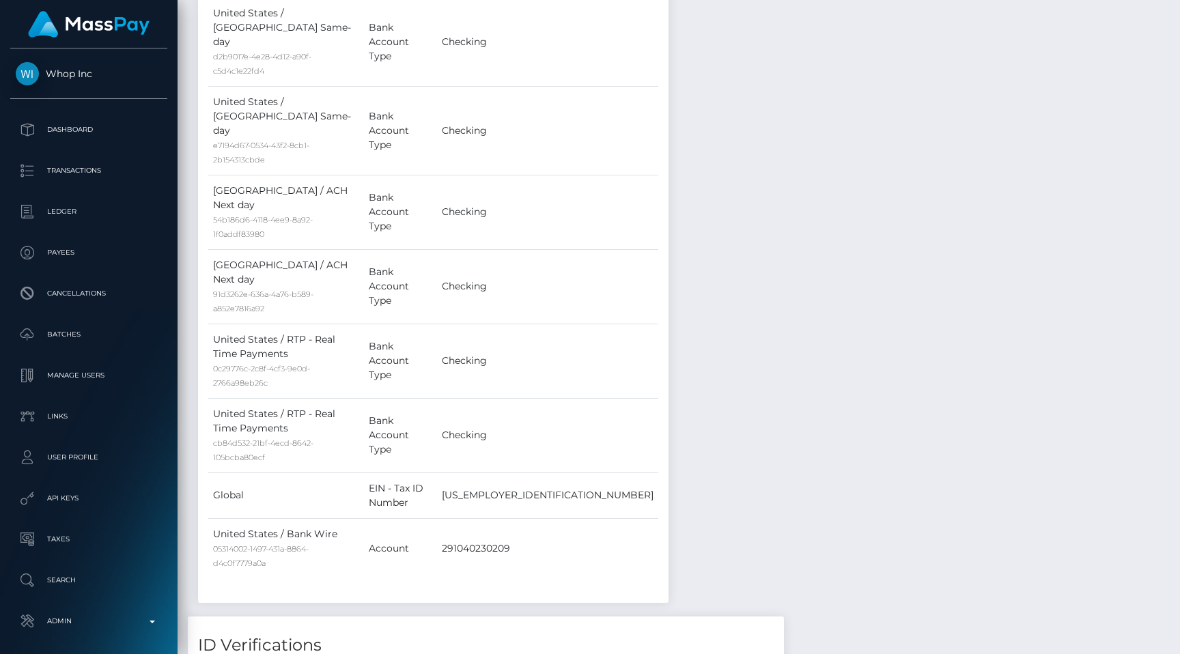
scroll to position [1951, 0]
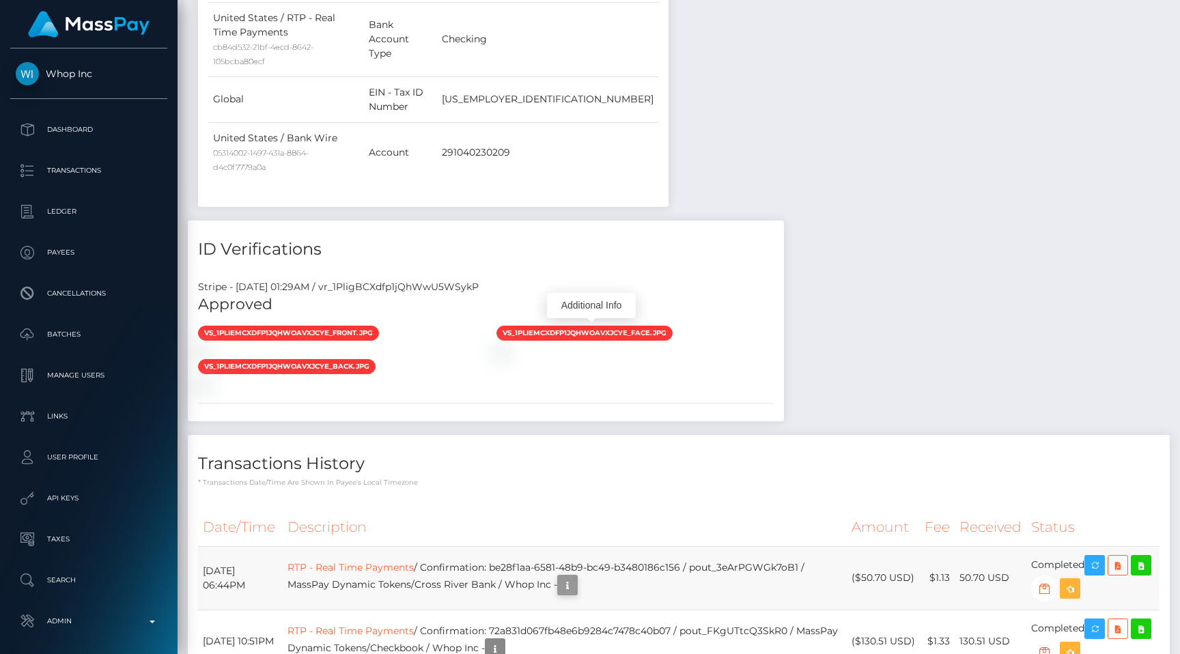
click at [578, 575] on button "button" at bounding box center [567, 585] width 20 height 20
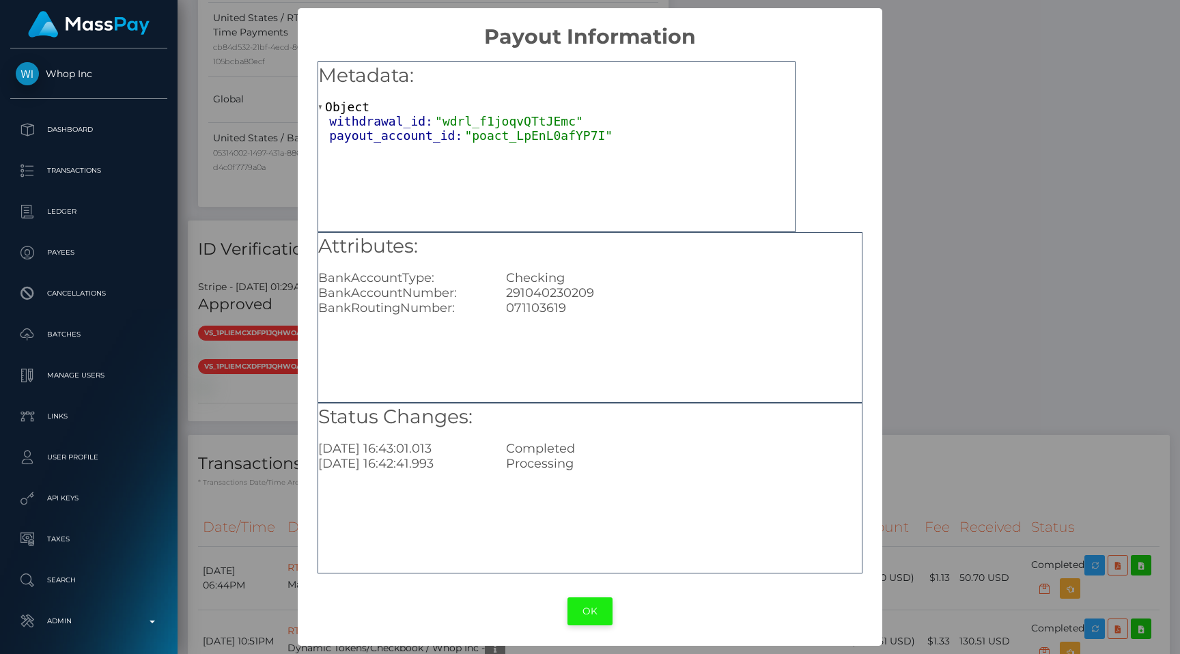
click at [590, 606] on button "OK" at bounding box center [590, 612] width 45 height 28
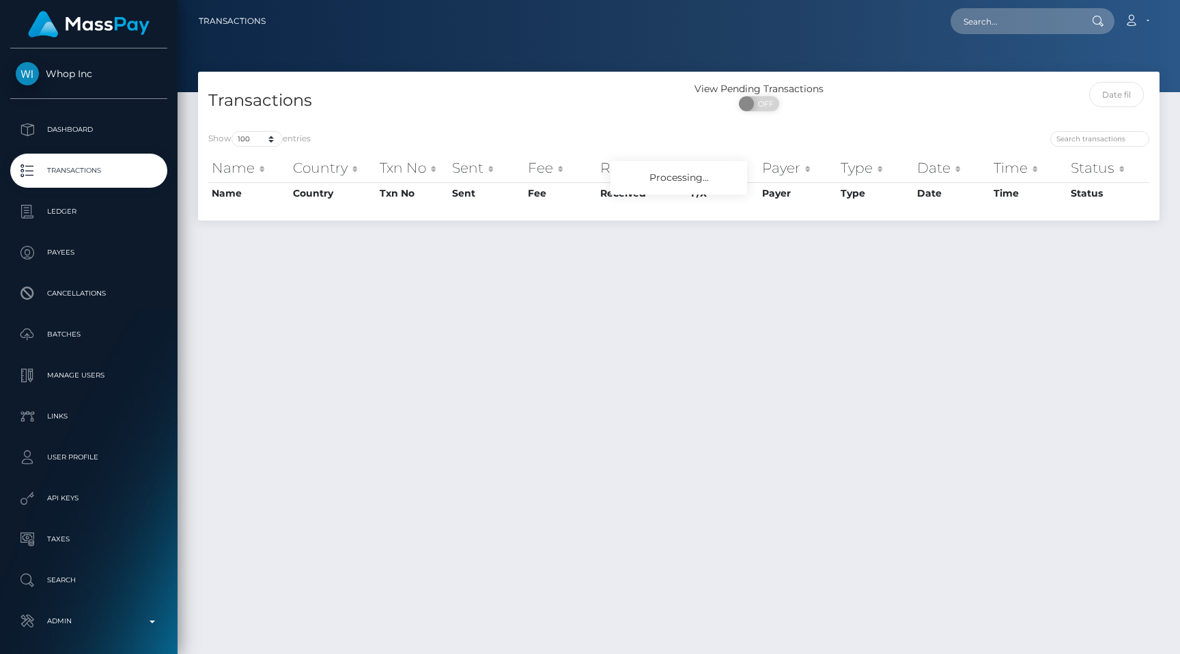
select select "100"
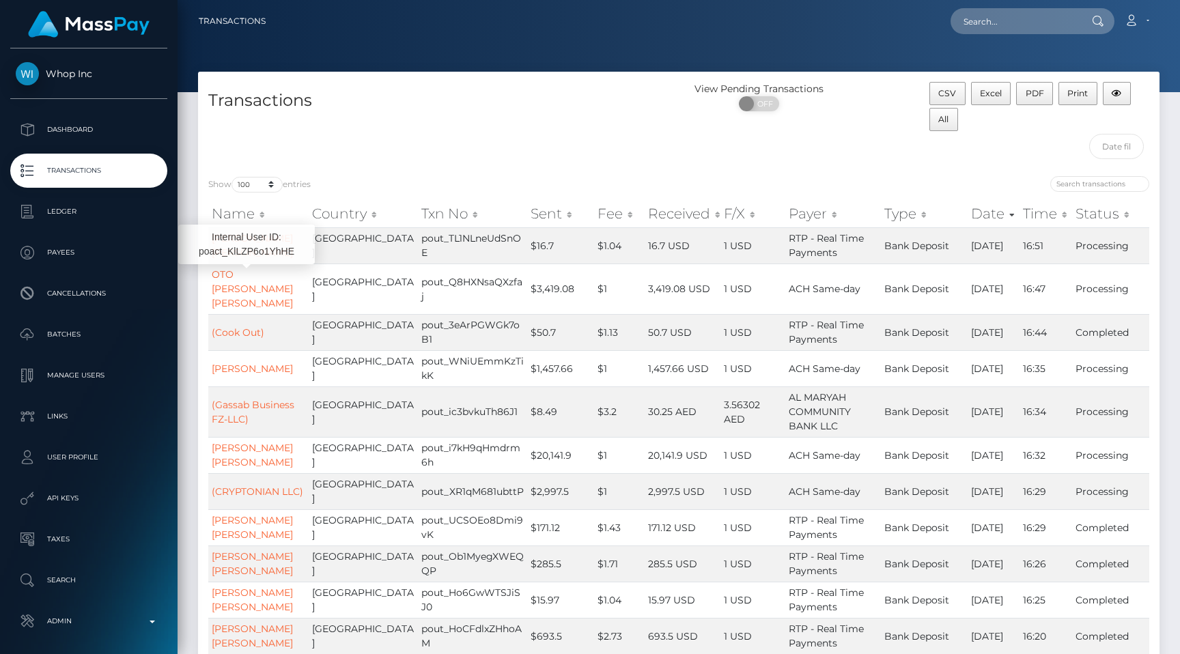
click at [375, 184] on div "Show 10 25 50 100 250 500 1,000 3,500 All entries" at bounding box center [438, 185] width 460 height 19
click at [481, 137] on div "Transactions" at bounding box center [438, 124] width 481 height 84
click at [103, 169] on p "Transactions" at bounding box center [89, 171] width 146 height 20
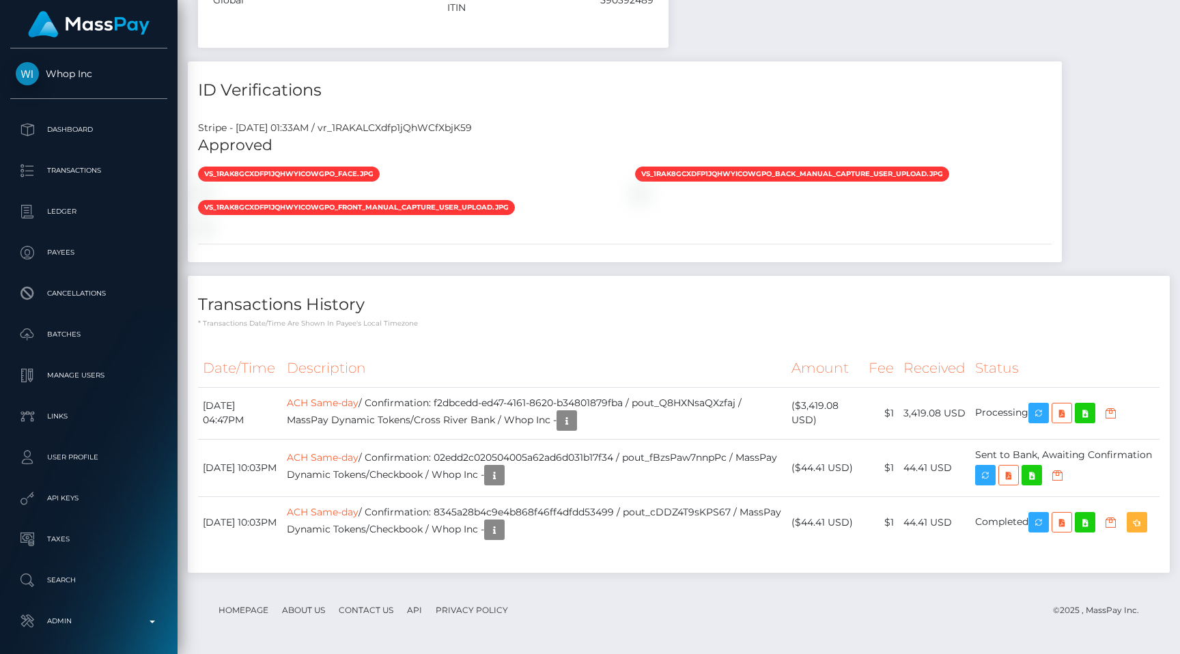
scroll to position [164, 307]
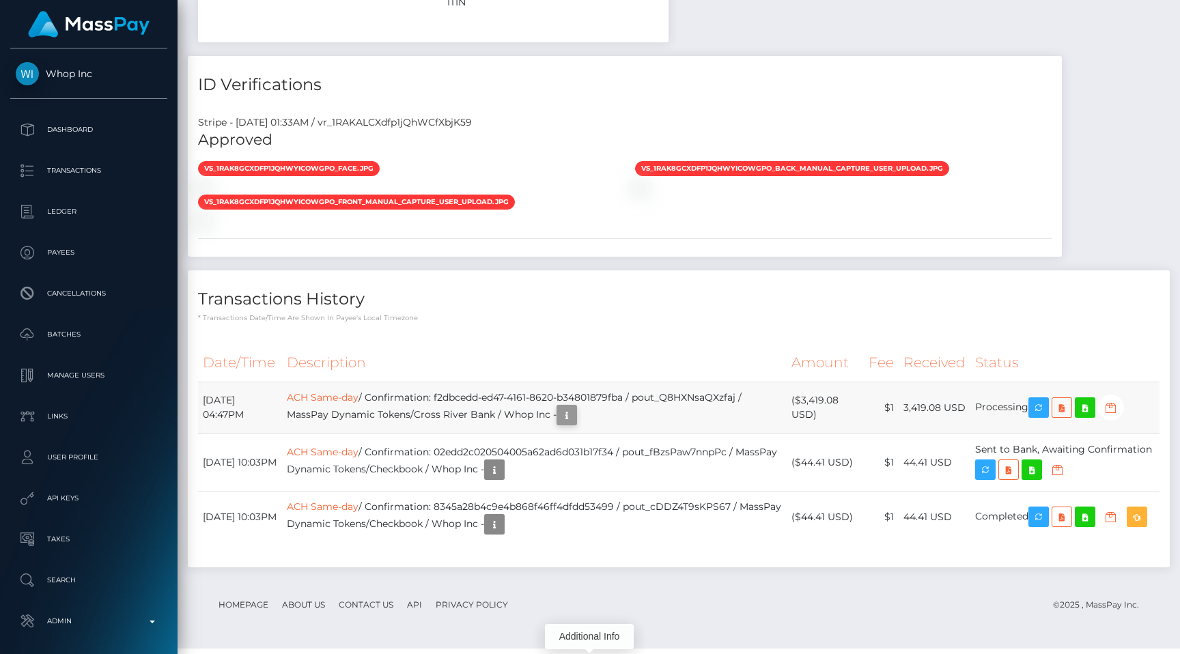
click at [575, 407] on icon "button" at bounding box center [567, 415] width 16 height 17
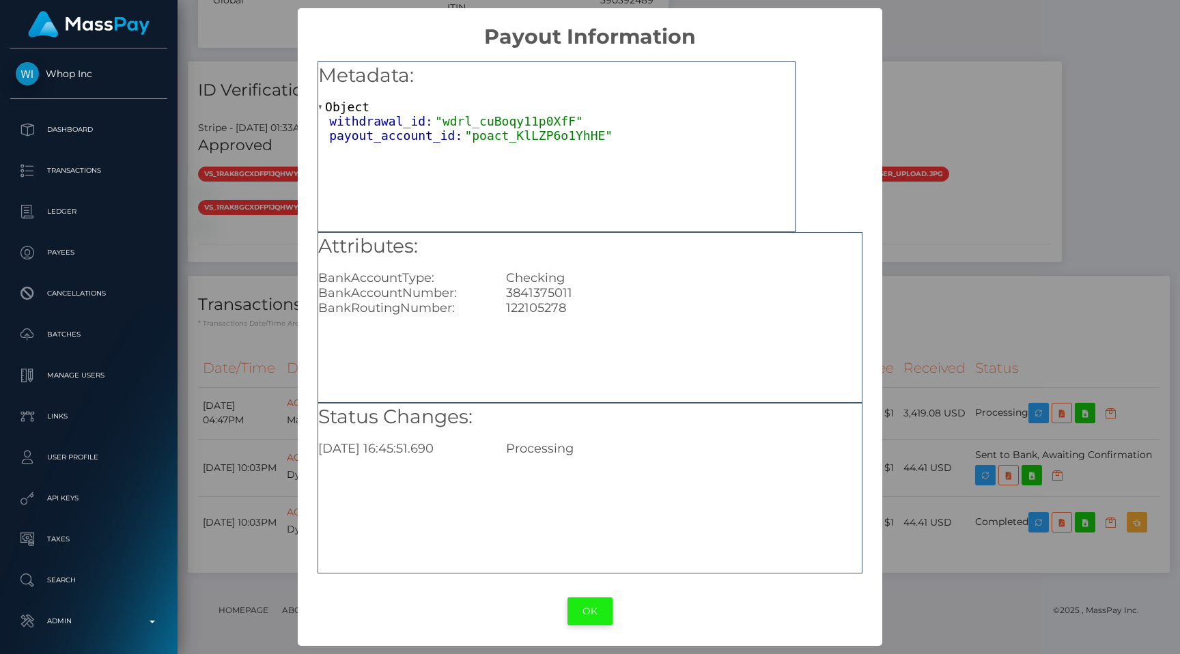
click at [583, 604] on button "OK" at bounding box center [590, 612] width 45 height 28
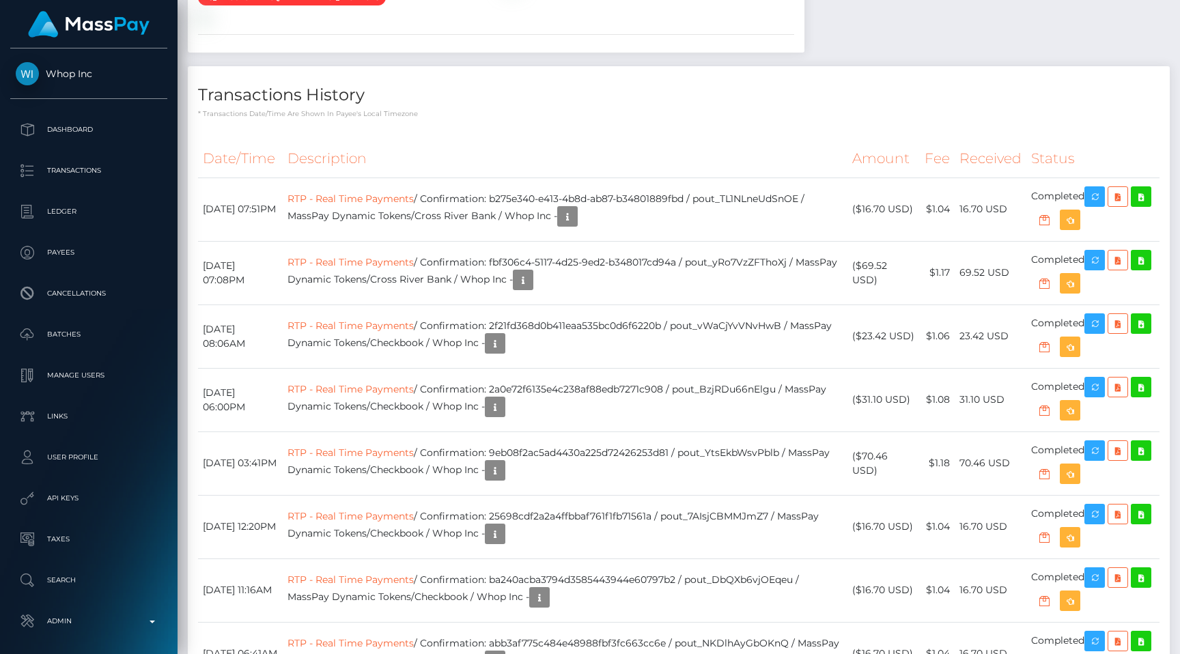
scroll to position [1329, 0]
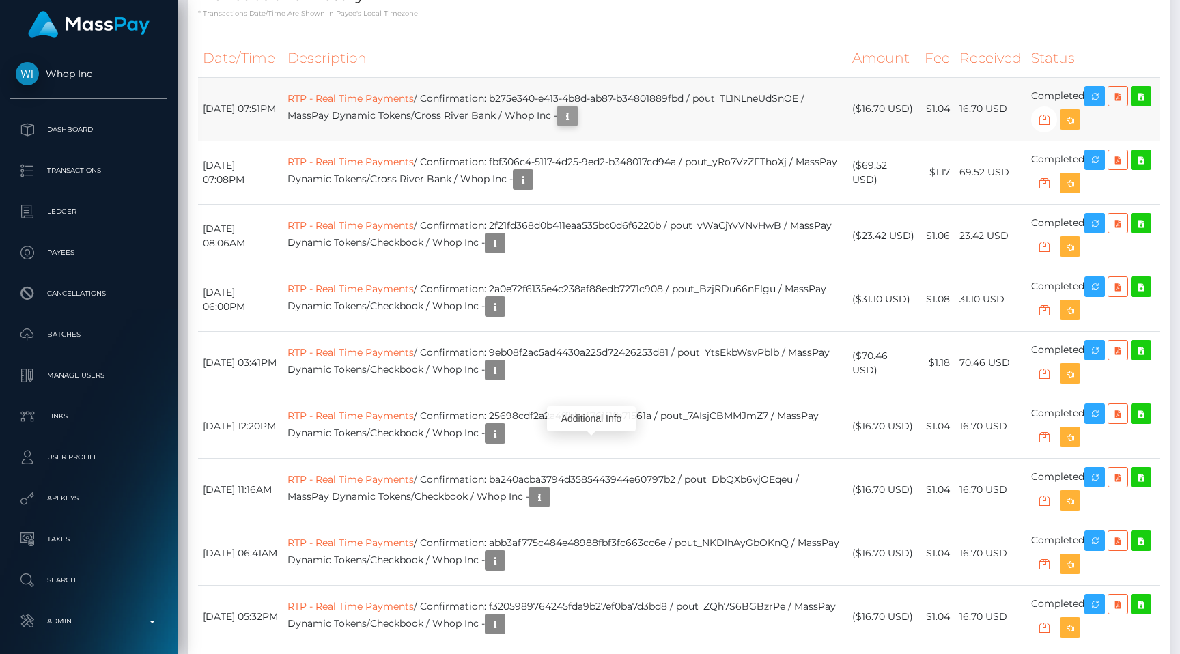
click at [576, 125] on icon "button" at bounding box center [567, 116] width 16 height 17
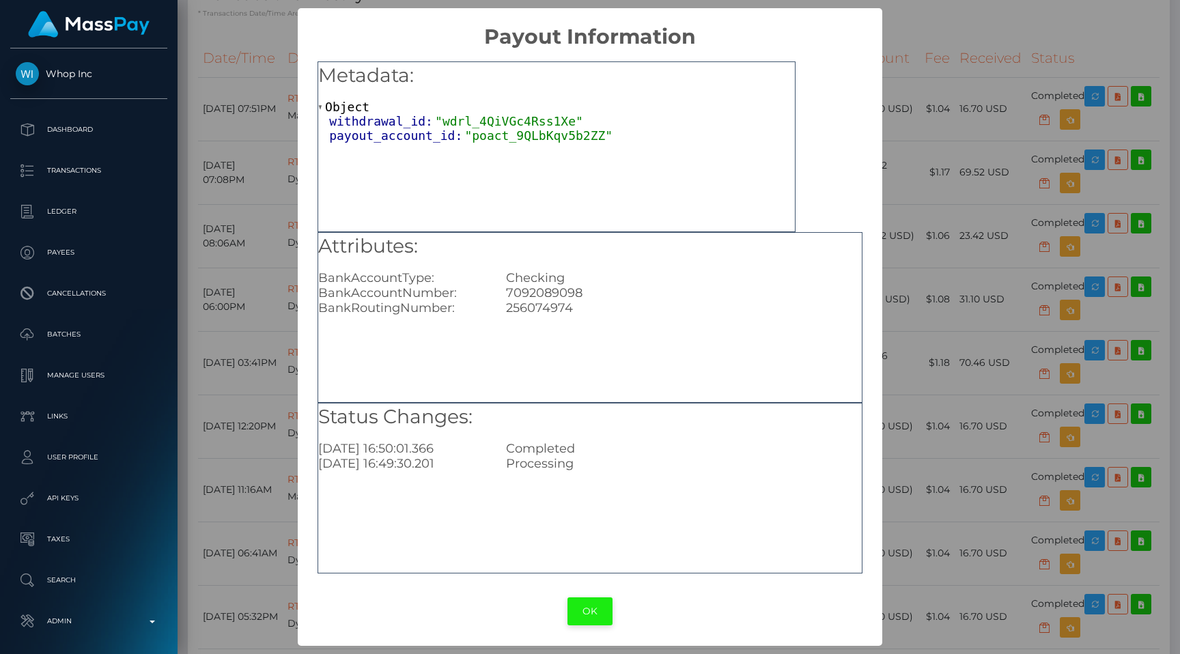
click at [573, 614] on button "OK" at bounding box center [590, 612] width 45 height 28
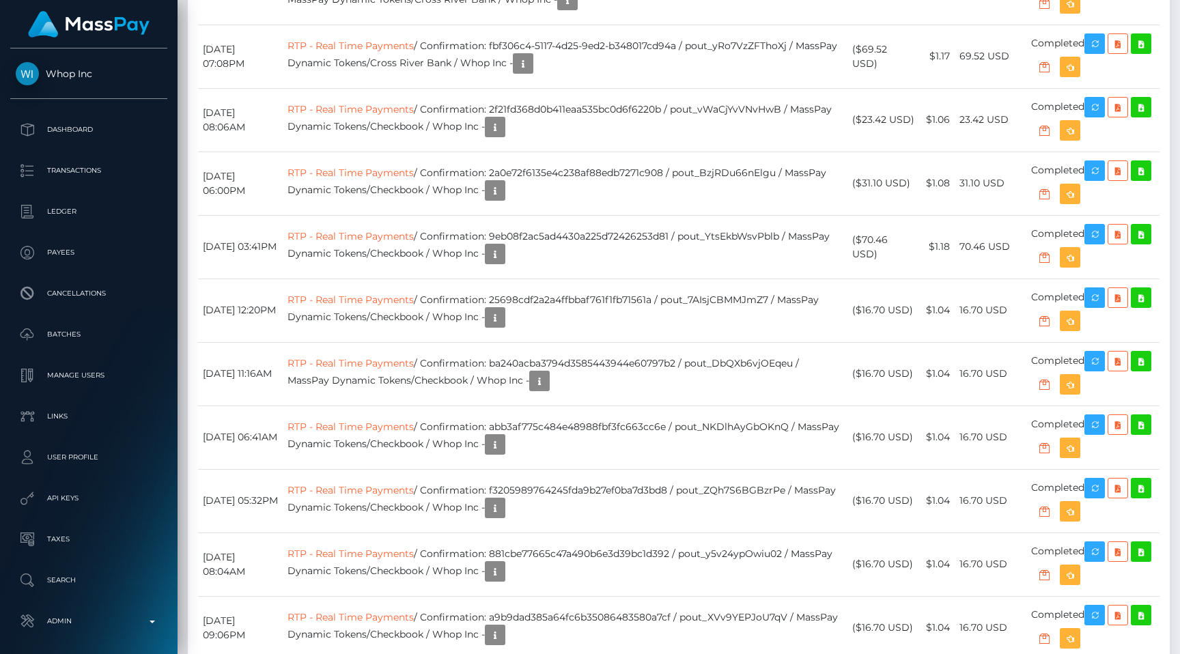
scroll to position [164, 307]
click at [576, 9] on icon "button" at bounding box center [567, 0] width 16 height 17
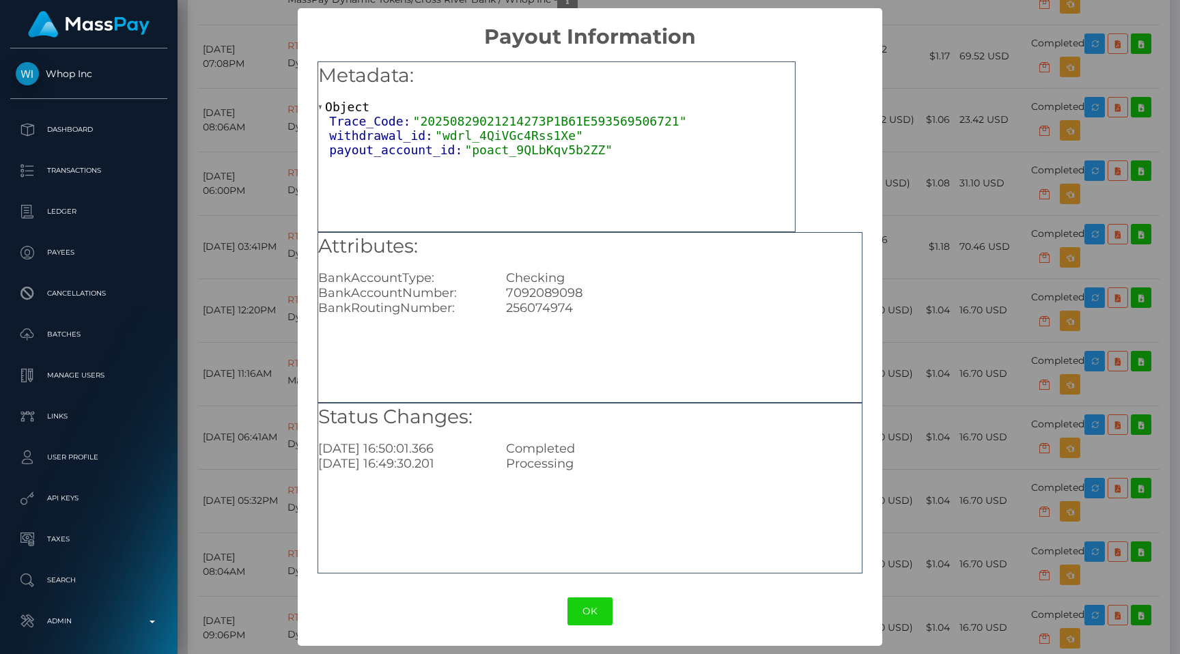
click at [945, 165] on div "× Payout Information Metadata: Object Trace_Code: "20250829021214273P1B61E59356…" at bounding box center [590, 327] width 1180 height 654
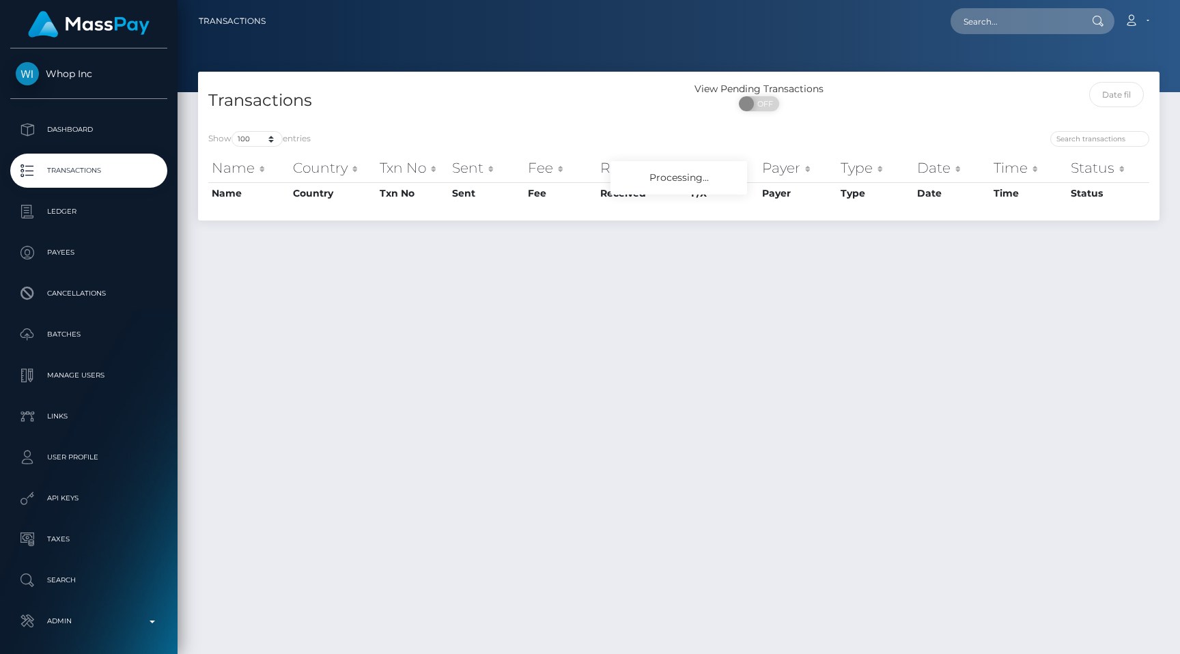
select select "100"
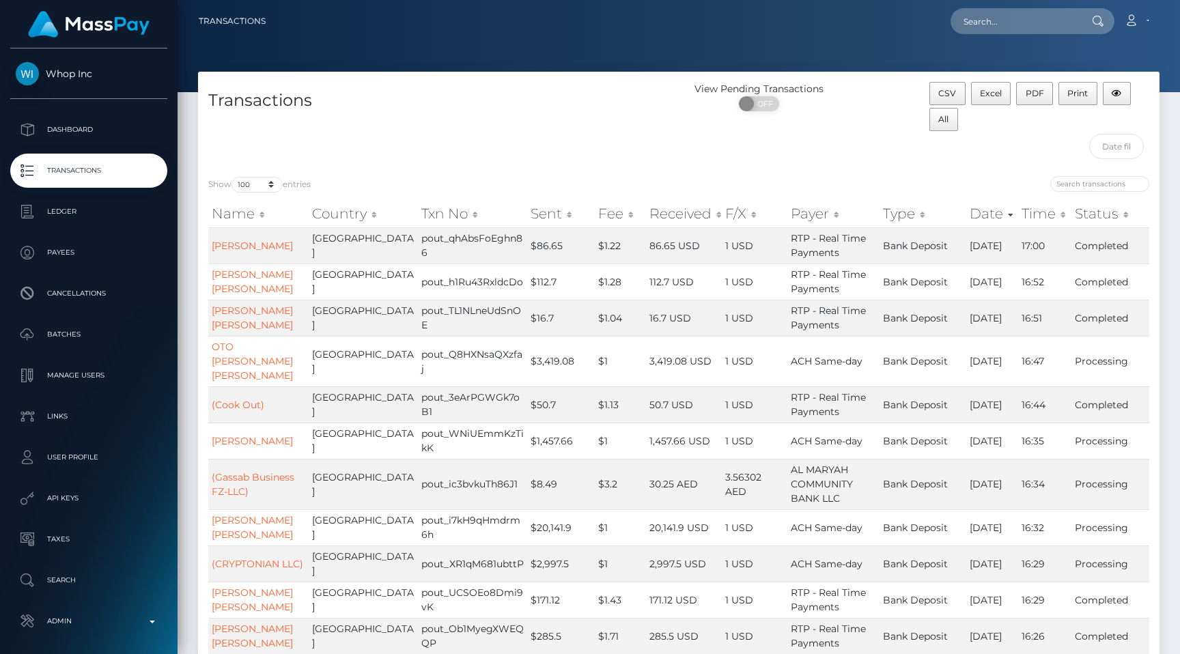
click at [487, 129] on div "Transactions" at bounding box center [438, 124] width 481 height 84
click at [61, 172] on p "Transactions" at bounding box center [89, 171] width 146 height 20
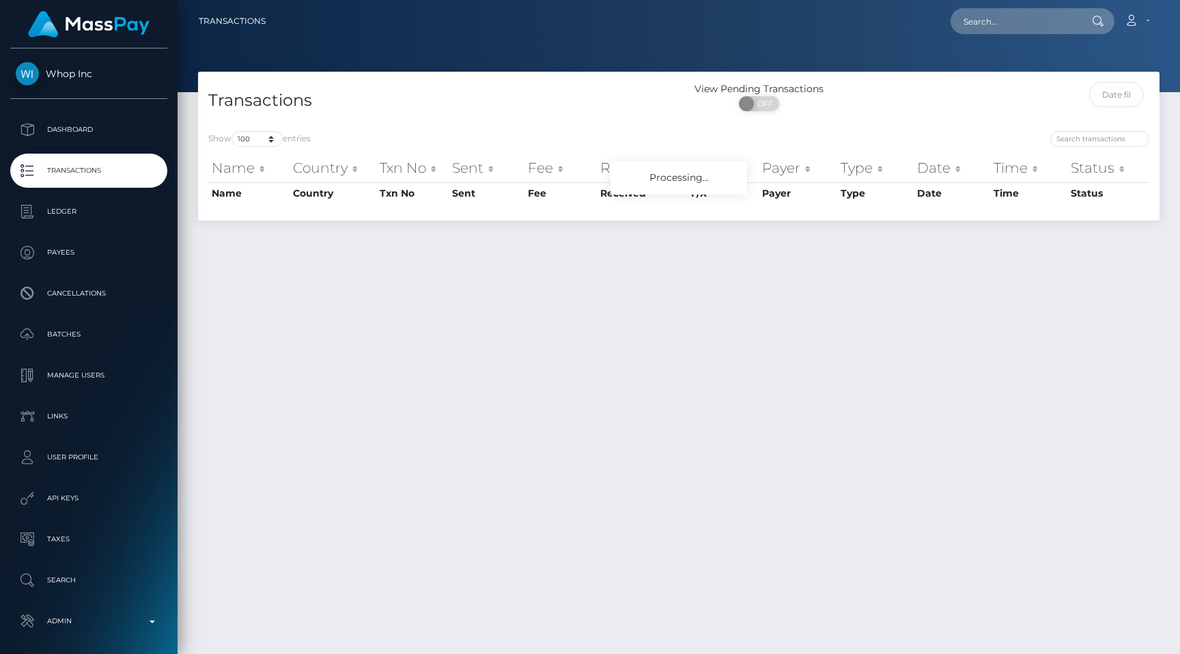
select select "100"
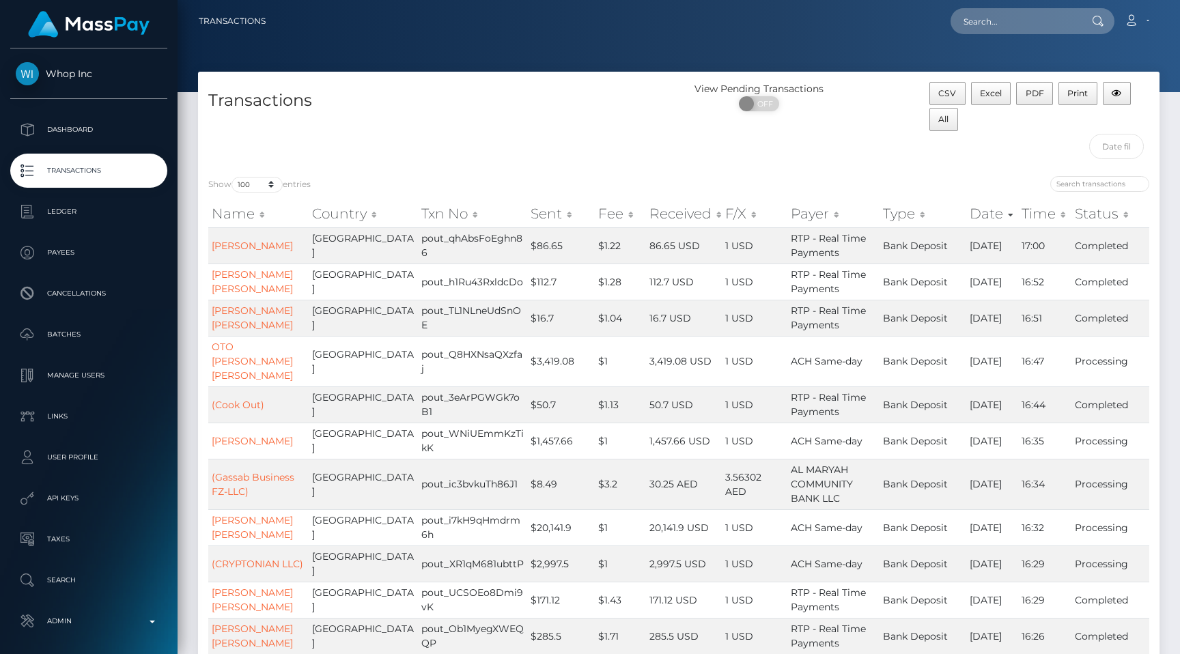
click at [491, 158] on div "Transactions" at bounding box center [438, 124] width 481 height 84
click at [471, 136] on div "Transactions" at bounding box center [438, 124] width 481 height 84
click at [508, 142] on div "Transactions" at bounding box center [438, 124] width 481 height 84
click at [99, 126] on p "Dashboard" at bounding box center [89, 130] width 146 height 20
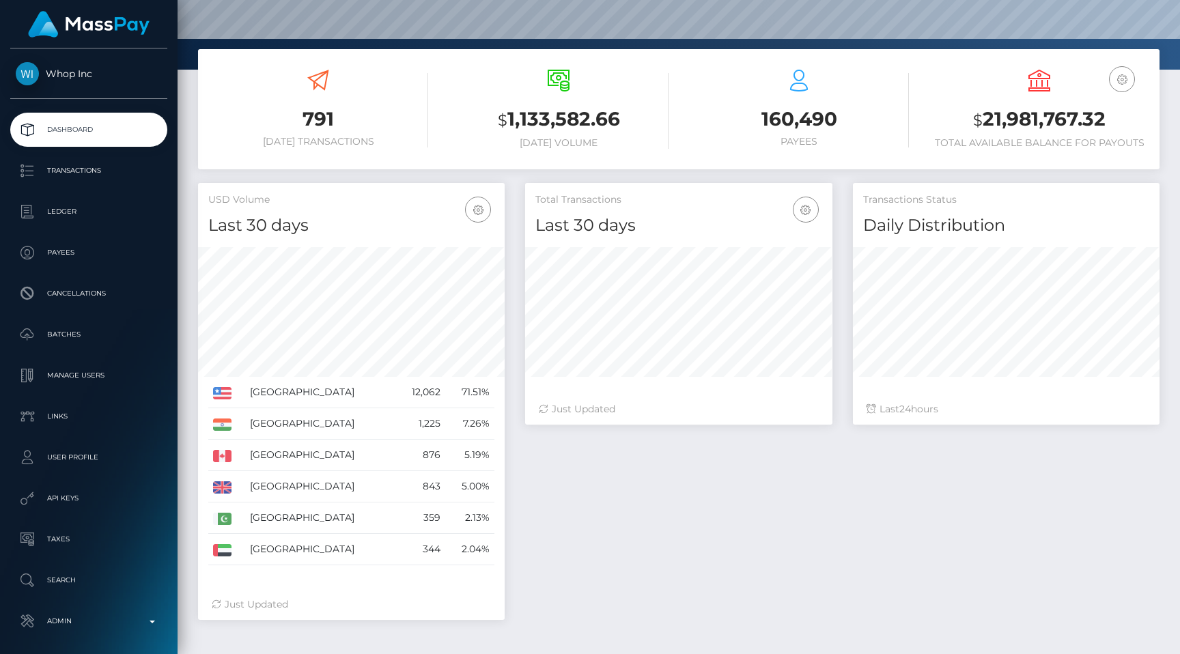
scroll to position [237, 0]
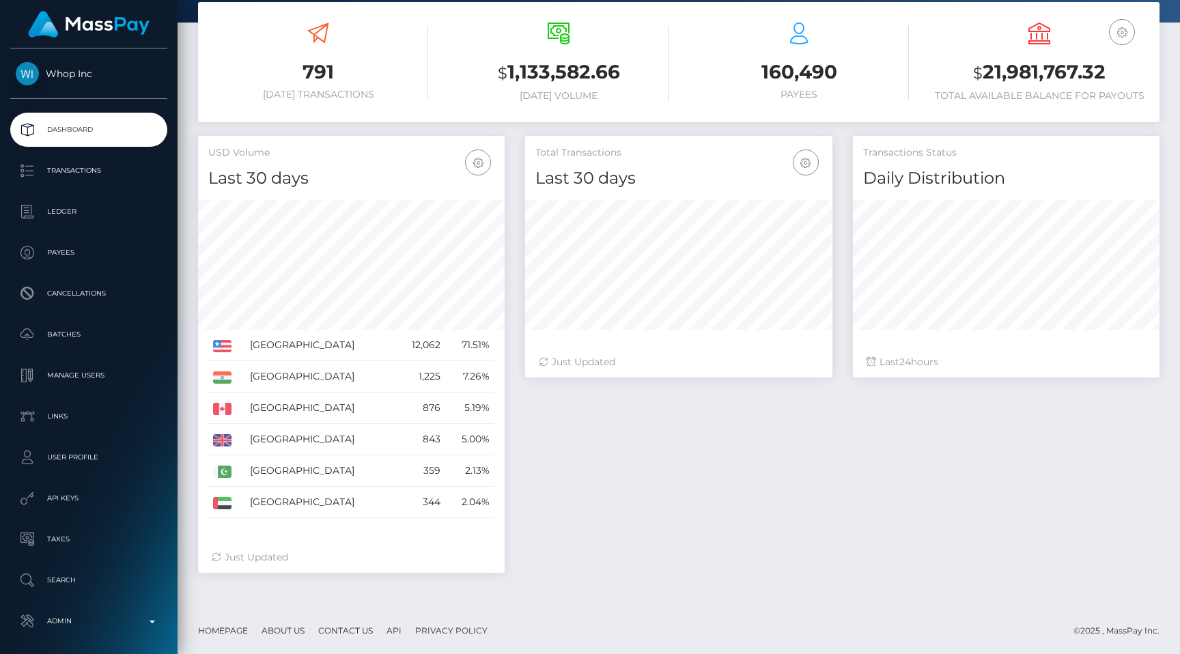
click at [516, 251] on div "Total Transactions Last 30 days Last 30 days Last 60 days Last 90 days Just Upd…" at bounding box center [678, 263] width 327 height 255
click at [135, 161] on p "Transactions" at bounding box center [89, 171] width 146 height 20
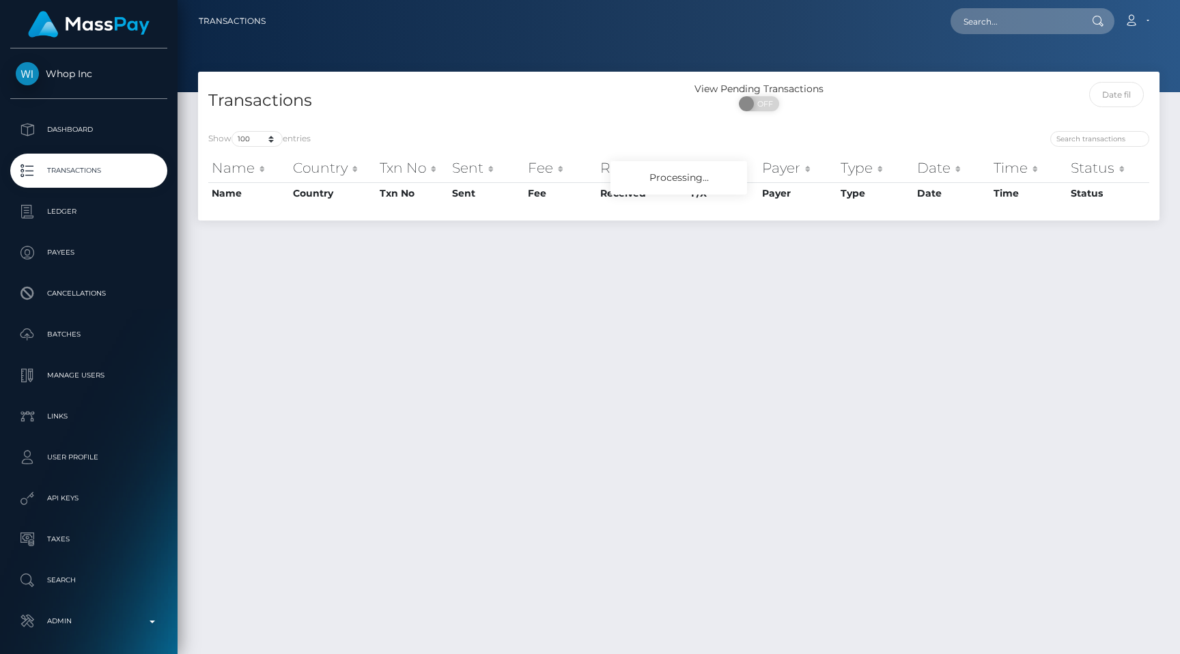
select select "100"
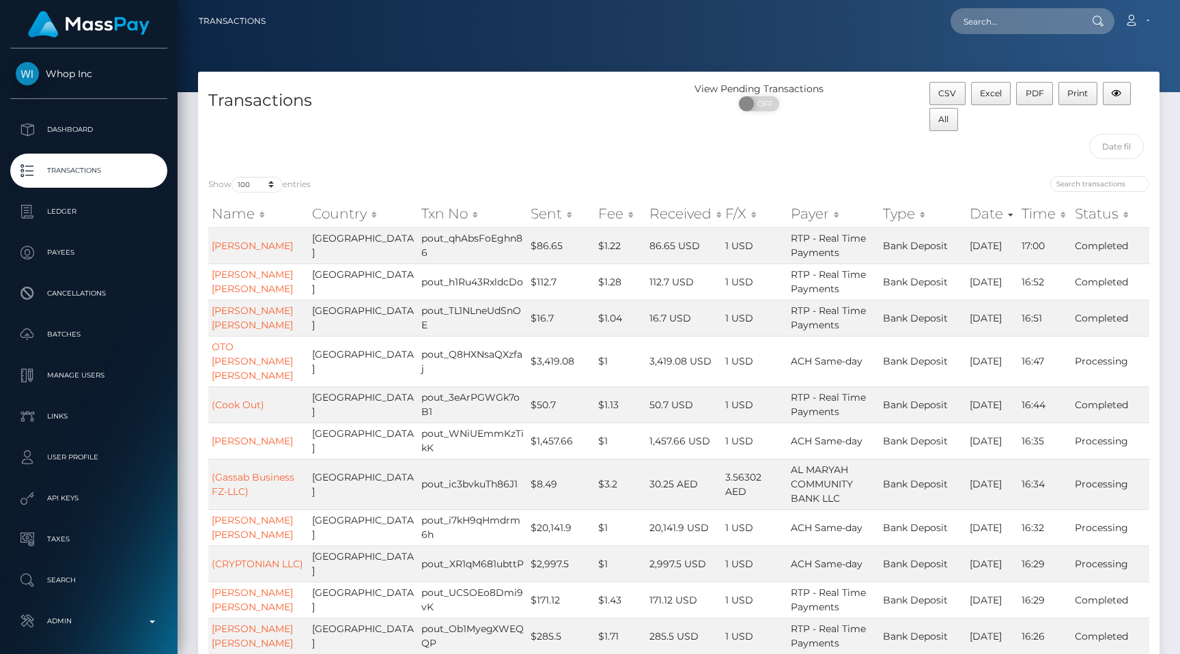
click at [144, 161] on p "Transactions" at bounding box center [89, 171] width 146 height 20
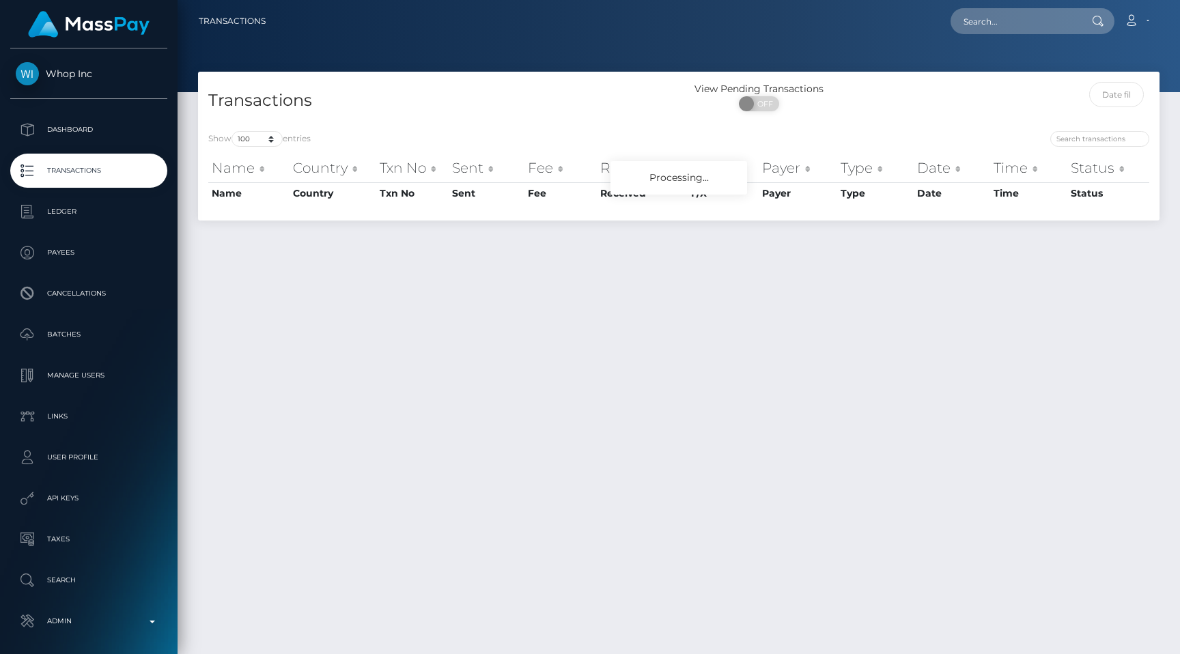
select select "100"
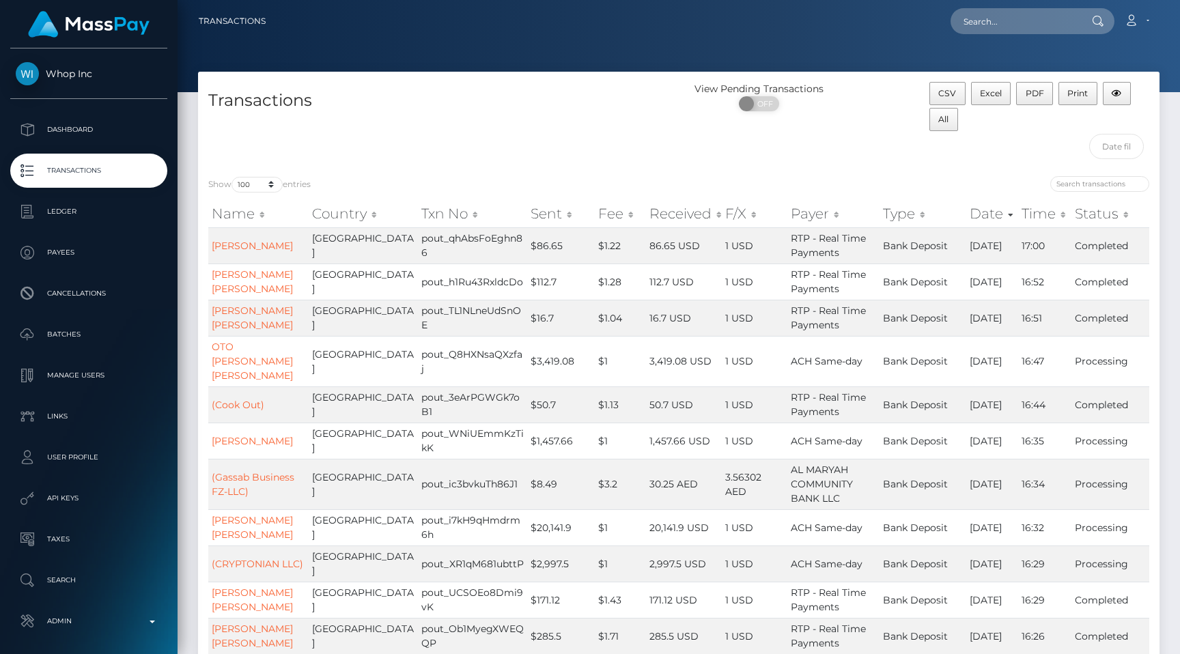
click at [535, 152] on div "Transactions" at bounding box center [438, 124] width 481 height 84
click at [149, 178] on p "Transactions" at bounding box center [89, 171] width 146 height 20
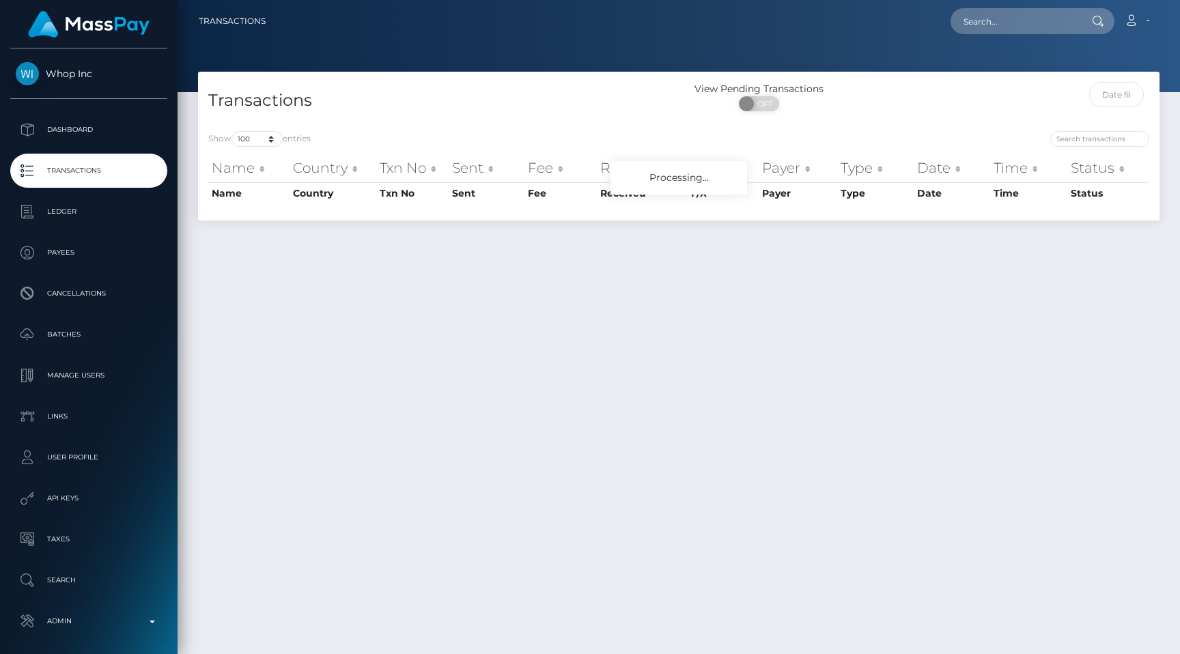
select select "100"
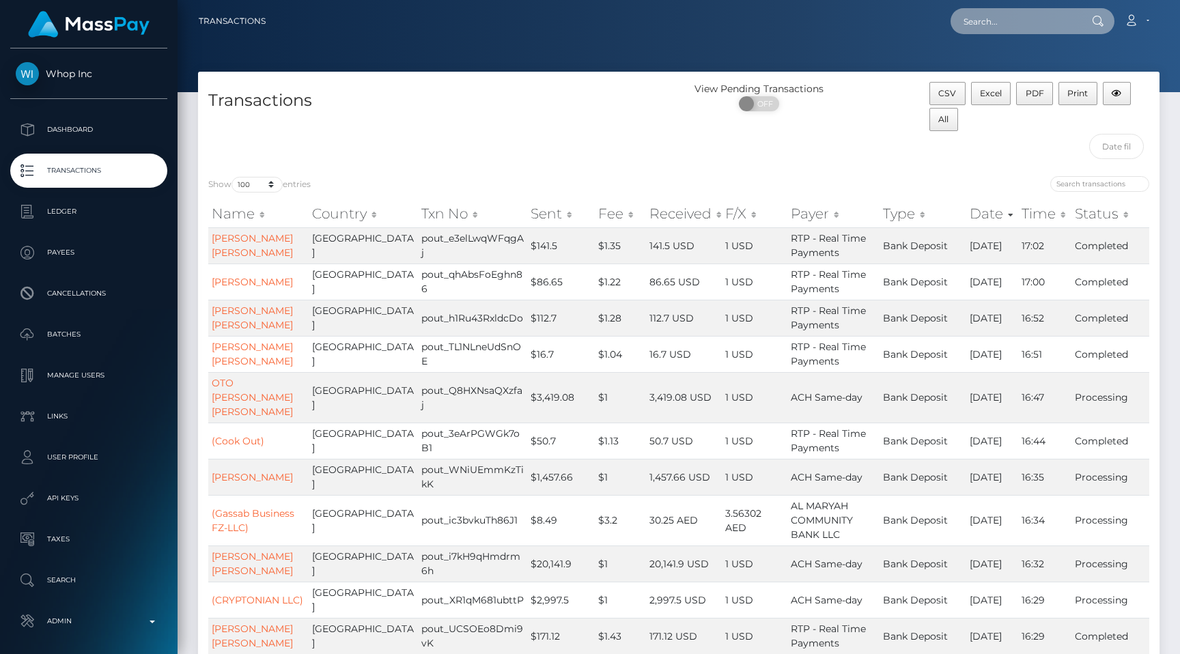
click at [988, 20] on input "text" at bounding box center [1015, 21] width 128 height 26
paste input "00fa941b-6872-11f0-a026-06178c1a380f"
type input "00fa941b-6872-11f0-a026-06178c1a380f"
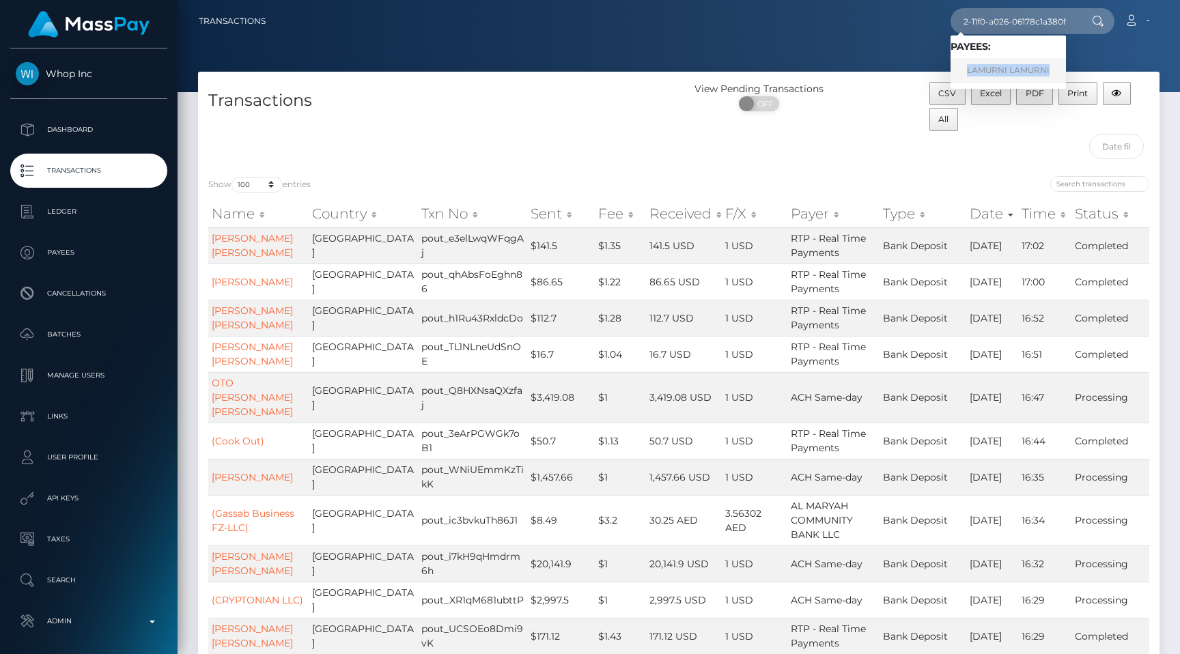
scroll to position [0, 0]
click at [890, 71] on div at bounding box center [679, 46] width 1003 height 92
click at [138, 170] on p "Transactions" at bounding box center [89, 171] width 146 height 20
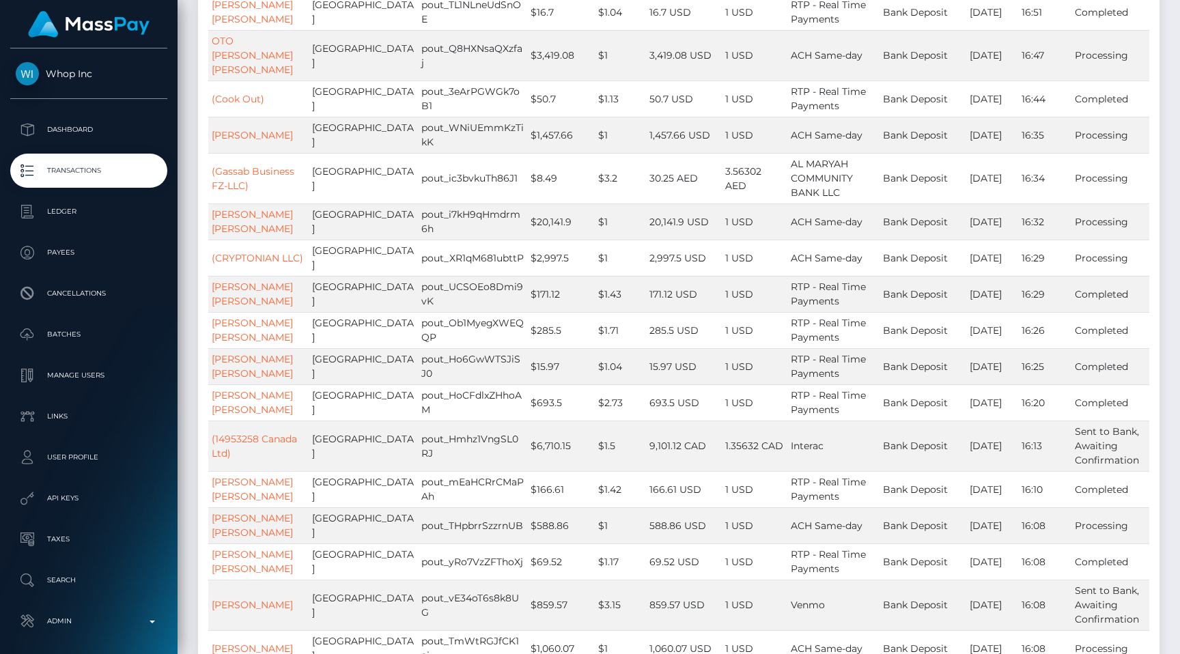
scroll to position [384, 0]
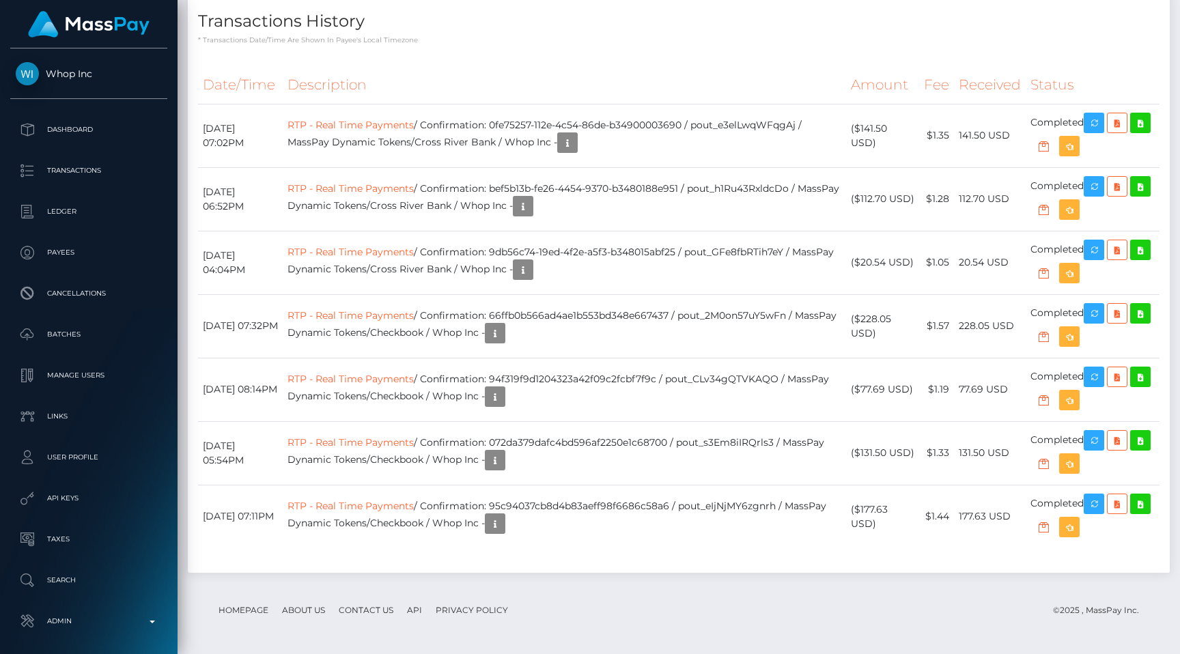
scroll to position [164, 307]
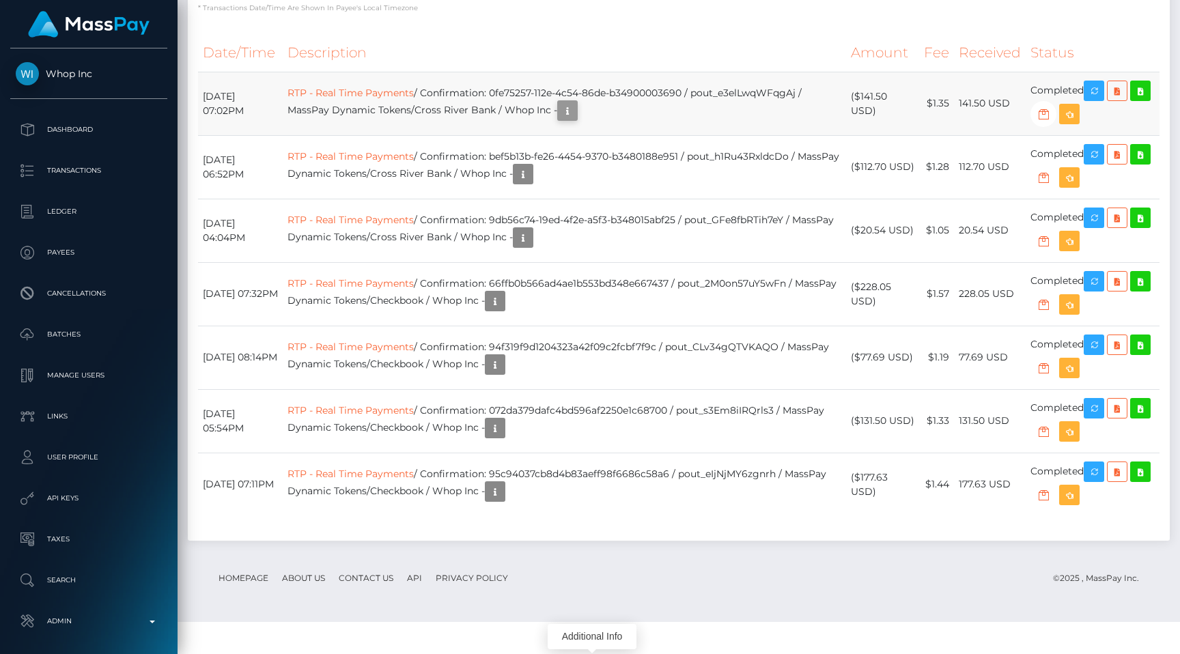
click at [576, 120] on icon "button" at bounding box center [567, 110] width 16 height 17
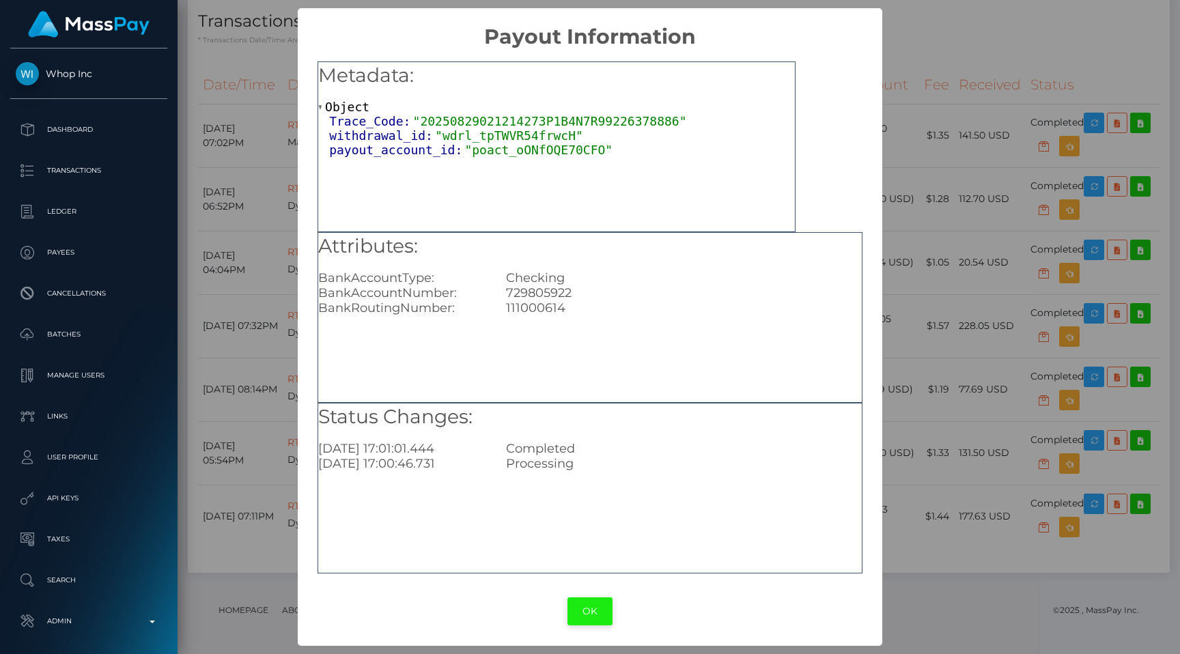
click at [582, 620] on button "OK" at bounding box center [590, 612] width 45 height 28
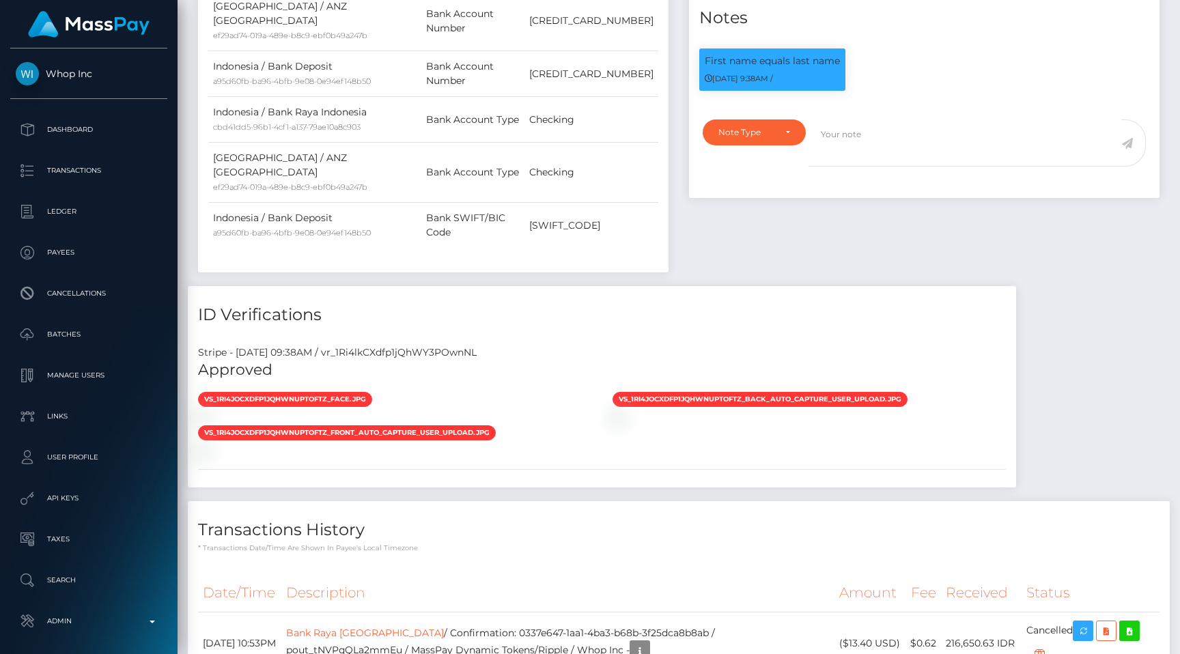
scroll to position [164, 307]
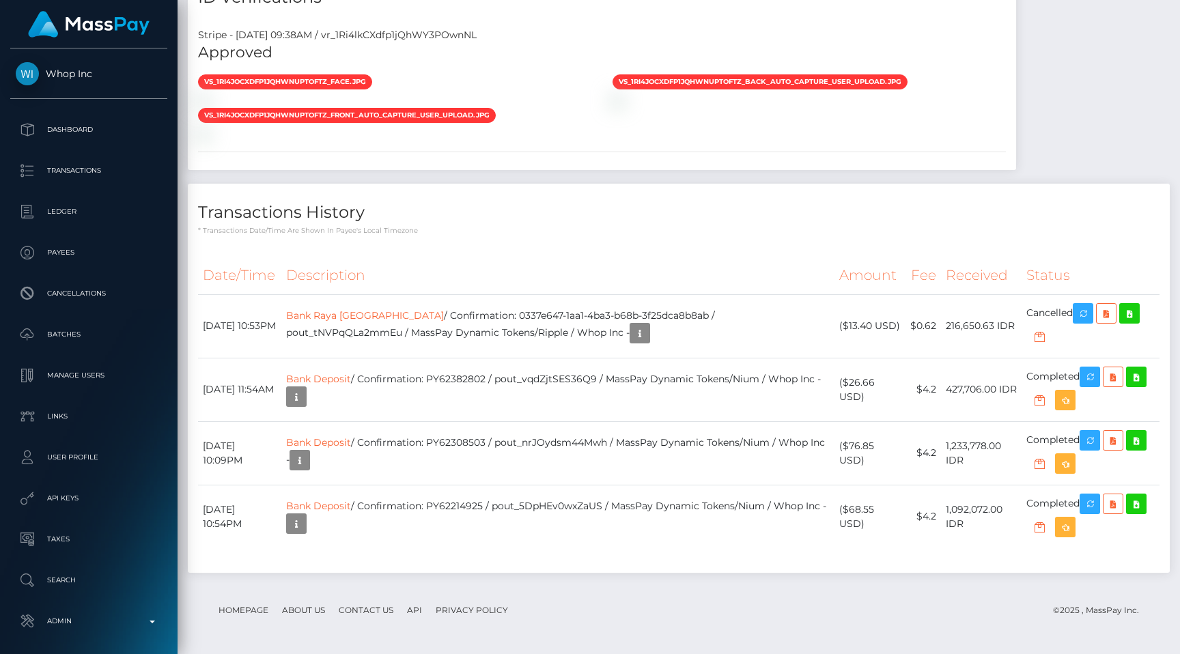
scroll to position [164, 307]
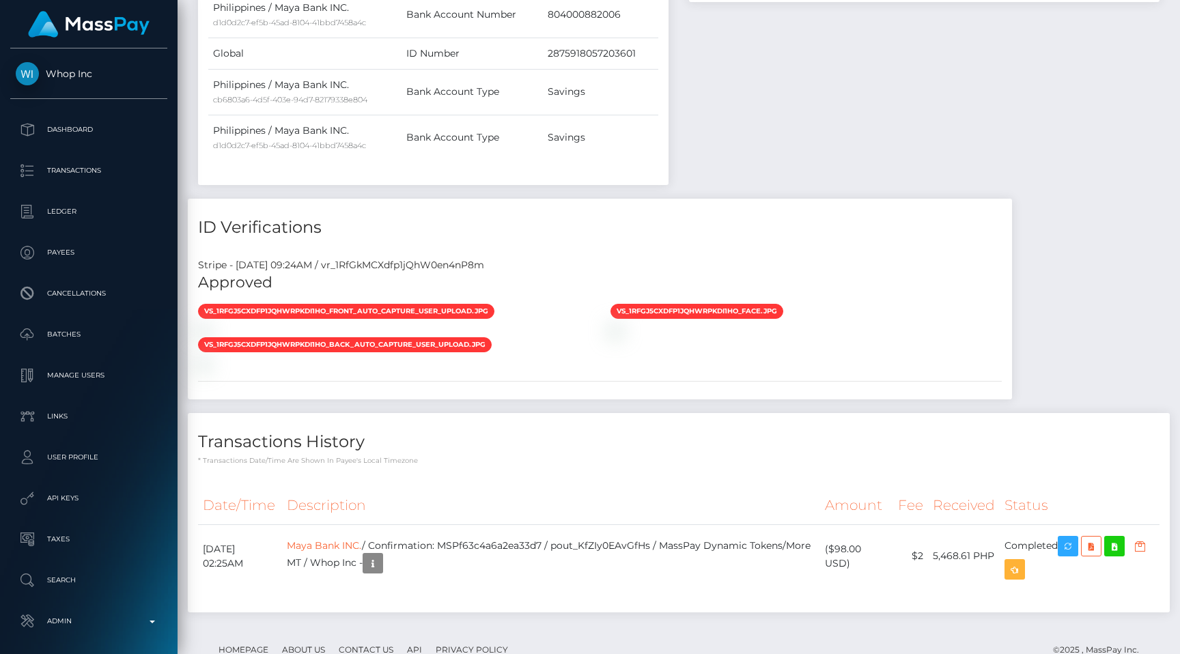
scroll to position [164, 307]
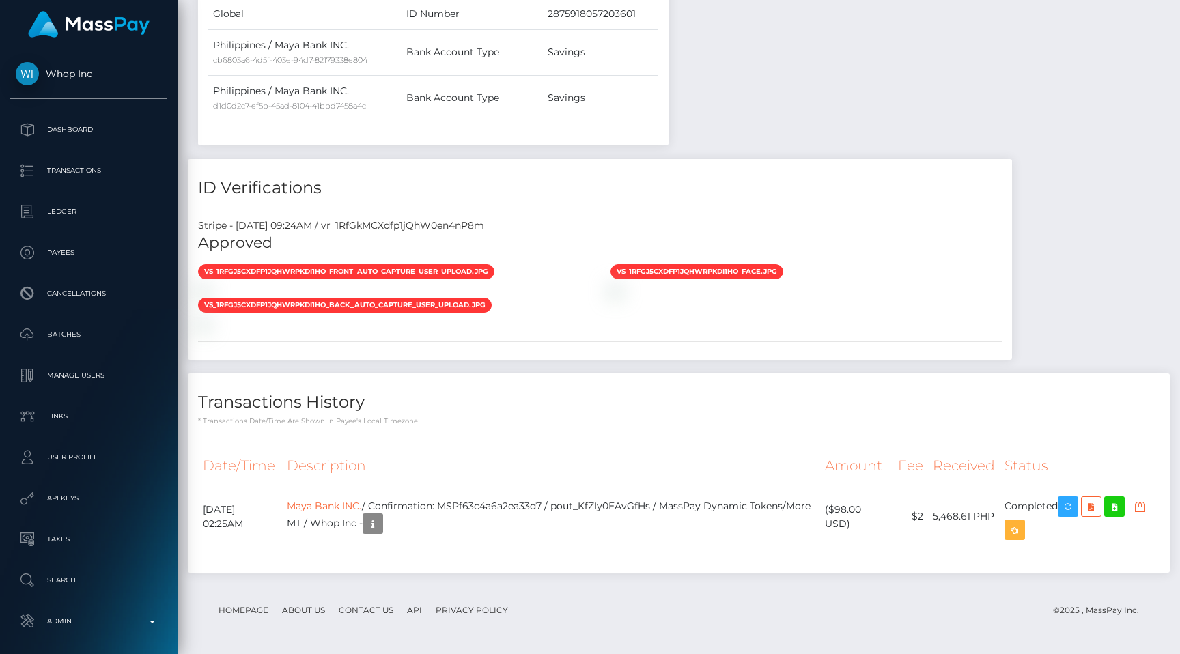
scroll to position [164, 307]
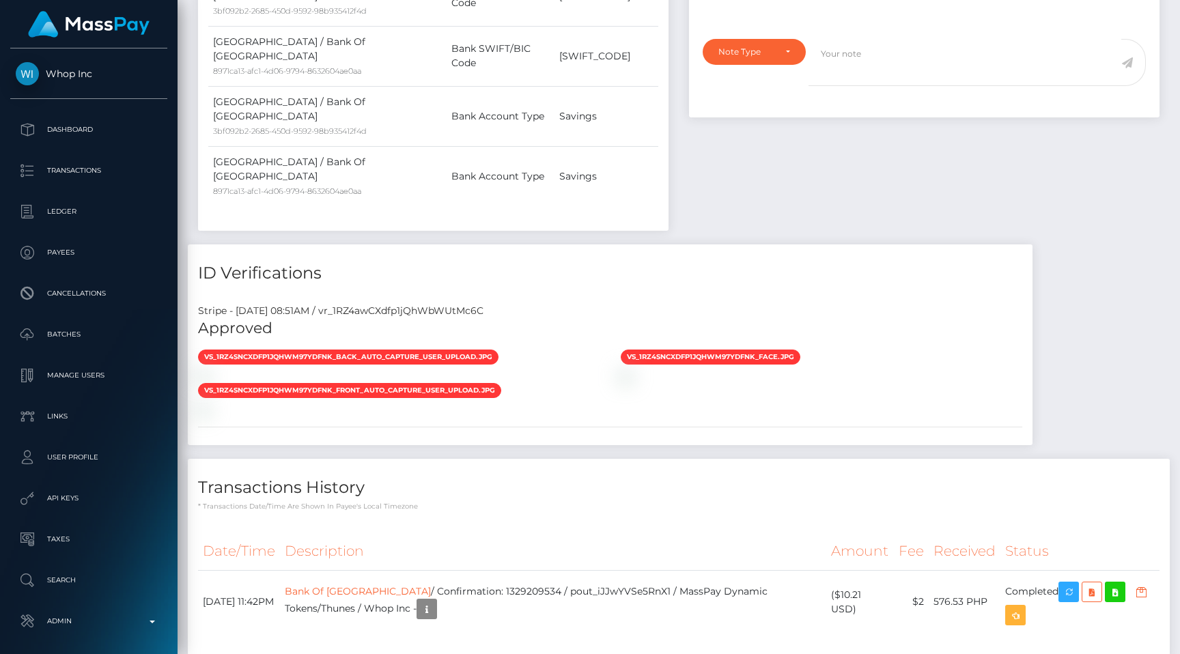
scroll to position [164, 307]
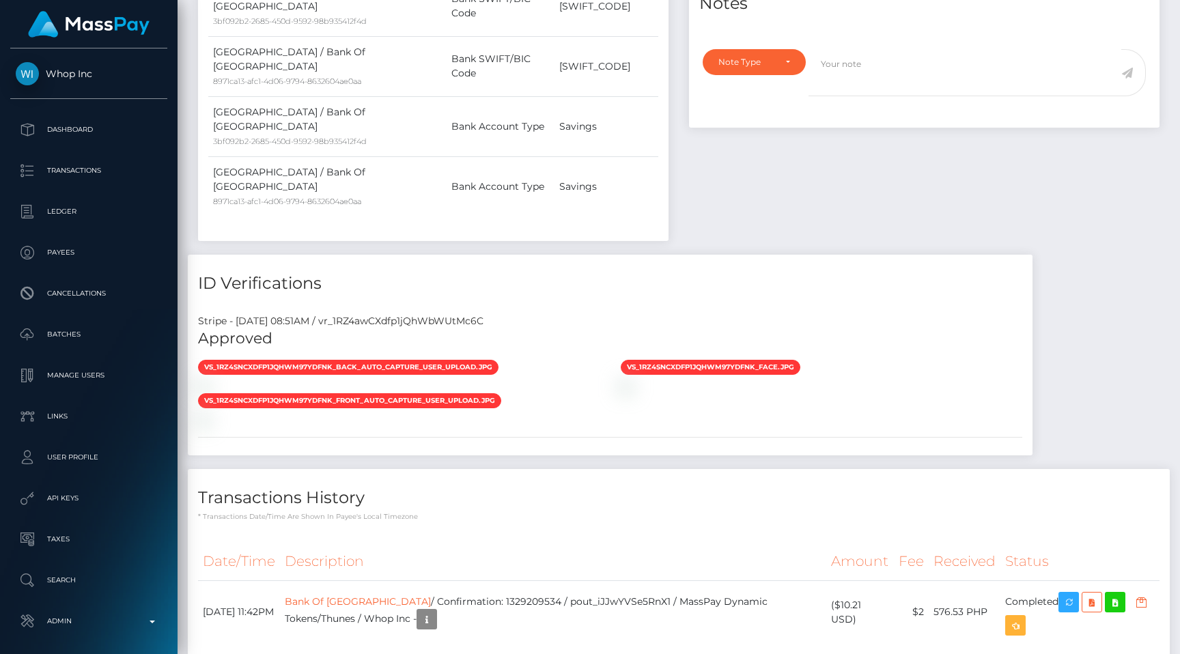
scroll to position [164, 307]
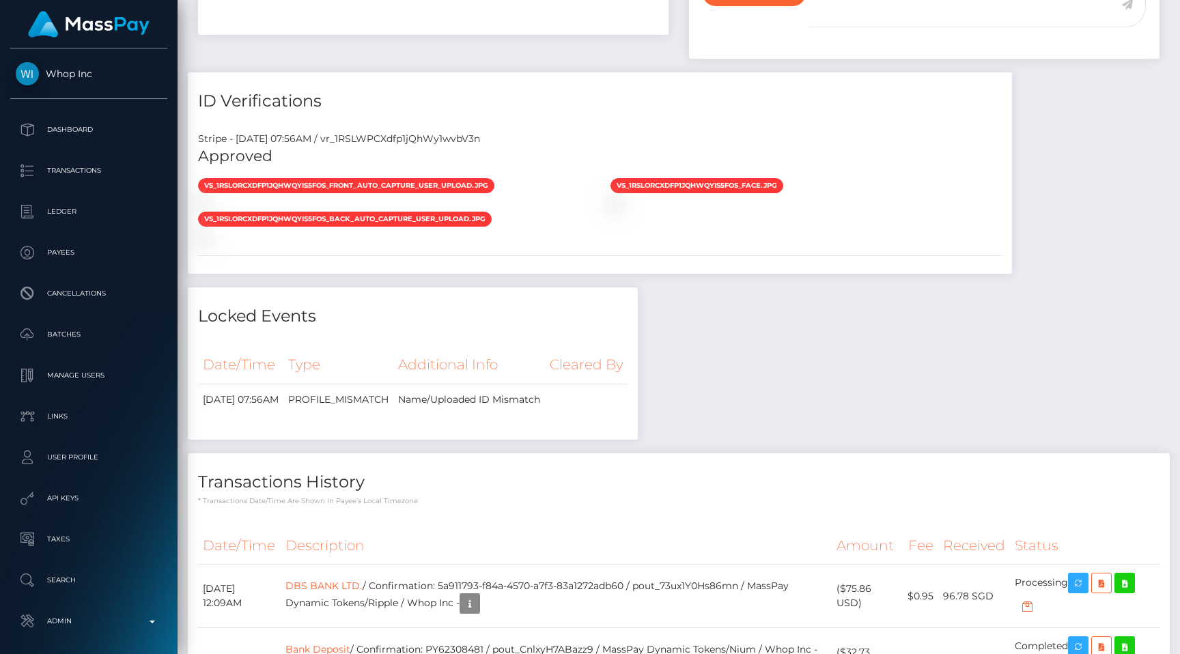
scroll to position [970, 0]
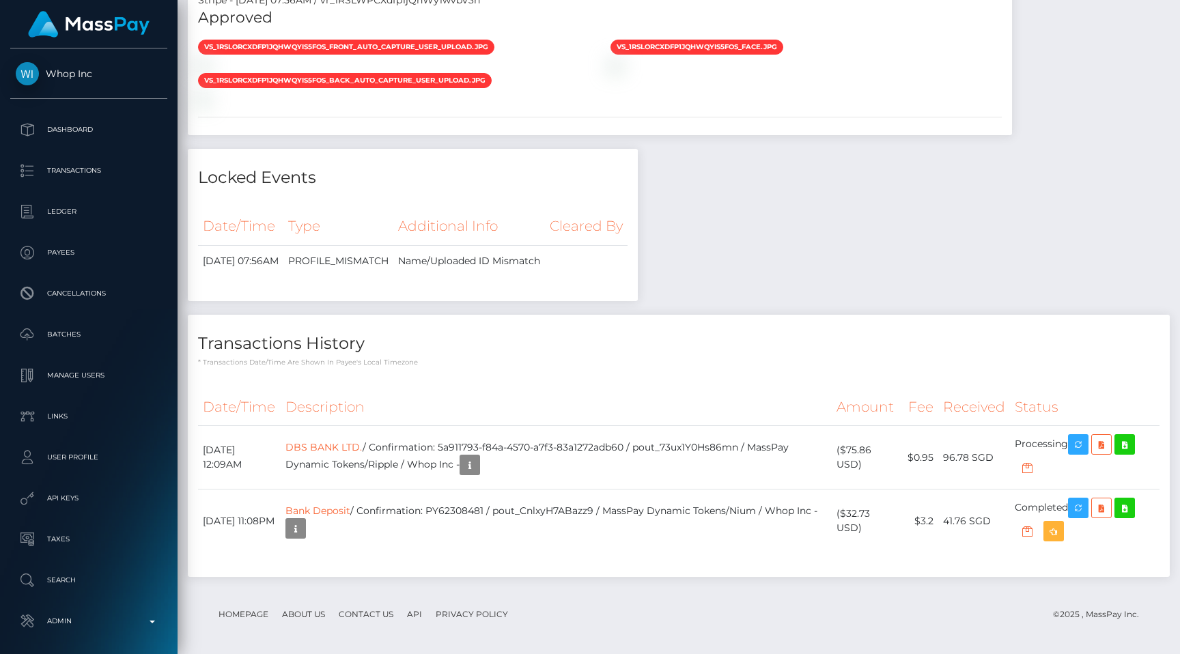
click at [438, 8] on div "Stripe - [DATE] 07:56AM / vr_1RSLWPCXdfp1jQhWy1wvbV3n" at bounding box center [600, 0] width 824 height 14
click at [438, 8] on div "Stripe - July 24, 2025 07:56AM / vr_1RSLWPCXdfp1jQhWy1wvbV3n" at bounding box center [600, 0] width 824 height 14
copy div "vr_1RSLWPCXdfp1jQhWy1wvbV3n"
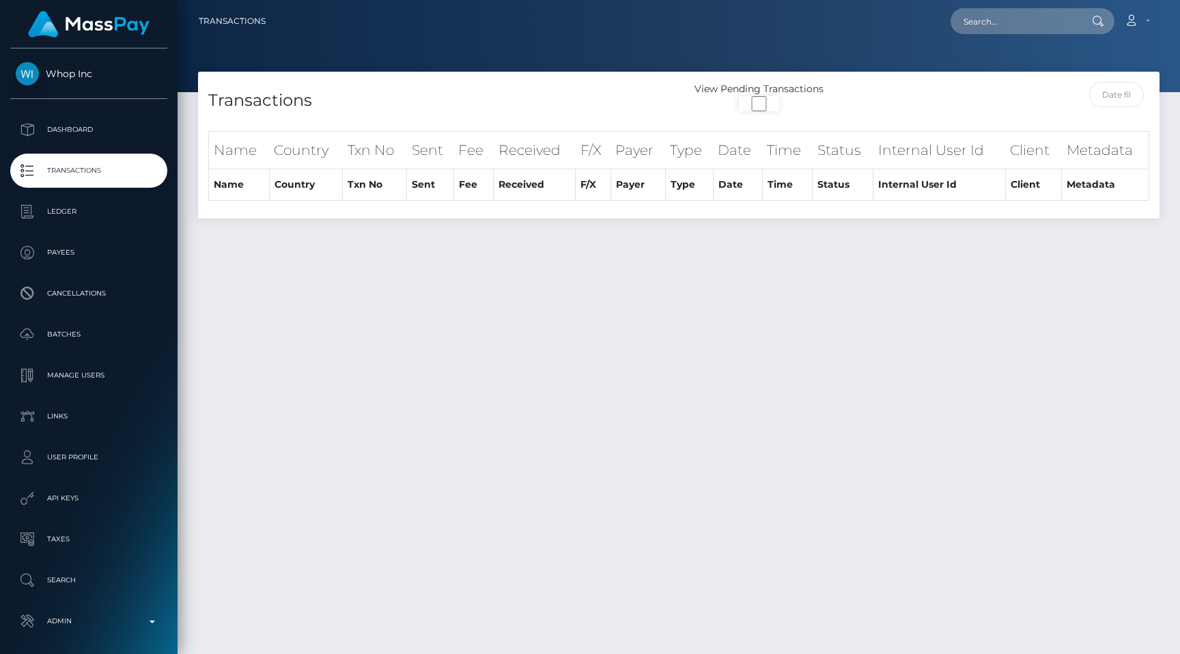
select select "100"
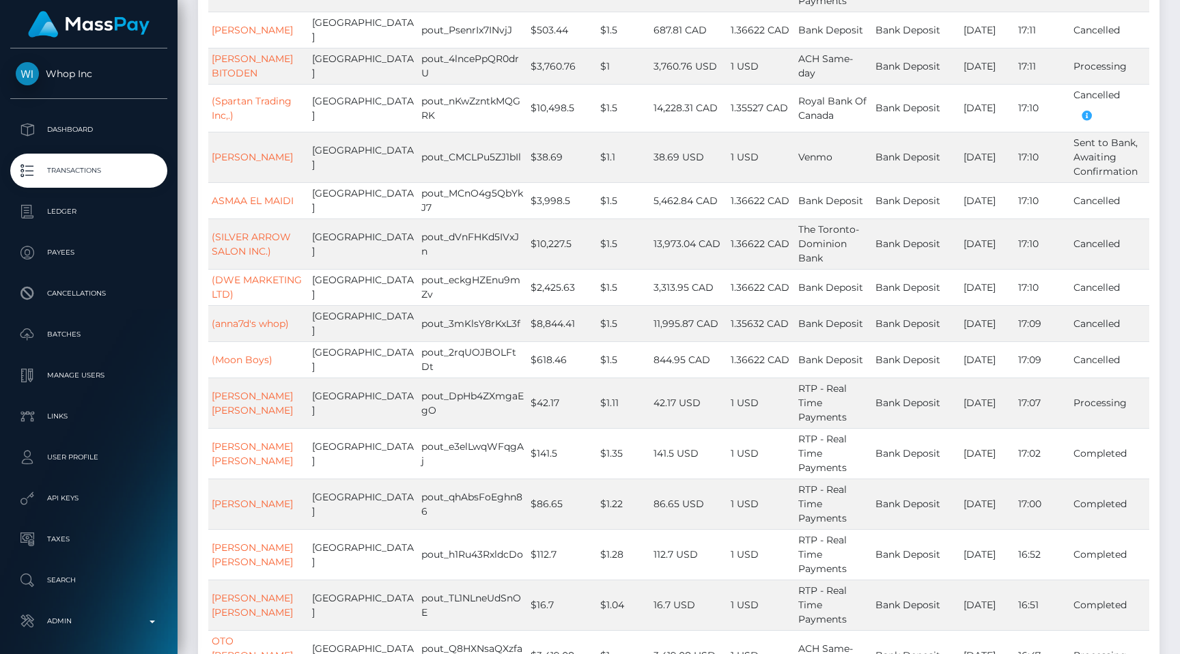
scroll to position [692, 0]
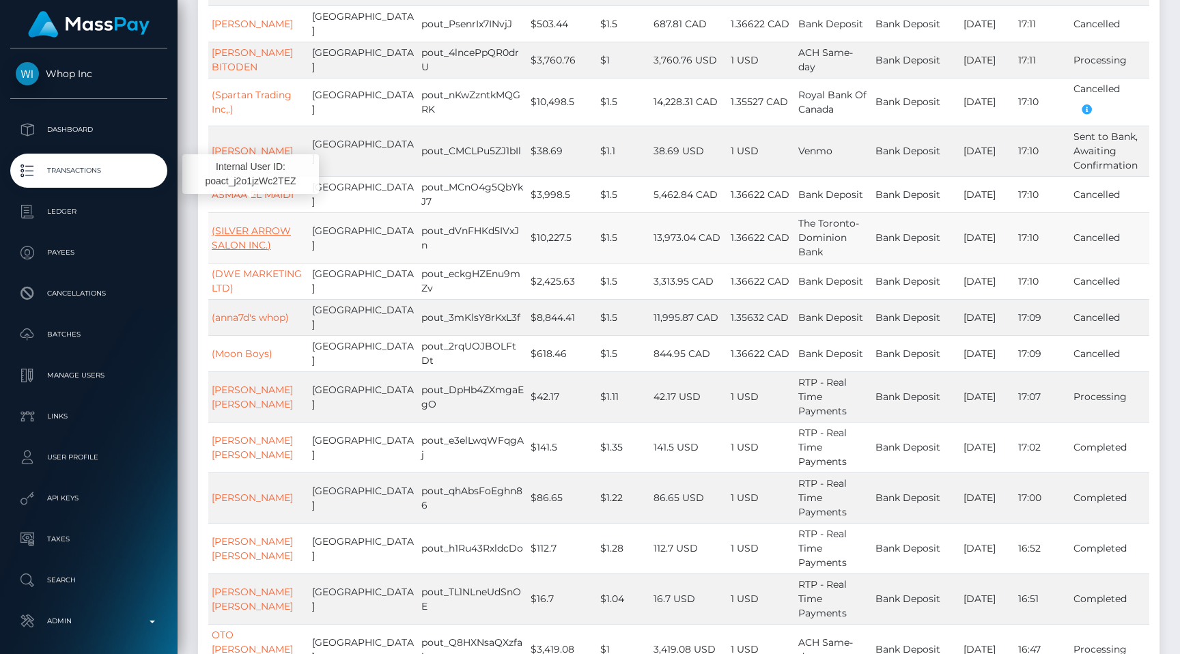
click at [236, 225] on link "(SILVER ARROW SALON INC.)" at bounding box center [251, 238] width 79 height 27
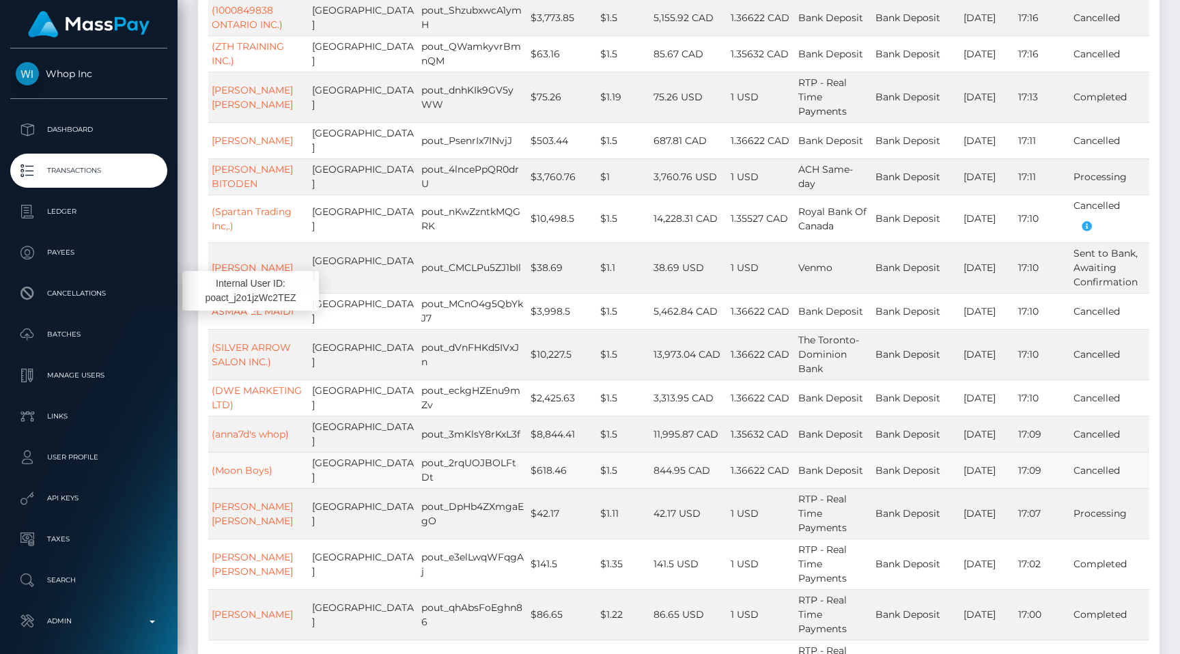
scroll to position [571, 0]
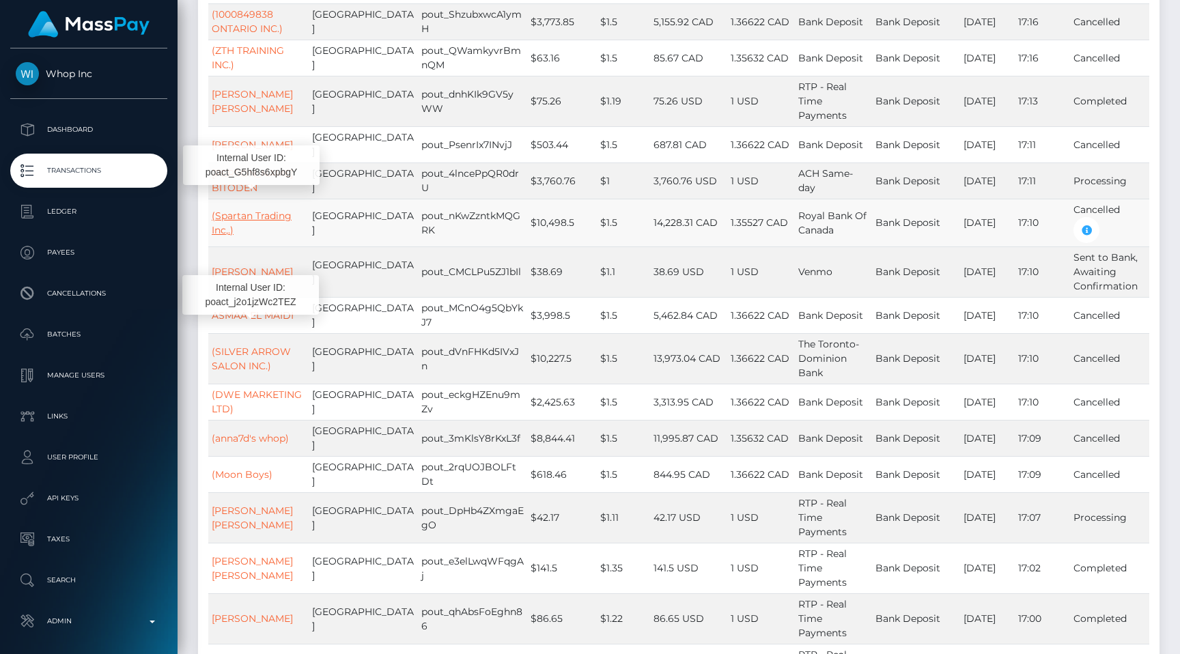
click at [287, 210] on link "(Spartan Trading Inc,.)" at bounding box center [252, 223] width 80 height 27
click at [332, 135] on td "Canada" at bounding box center [363, 144] width 109 height 36
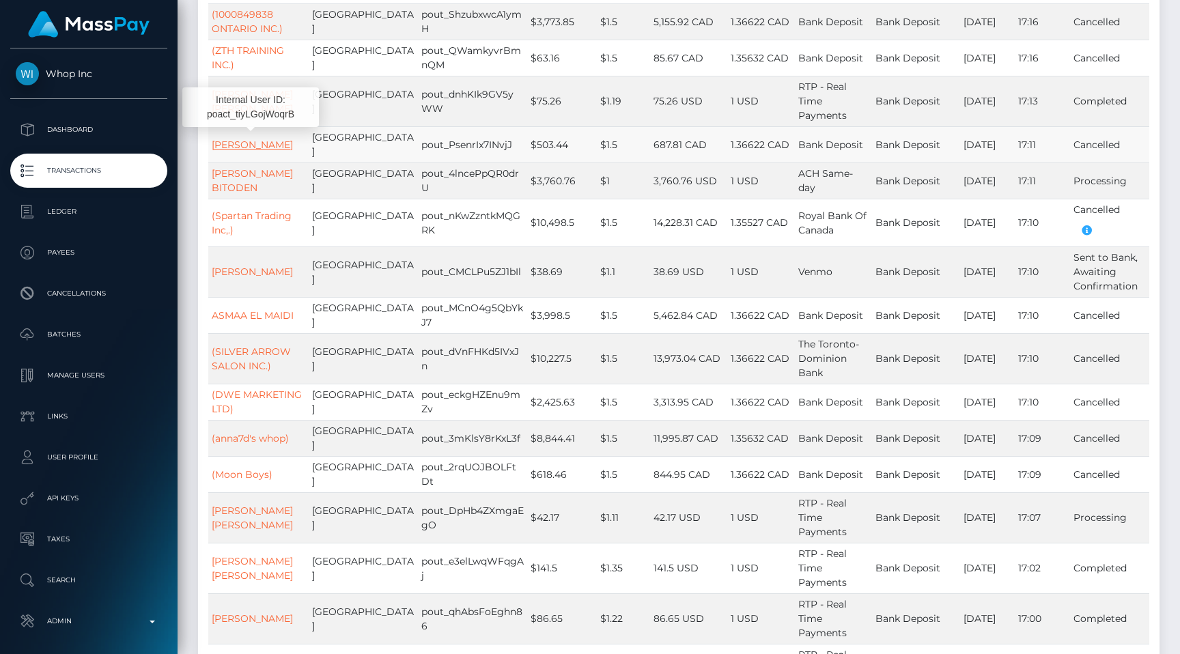
click at [249, 139] on link "ABDOU DIARRA" at bounding box center [252, 145] width 81 height 12
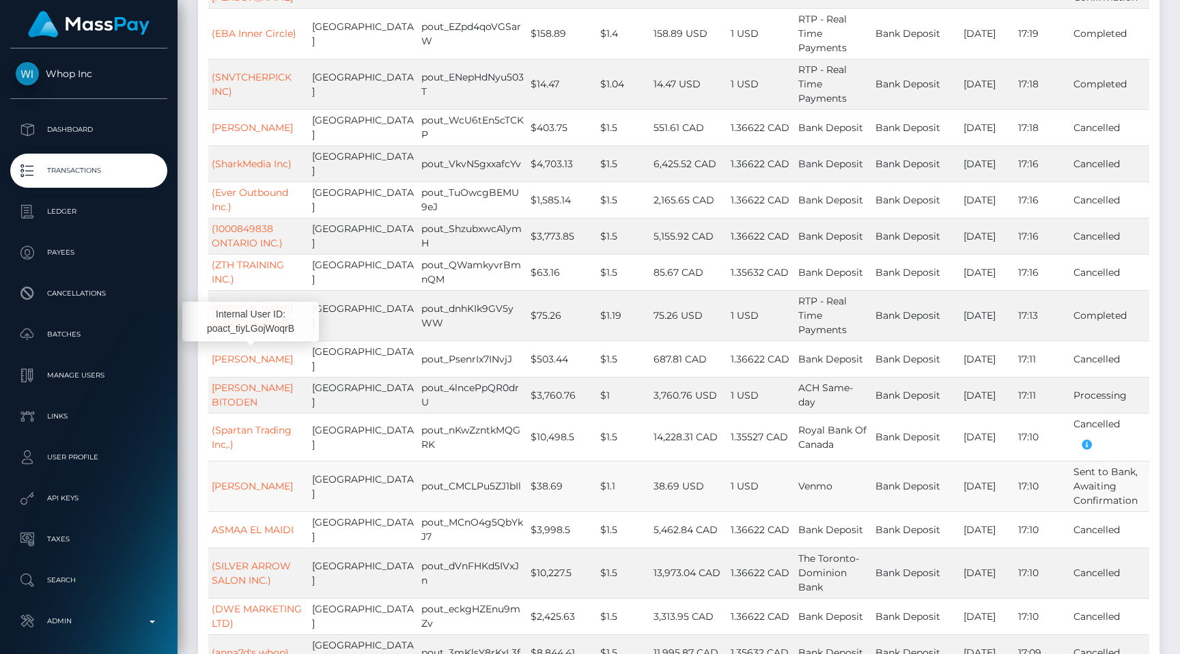
scroll to position [335, 0]
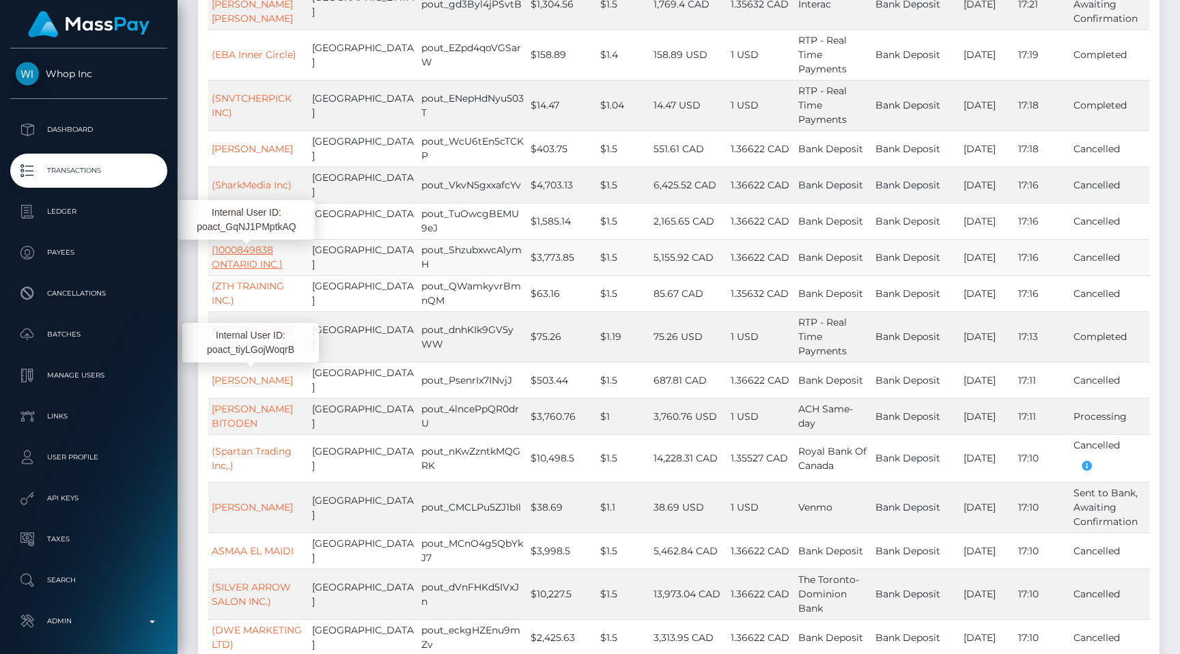
click at [249, 252] on link "(1000849838 ONTARIO INC.)" at bounding box center [247, 257] width 71 height 27
click at [260, 191] on link "(SharkMedia Inc)" at bounding box center [252, 185] width 80 height 12
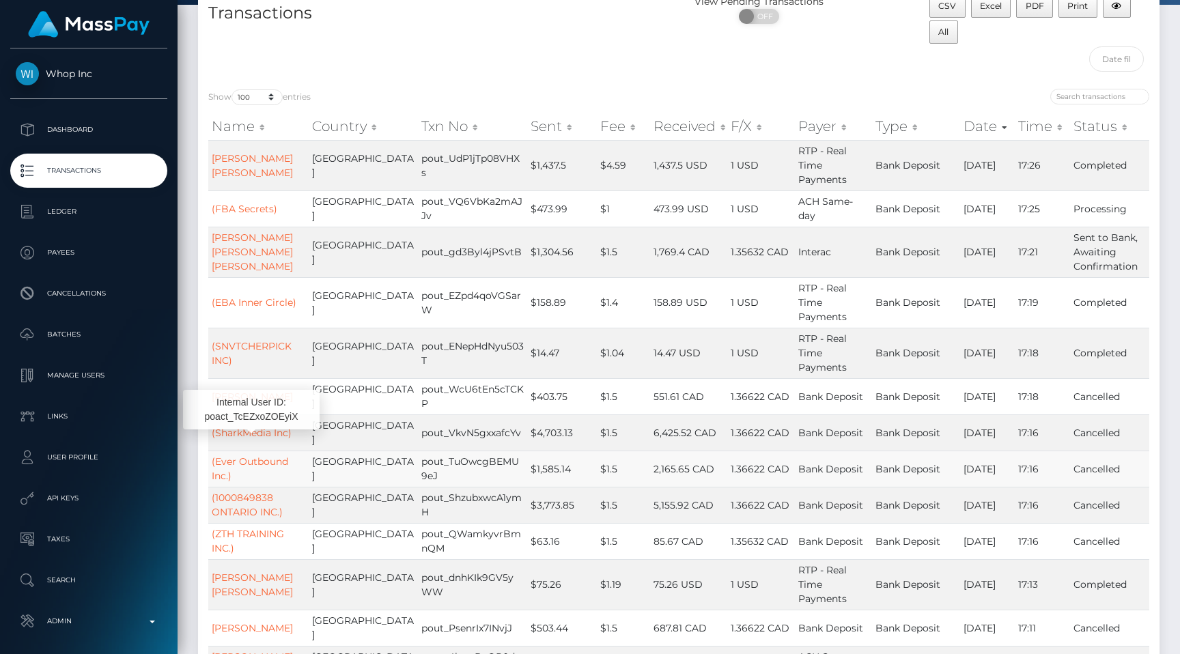
scroll to position [119, 0]
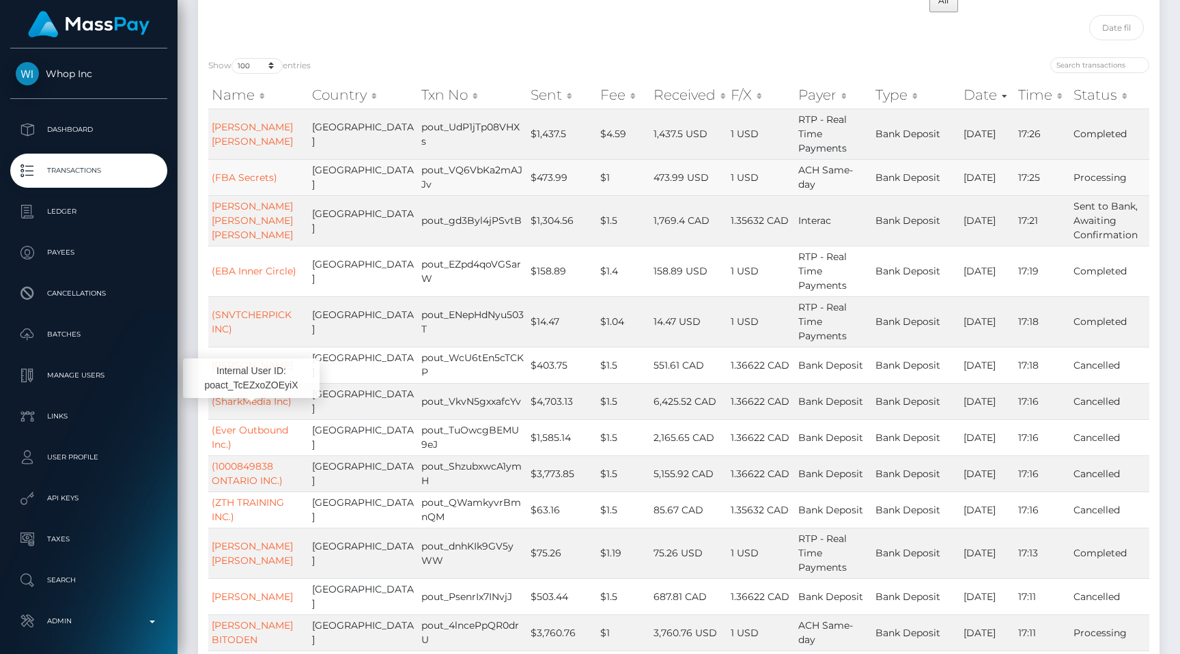
click at [457, 186] on td "pout_VQ6VbKa2mAJJv" at bounding box center [472, 177] width 109 height 36
click at [97, 164] on p "Transactions" at bounding box center [89, 171] width 146 height 20
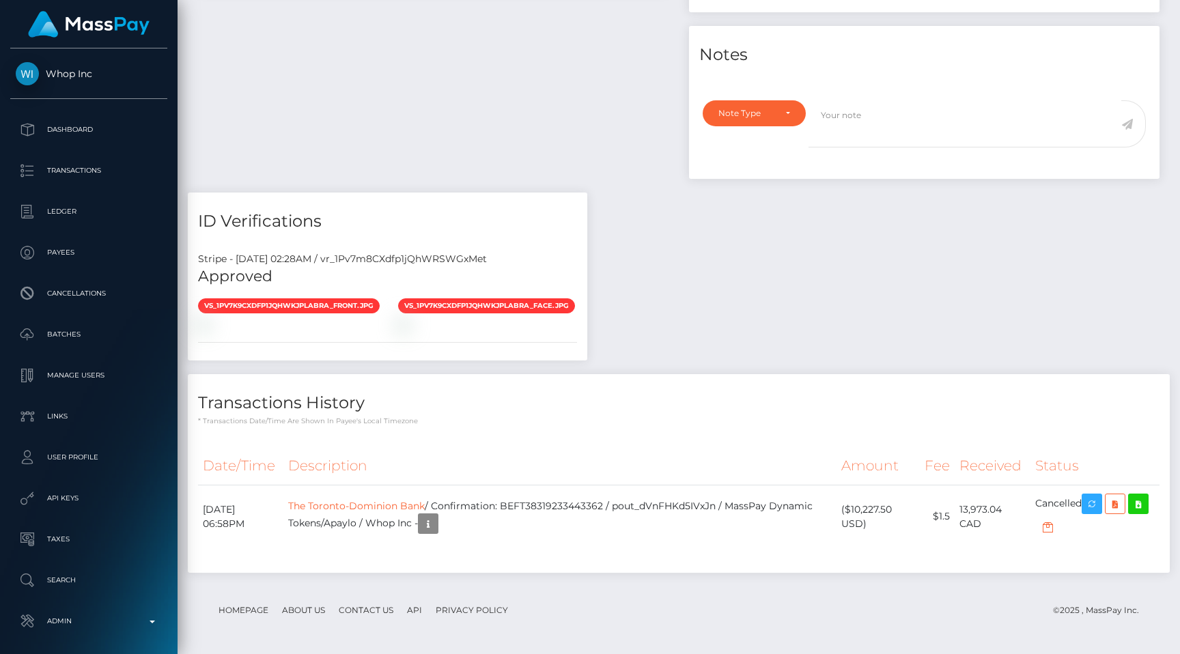
scroll to position [164, 307]
click at [477, 259] on div "Stripe - [DATE] 02:28AM / vr_1Pv7m8CXdfp1jQhWRSWGxMet" at bounding box center [388, 259] width 400 height 14
copy div "vr_1Pv7m8CXdfp1jQhWRSWGxMet"
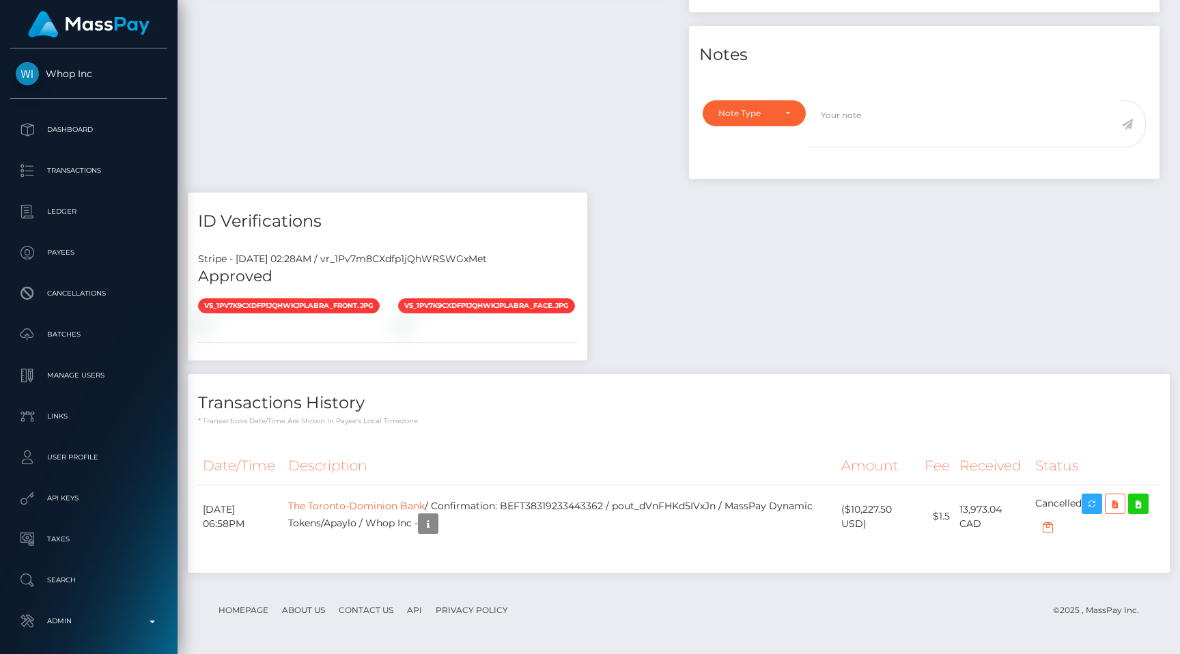
scroll to position [164, 307]
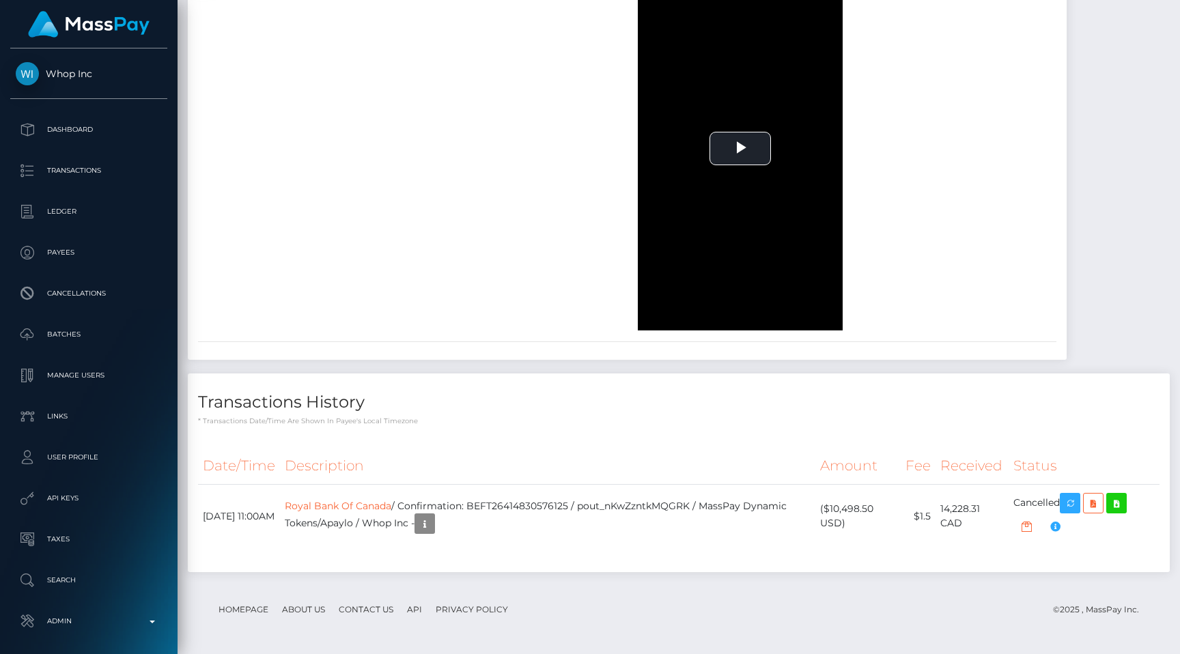
scroll to position [164, 307]
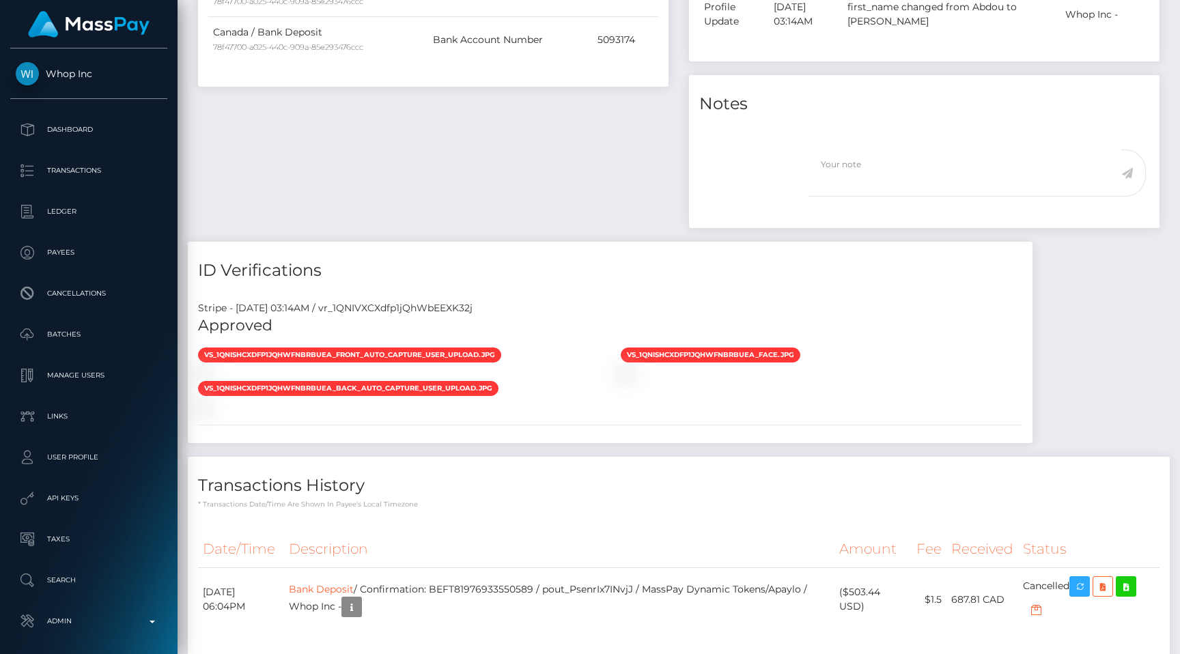
scroll to position [710, 0]
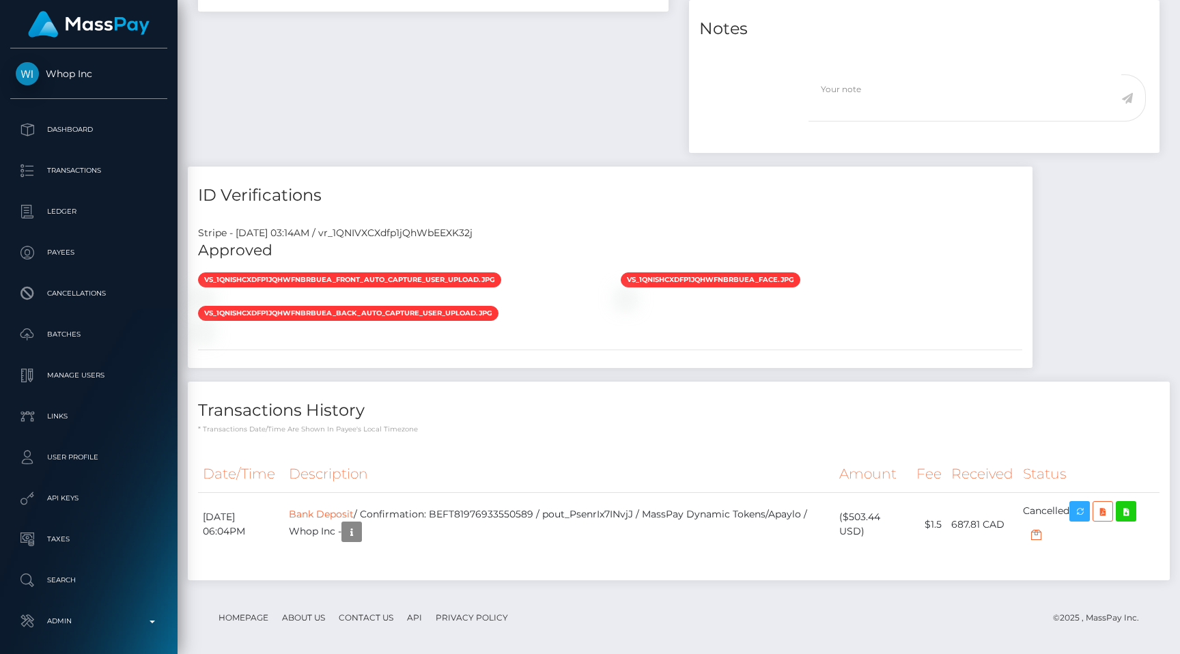
click at [436, 235] on div "Stripe - [DATE] 03:14AM / vr_1QNIVXCXdfp1jQhWbEEXK32j" at bounding box center [610, 233] width 845 height 14
click at [436, 235] on div "Stripe - July 24, 2025 03:14AM / vr_1QNIVXCXdfp1jQhWbEEXK32j" at bounding box center [610, 233] width 845 height 14
copy div "vr_1QNIVXCXdfp1jQhWbEEXK32j"
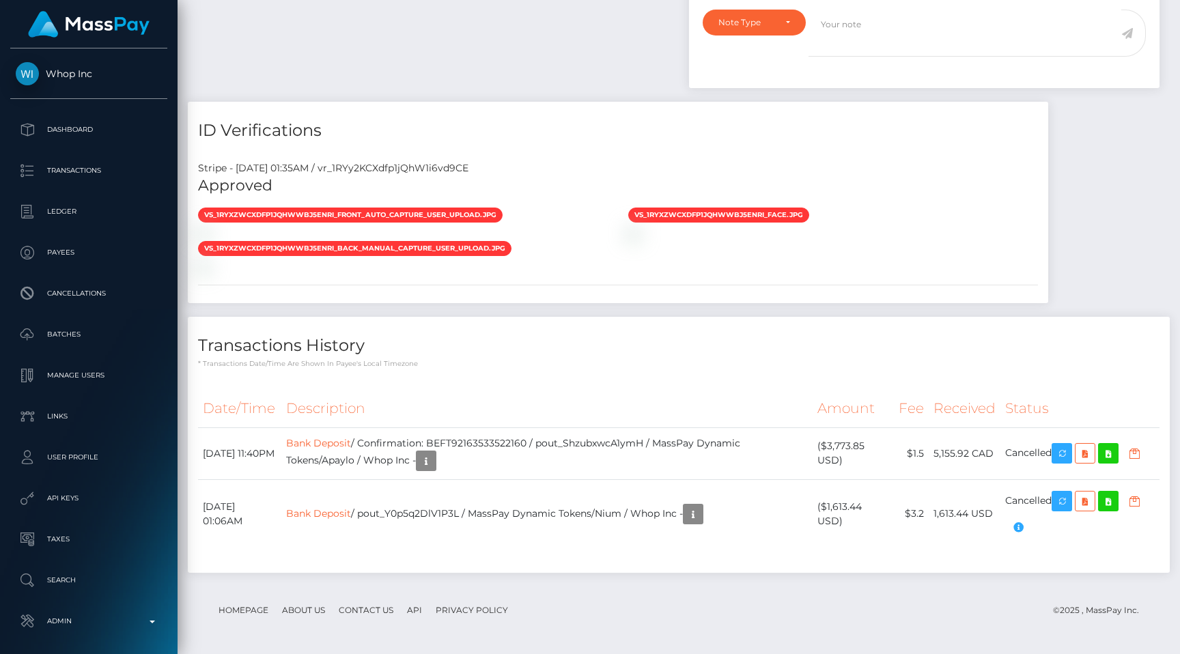
scroll to position [164, 307]
click at [683, 362] on p "* Transactions date/time are shown in payee's local timezone" at bounding box center [679, 364] width 962 height 10
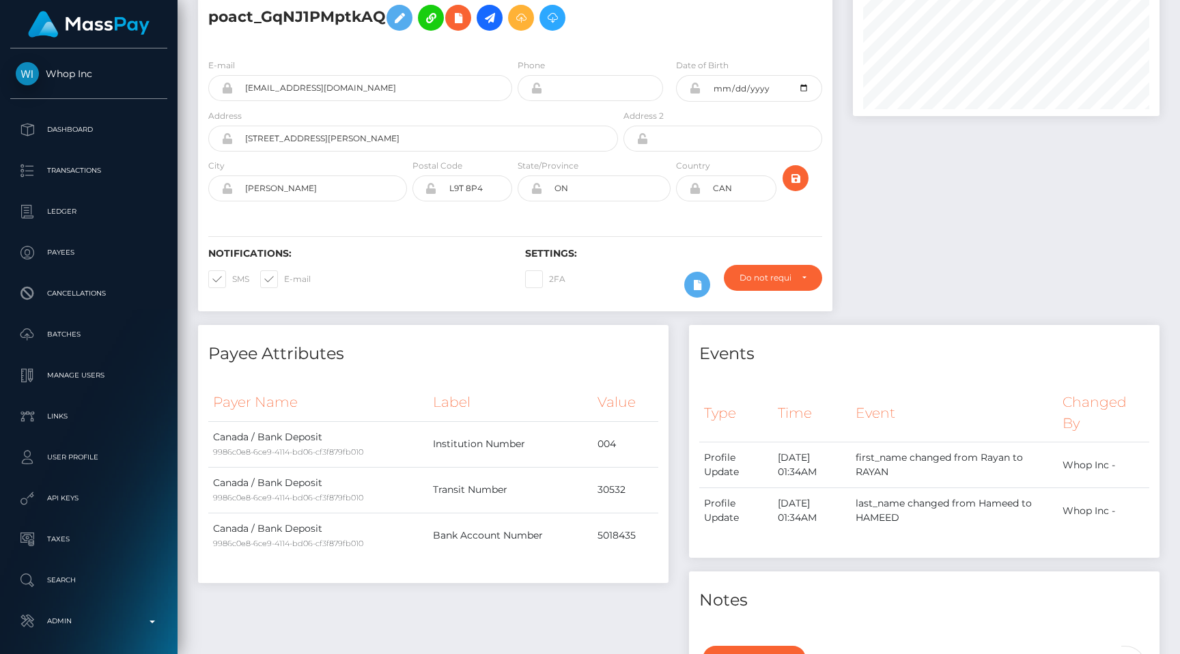
scroll to position [195, 0]
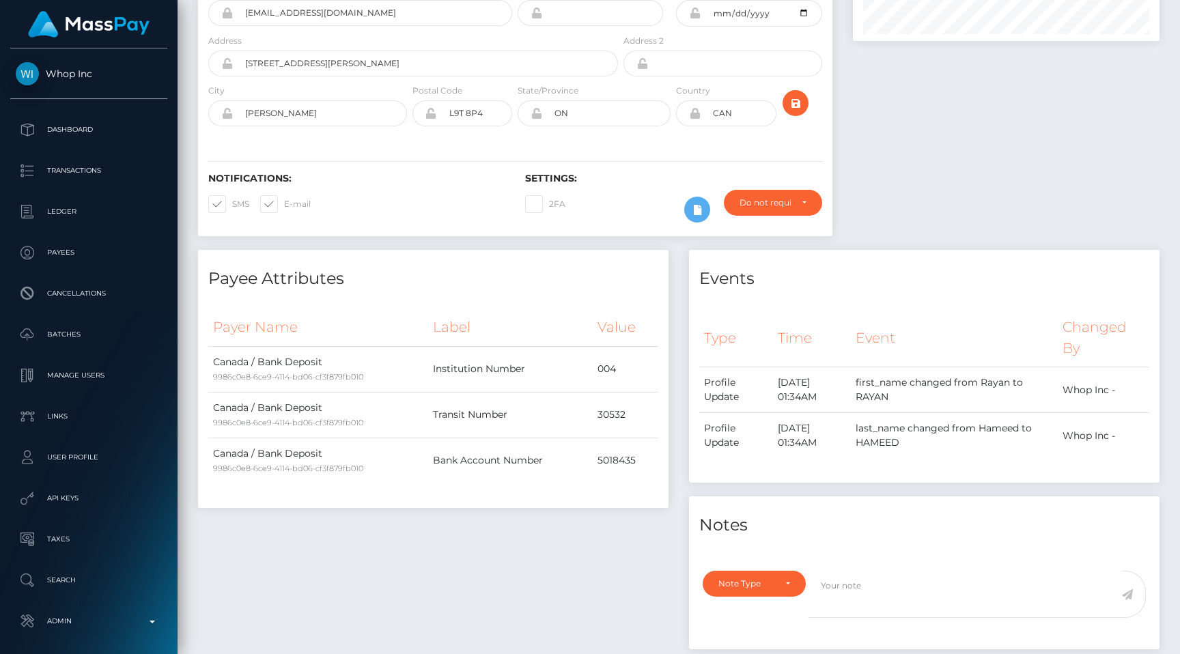
click at [652, 415] on td "30532" at bounding box center [626, 415] width 66 height 46
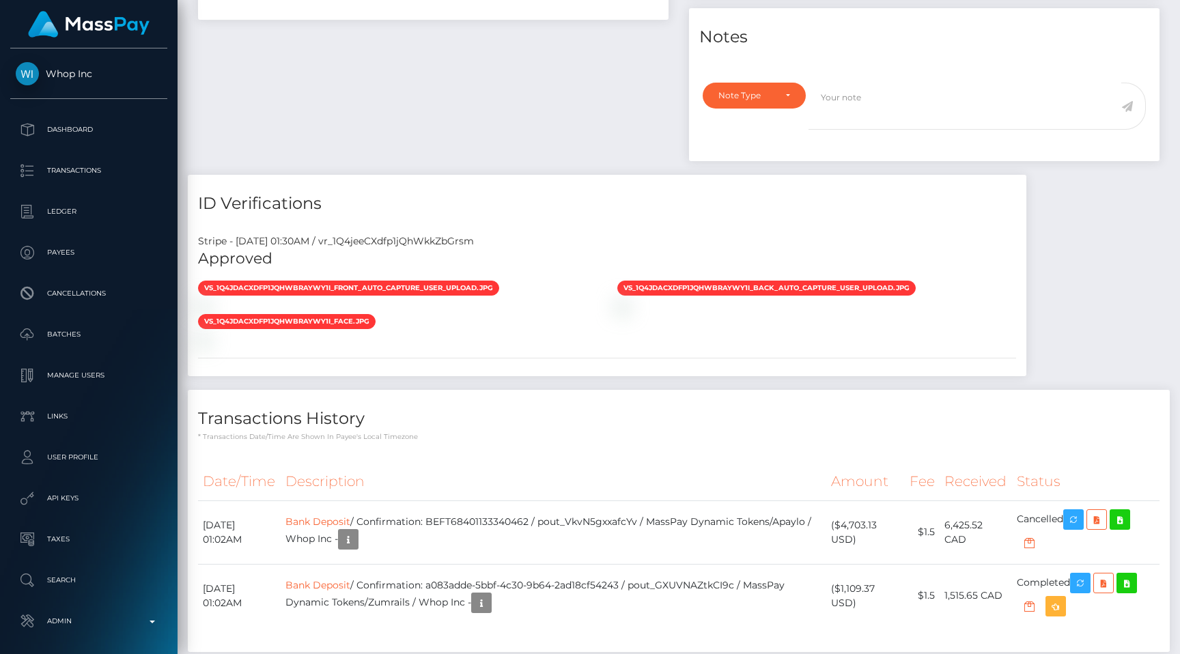
scroll to position [763, 0]
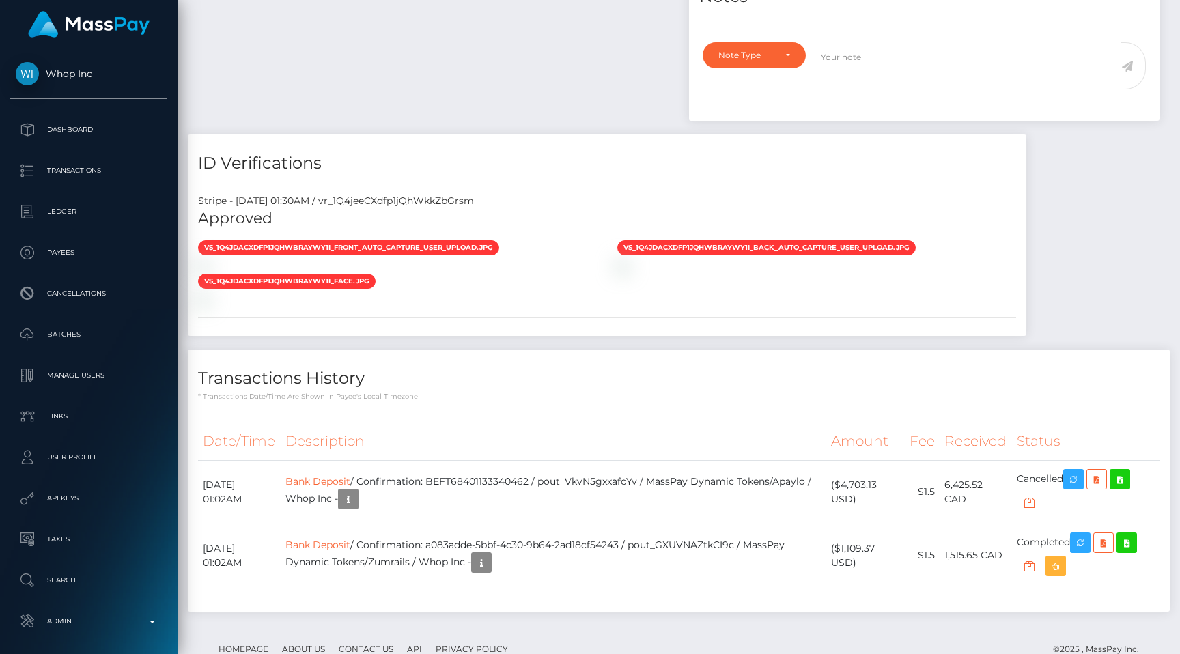
click at [430, 194] on div "Stripe - July 23, 2025 01:30AM / vr_1Q4jeeCXdfp1jQhWkkZbGrsm" at bounding box center [607, 201] width 839 height 14
copy div "vr_1Q4jeeCXdfp1jQhWkkZbGrsm"
click at [1075, 471] on icon "button" at bounding box center [1074, 479] width 16 height 17
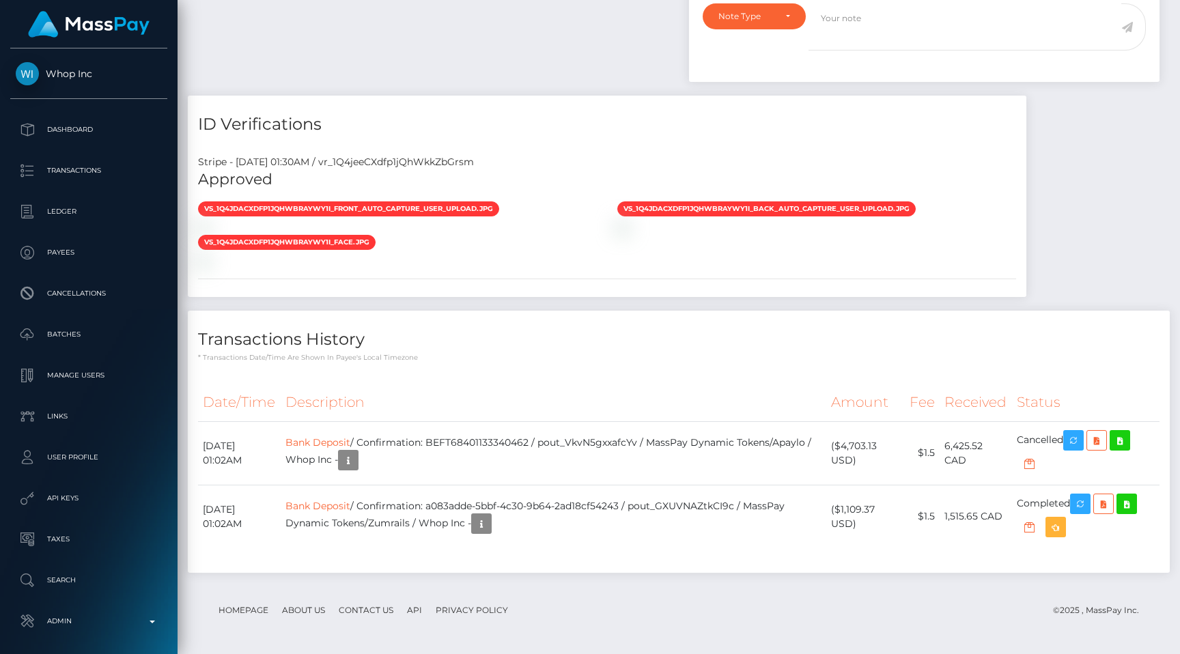
click at [568, 268] on div at bounding box center [397, 260] width 419 height 14
click at [583, 316] on div "Transactions History * Transactions date/time are shown in payee's local timezo…" at bounding box center [679, 337] width 982 height 53
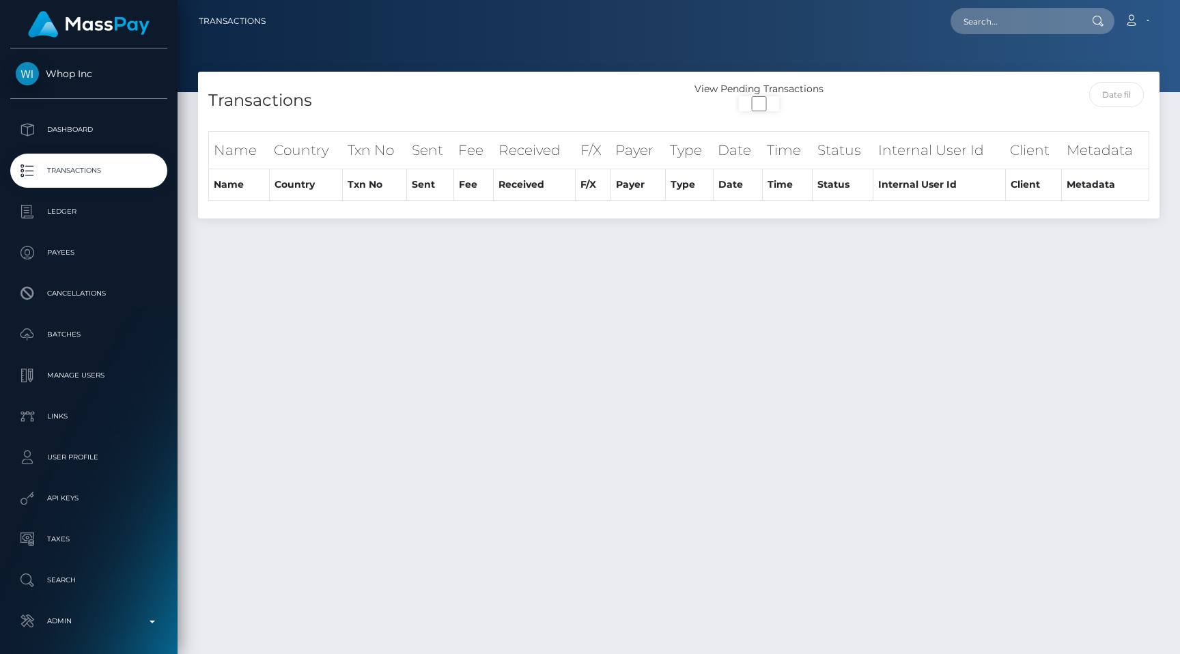
select select "100"
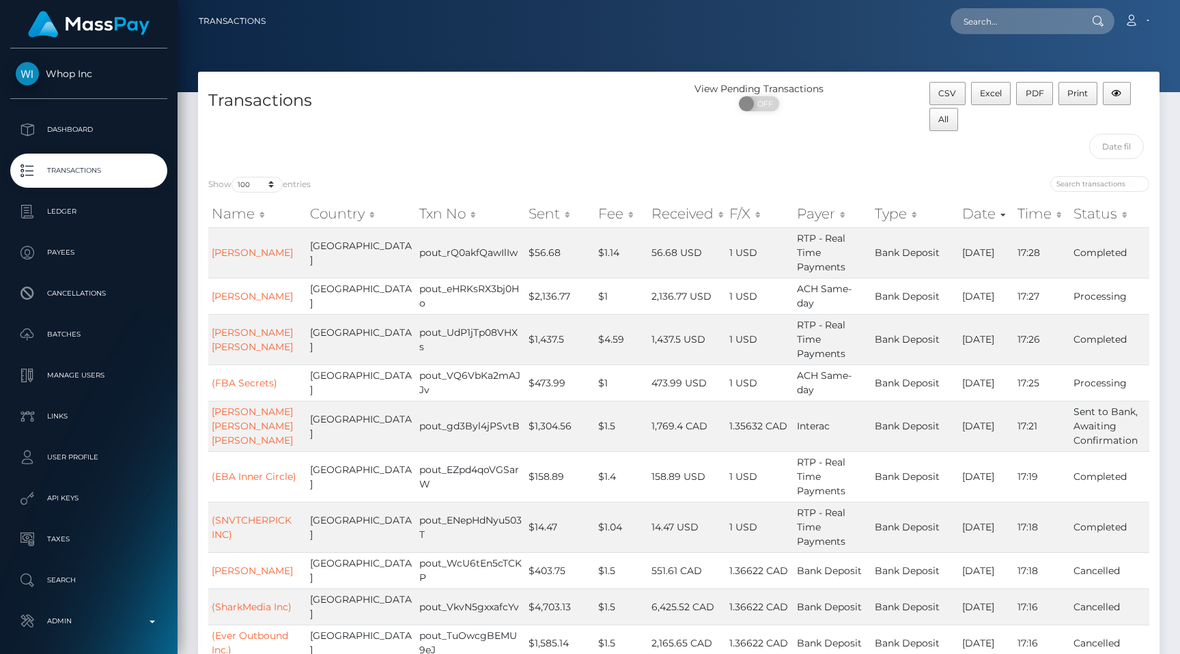
click at [109, 169] on p "Transactions" at bounding box center [89, 171] width 146 height 20
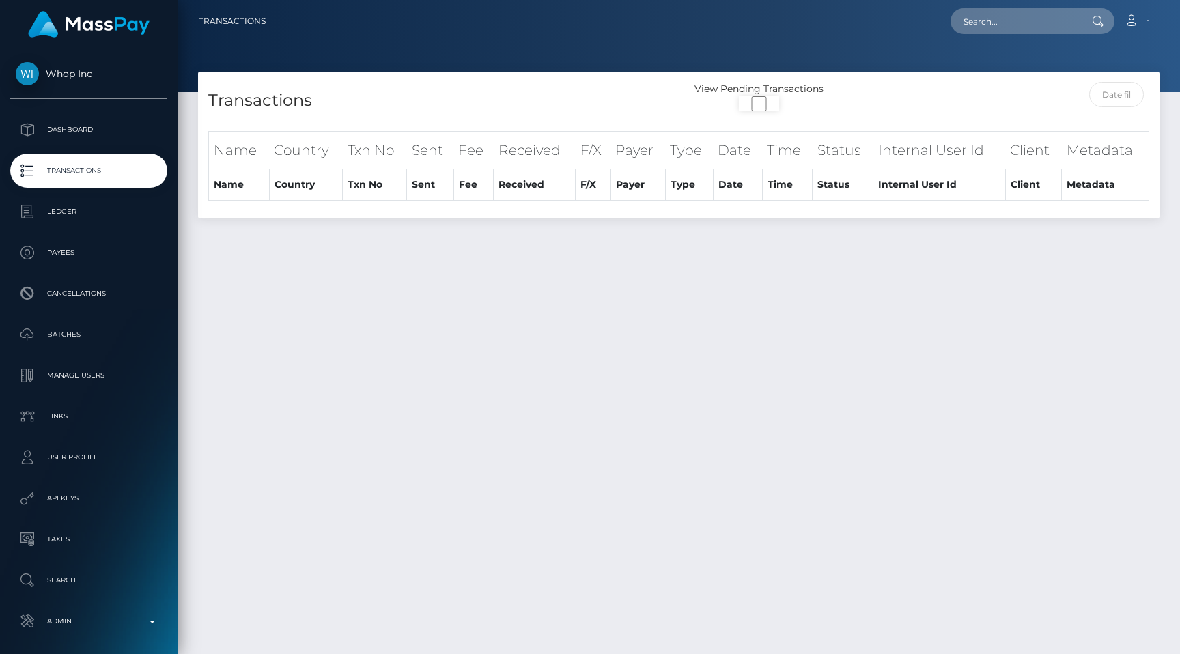
select select "100"
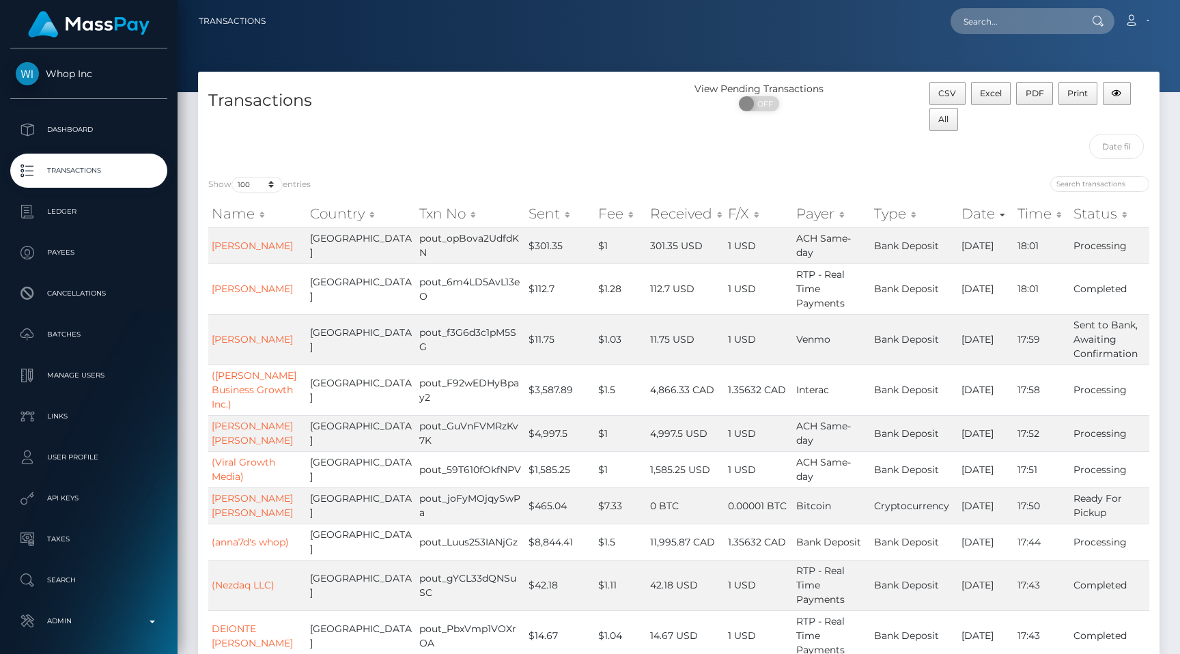
click at [140, 175] on p "Transactions" at bounding box center [89, 171] width 146 height 20
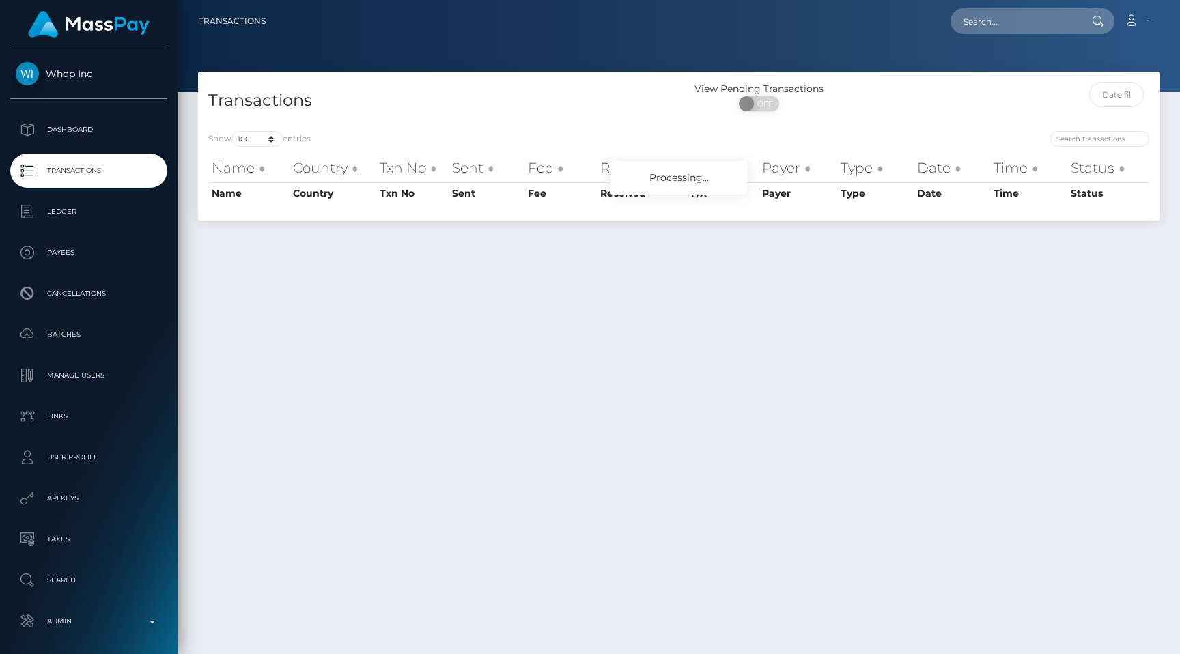
select select "100"
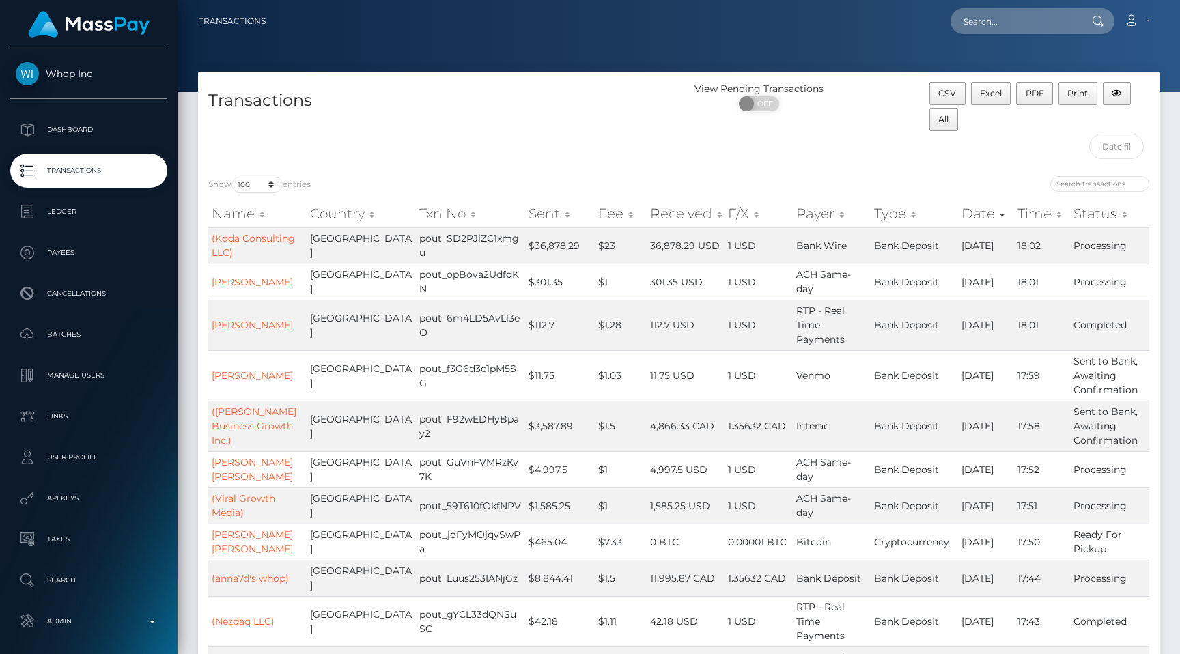
click at [76, 175] on p "Transactions" at bounding box center [89, 171] width 146 height 20
click at [976, 31] on input "text" at bounding box center [1015, 21] width 128 height 26
paste input "86befcdb-685e-11f0-a026-06178c1a380f"
type input "86befcdb-685e-11f0-a026-06178c1a380f"
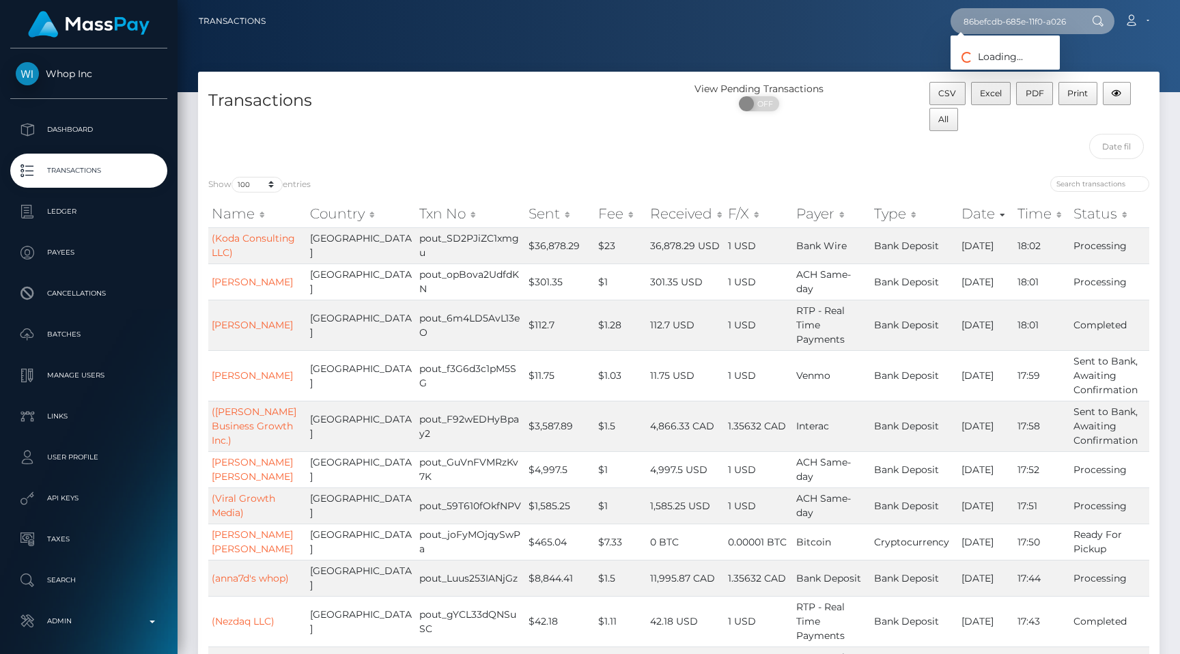
scroll to position [0, 66]
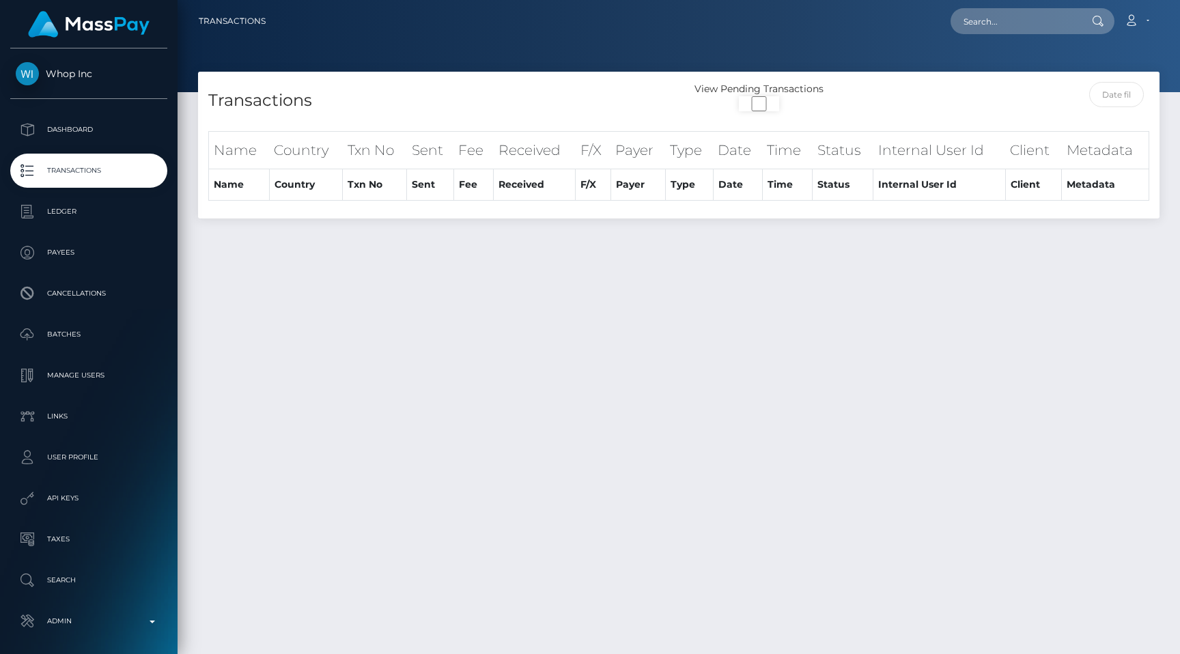
select select "100"
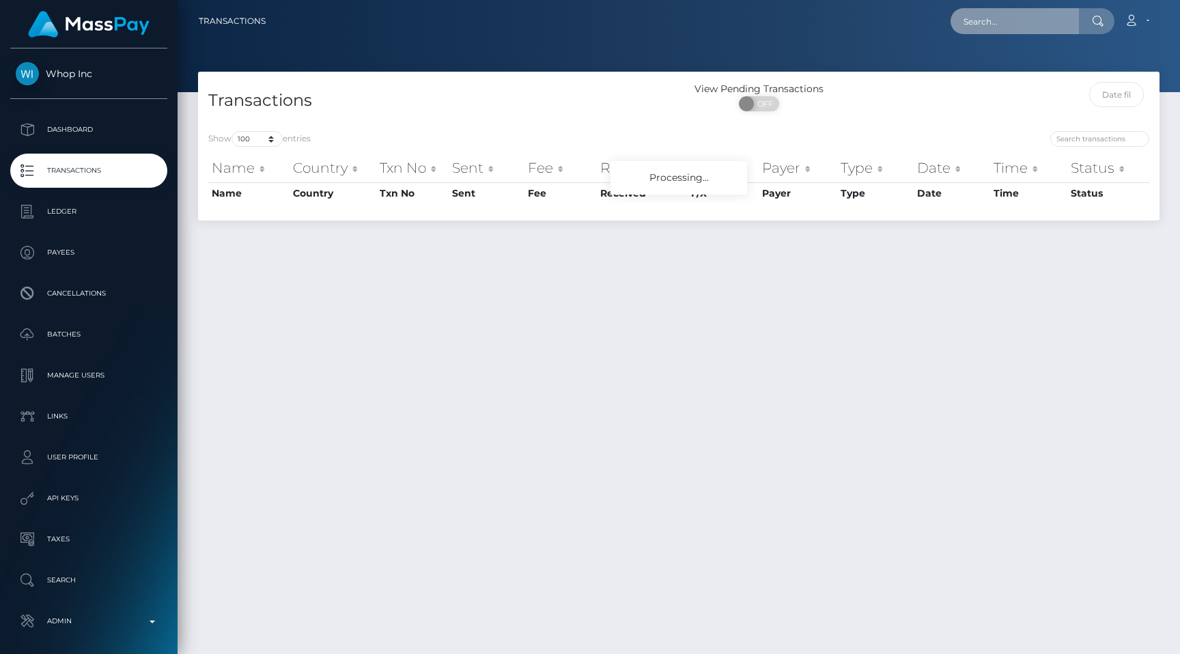
click at [1005, 18] on input "text" at bounding box center [1015, 21] width 128 height 26
paste input "86befcdb-685e-11f0-a026-06178c1a380f"
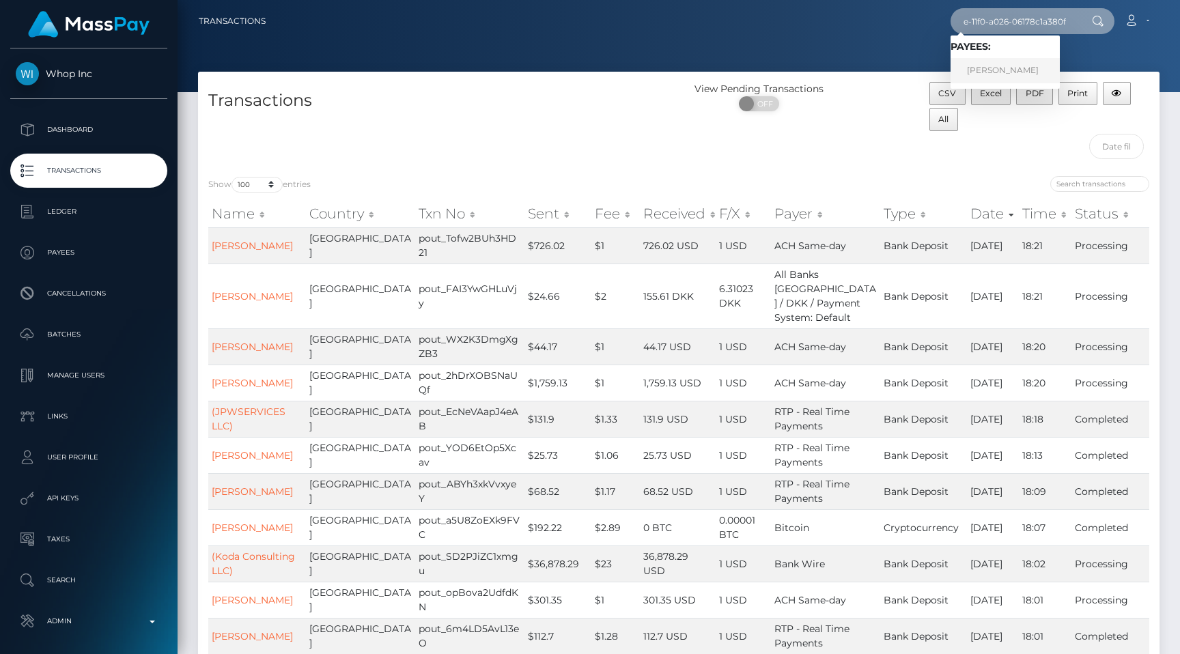
type input "86befcdb-685e-11f0-a026-06178c1a380f"
click at [806, 36] on nav "Transactions 86befcdb-685e-11f0-a026-06178c1a380f Loading... Loading... Payees:…" at bounding box center [679, 21] width 1003 height 42
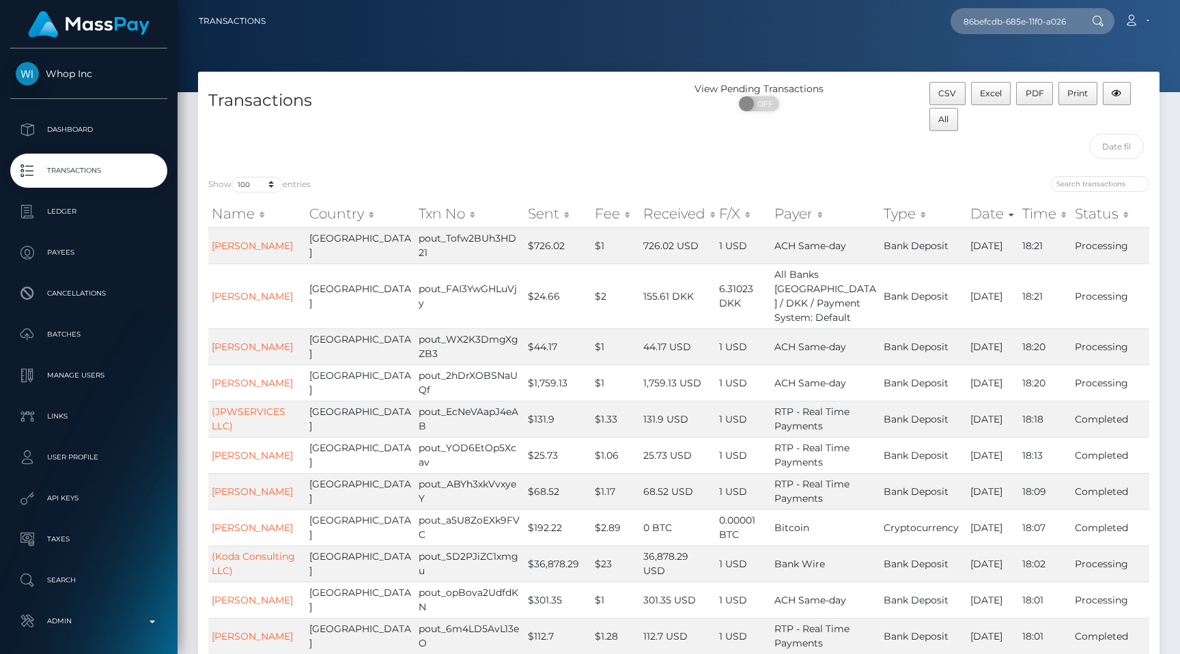
click at [110, 163] on p "Transactions" at bounding box center [89, 171] width 146 height 20
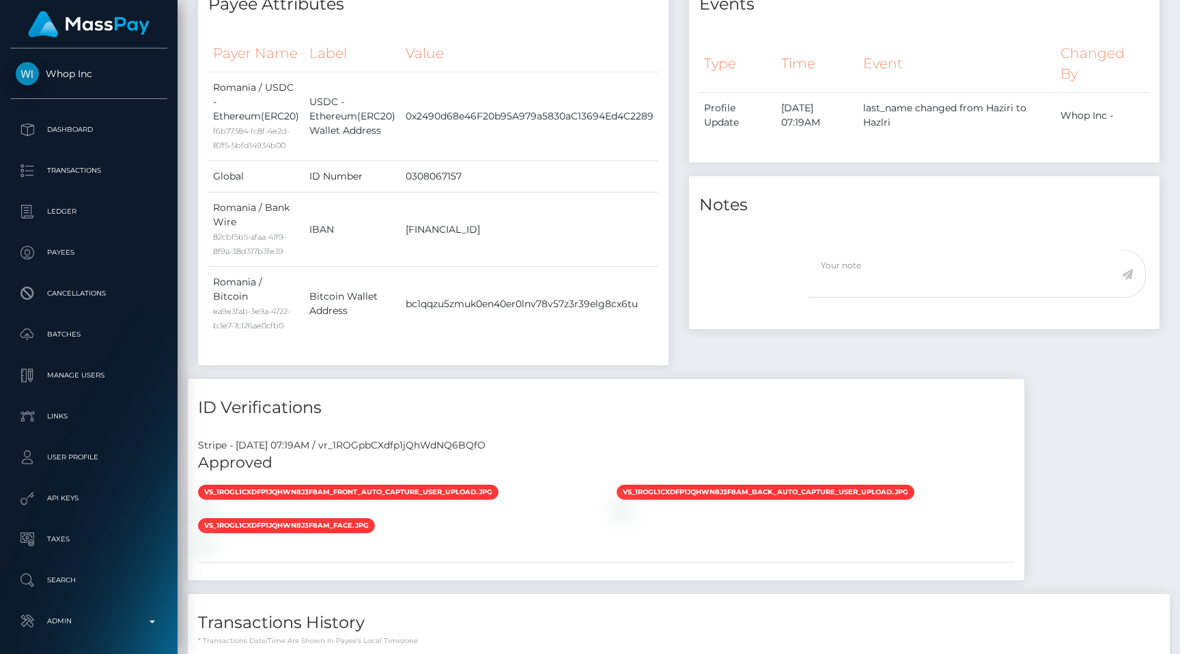
scroll to position [511, 0]
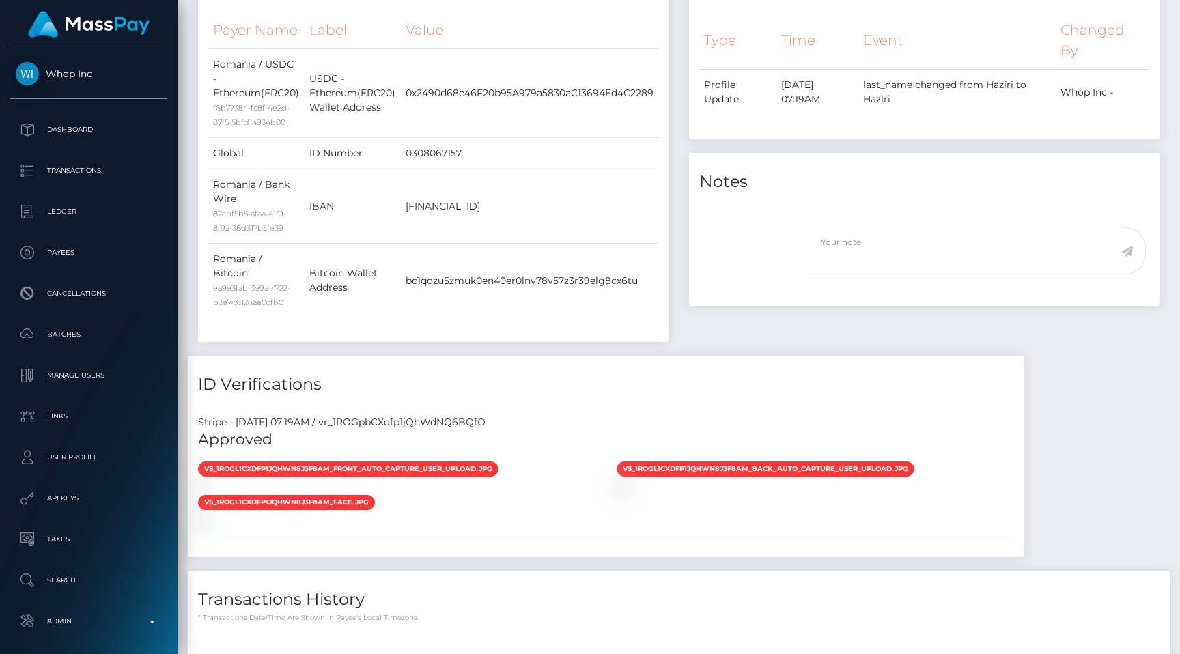
click at [468, 415] on div "Stripe - [DATE] 07:19AM / vr_1ROGpbCXdfp1jQhWdNQ6BQfO" at bounding box center [606, 422] width 837 height 14
copy div "vr_1ROGpbCXdfp1jQhWdNQ6BQfO"
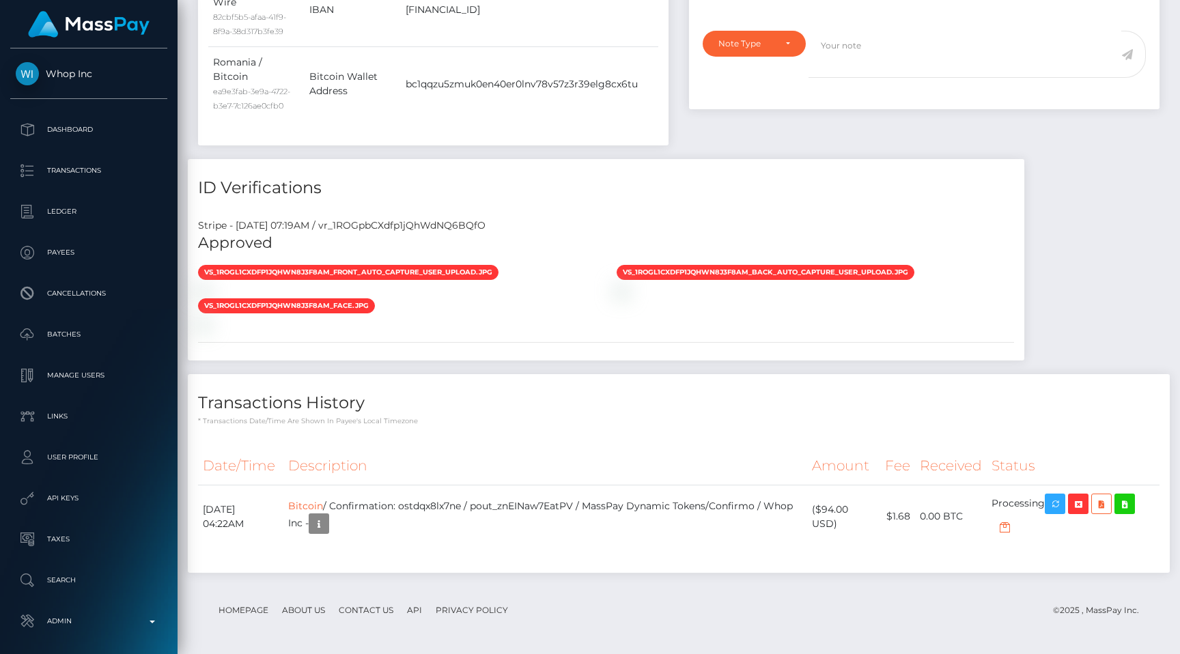
scroll to position [164, 307]
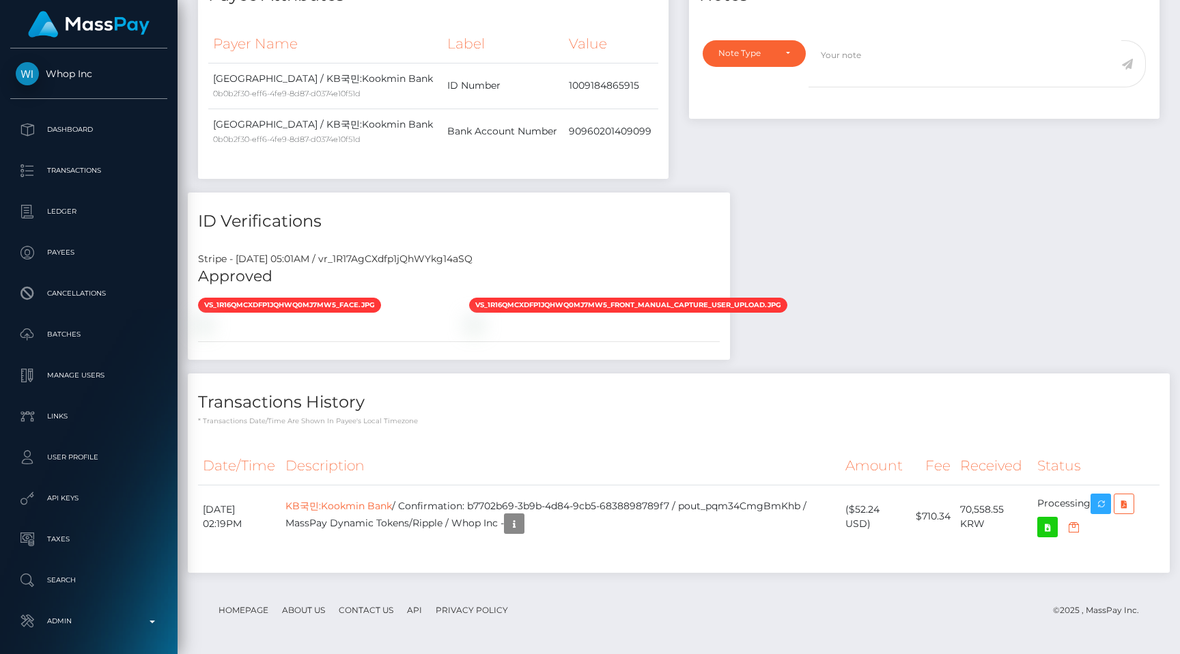
scroll to position [164, 307]
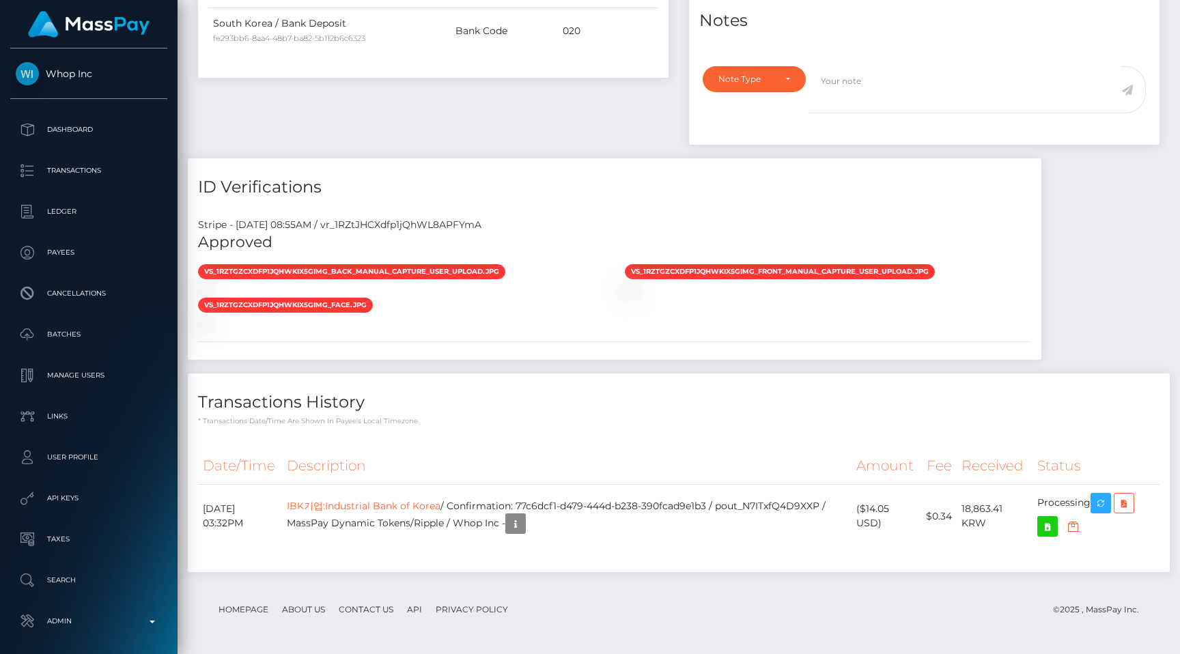
scroll to position [164, 307]
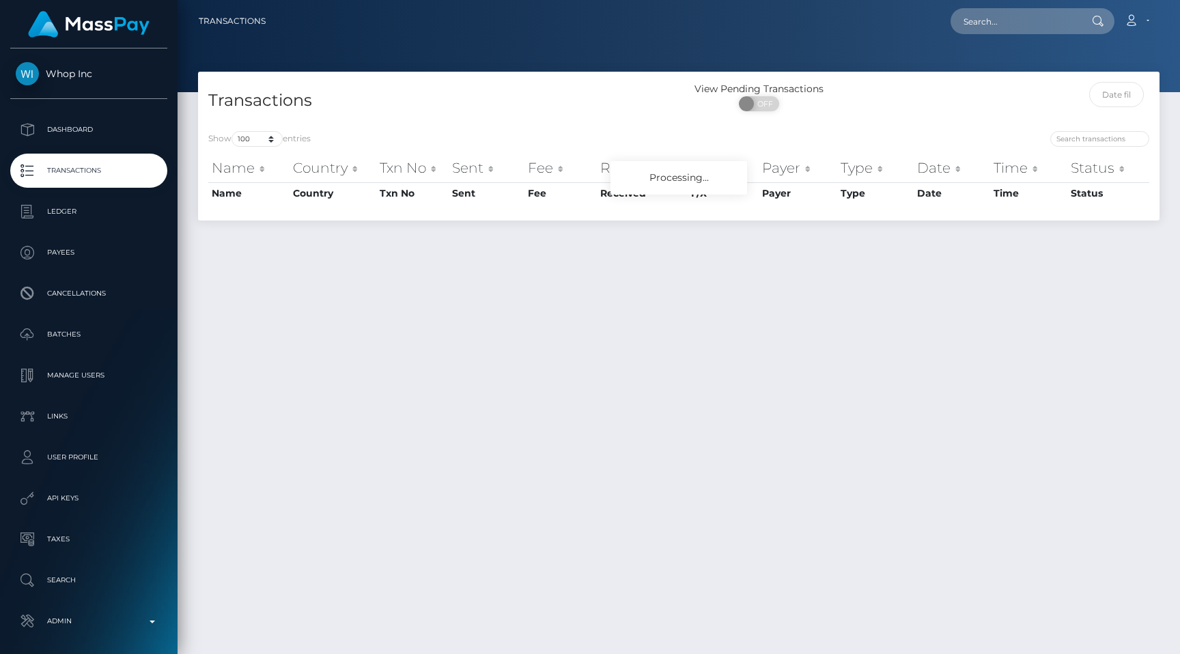
select select "100"
